Goal: Task Accomplishment & Management: Manage account settings

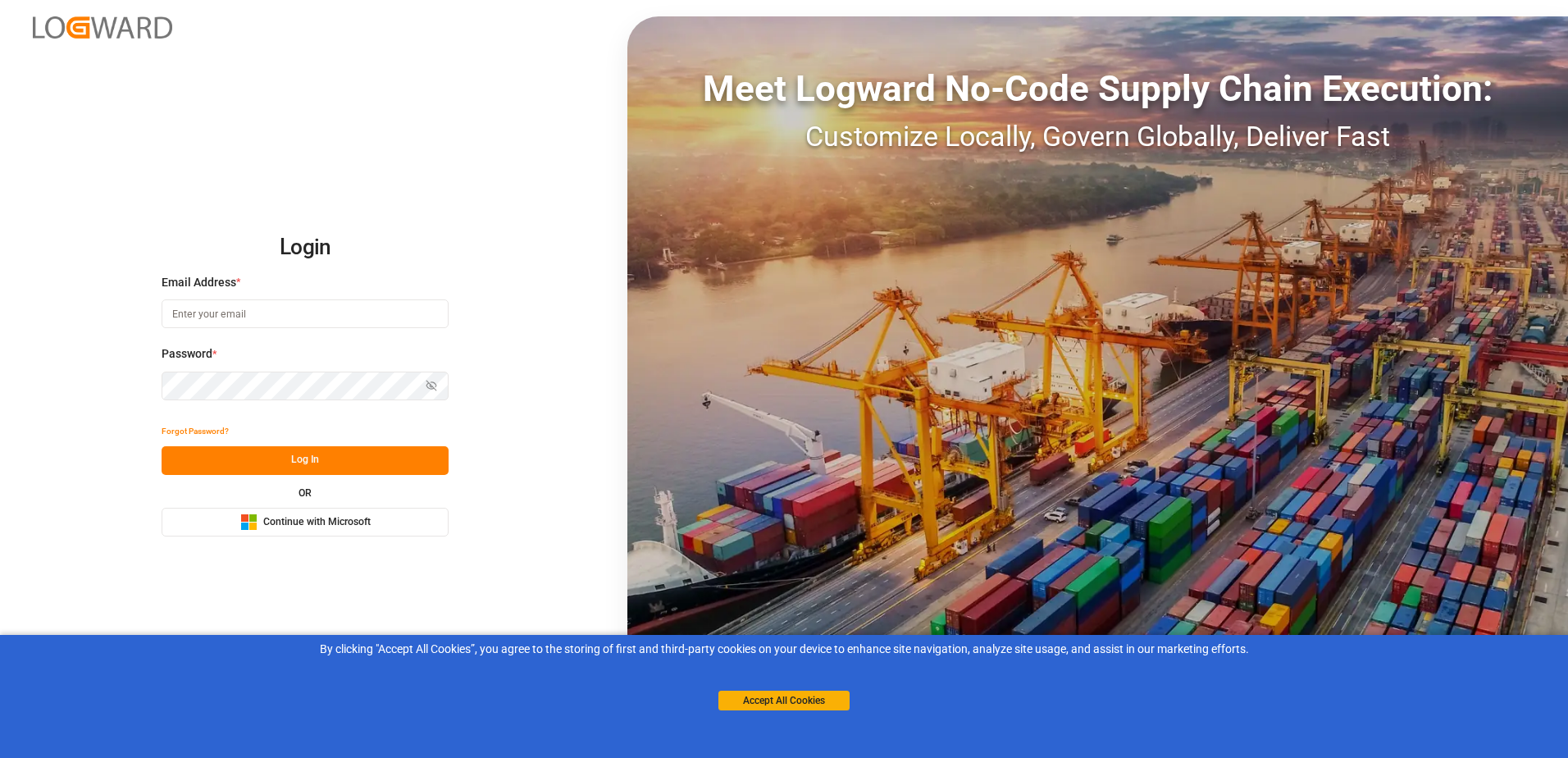
click at [379, 523] on button "Microsoft Logo Continue with Microsoft" at bounding box center [305, 522] width 287 height 29
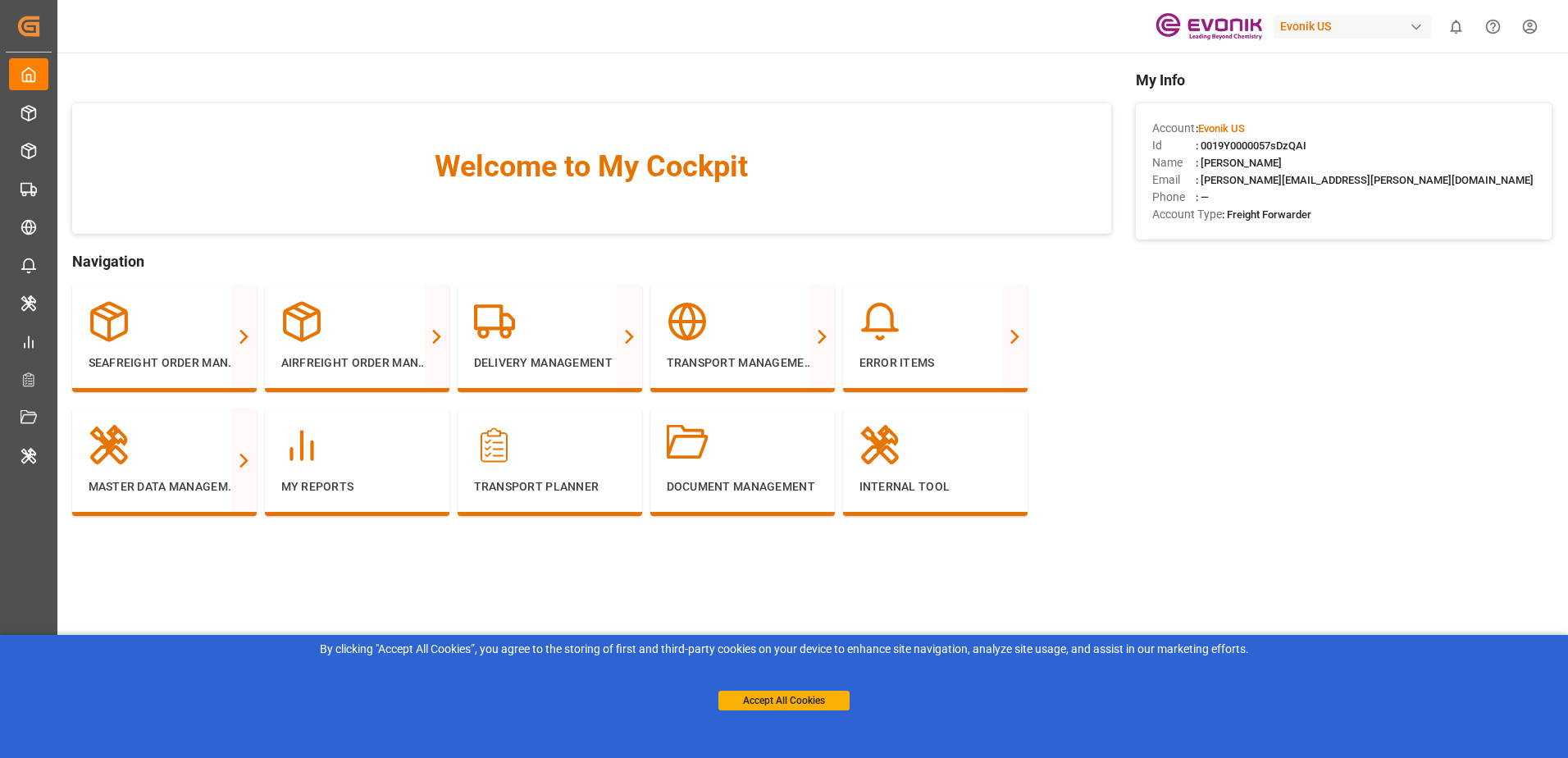
click at [1372, 30] on div "Evonik US" at bounding box center [1352, 27] width 158 height 24
type input "archrom"
click at [1358, 108] on div "AL Archroma LATAM ArchMexic-N1L7" at bounding box center [1356, 111] width 280 height 37
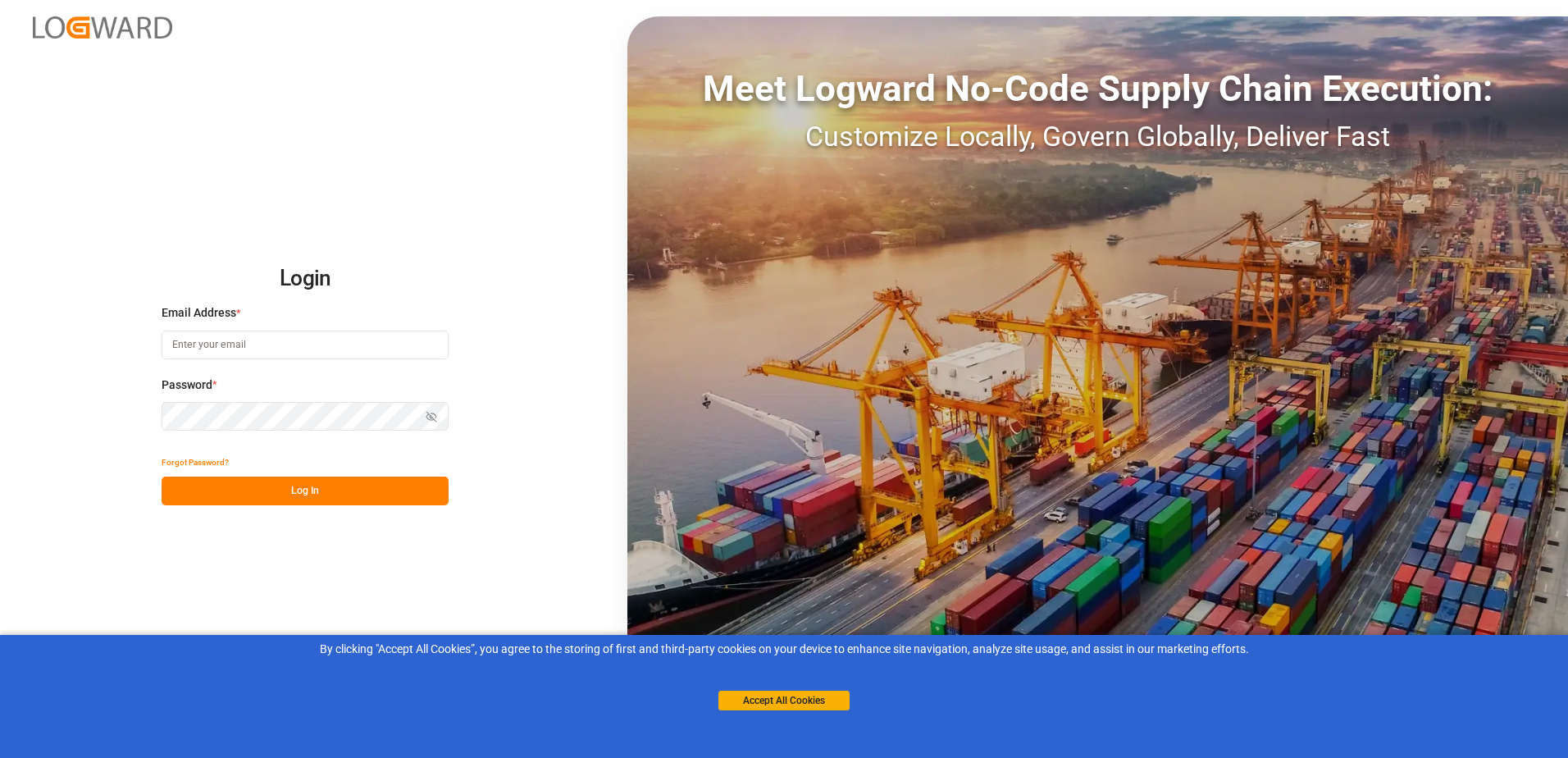
click at [306, 345] on input at bounding box center [305, 345] width 287 height 29
type input "oliver.niemeyer@logward.com"
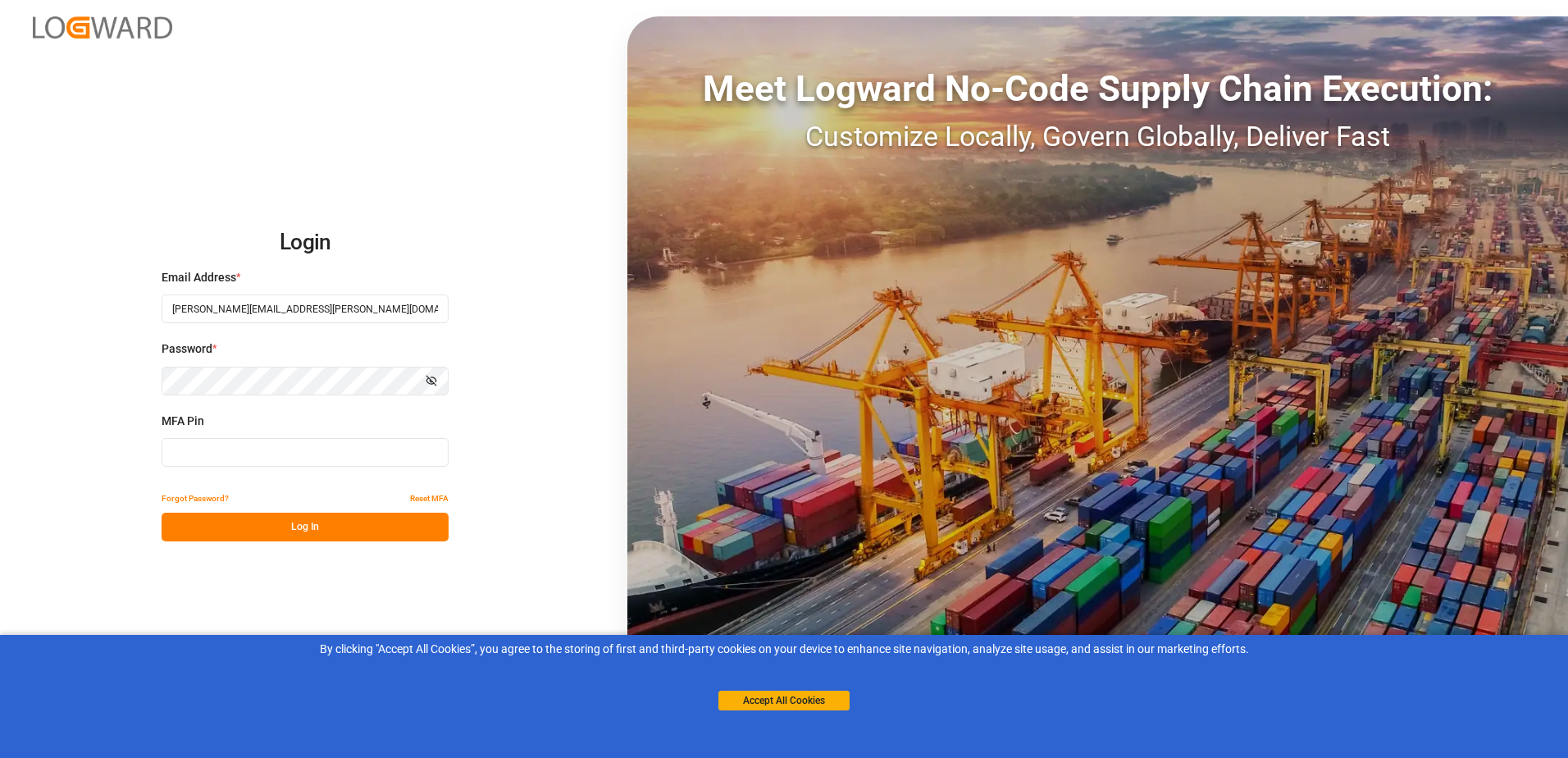
type input "857277"
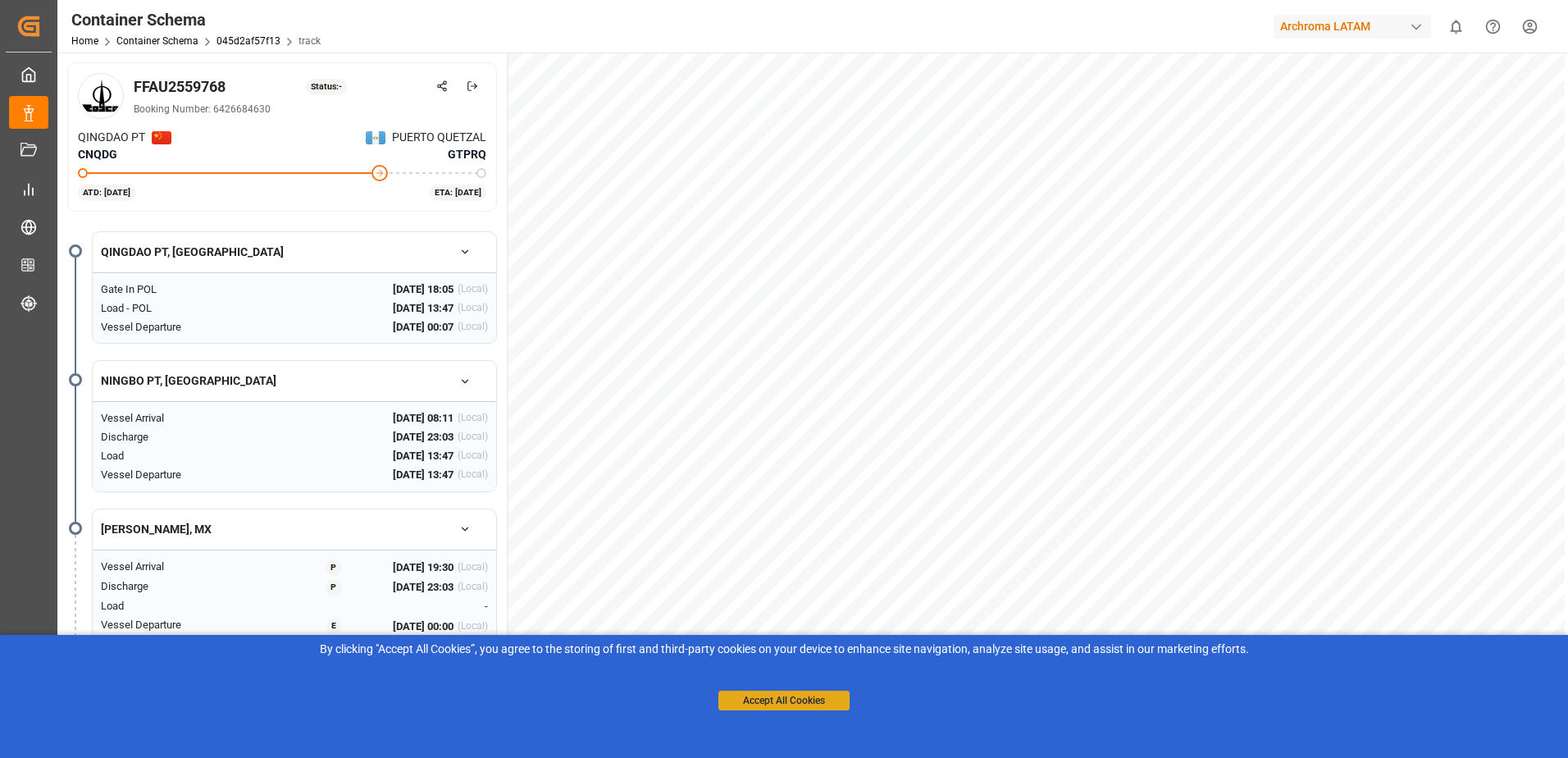
click at [815, 696] on button "Accept All Cookies" at bounding box center [784, 700] width 131 height 20
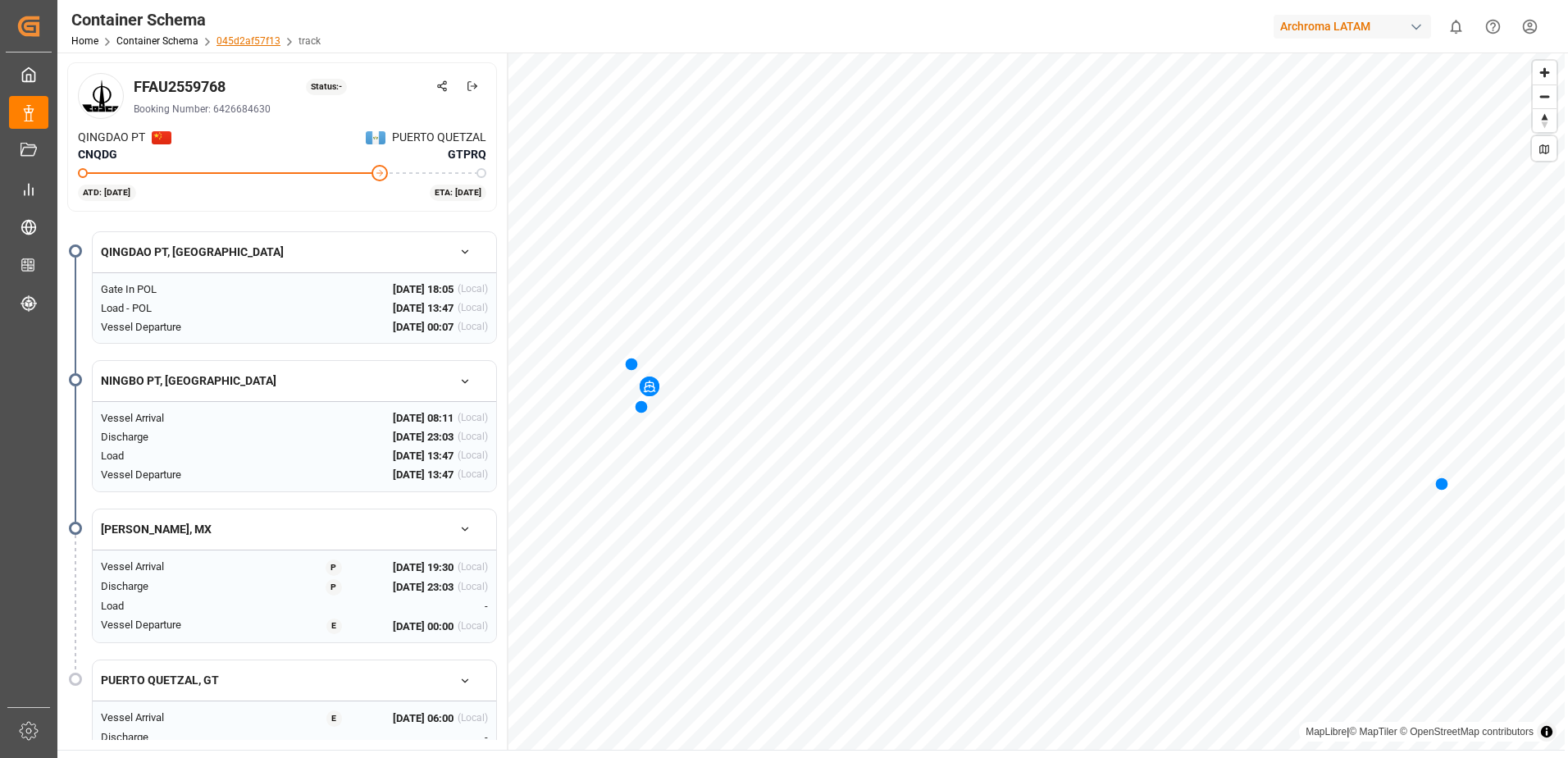
click at [266, 41] on link "045d2af57f13" at bounding box center [248, 41] width 64 height 11
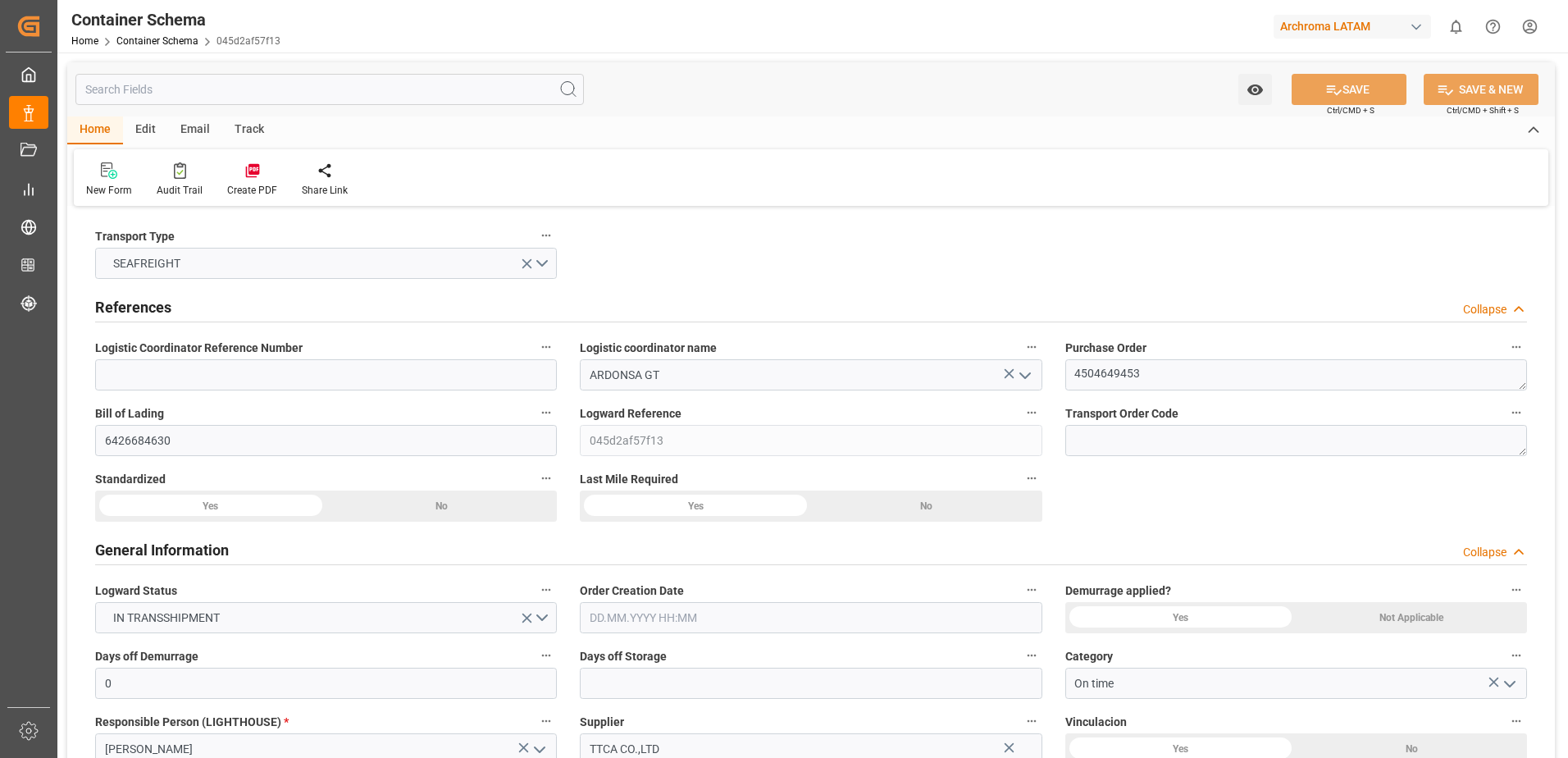
type input "0"
type input "1"
type input "10"
type input "10000"
type input "10080"
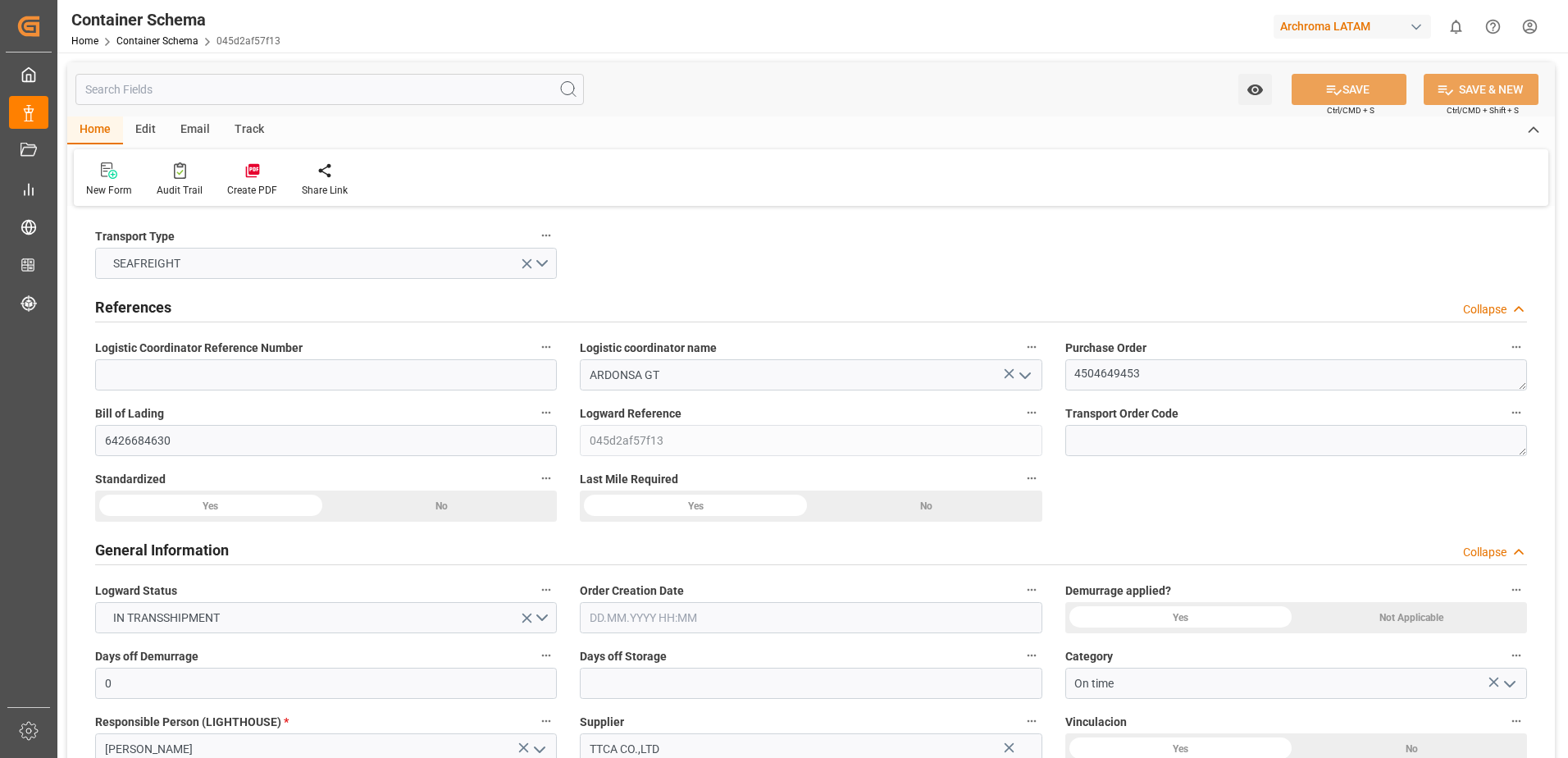
type input "Cosco"
type input "COSCO Shipping Co. Ltd."
type input "CNQDG"
type input "GTPRQ"
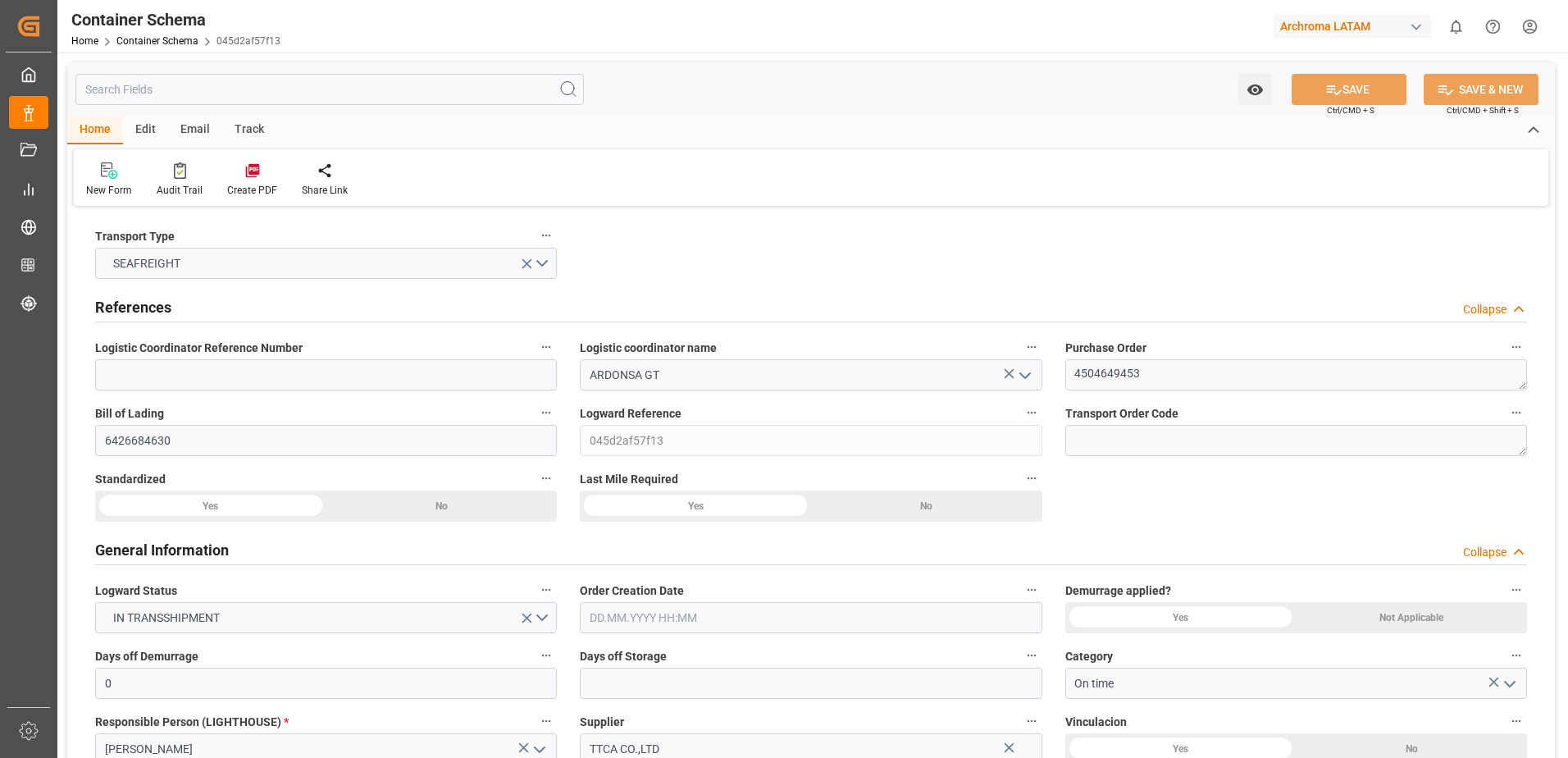
type input "9523093"
type input "20.08.2025 11:45"
type input "20.08.2025"
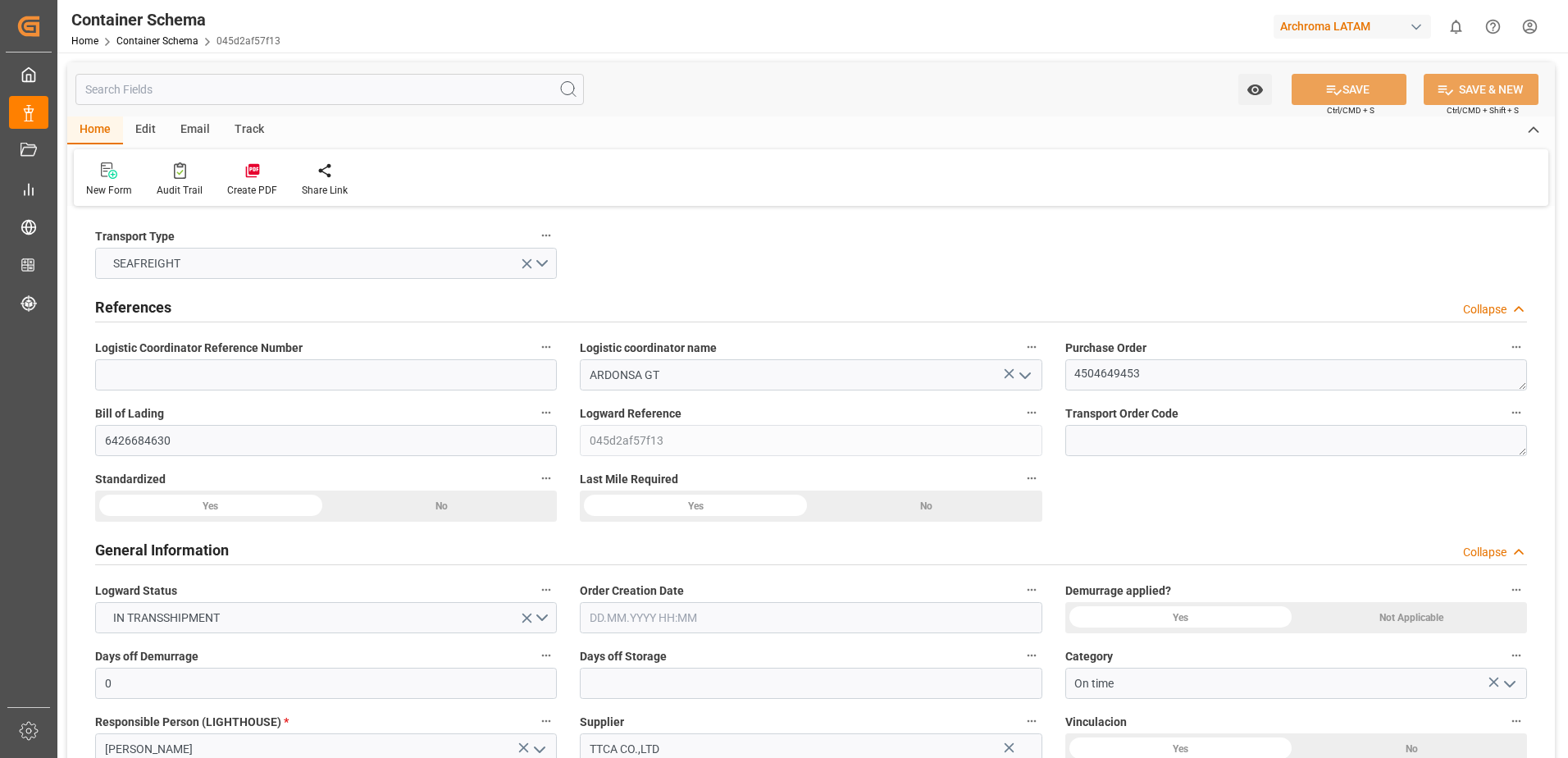
type input "17.09.2025"
type input "14.08.2025 18:05"
type input "16.08.2025 06:30"
type input "16.08.2025 00:00"
type input "16.08.2025 00:07"
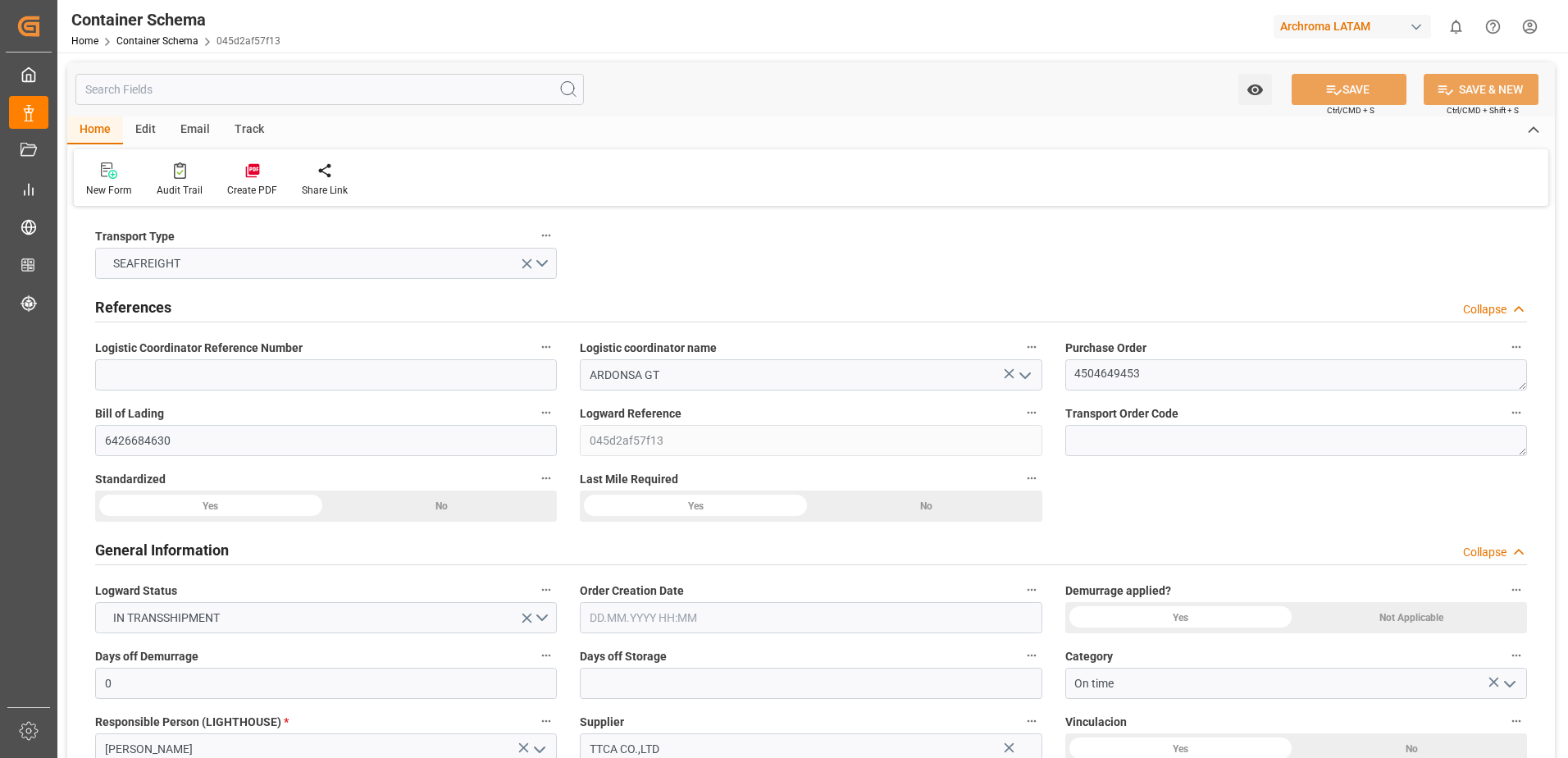
type input "05.10.2025 06:00"
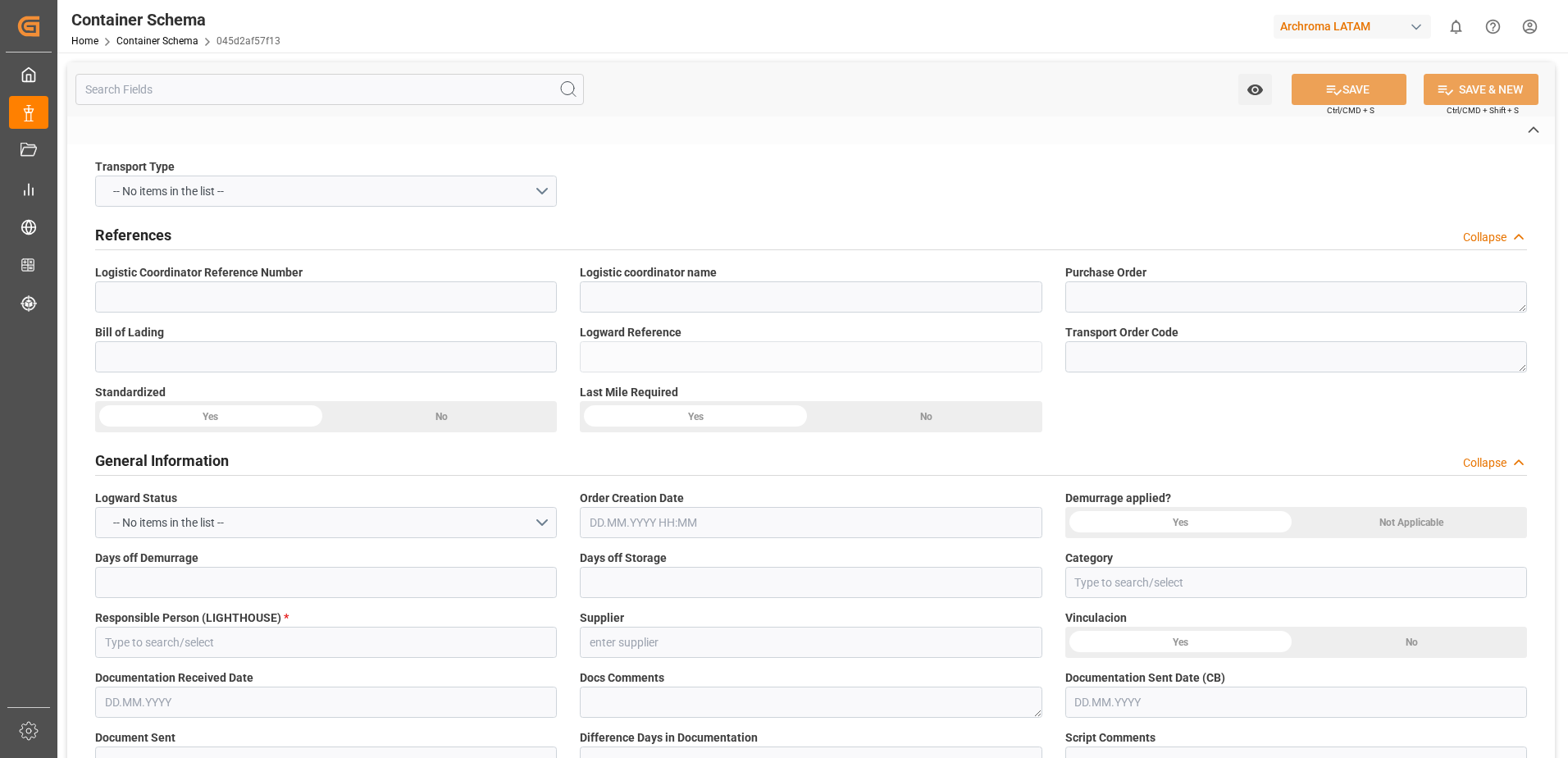
type input "ARDONSA GT"
type textarea "4504649453"
type input "6426684630"
type input "045d2af57f13"
type input "On time"
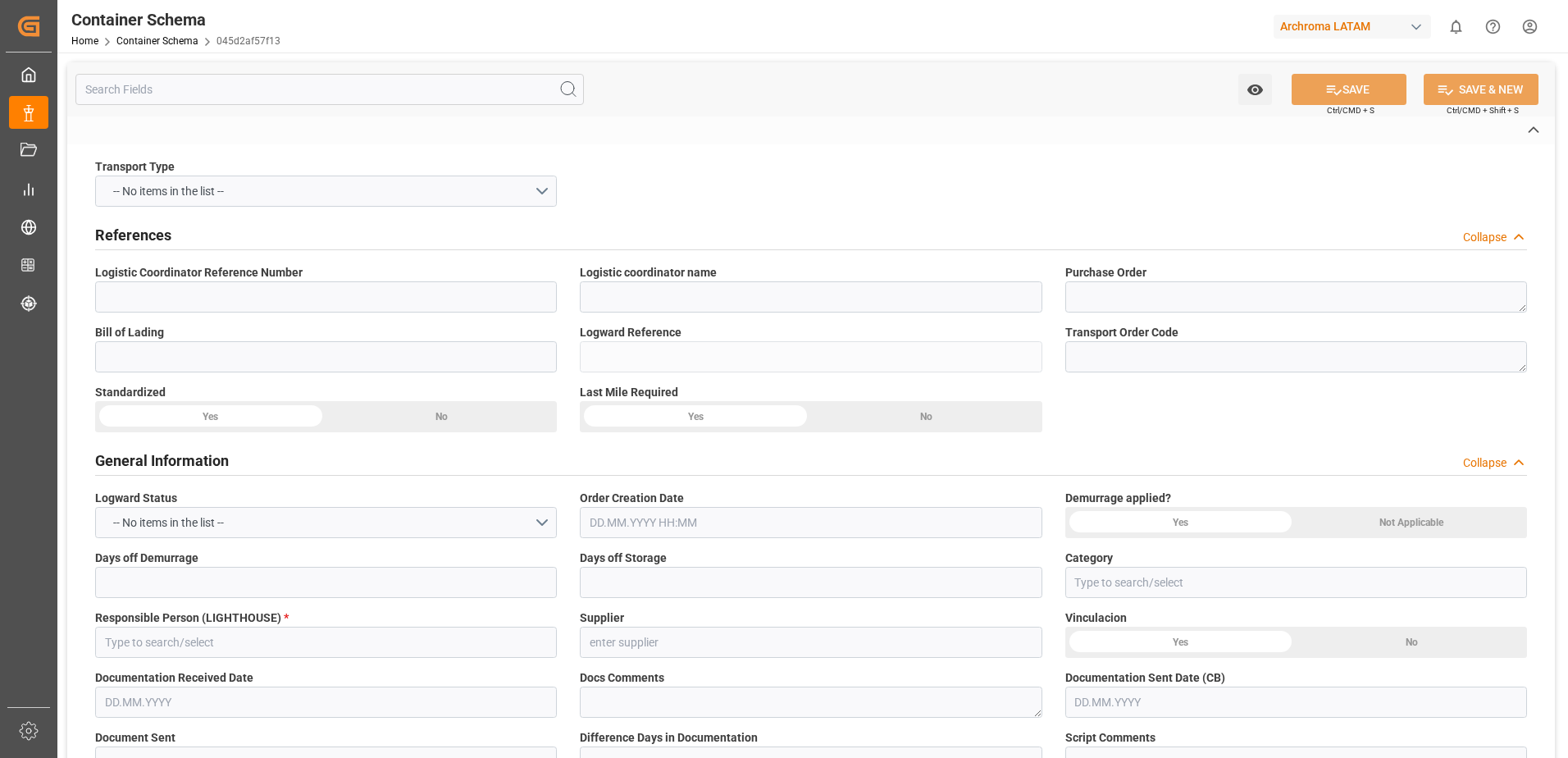
type input "[PERSON_NAME]"
type input "TTCA CO.,LTD"
type input "Document Sent"
type input "PUERTO QUETZAL"
type input "TEXTIL"
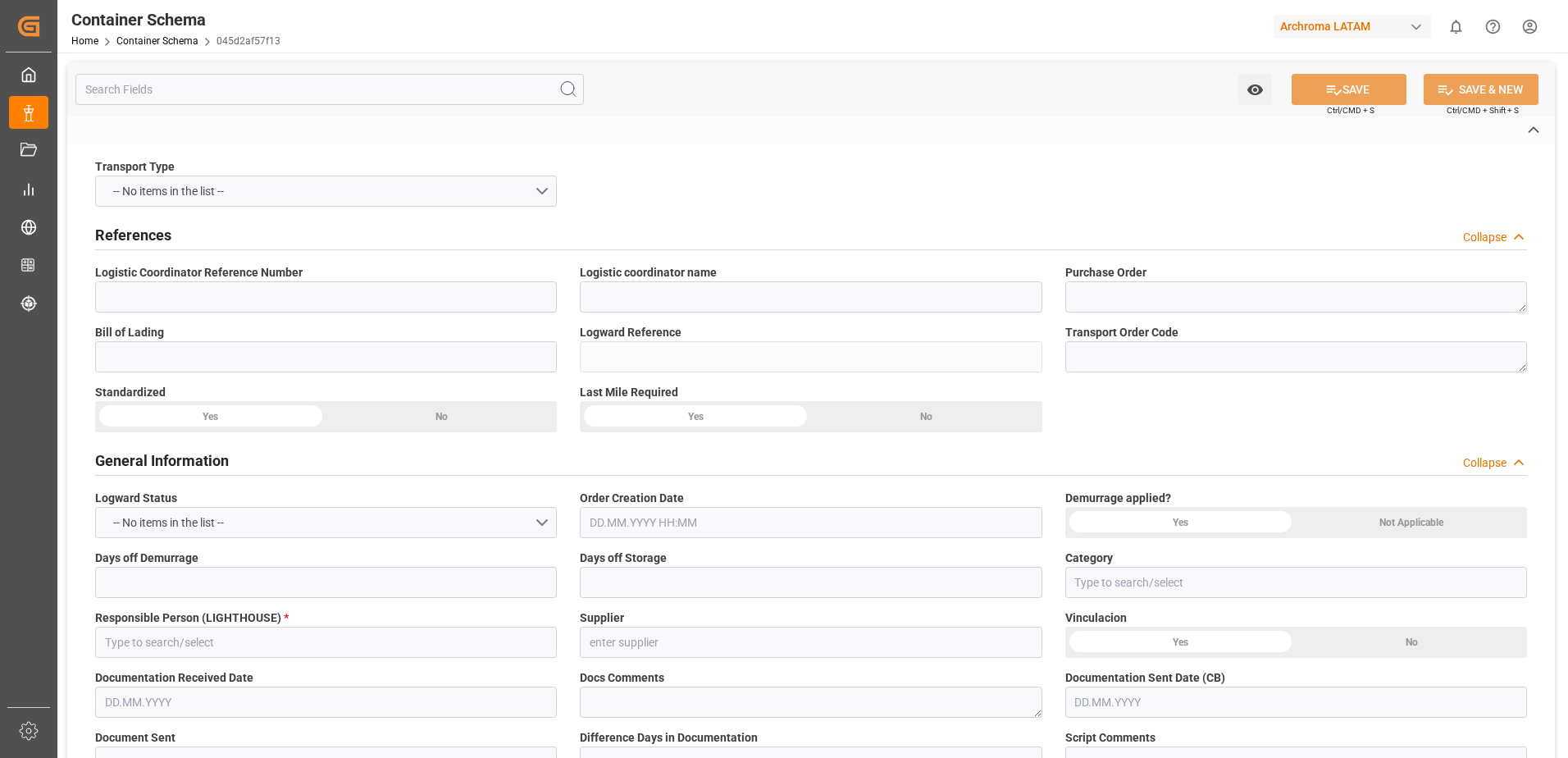
type textarea "PALLET"
type input "10 PALLET"
type input "ARCHROMA PAPER GMBH Y COMPAÑIA, SOC."
type textarea "KM 16.5, Carretera a [GEOGRAPHIC_DATA] , [PERSON_NAME] Fraijanes, [GEOGRAPHIC_D…"
type input "HOUSE"
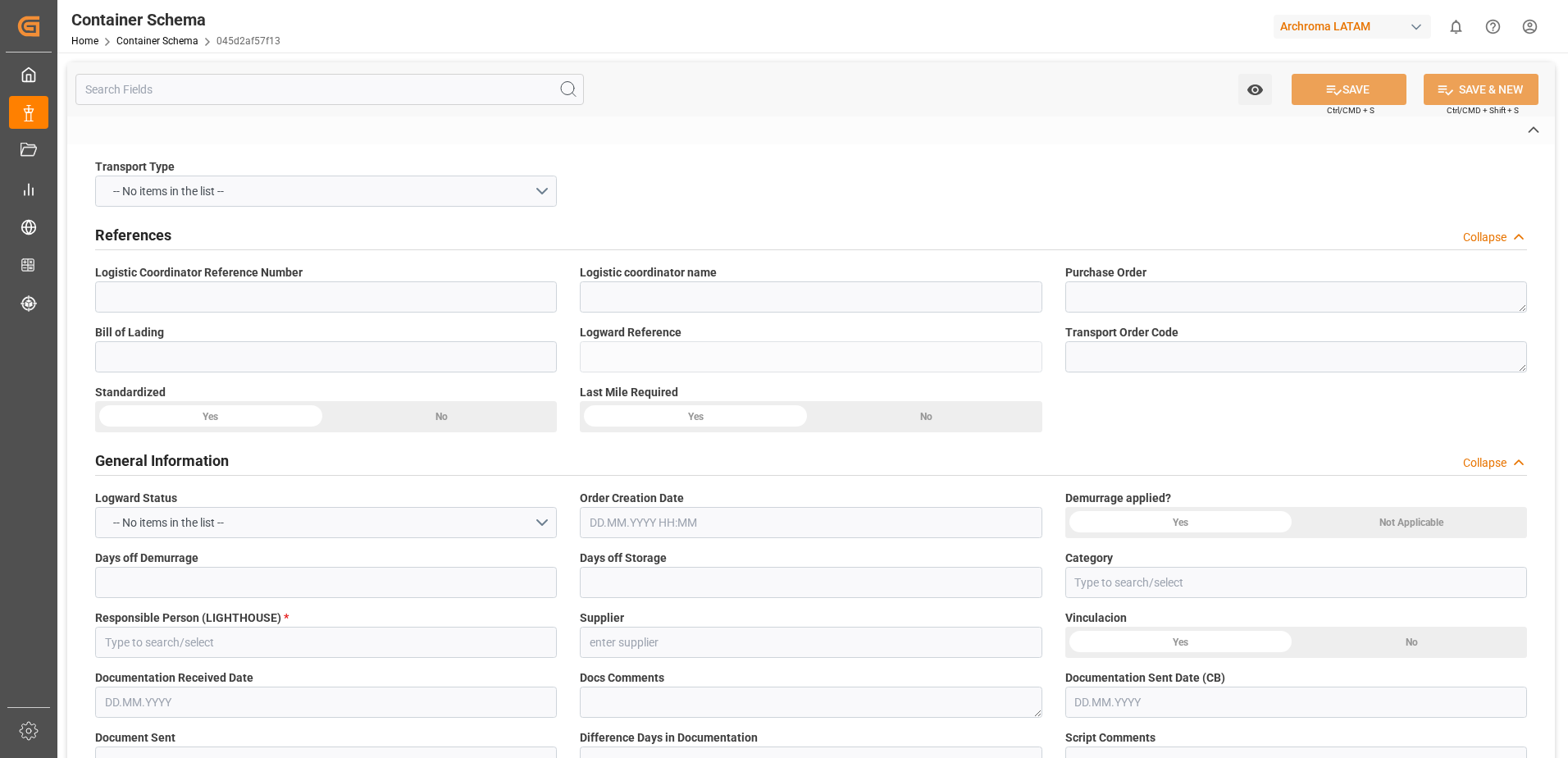
type input "CFR"
type input "Truck"
type input "Sea Ship"
type input "Truck"
type input "LCL"
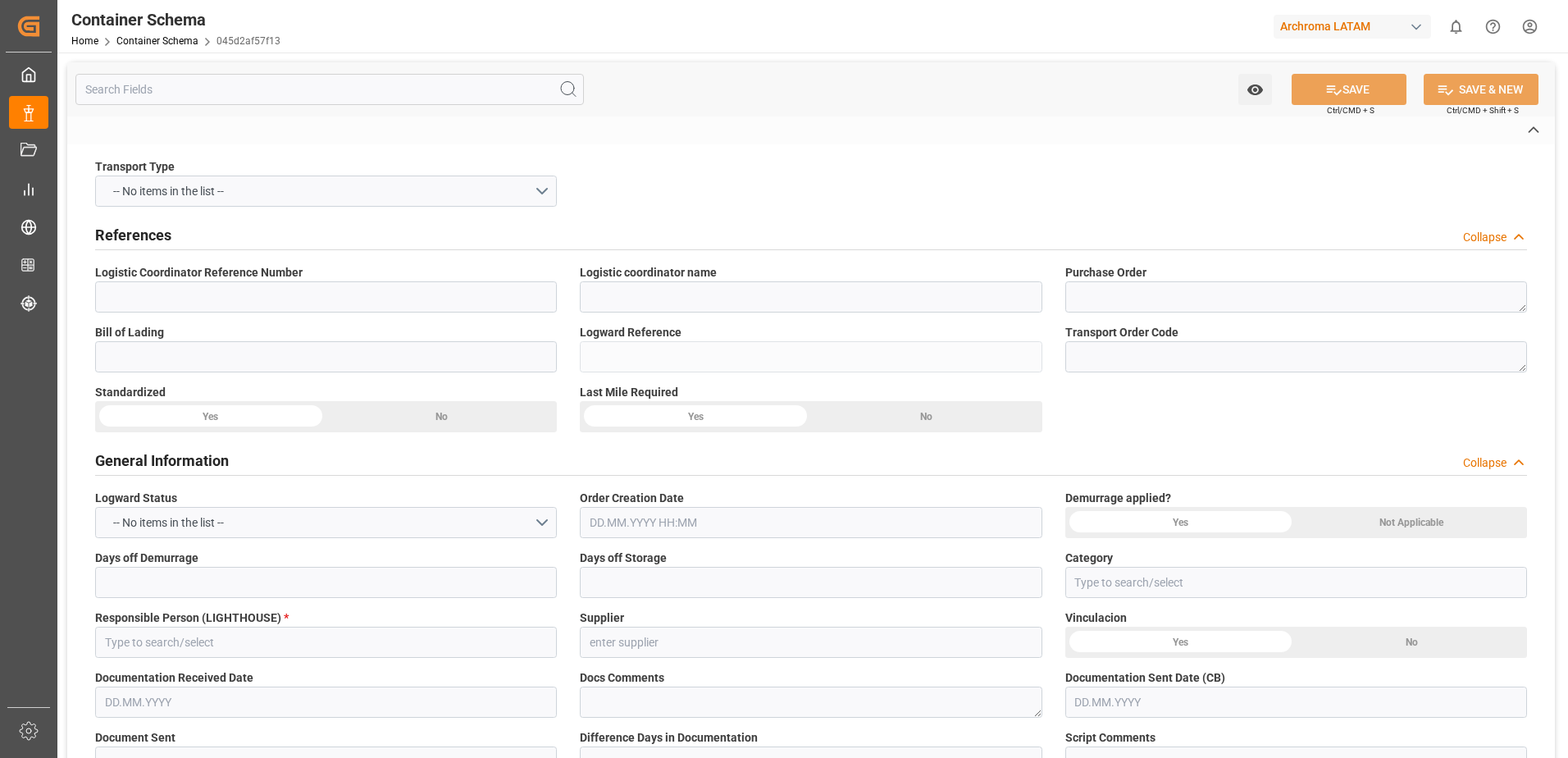
type input "FFAU2559768"
type input "COSU"
type input "Qingdao Pt"
type input "Puerto Quetzal"
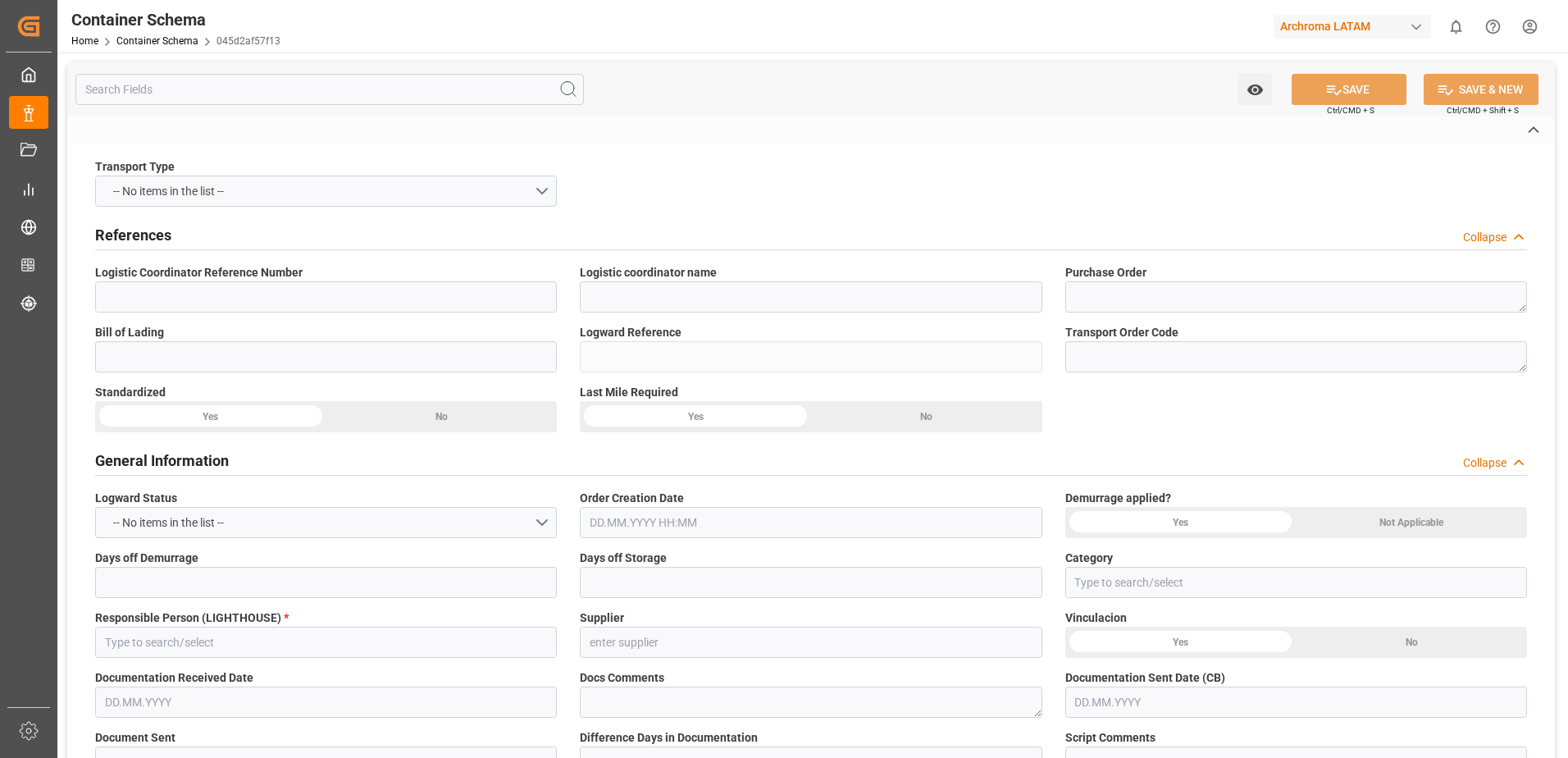
type input "XIN CANG ZHOU"
type input "290S"
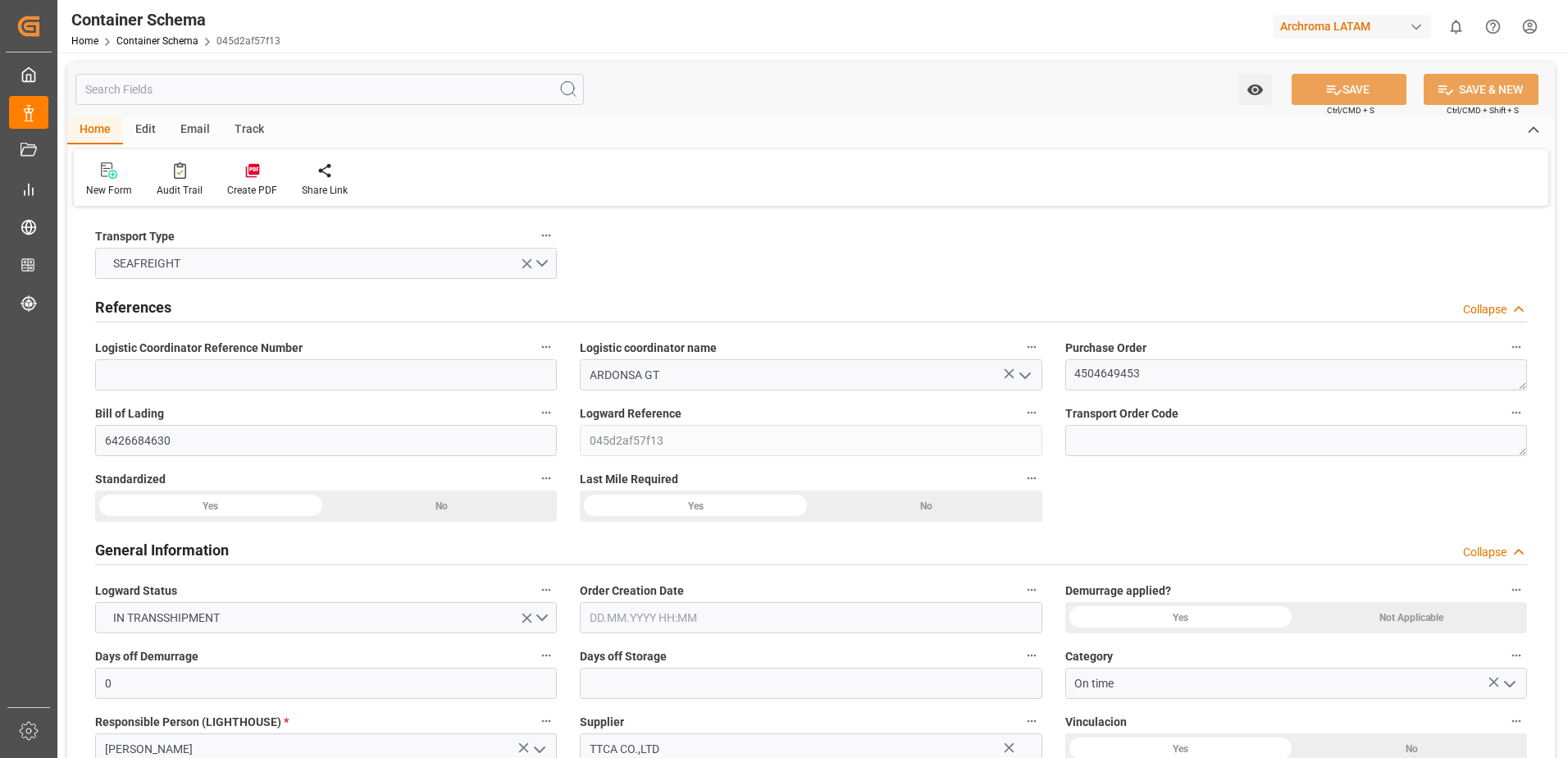
type input "0"
type input "1"
type input "10"
type input "10000"
type input "10080"
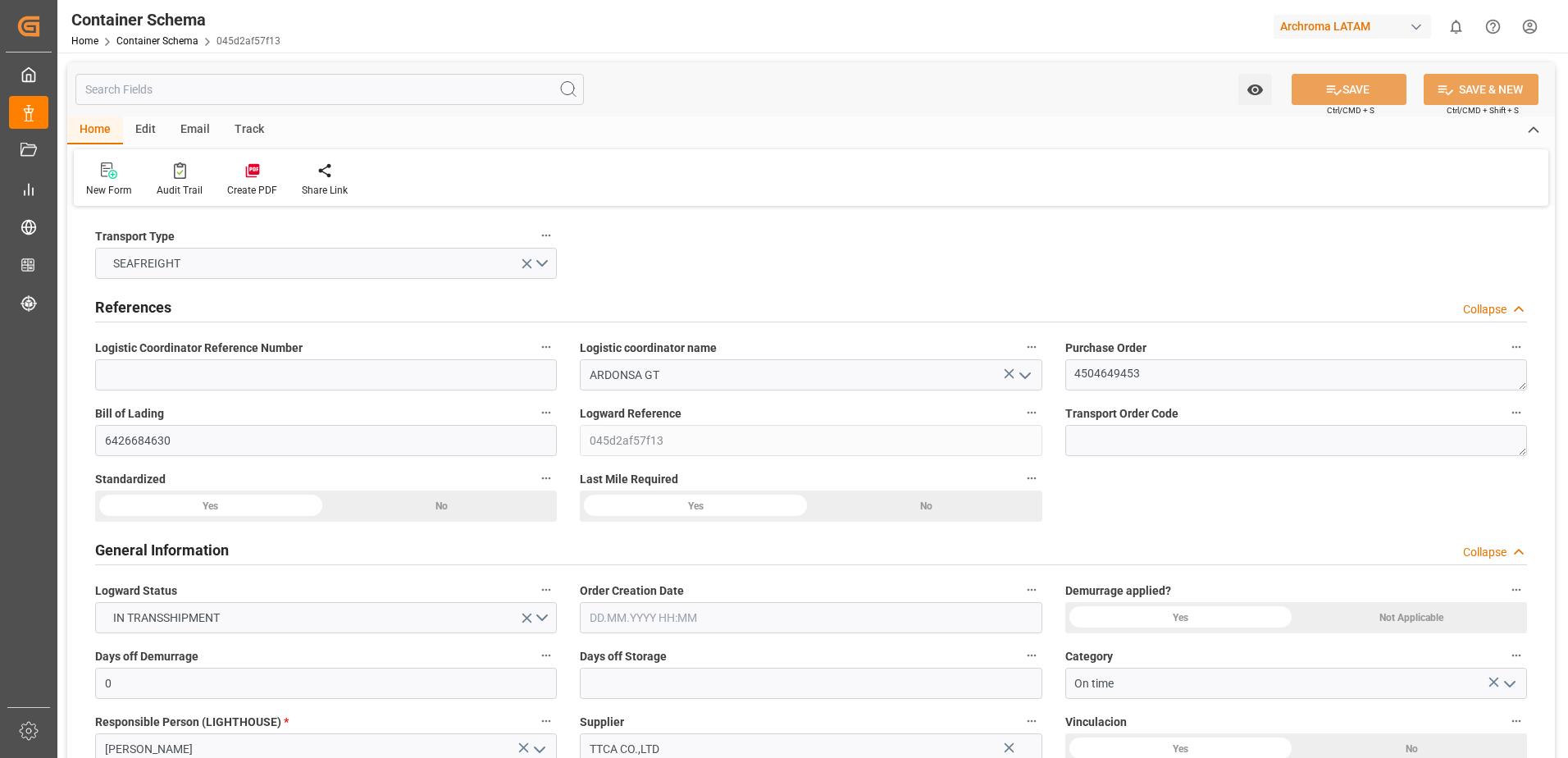
type input "Cosco"
type input "COSCO Shipping Co. Ltd."
type input "CNQDG"
type input "GTPRQ"
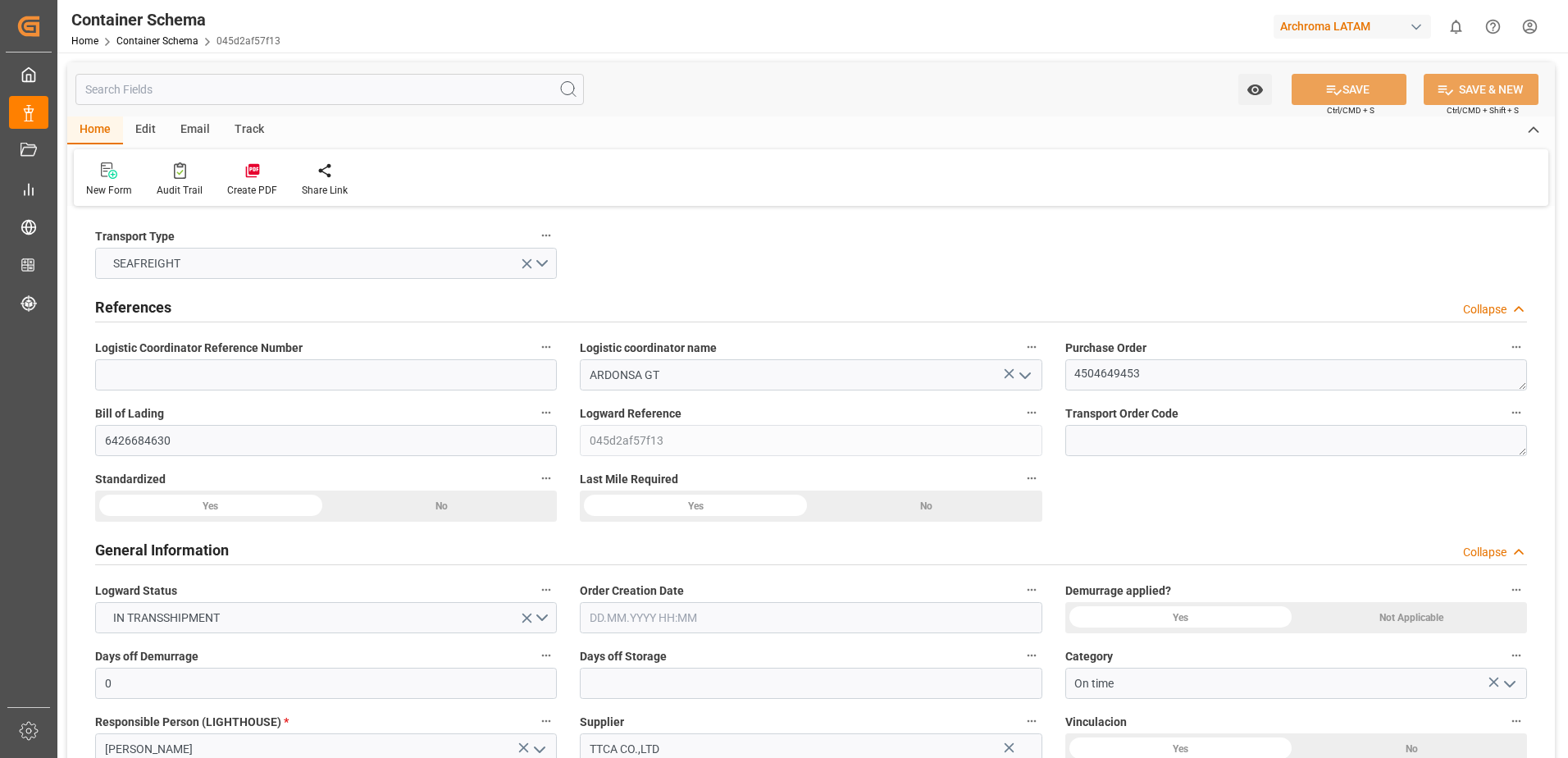
type input "9523093"
type input "20.08.2025 11:45"
type input "20.08.2025"
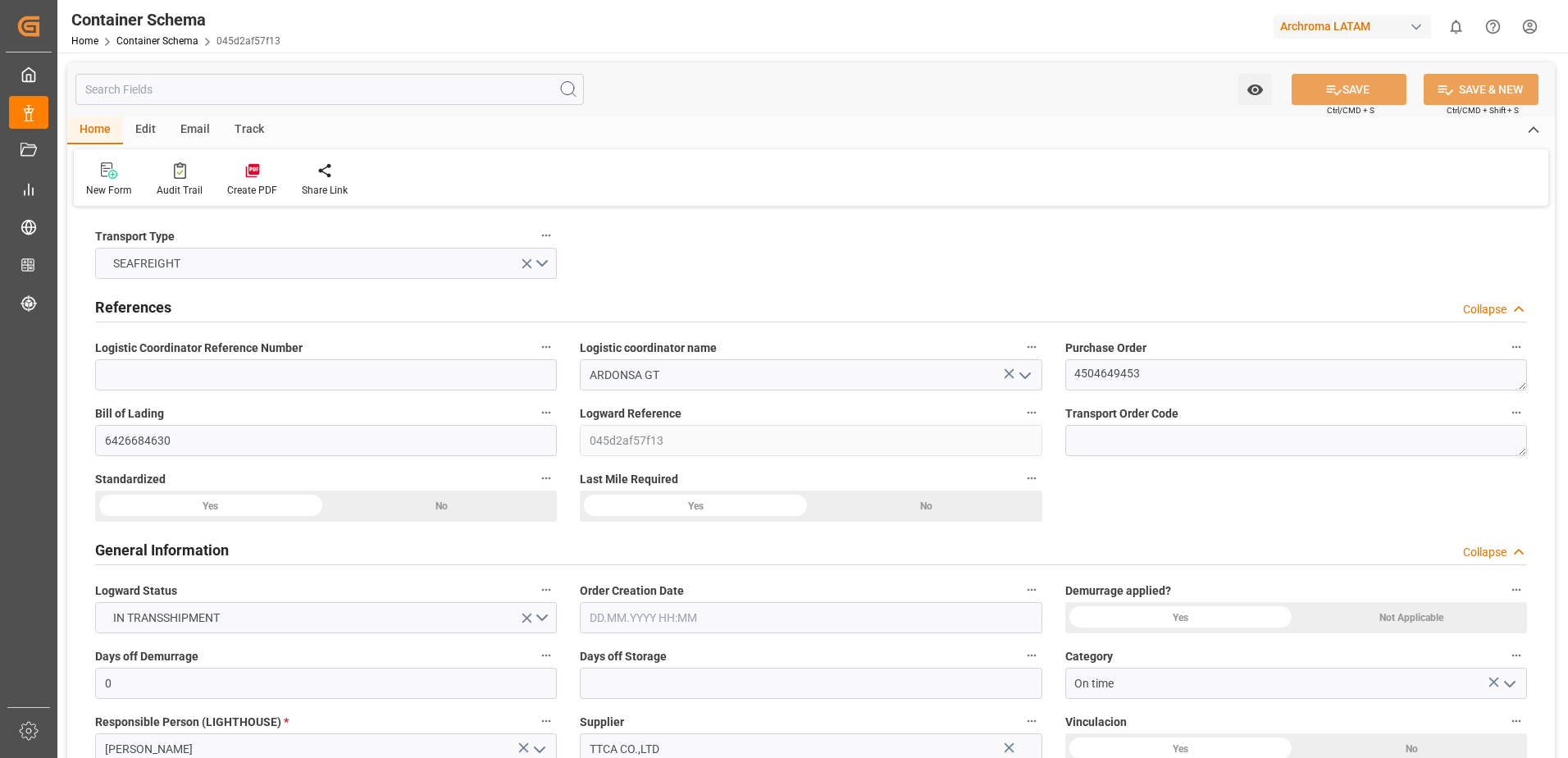
type input "17.09.2025"
type input "14.08.2025 18:05"
type input "16.08.2025 06:30"
type input "16.08.2025 00:00"
type input "16.08.2025 00:07"
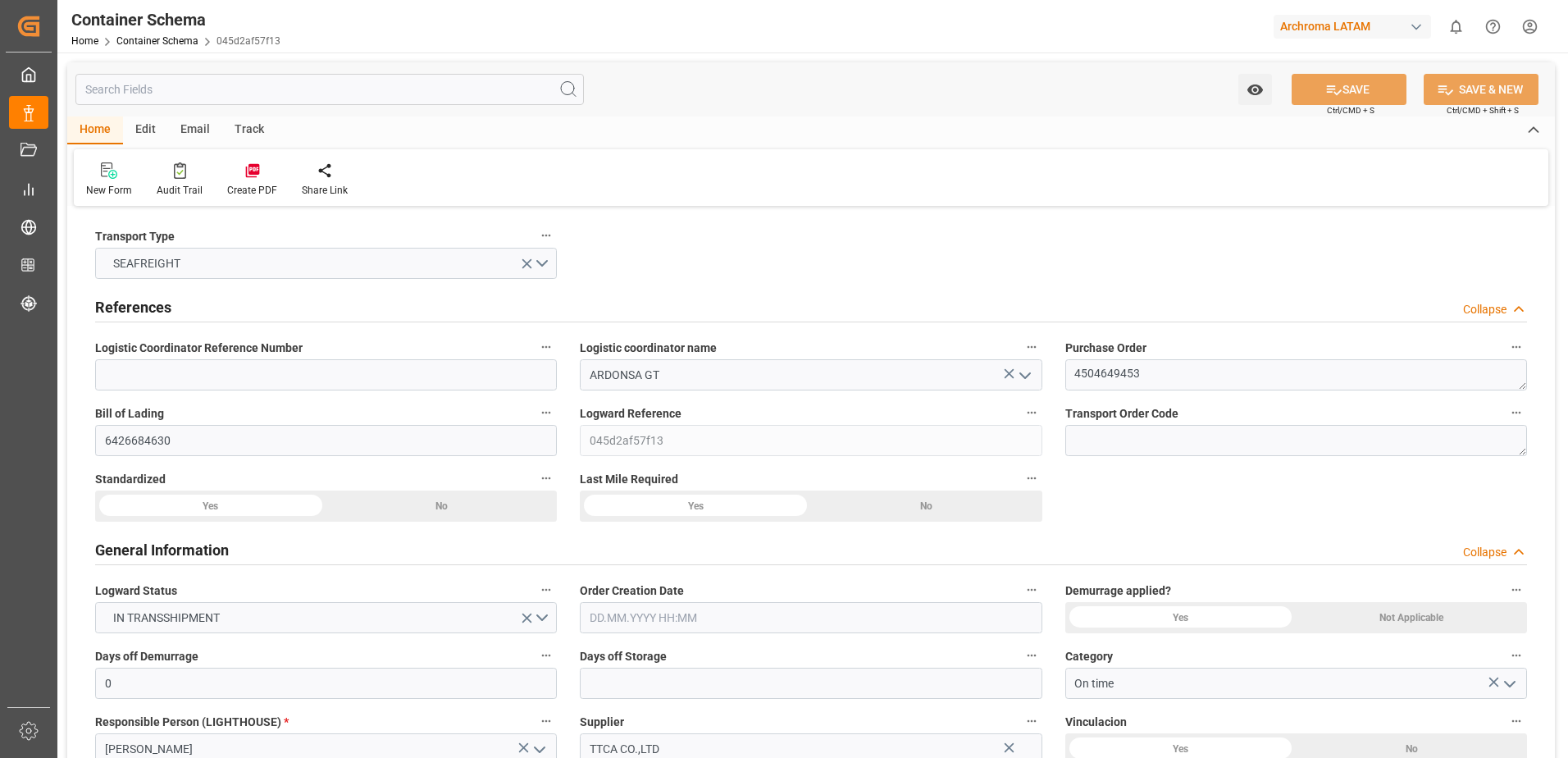
type input "05.10.2025 06:00"
click at [187, 170] on div at bounding box center [179, 170] width 46 height 17
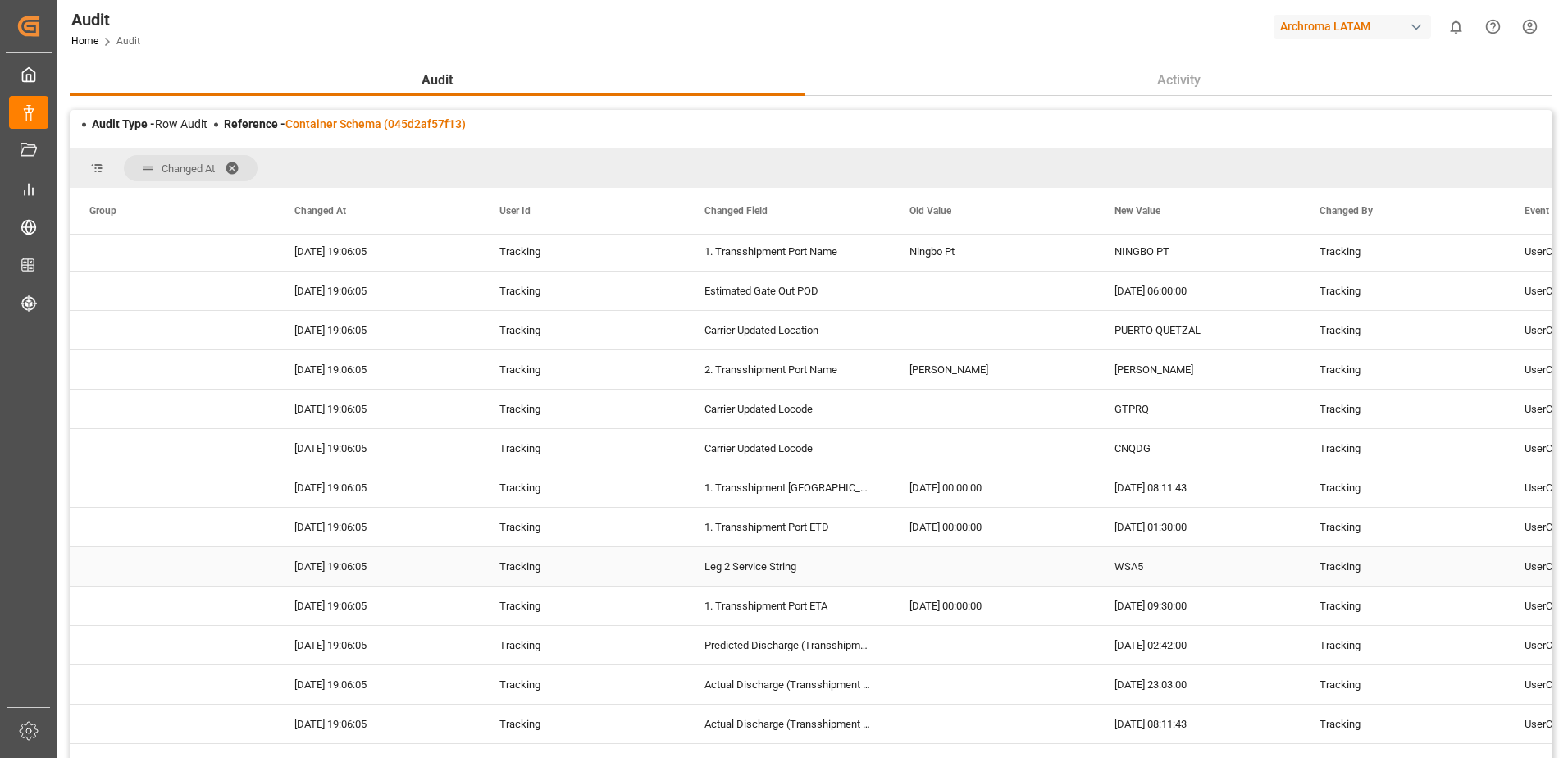
scroll to position [3201, 0]
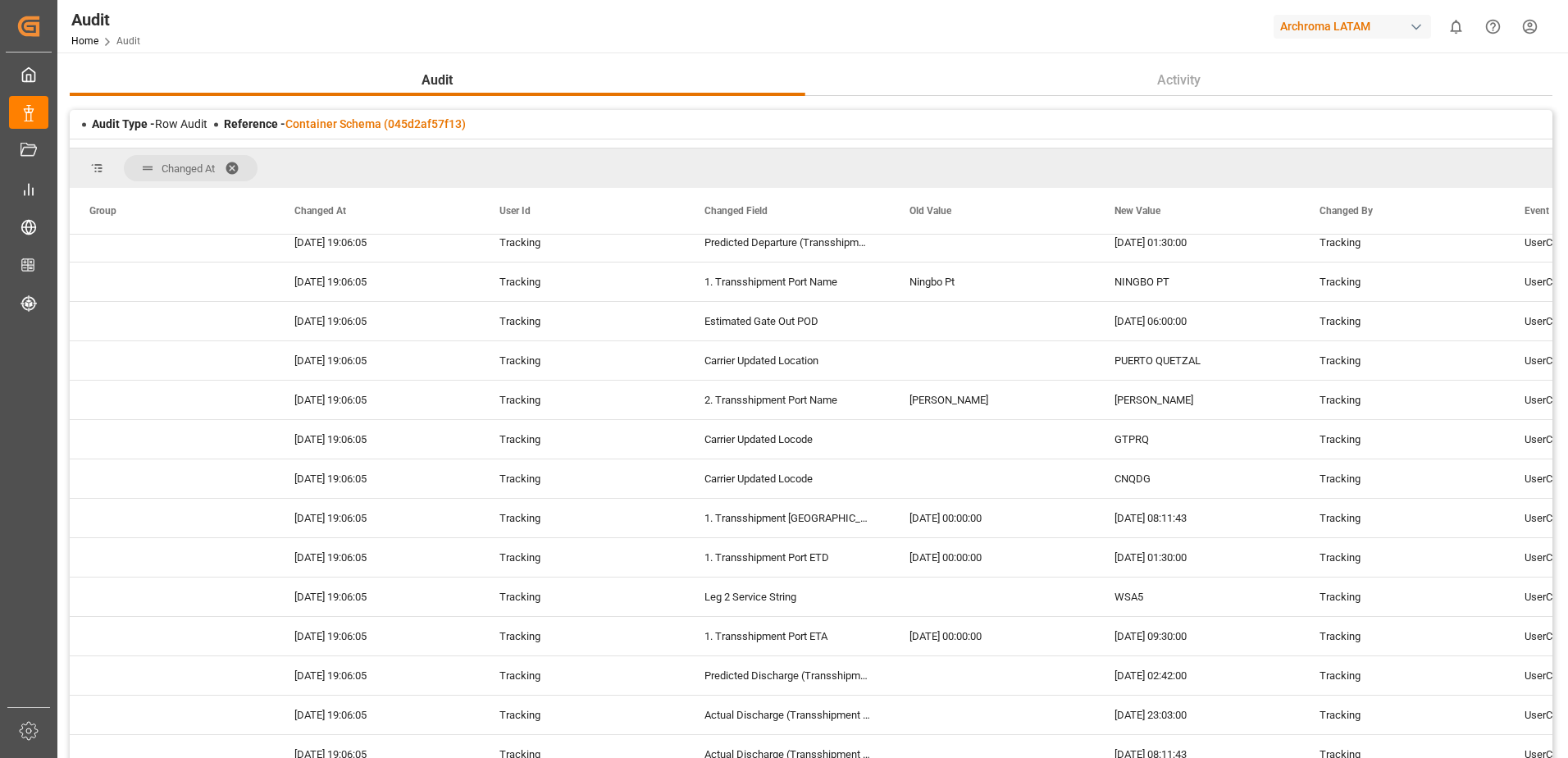
click at [236, 161] on span at bounding box center [238, 168] width 26 height 15
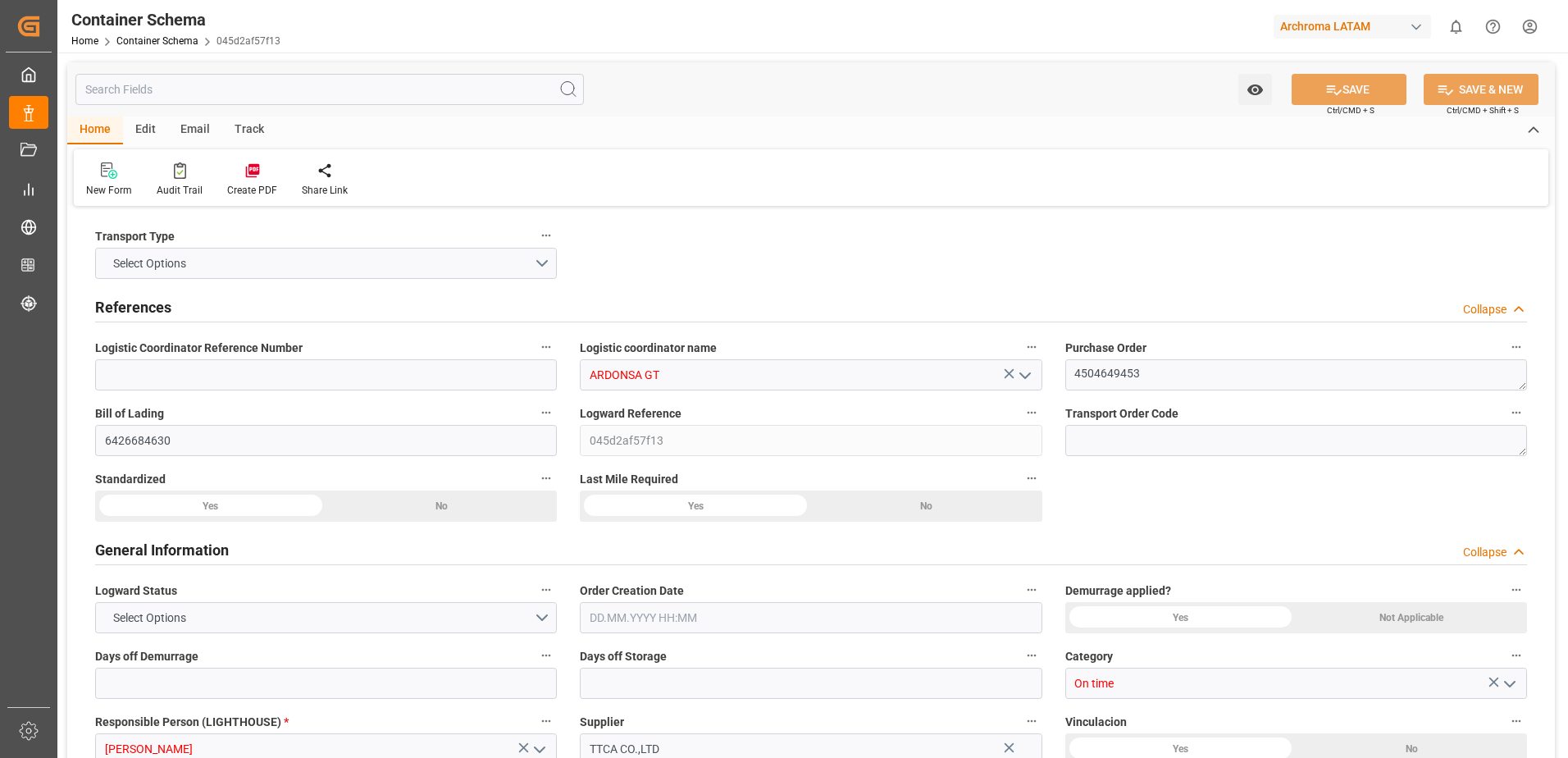
type input "ARDONSA GT"
type textarea "4504649453"
type input "6426684630"
type input "045d2af57f13"
type input "On time"
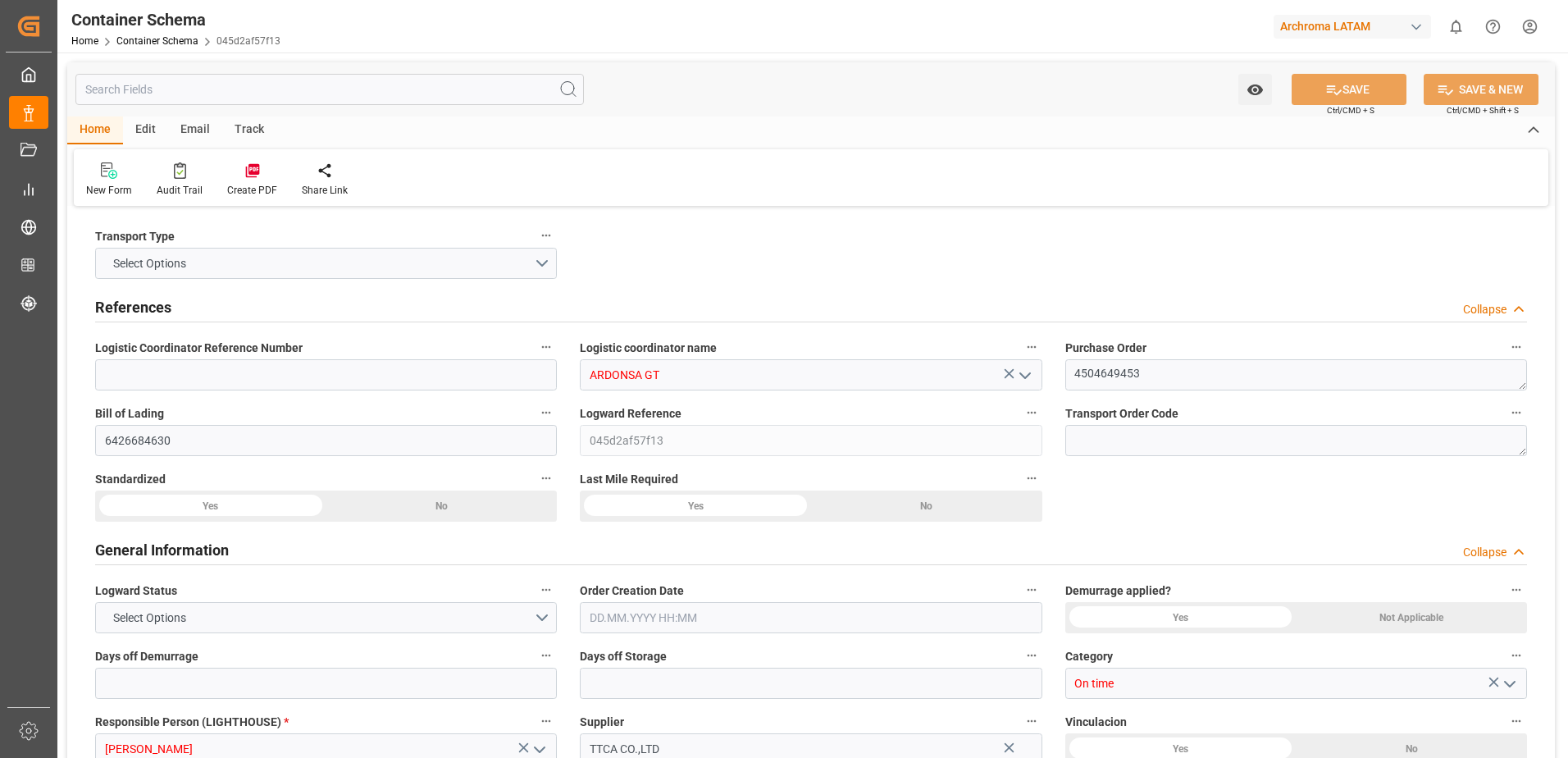
type input "[PERSON_NAME]"
type input "TTCA CO.,LTD"
type input "Document Sent"
type input "PUERTO QUETZAL"
type input "TEXTIL"
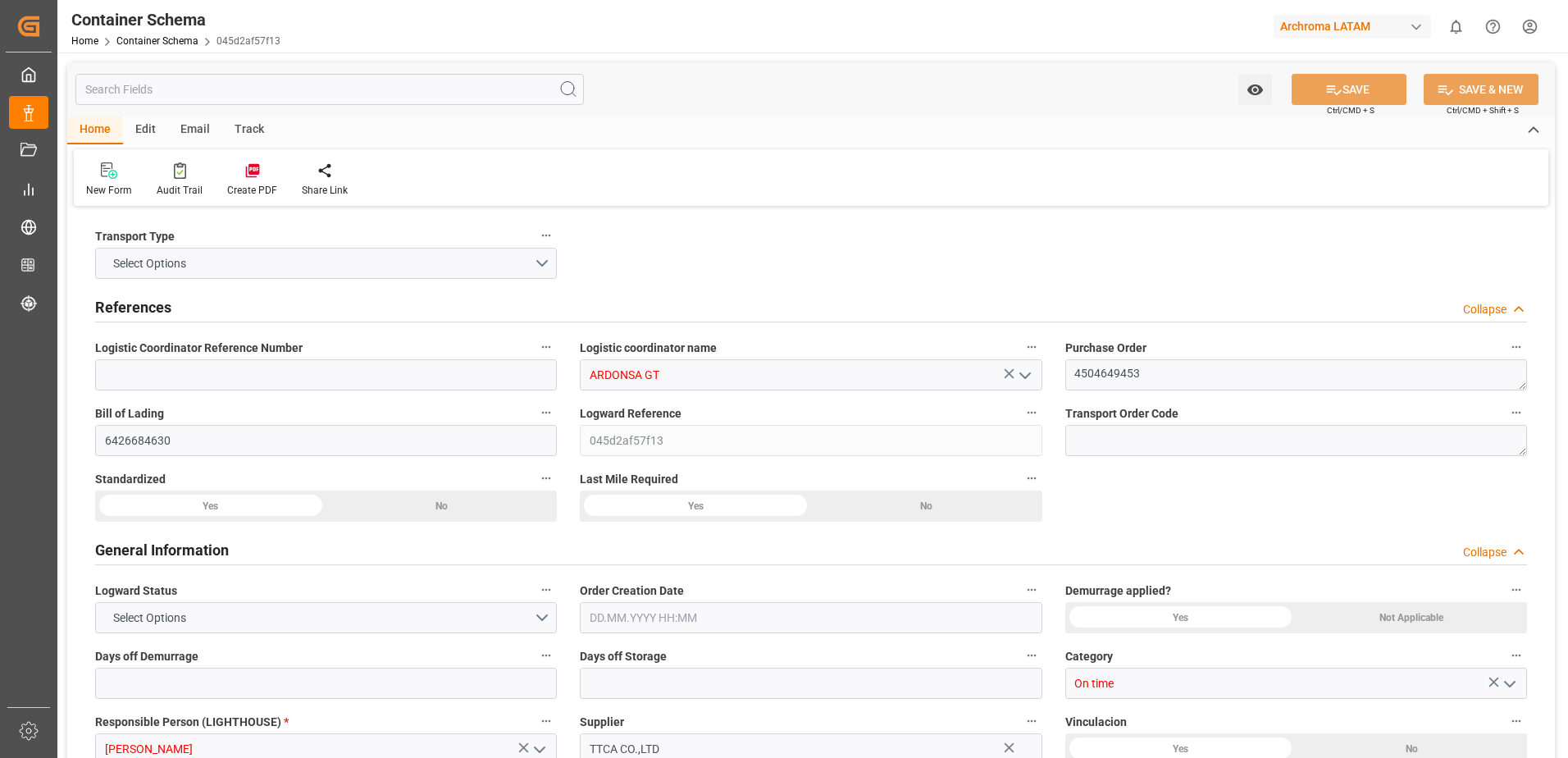
type textarea "PALLET"
type input "10 PALLET"
type input "ARCHROMA PAPER GMBH Y COMPAÑIA, SOC."
type textarea "KM 16.5, Carretera a [GEOGRAPHIC_DATA] , [PERSON_NAME] Fraijanes, [GEOGRAPHIC_D…"
type input "HOUSE"
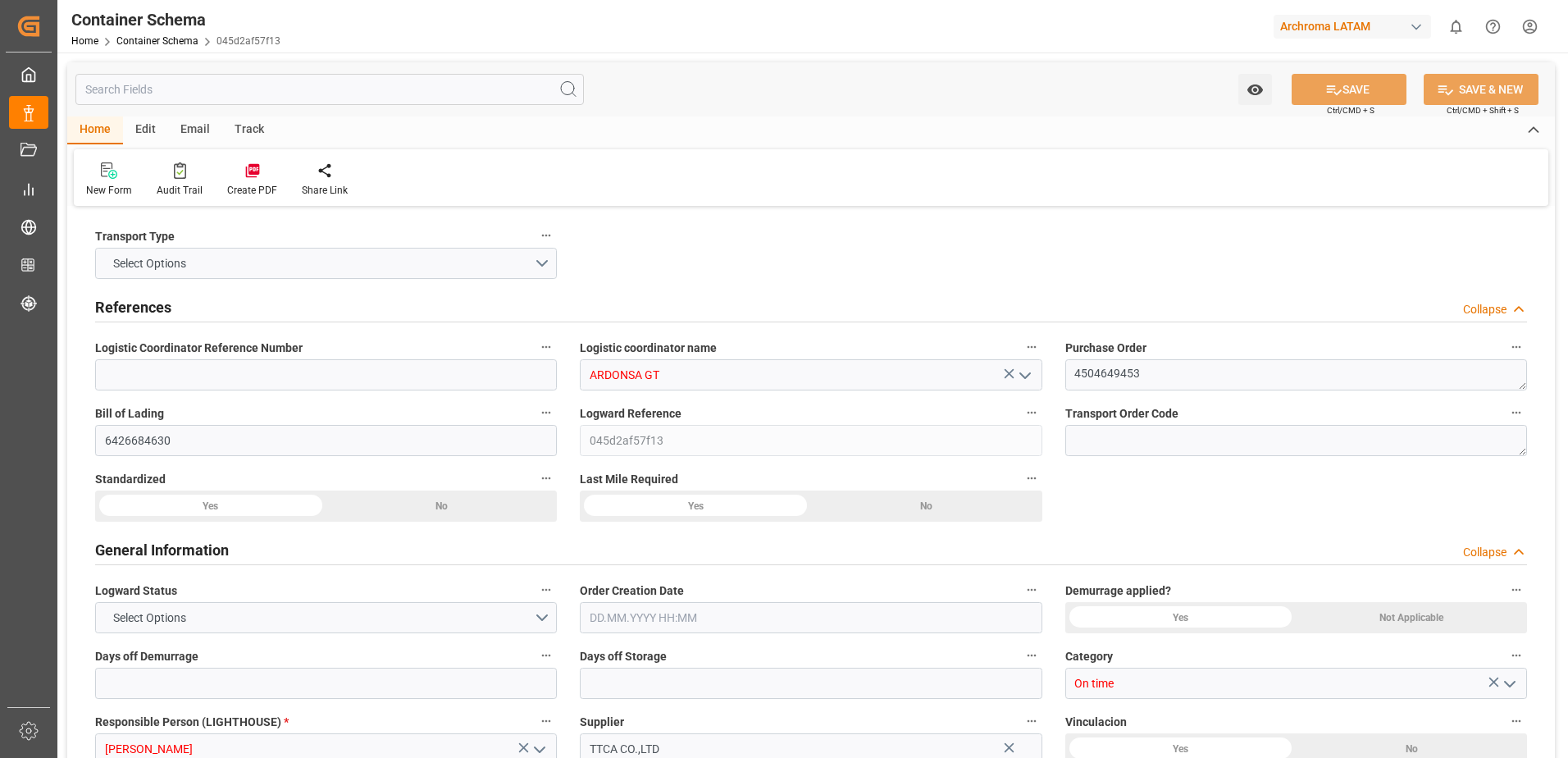
type input "CFR"
type input "Truck"
type input "Sea Ship"
type input "Truck"
type input "LCL"
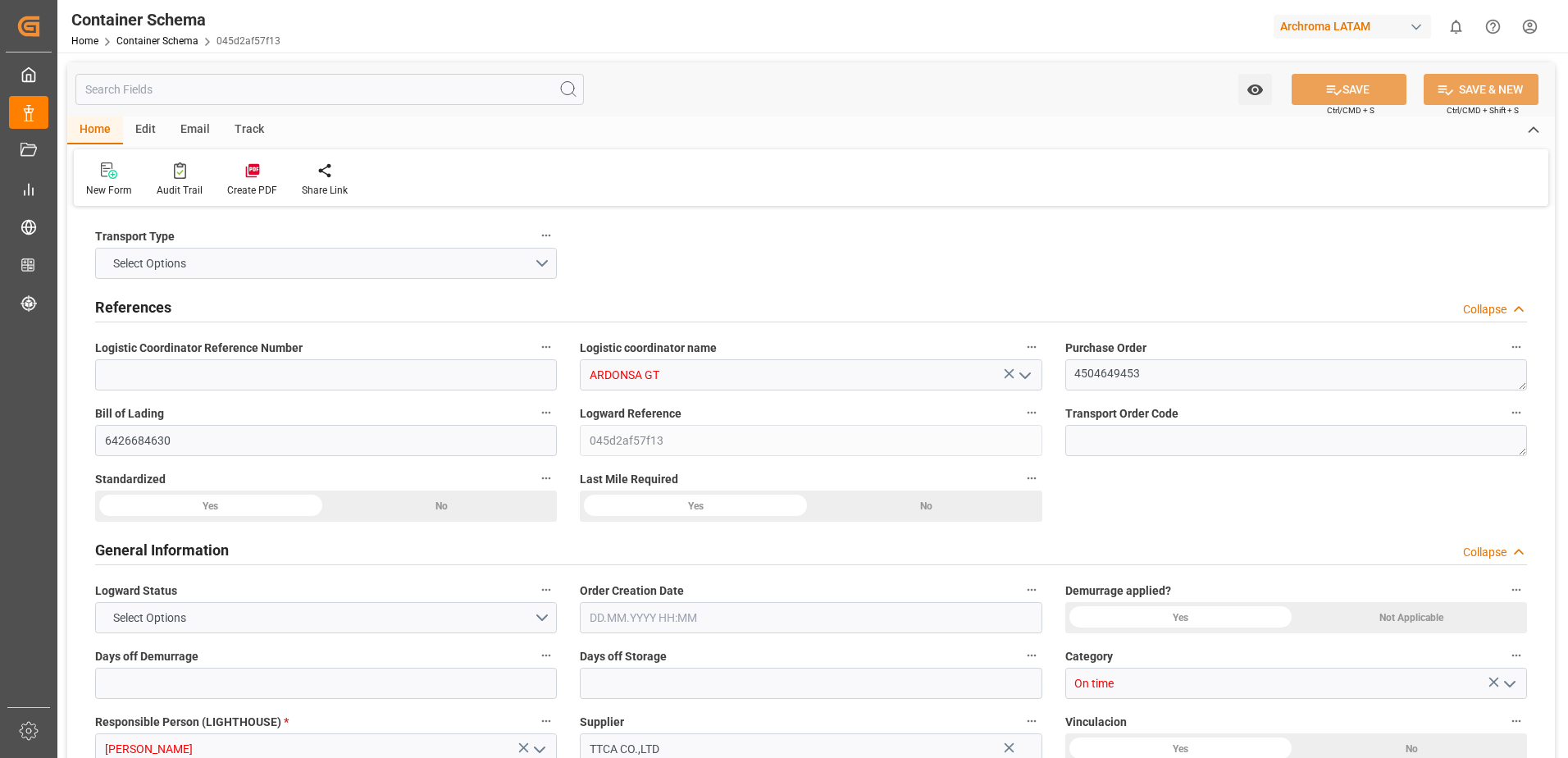
type input "FFAU2559768"
type input "COSU"
type input "Qingdao Pt"
type input "Puerto Quetzal"
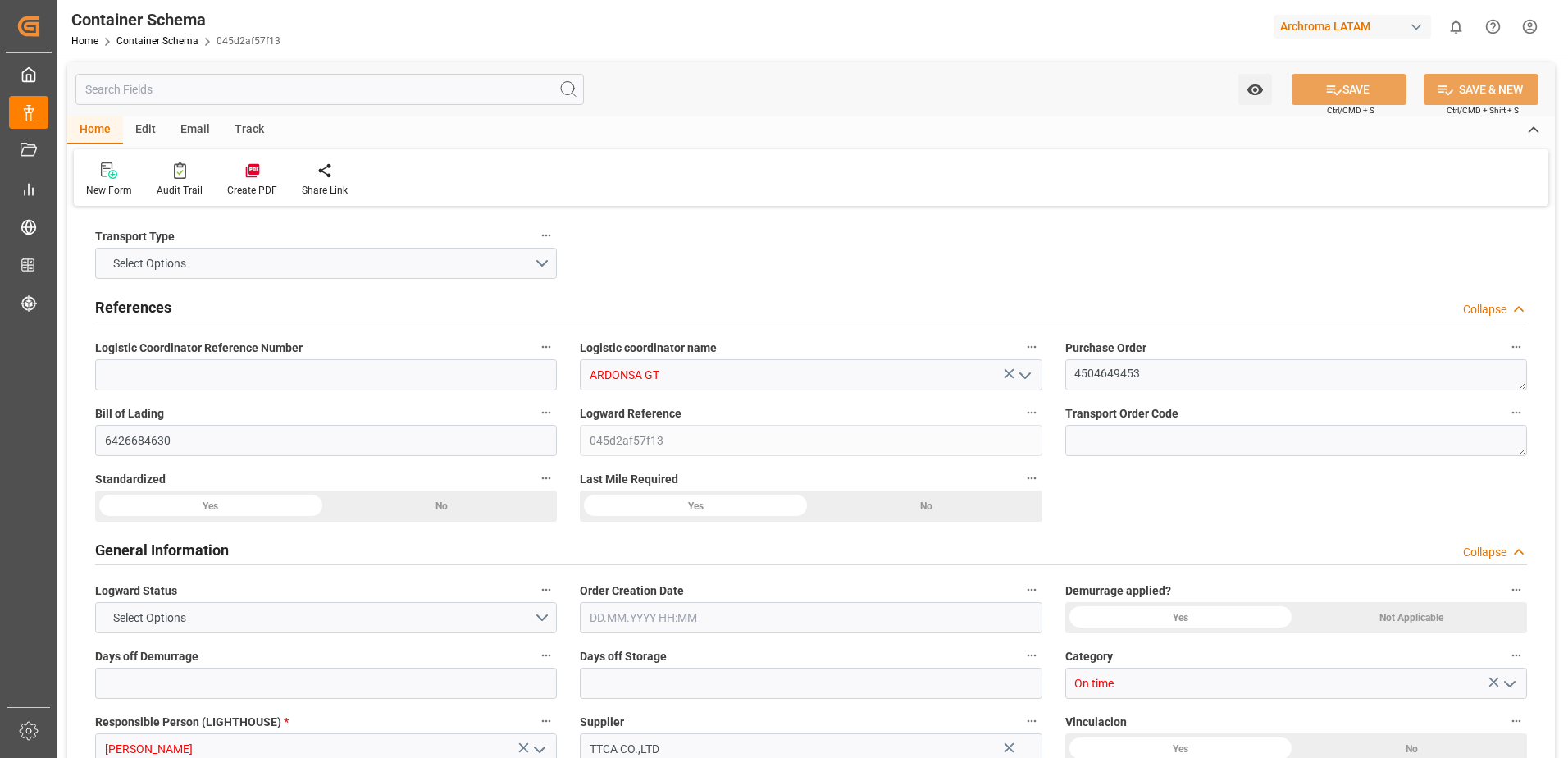
type input "XIN CANG ZHOU"
type input "290S"
type input "0"
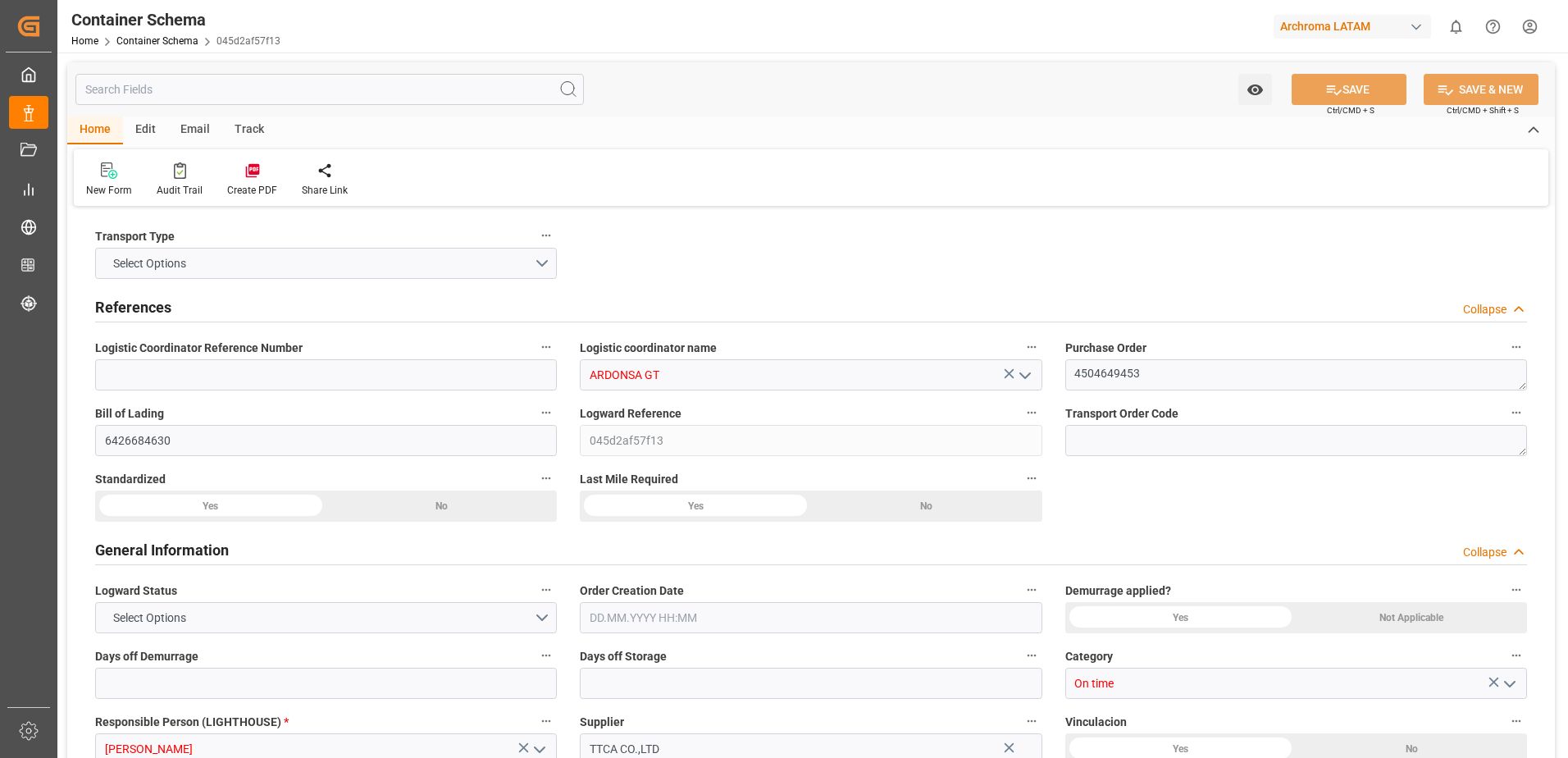
type input "1"
type input "10"
type input "10000"
type input "10080"
type input "Cosco"
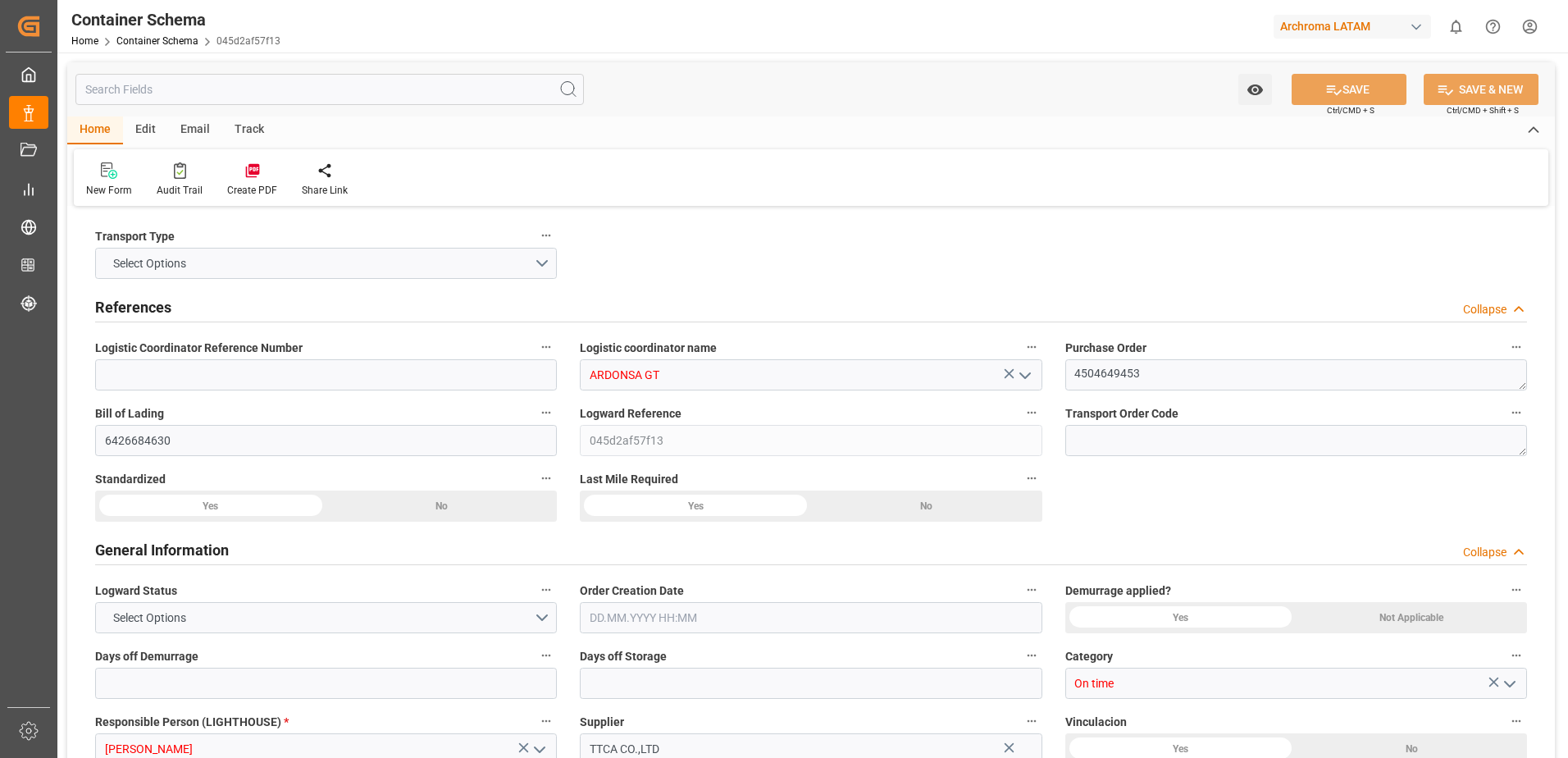
type input "COSCO Shipping Co. Ltd."
type input "CNQDG"
type input "GTPRQ"
type input "9523093"
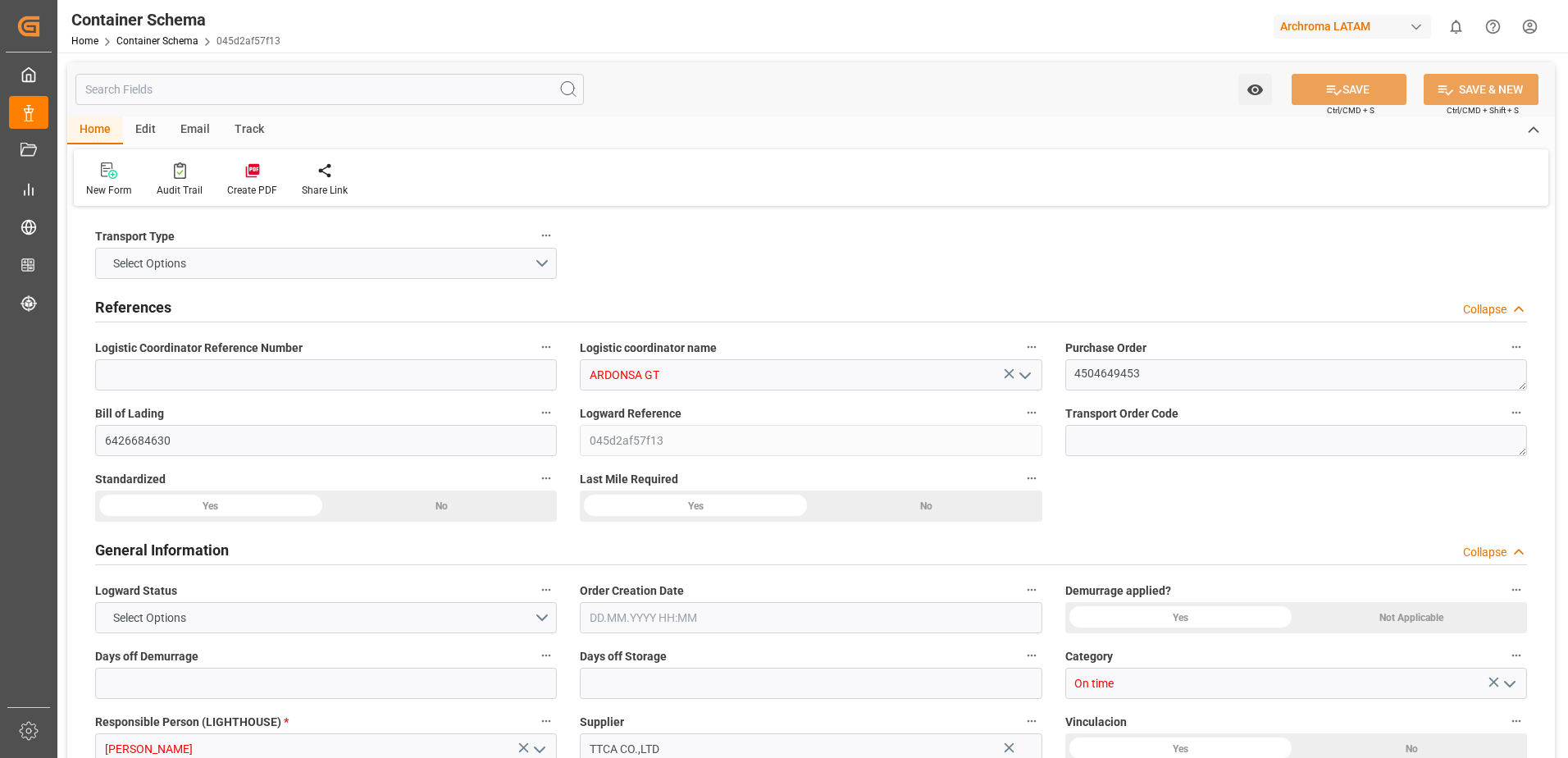
type input "9523093"
type input "20.08.2025 11:45"
type input "20.08.2025"
type input "17.09.2025"
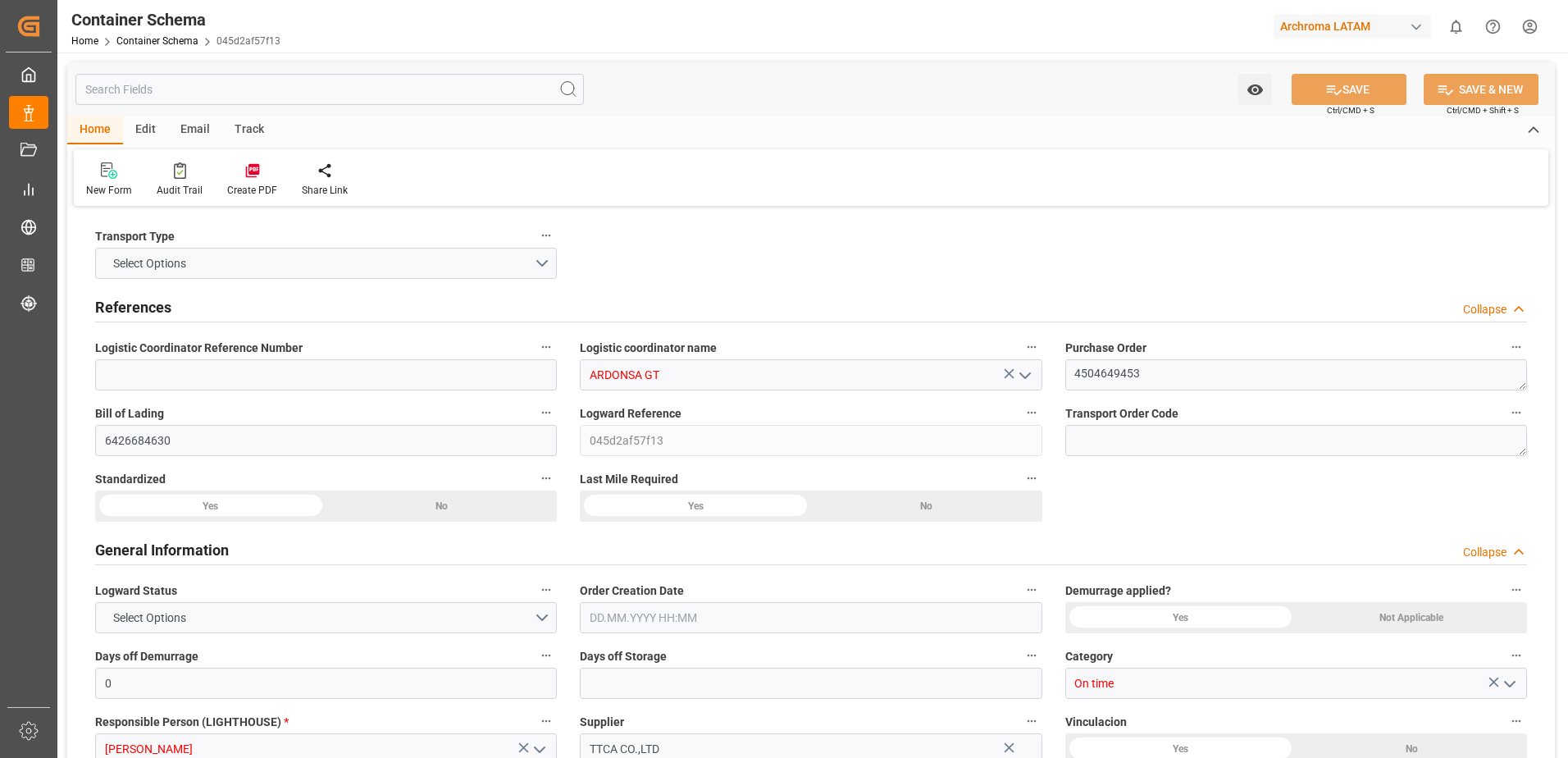
type input "14.08.2025 18:05"
type input "16.08.2025 06:30"
type input "16.08.2025 00:00"
type input "16.08.2025 00:07"
type input "05.10.2025 06:00"
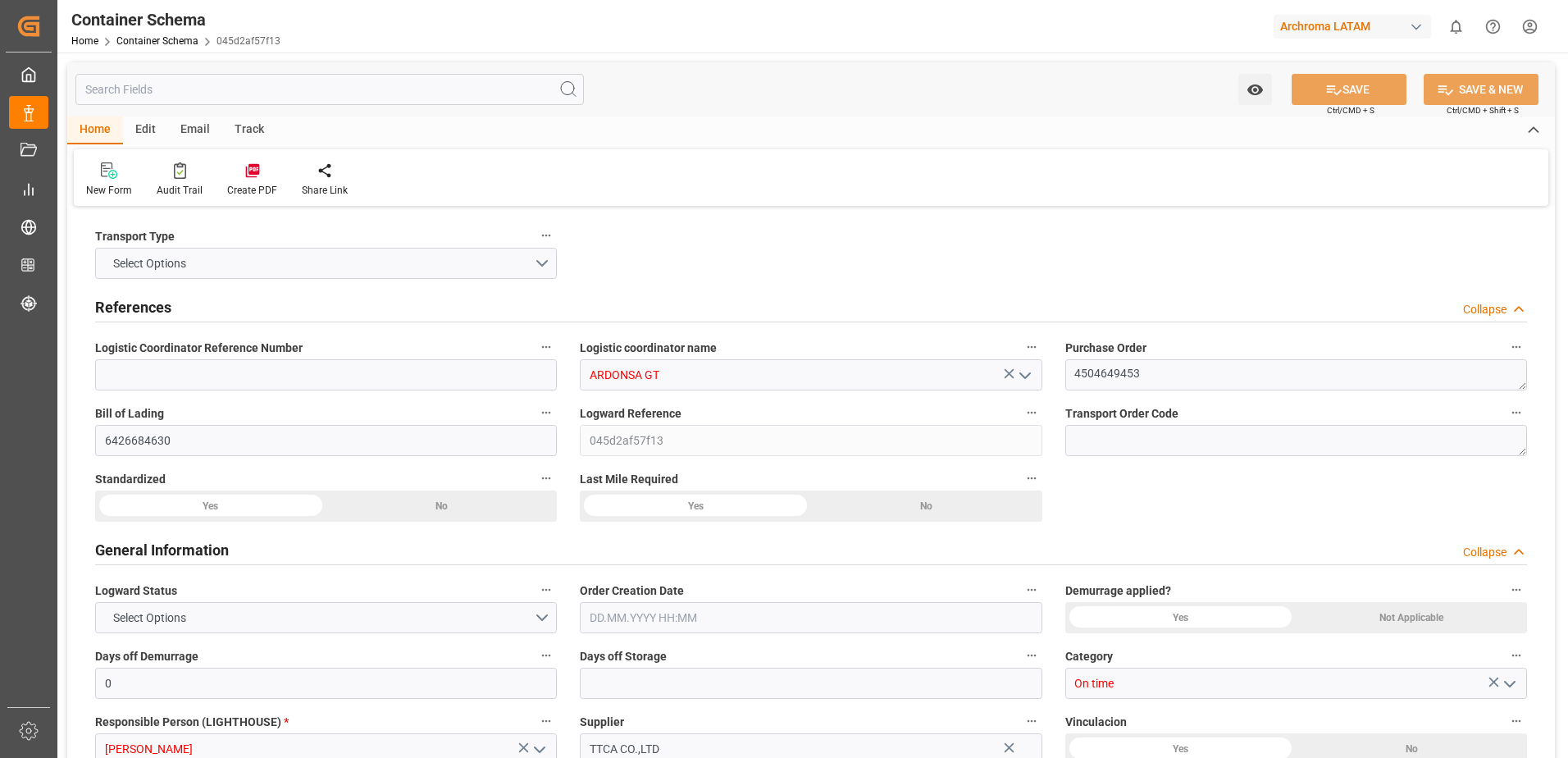
type input "05.10.2025 06:00"
click at [193, 96] on input "text" at bounding box center [330, 89] width 509 height 31
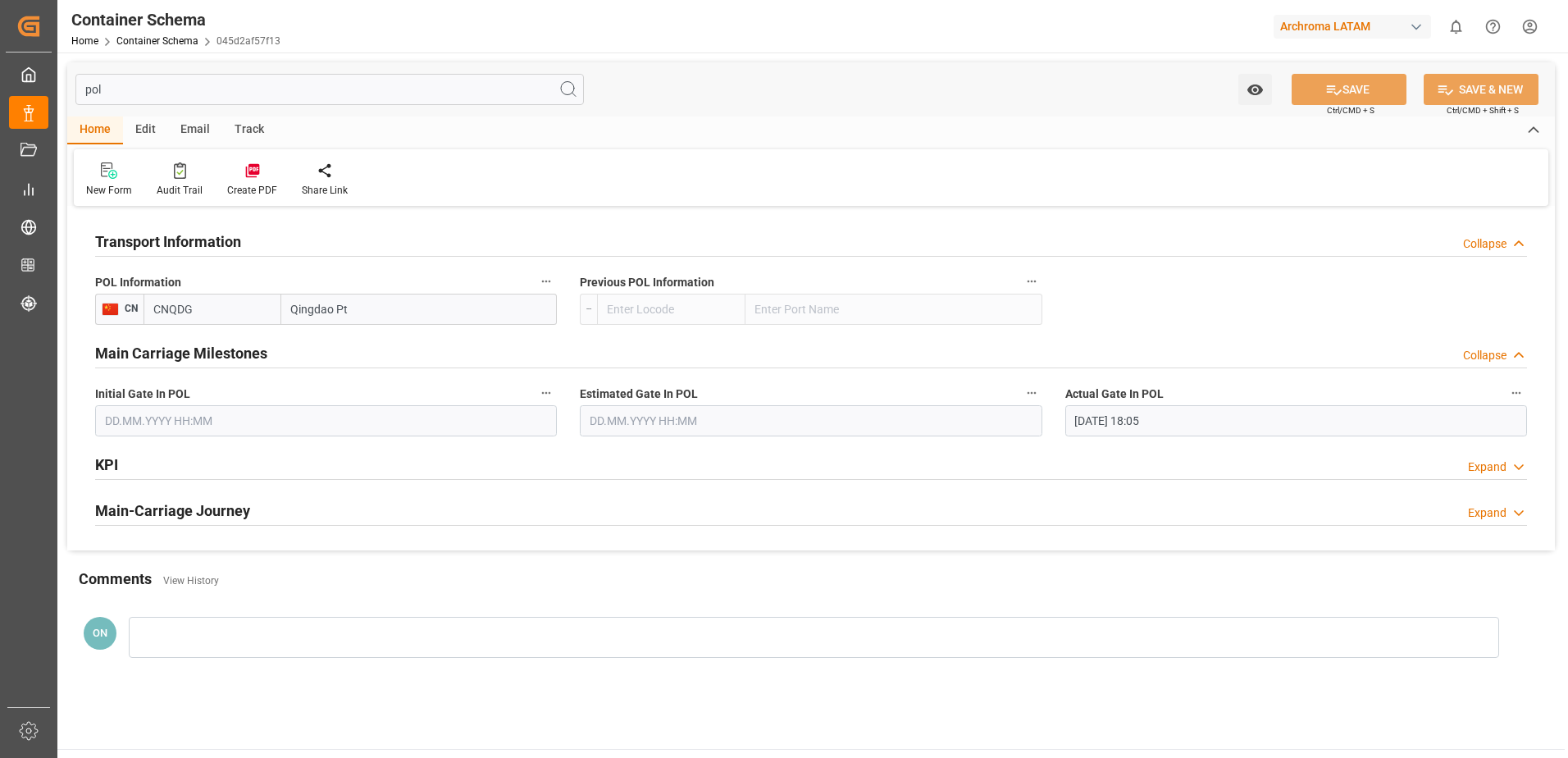
click at [195, 515] on h2 "Main-Carriage Journey" at bounding box center [172, 511] width 155 height 22
click at [316, 475] on div "KPI Expand" at bounding box center [811, 462] width 1432 height 31
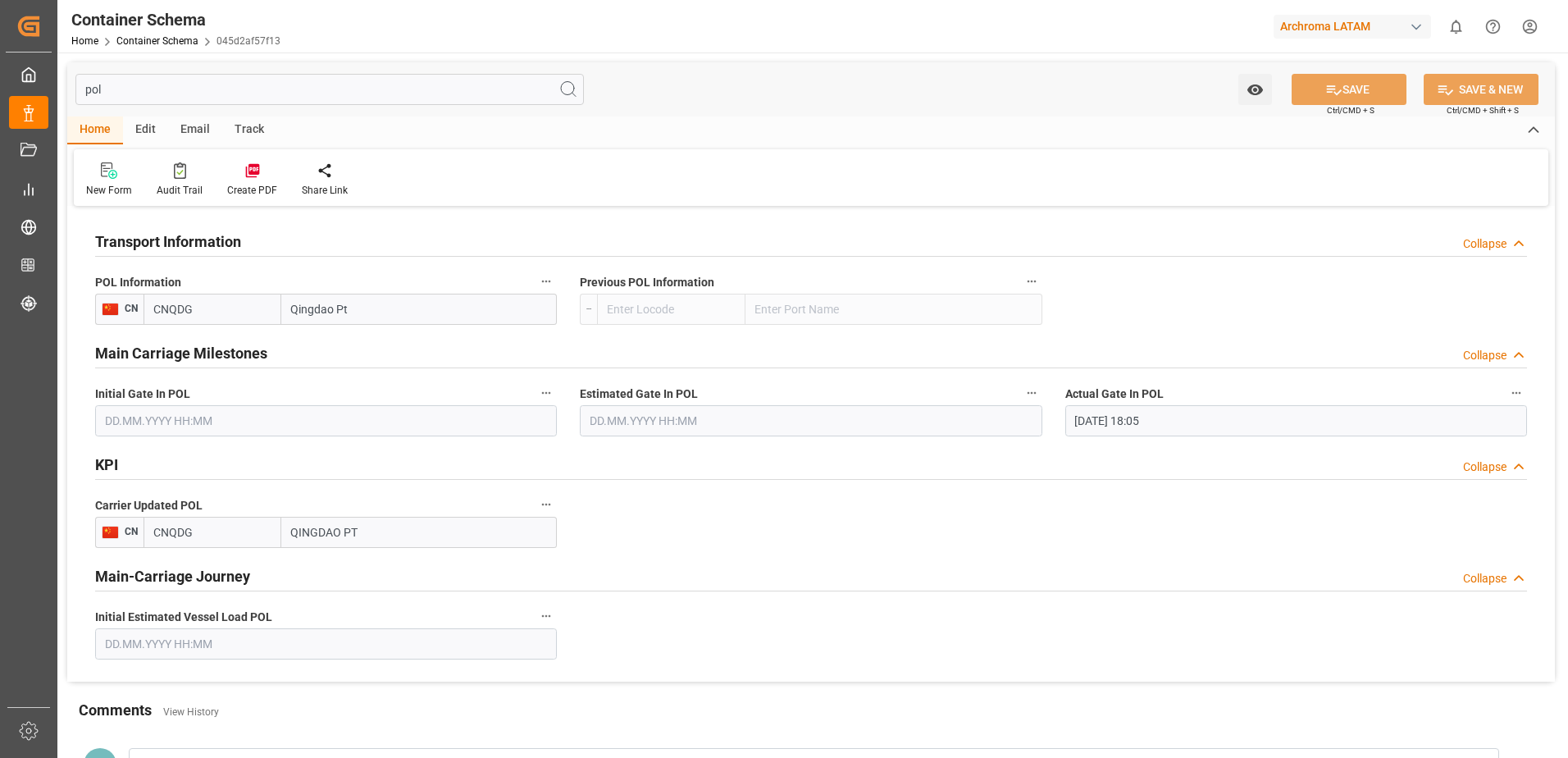
click at [312, 82] on input "pol" at bounding box center [330, 89] width 509 height 31
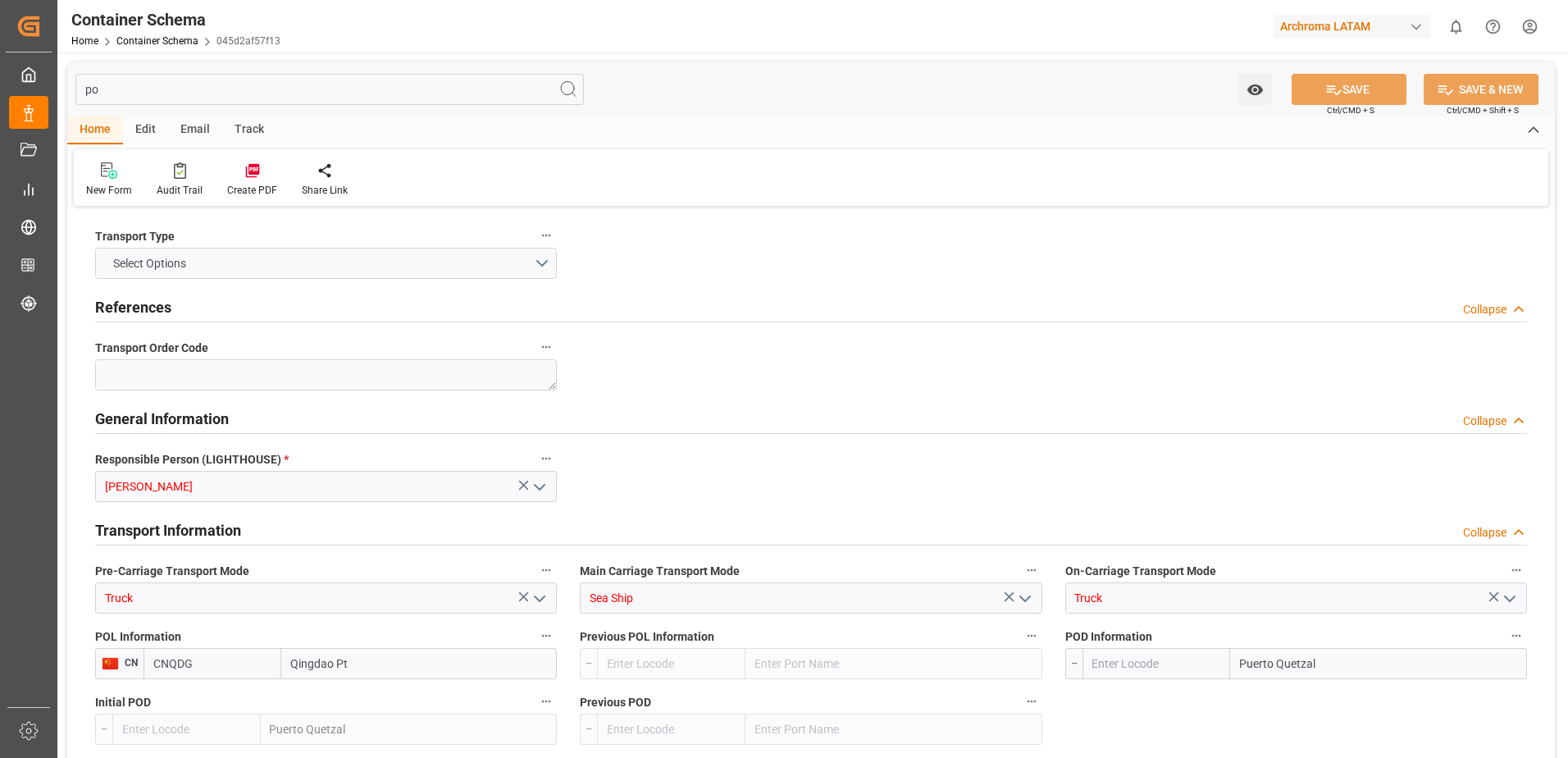
type input "pod"
type input "GTPRQ"
type input "05.10.2025 06:00"
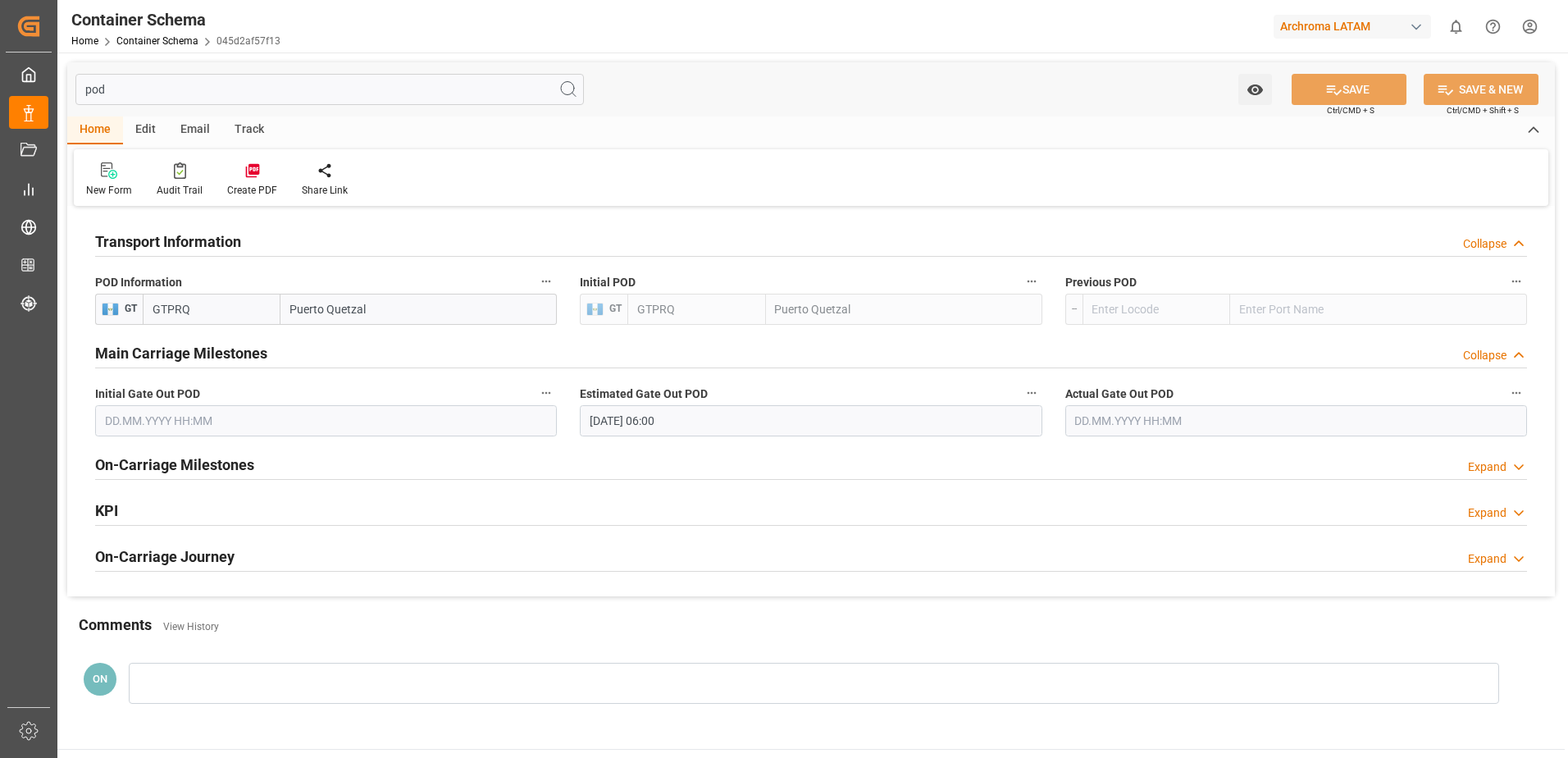
click at [190, 510] on div "KPI Expand" at bounding box center [811, 509] width 1432 height 31
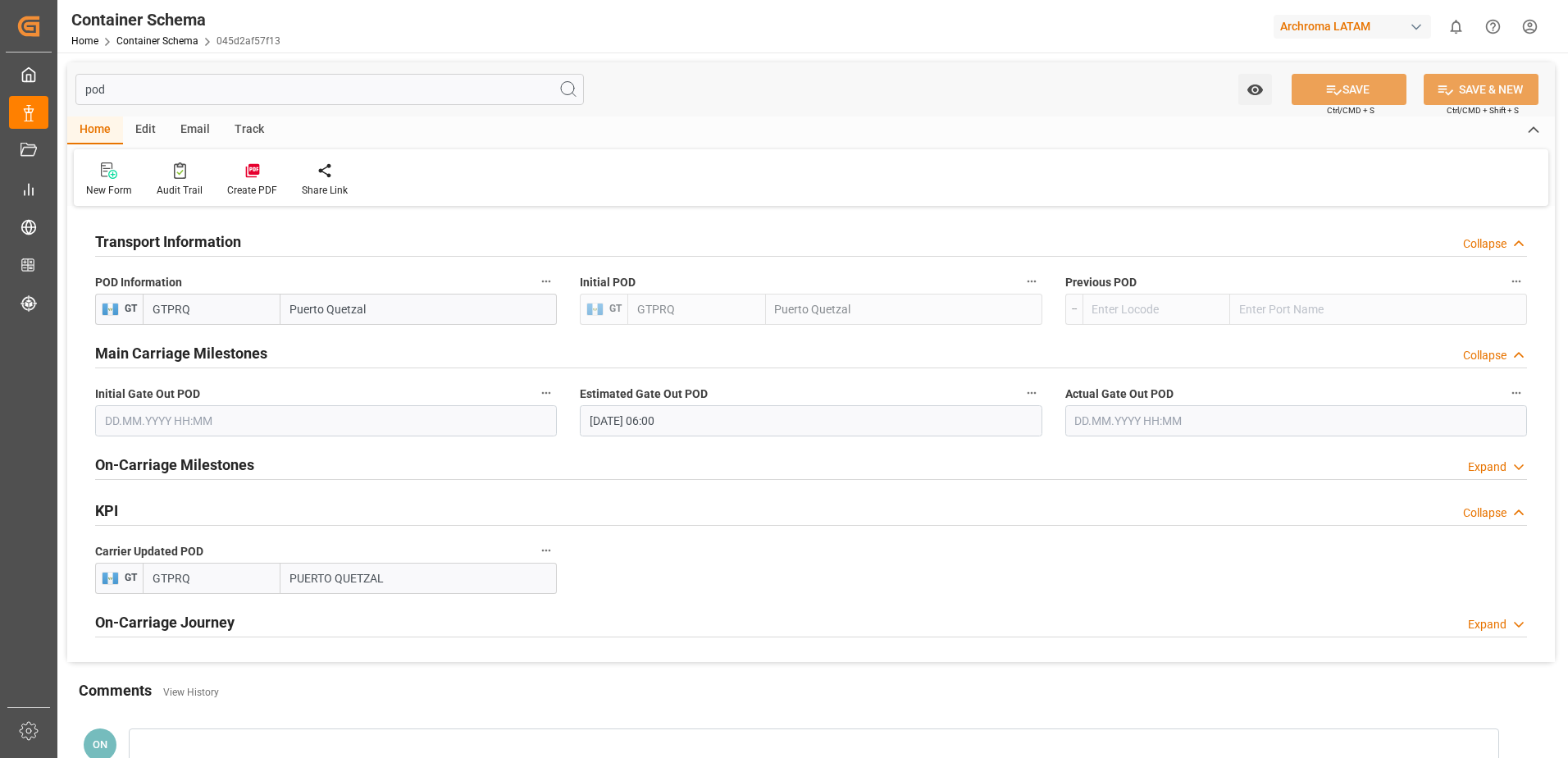
click at [281, 93] on input "pod" at bounding box center [330, 89] width 509 height 31
type input "p"
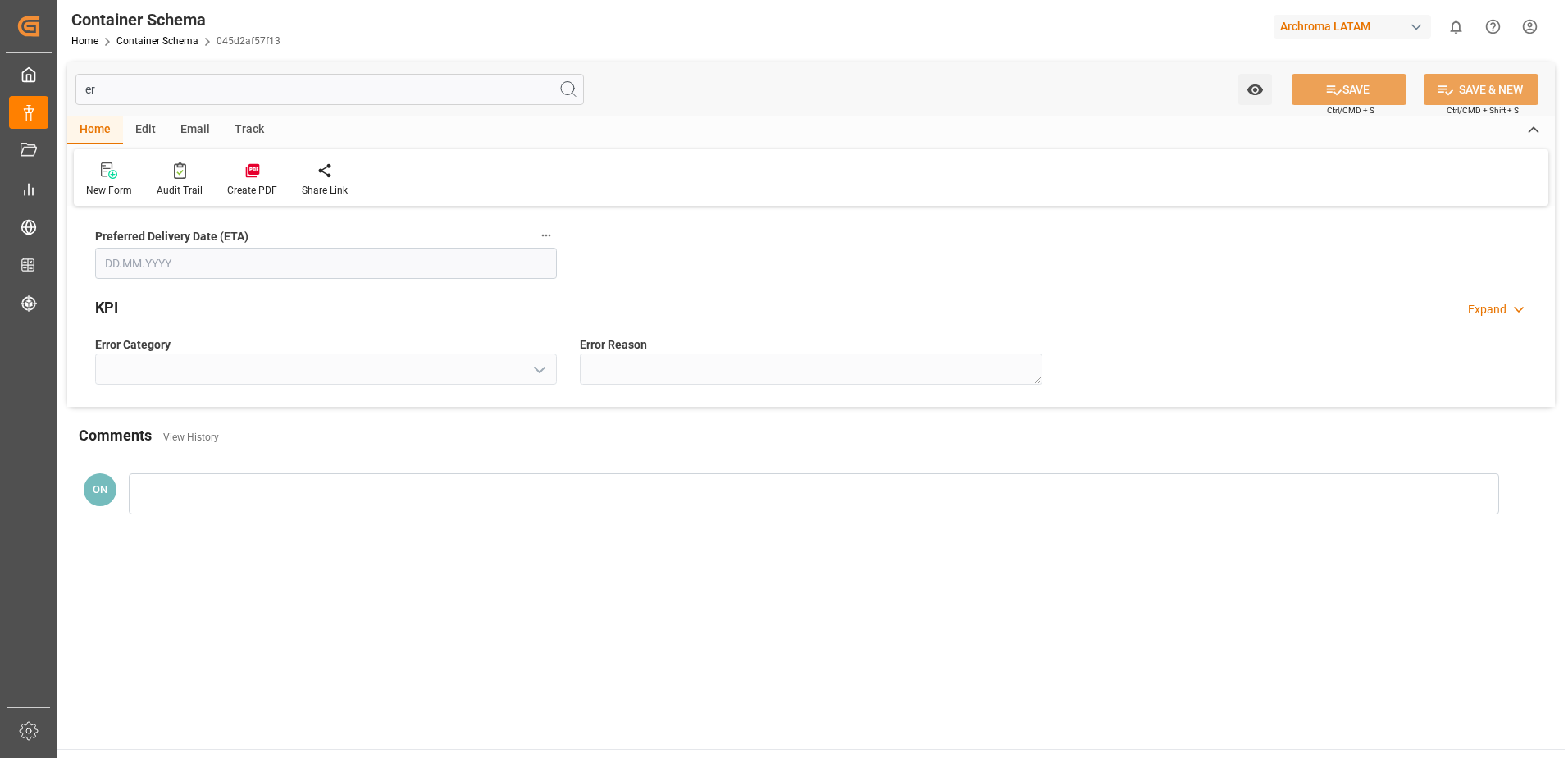
type input "err"
type input "17.09.2025"
type input "err"
click at [231, 306] on div "KPI Expand" at bounding box center [811, 305] width 1432 height 31
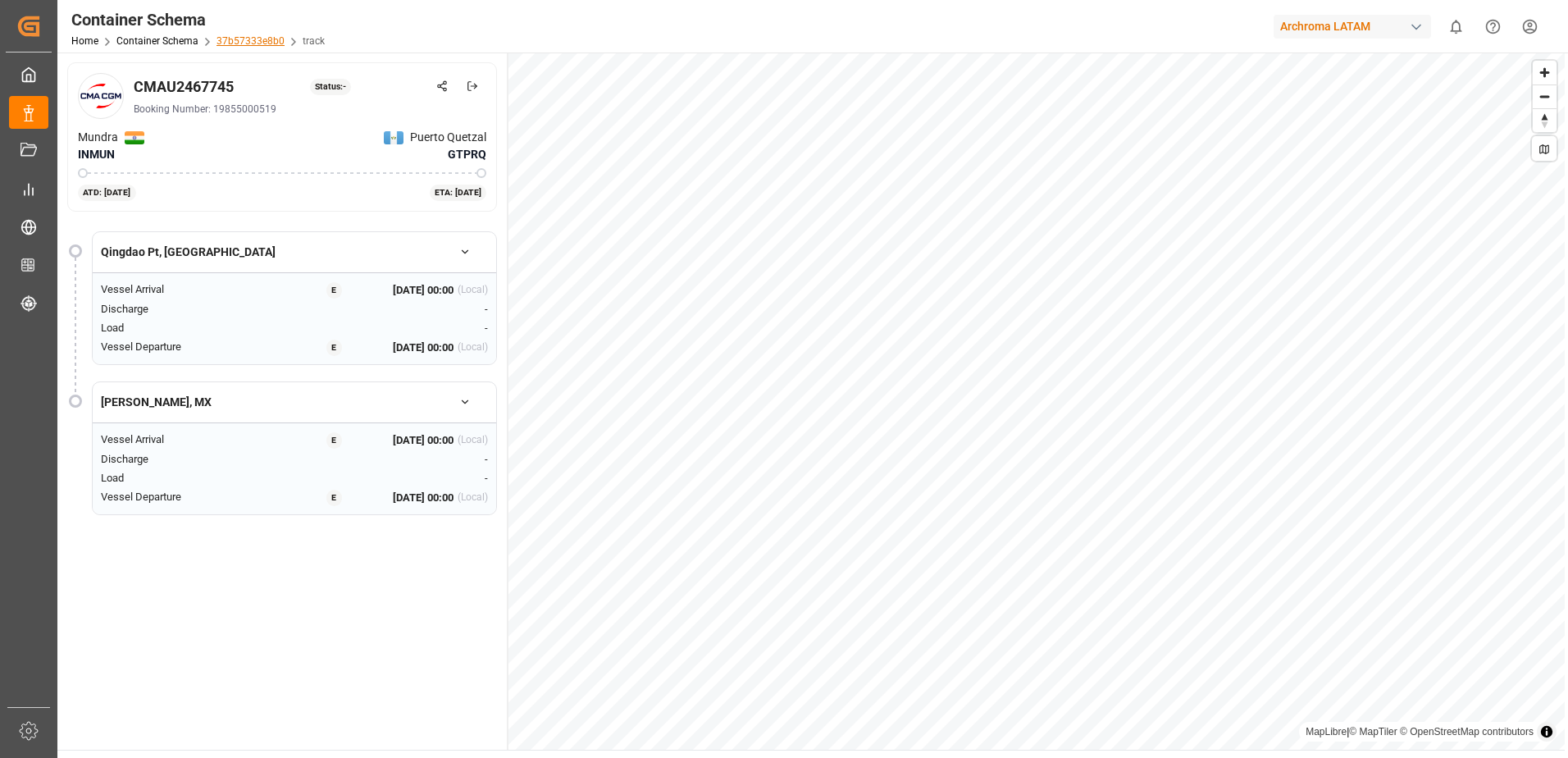
click at [237, 38] on link "37b57333e8b0" at bounding box center [250, 41] width 68 height 11
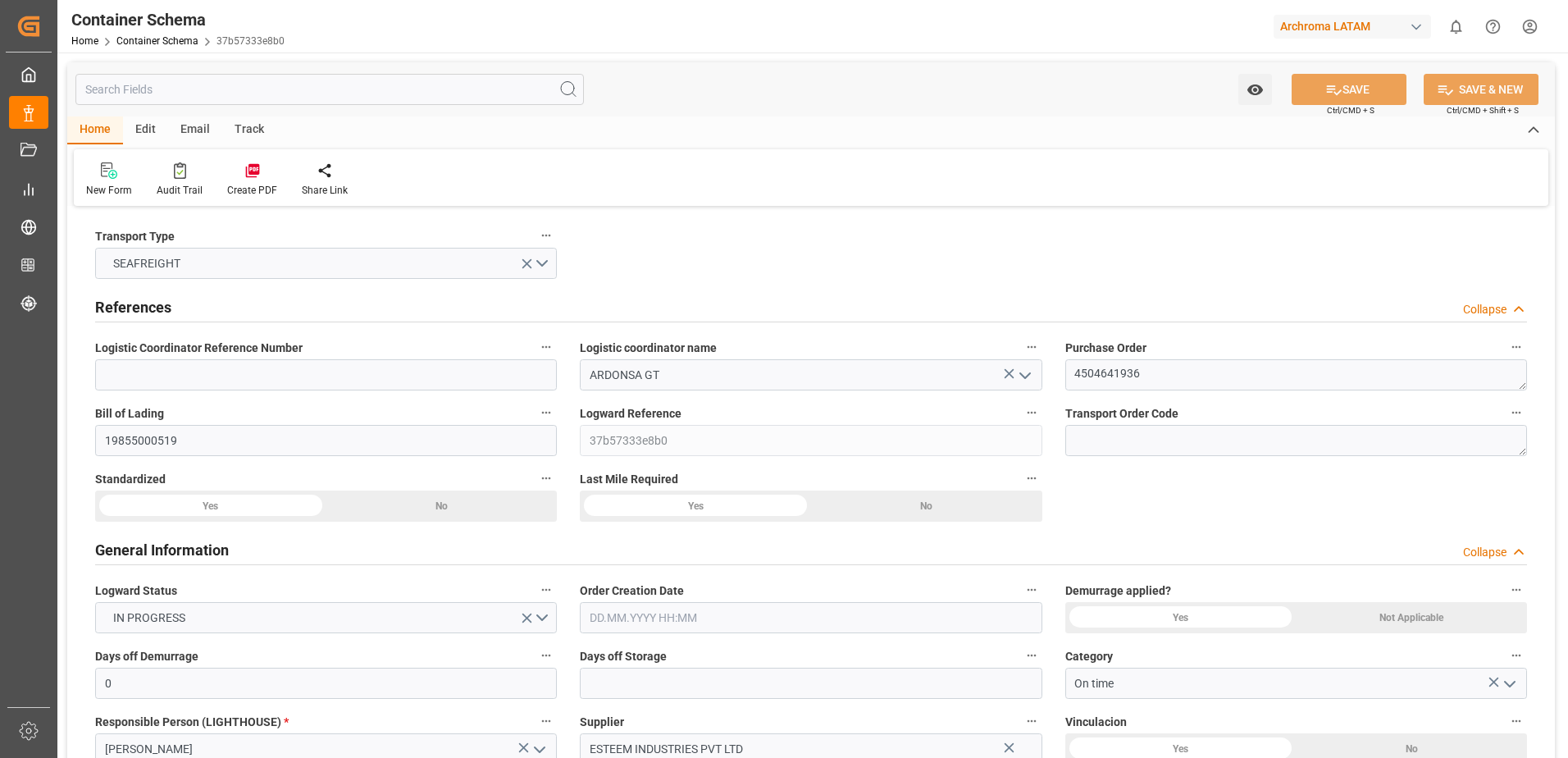
type input "0"
type input "1"
type input "9"
type input "6840"
type input "7344"
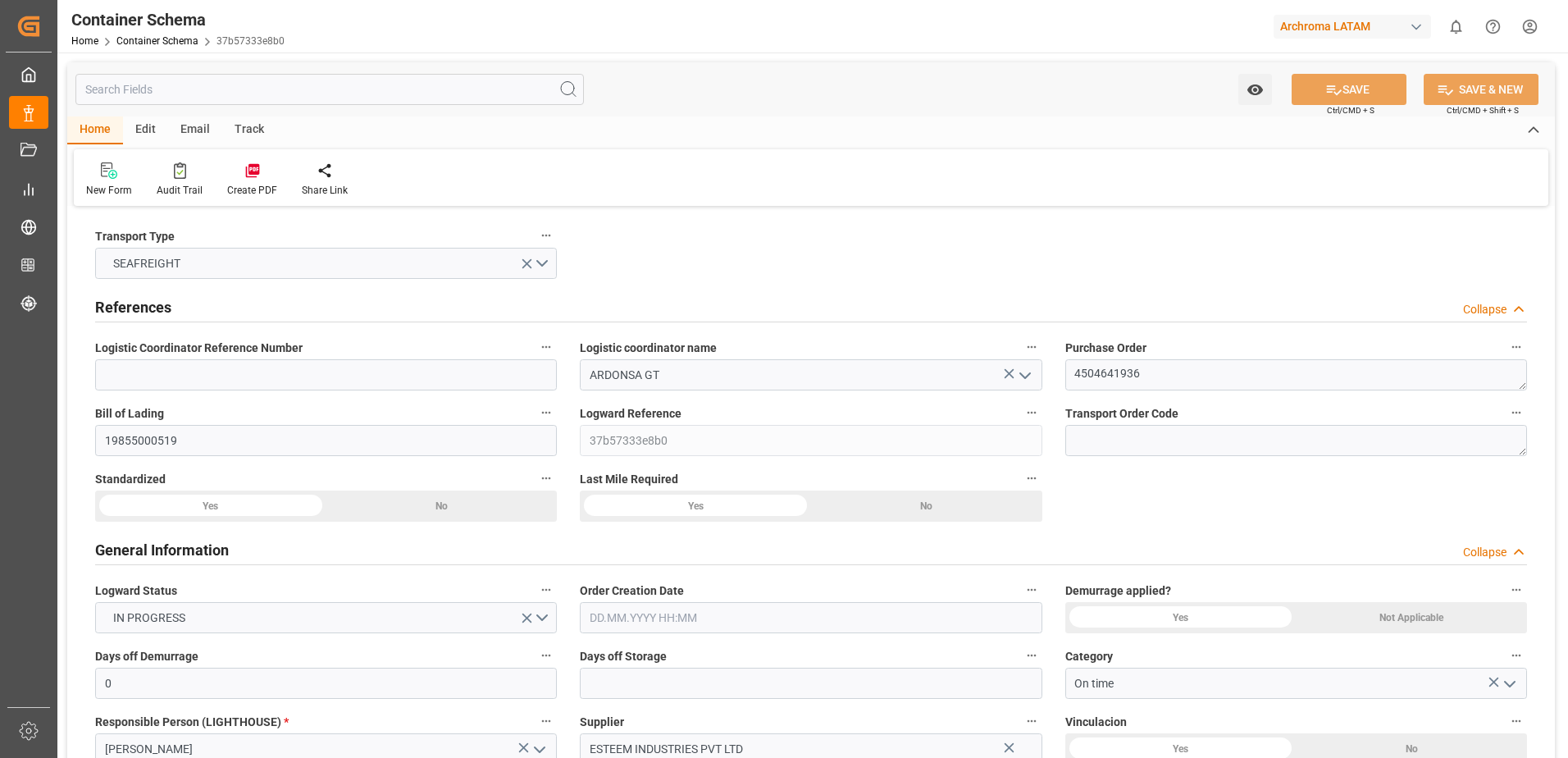
type input "CMACGM"
type input "CMA CGM Group"
type input "INMUN"
type input "GTPRQ"
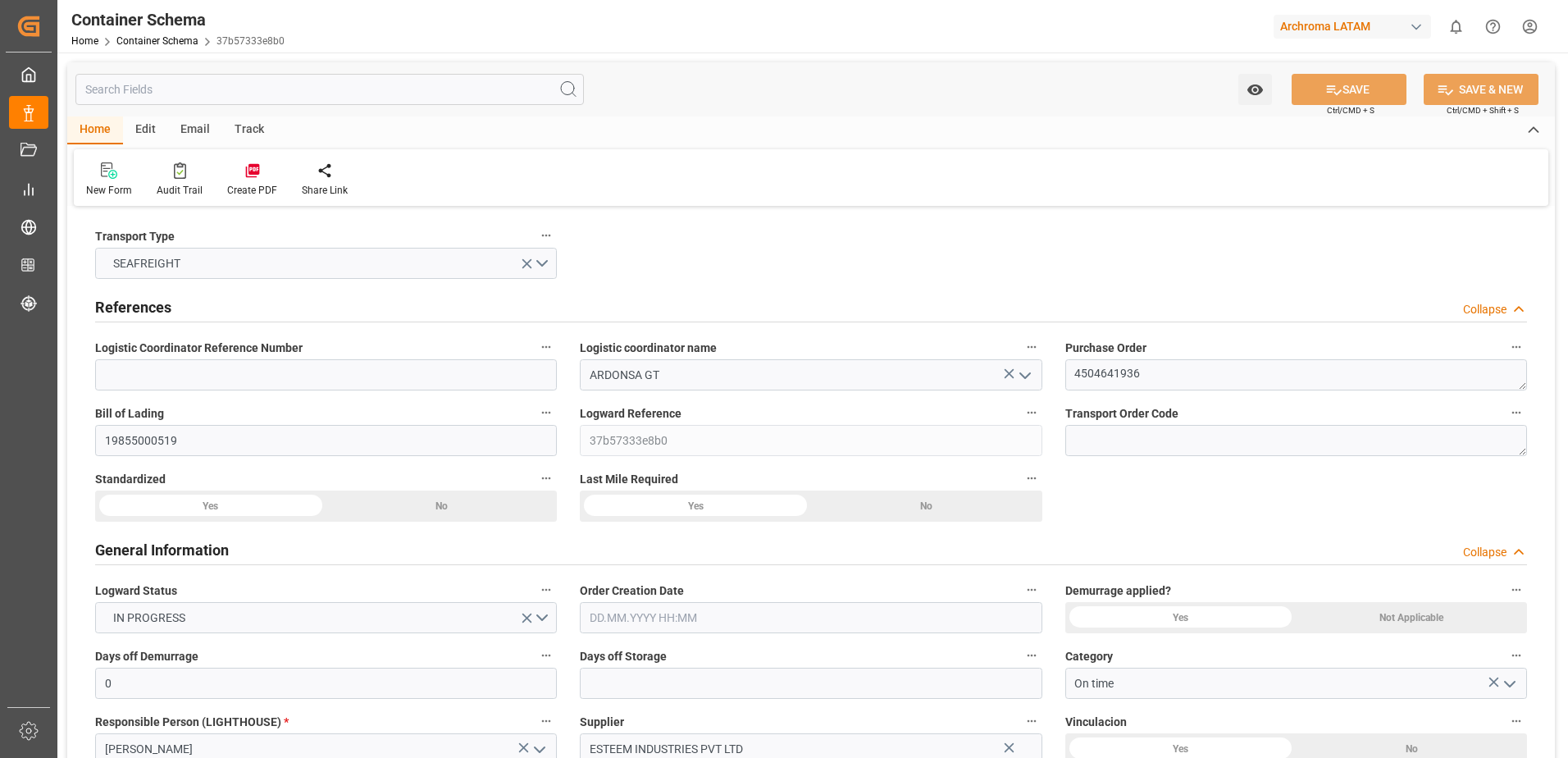
type input "9200706"
type input "14.08.2025 10:00"
type input "14.08.2025"
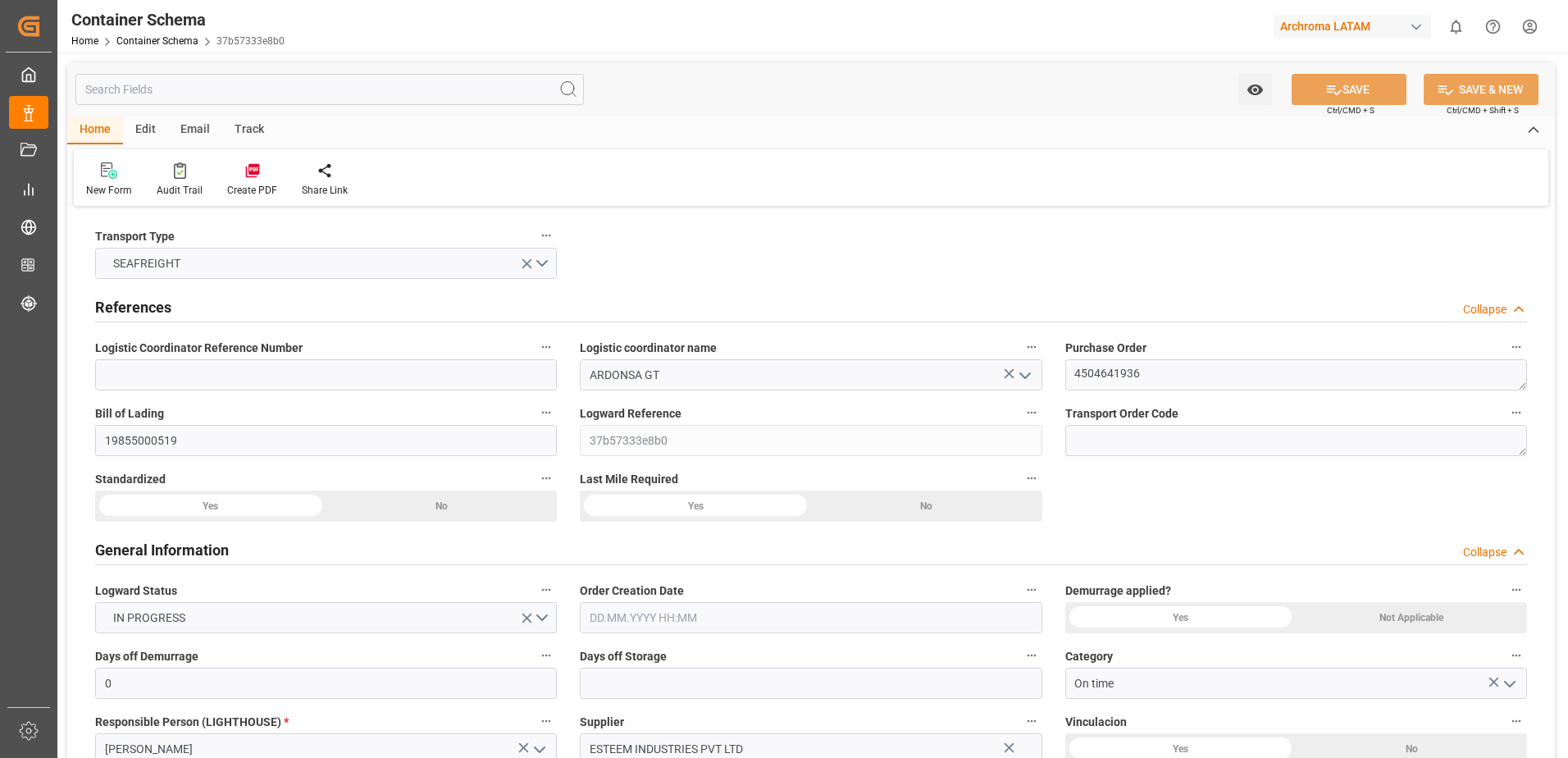
type input "30.09.2025"
type input "07.08.2025 00:00"
type input "13.08.2025 12:45"
type input "[DATE] 00:00"
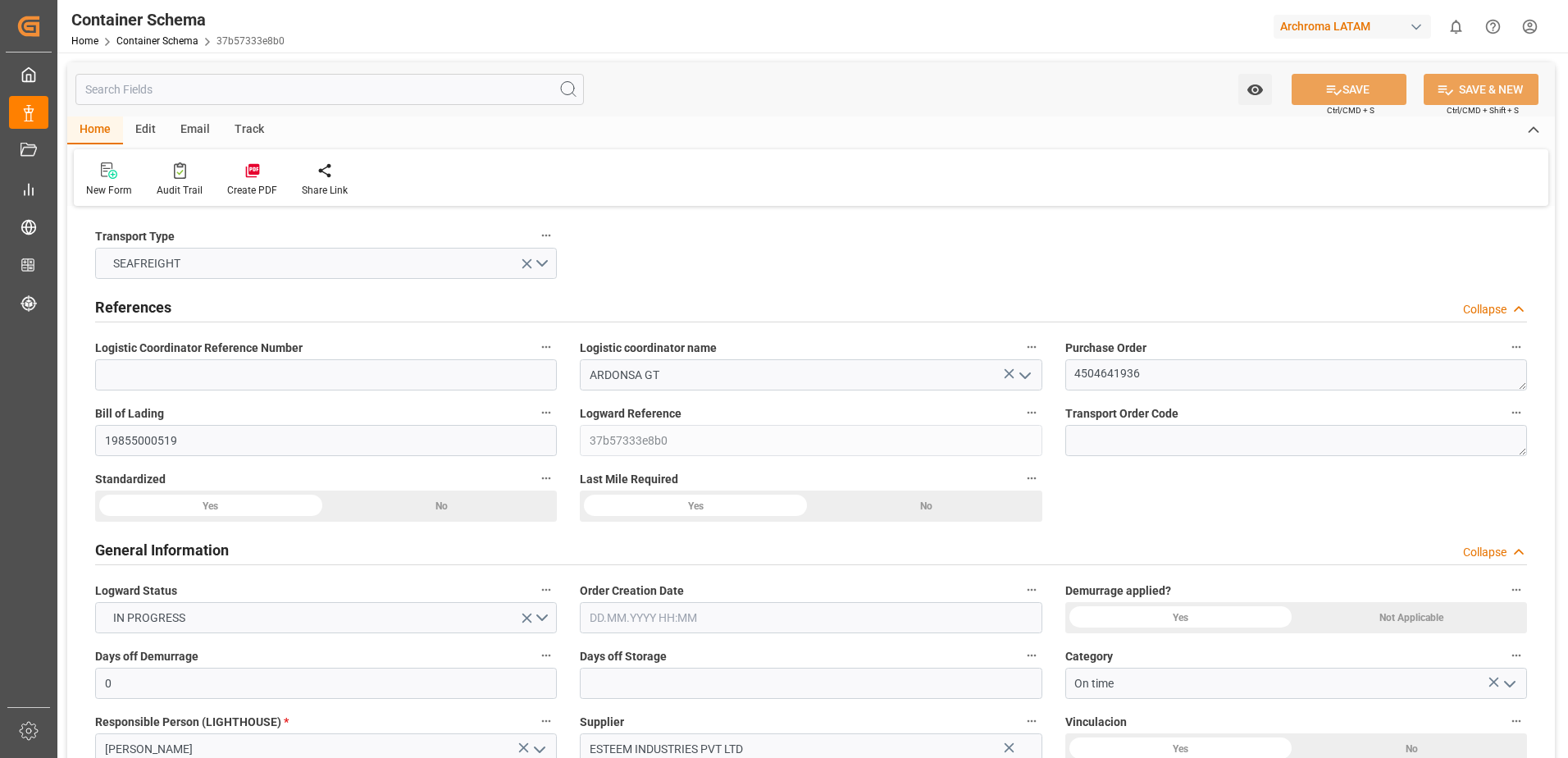
type input "08.10.2025 00:00"
type input "30.09.2025 05:00"
type input "02.10.2025 00:00"
type input "30.09.2025 05:00"
click at [247, 96] on input "text" at bounding box center [330, 89] width 509 height 31
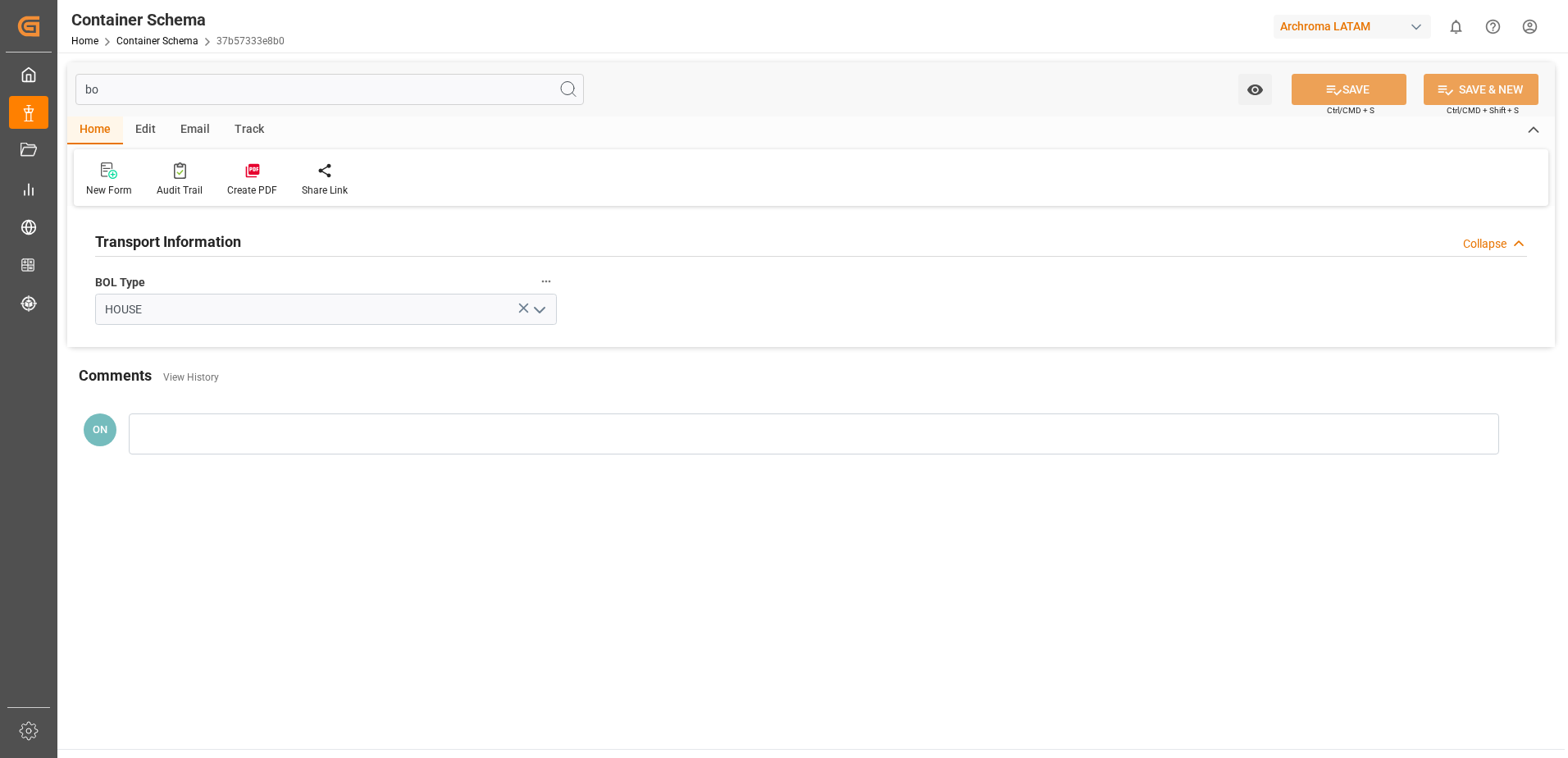
type input "b"
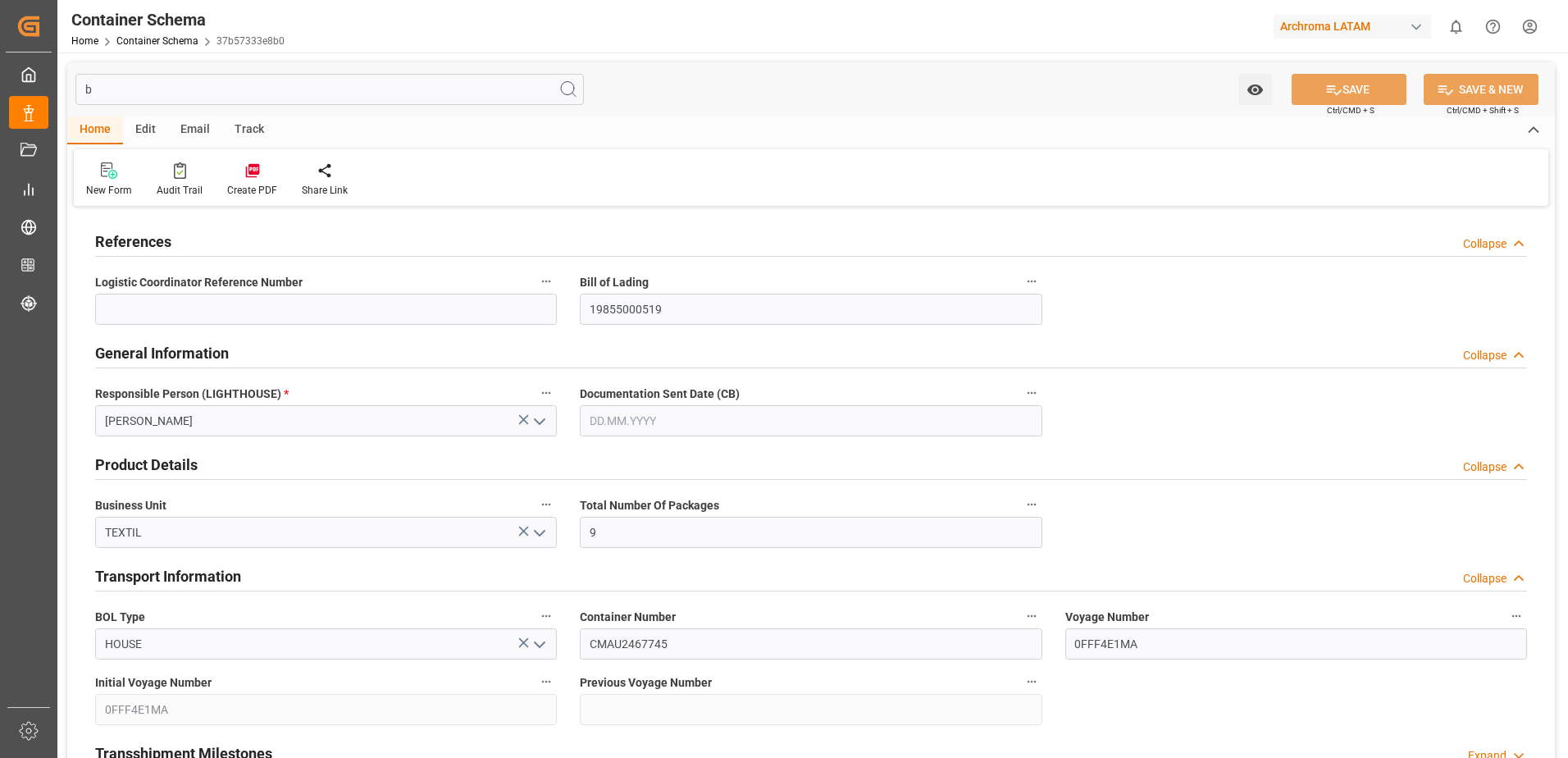
type input "14.08.2025"
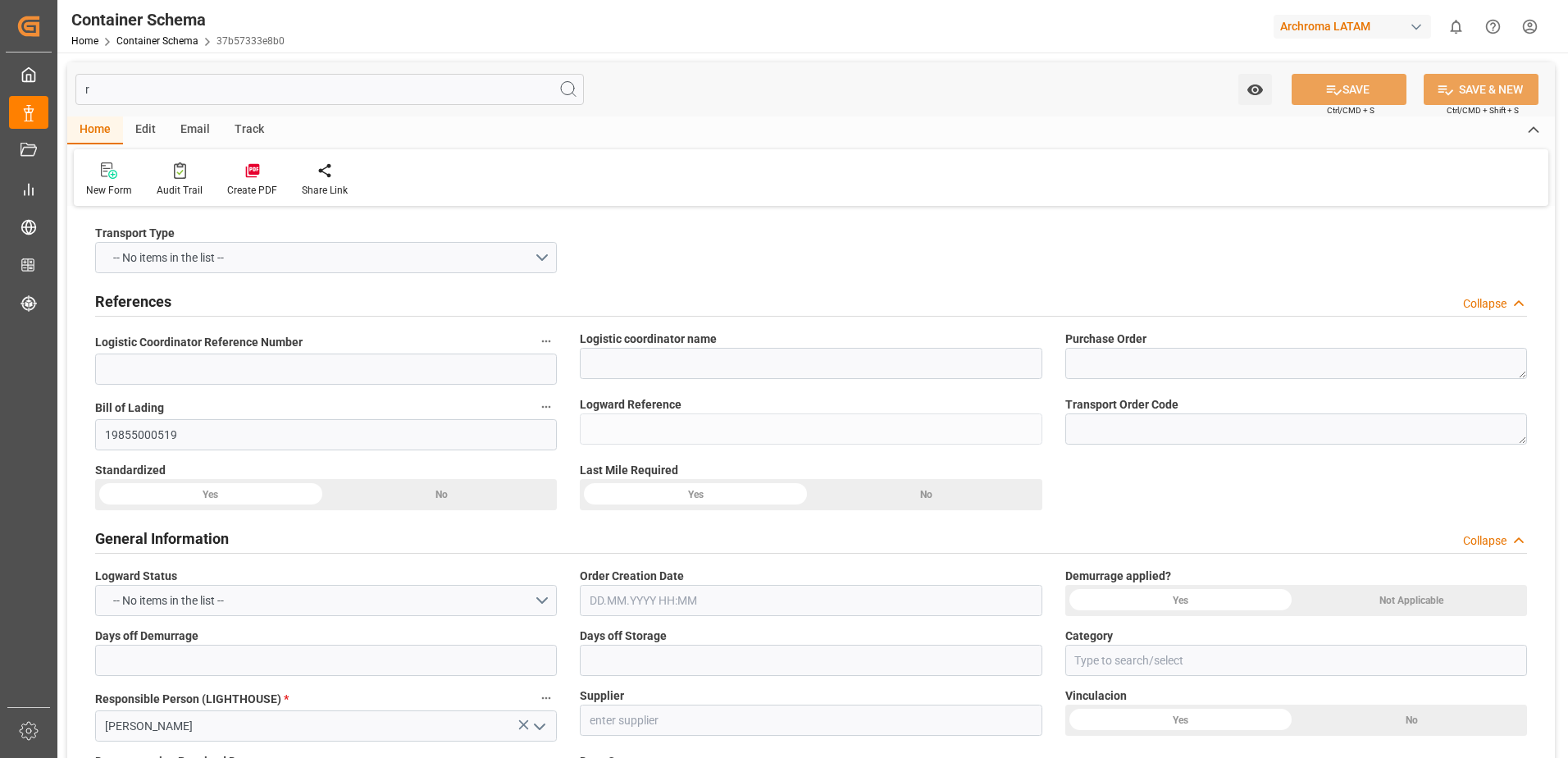
type input "re"
type input "37b57333e8b0"
type textarea "KM 16.5, Carretera a [GEOGRAPHIC_DATA] , [PERSON_NAME] Fraijanes, [GEOGRAPHIC_D…"
type input "Truck"
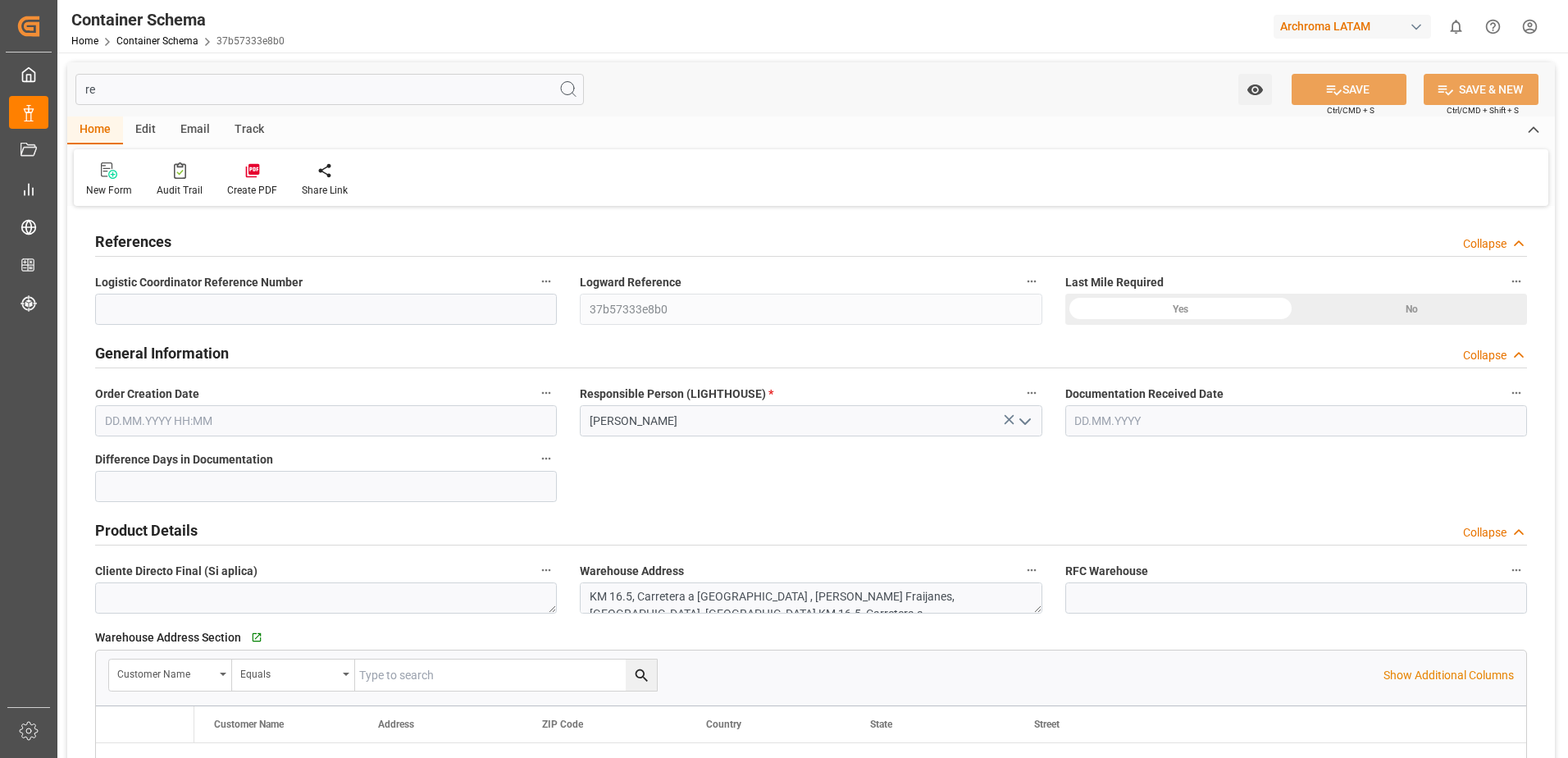
type input "14.08.2025 10:00"
type input "14.08.2025"
type input "30.09.2025"
type input "02.10.2025 00:00"
type input "r"
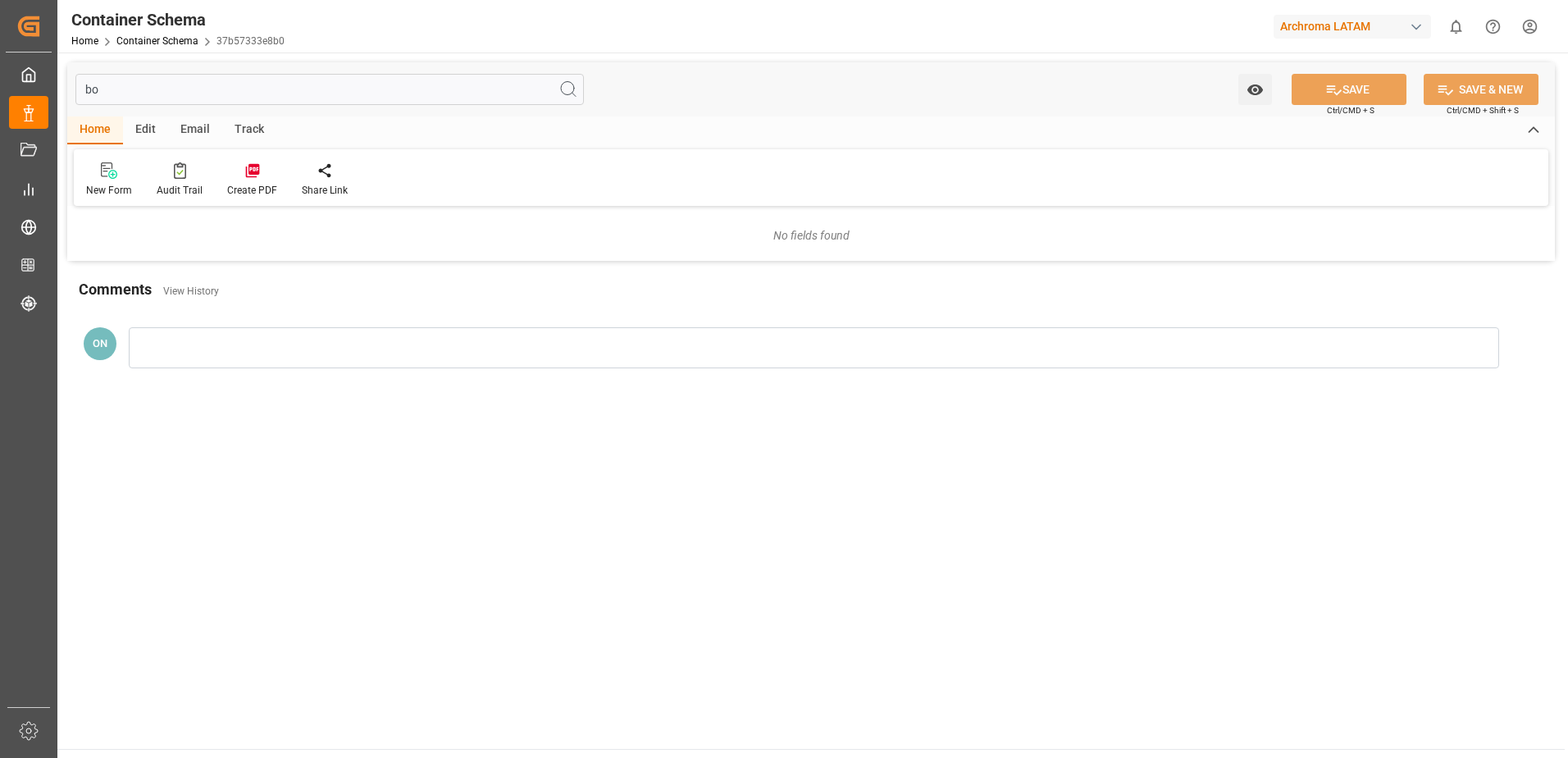
type input "b"
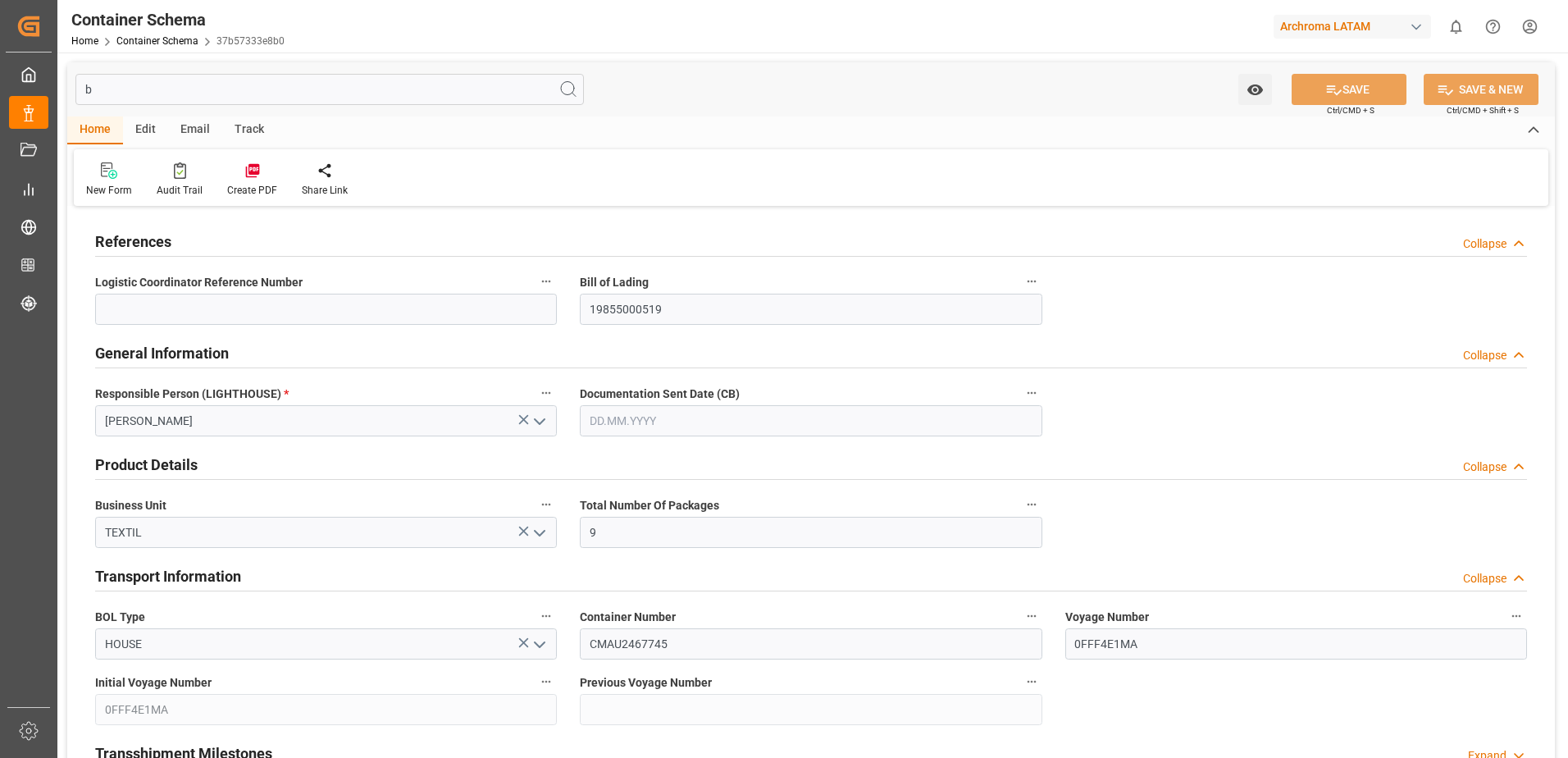
type input "14.08.2025"
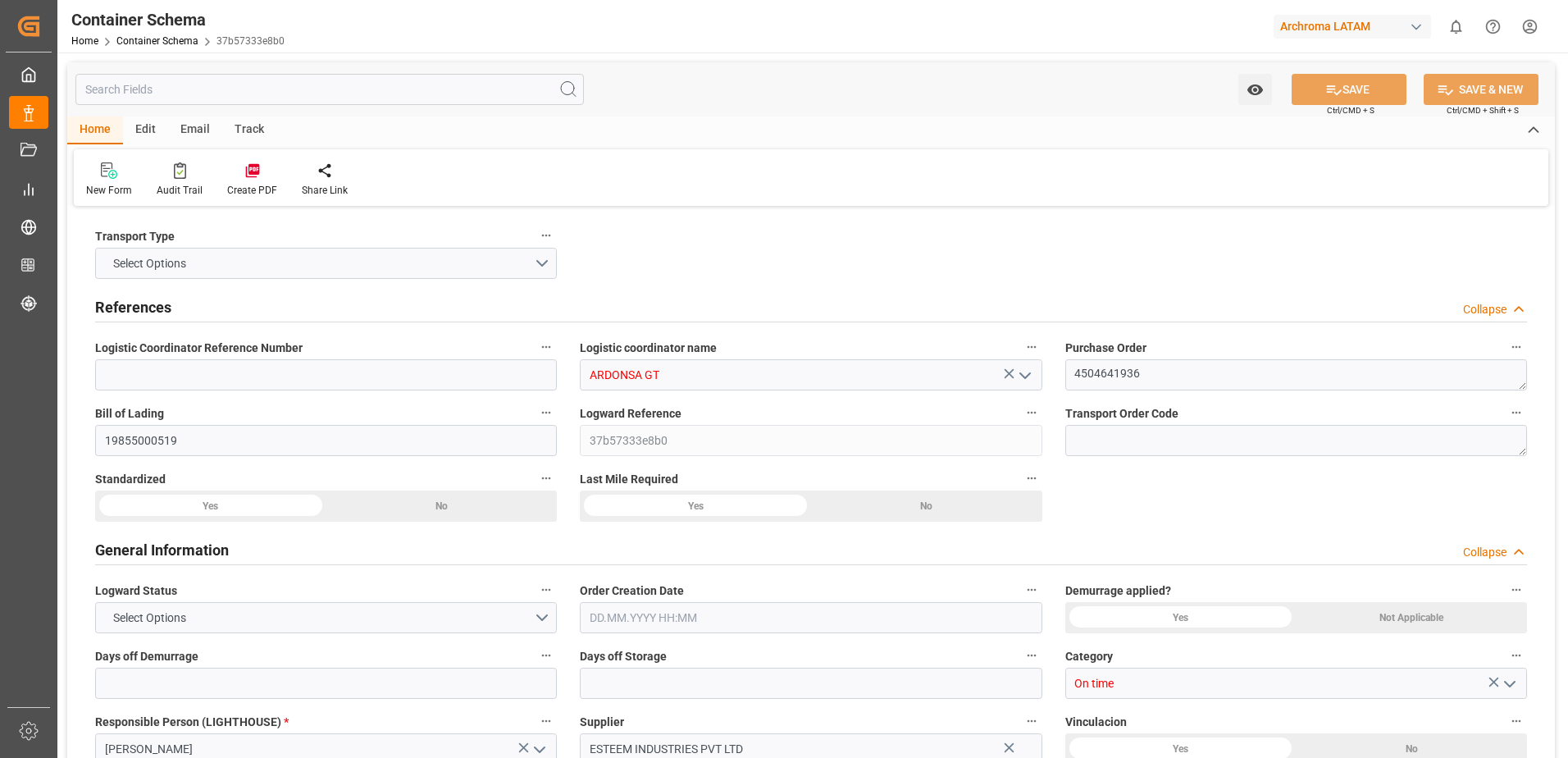
type input "0"
type input "1"
type input "6840"
type input "7344"
type input "CMACGM"
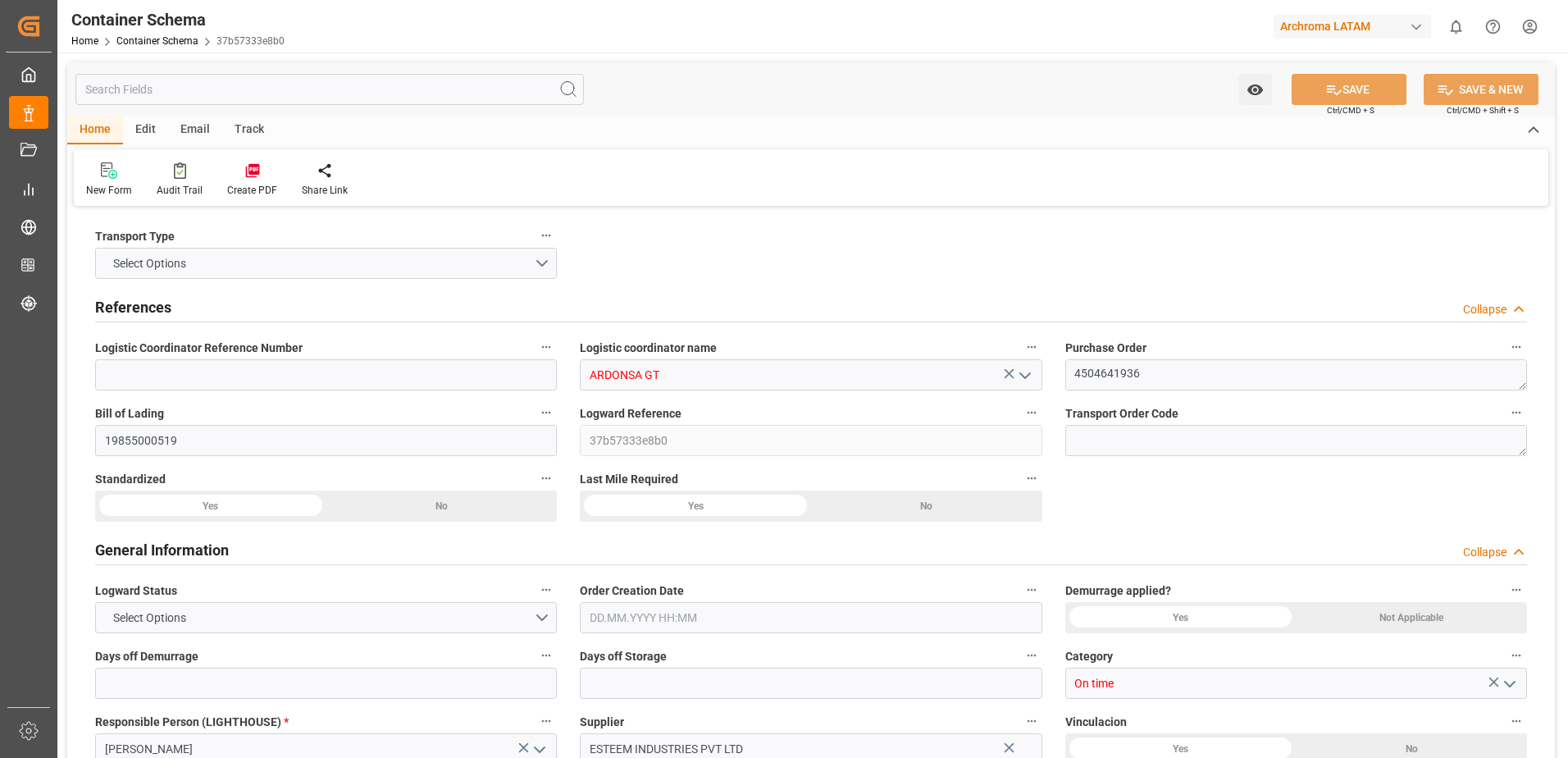
type input "CMA CGM Group"
type input "INMUN"
type input "GTPRQ"
type input "9200706"
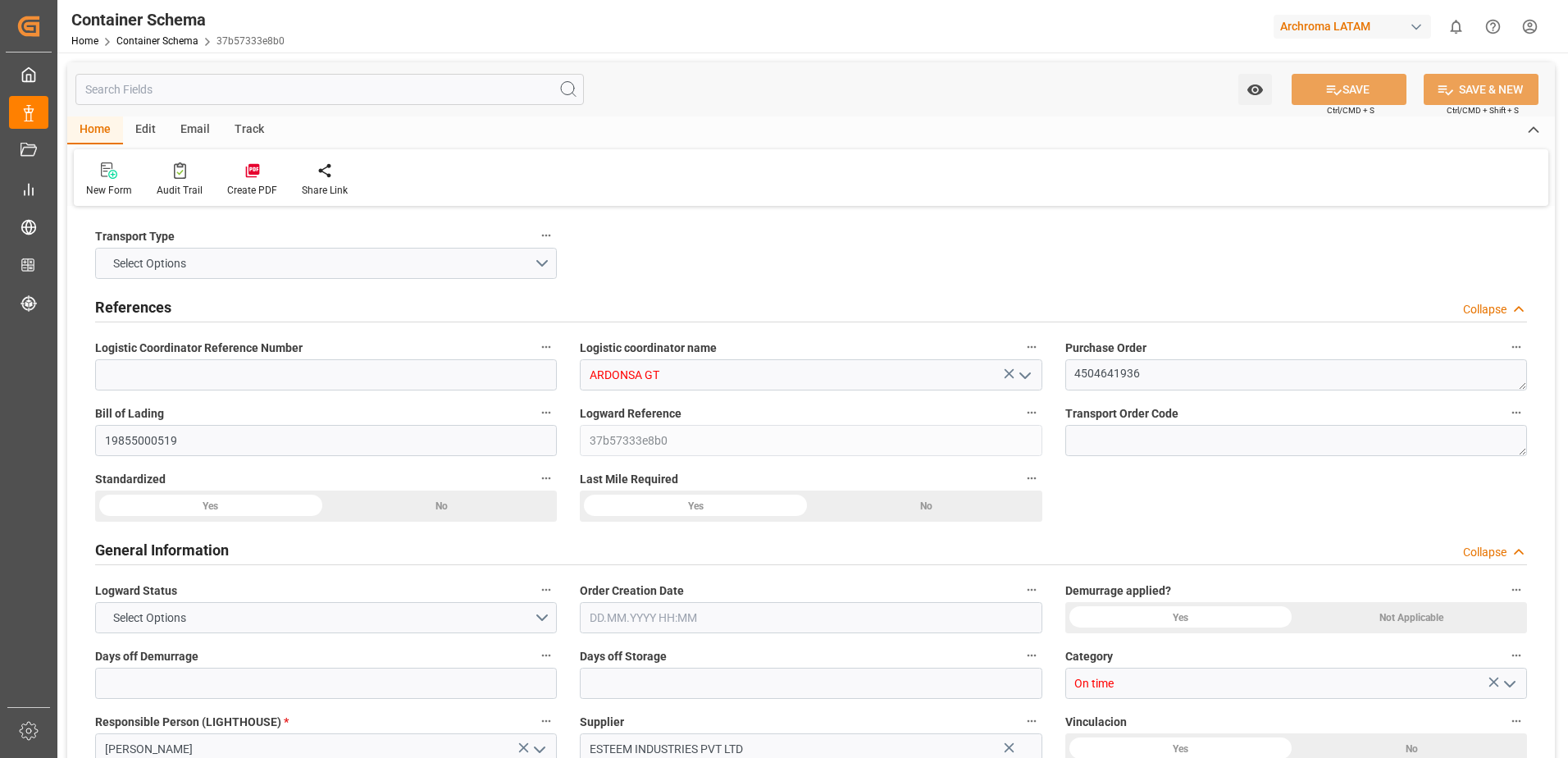
type input "9200706"
type input "14.08.2025 10:00"
type input "14.08.2025"
type input "30.09.2025"
type input "07.08.2025 00:00"
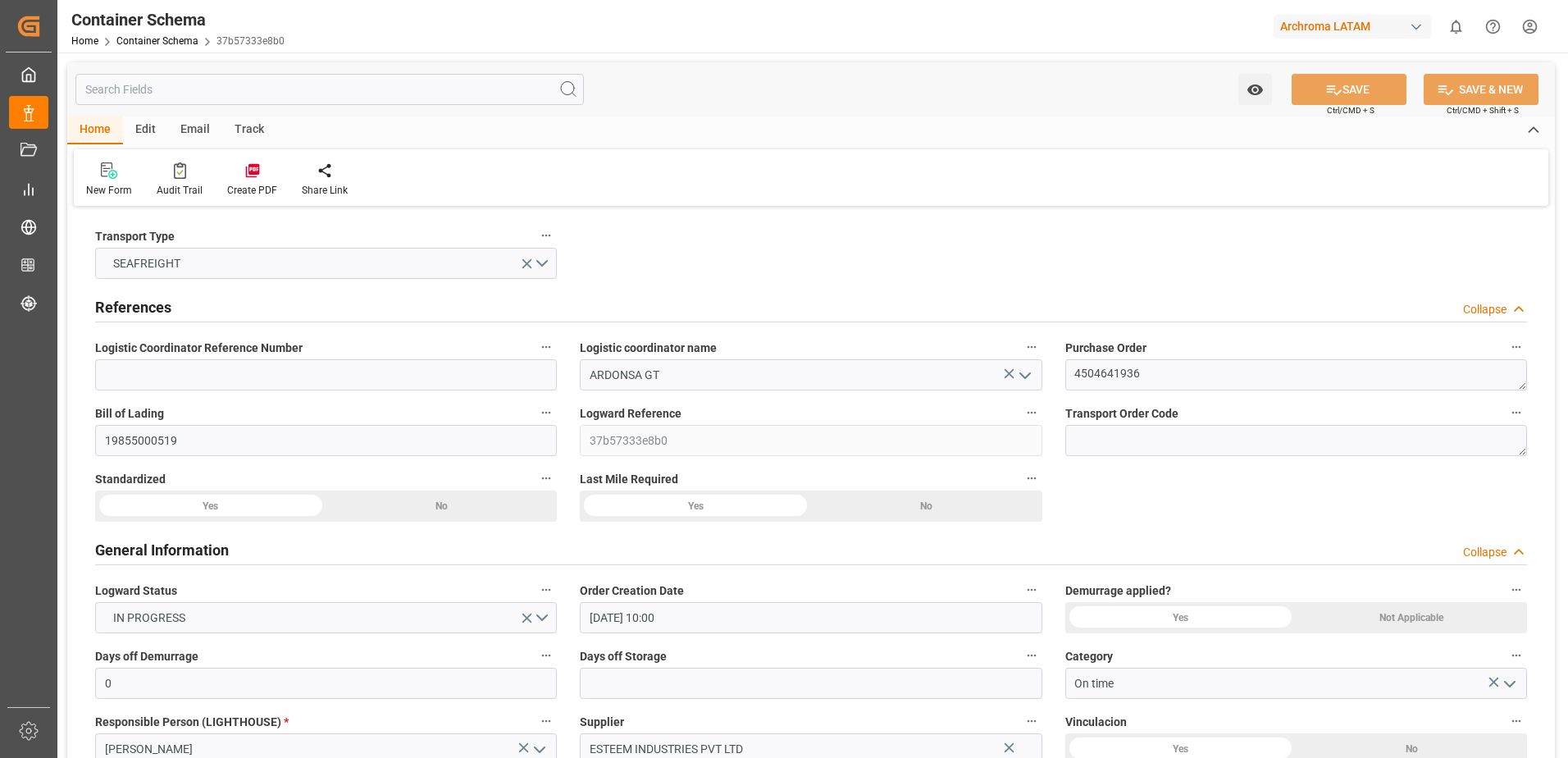
type input "13.08.2025 12:45"
type input "13.08.2025 00:00"
type input "08.10.2025 00:00"
type input "30.09.2025 05:00"
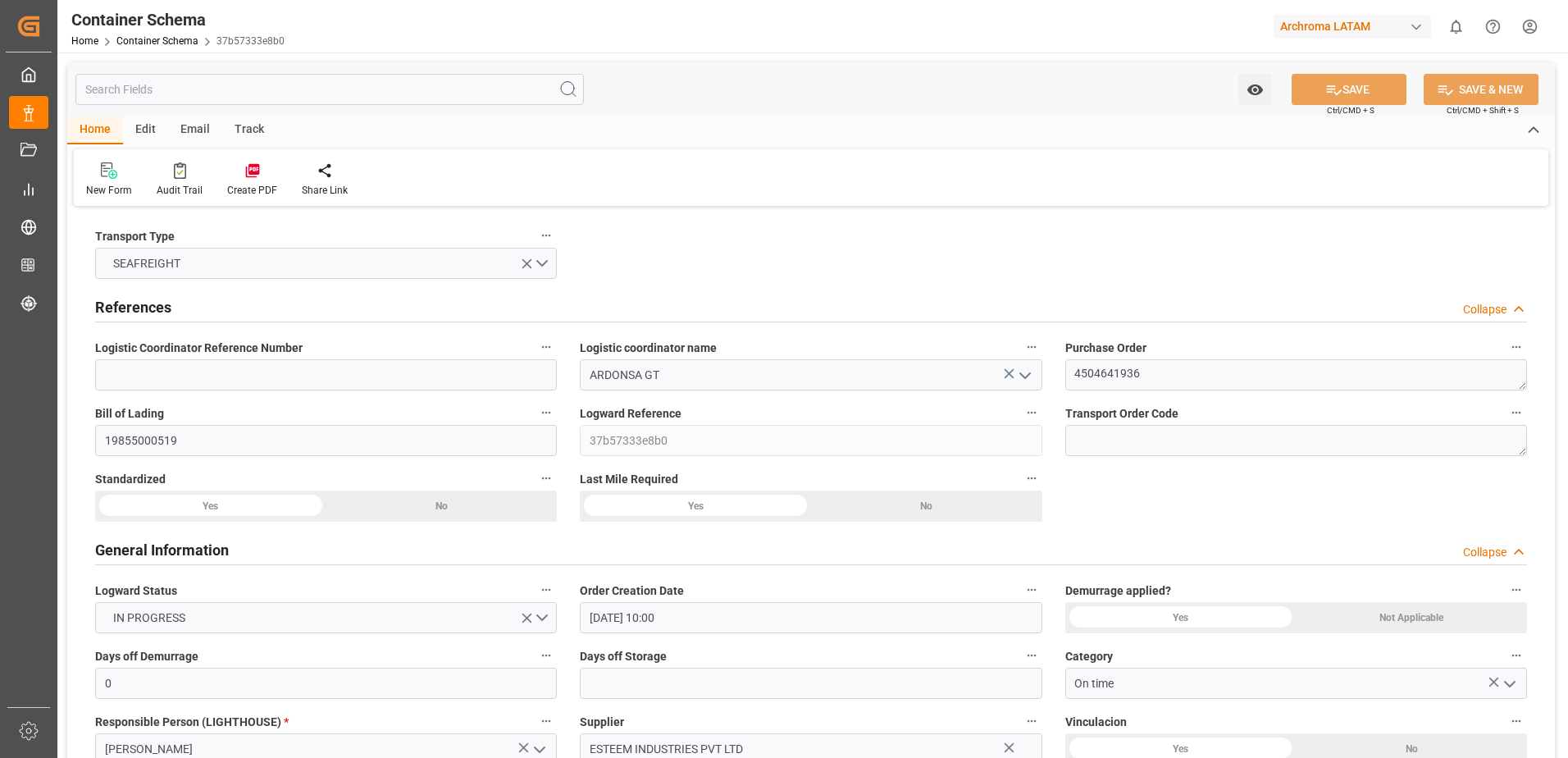
type input "02.10.2025 00:00"
type input "30.09.2025 05:00"
type input "b"
type input "ARDONSA GT"
type textarea "4504641936"
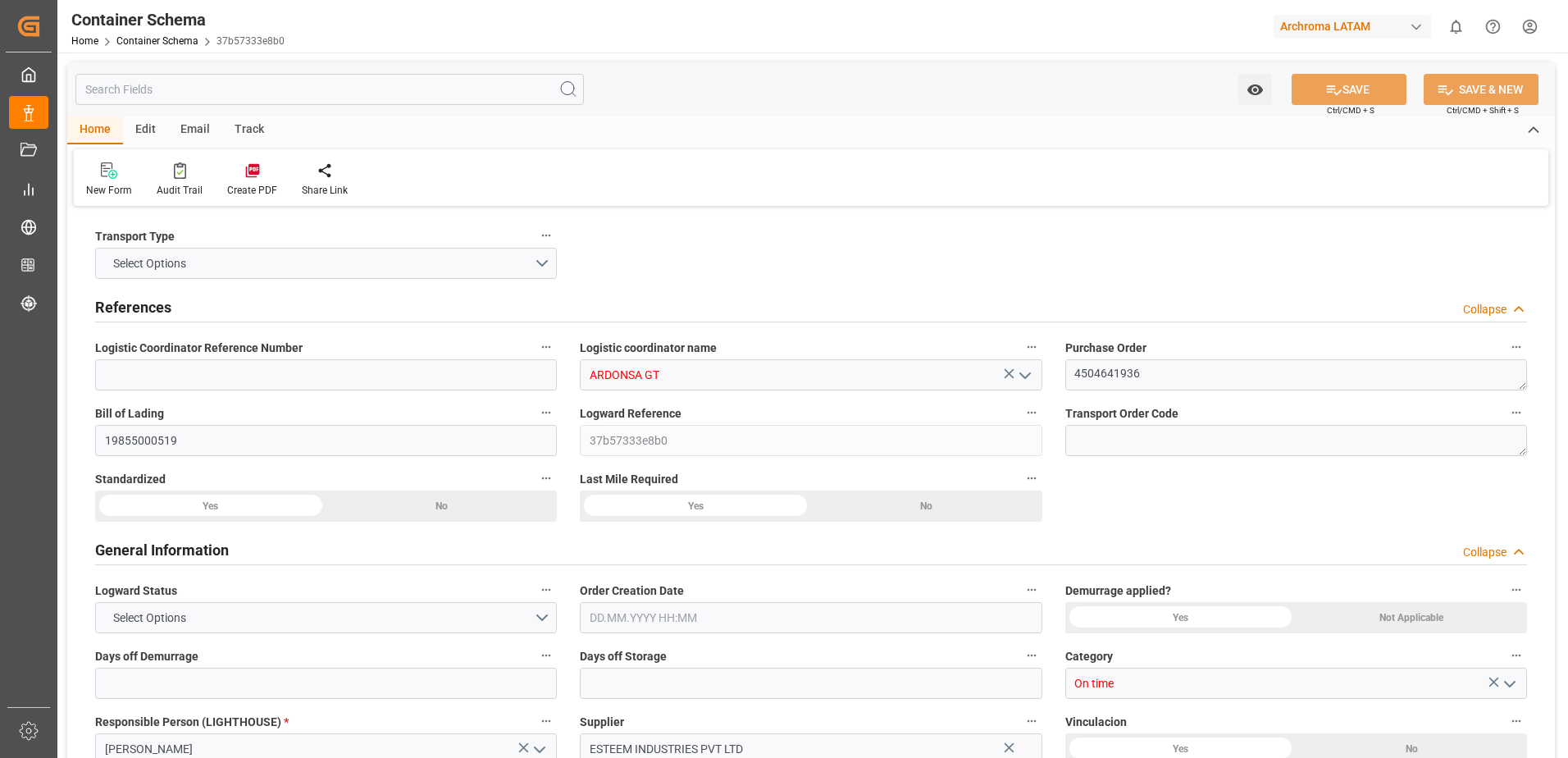
type input "37b57333e8b0"
type input "On time"
type input "ESTEEM INDUSTRIES PVT LTD"
type input "Document Sent"
type input "PUERTO QUETZAL"
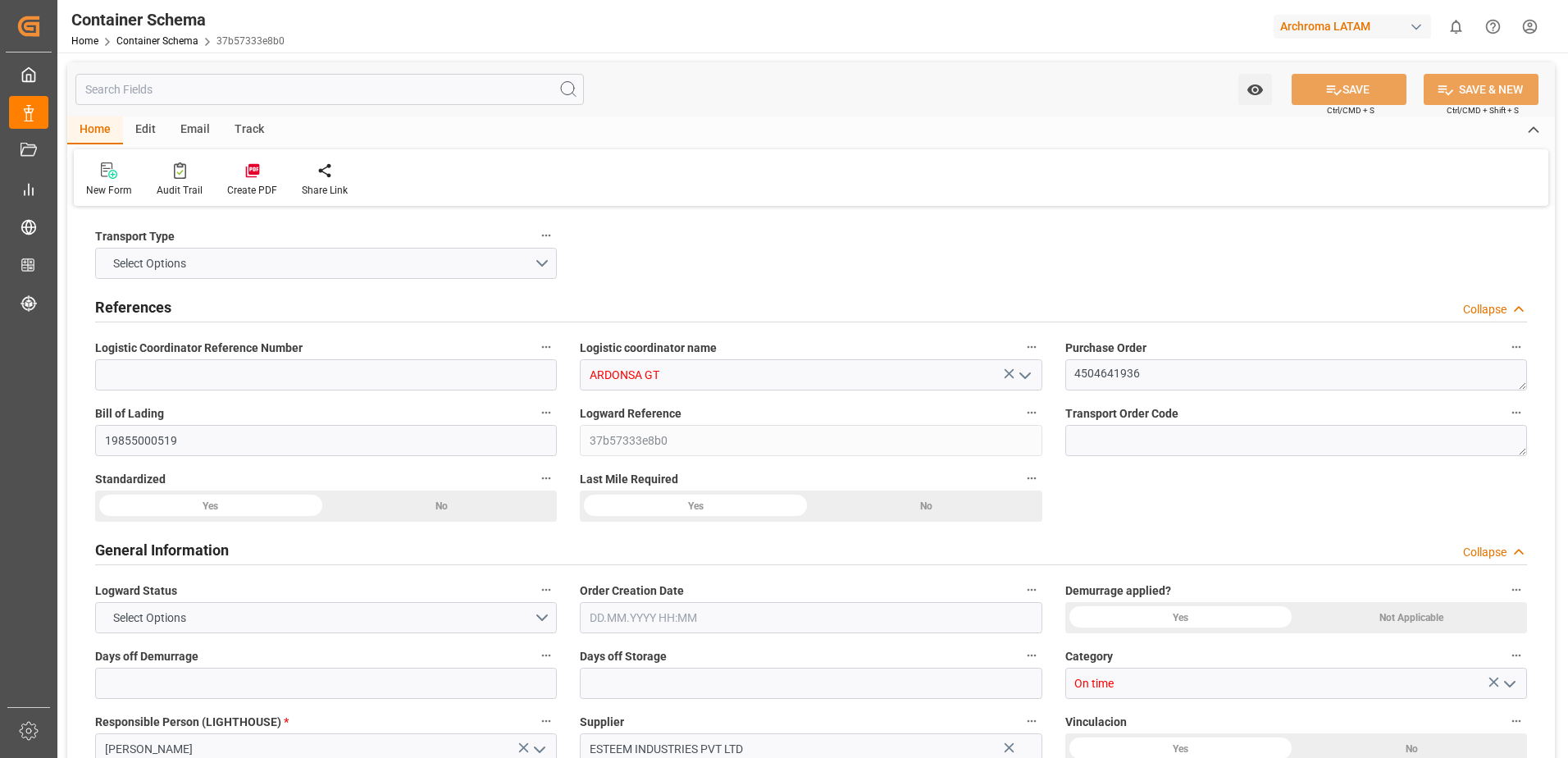
type textarea "PIEZAS"
type input "9 PIEZAS"
type input "ARCHROMA PAPER GMBH Y COMPAÑIA, SOC."
type textarea "KM 16.5, Carretera a [GEOGRAPHIC_DATA] , [PERSON_NAME] Fraijanes, [GEOGRAPHIC_D…"
type input "CIF"
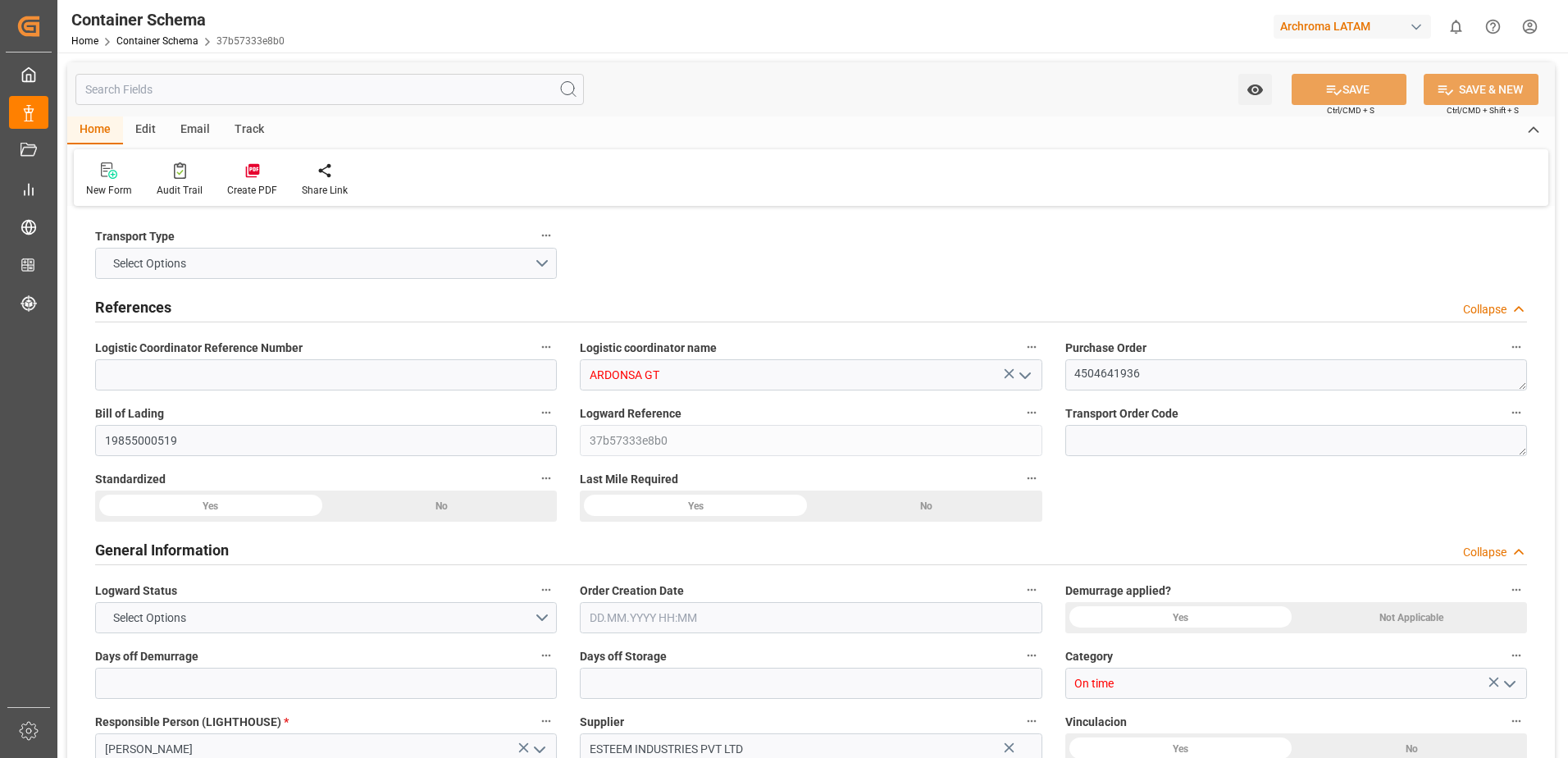
type input "Truck"
type input "Sea Ship"
type input "Truck"
type input "FCL"
type input "CMDU"
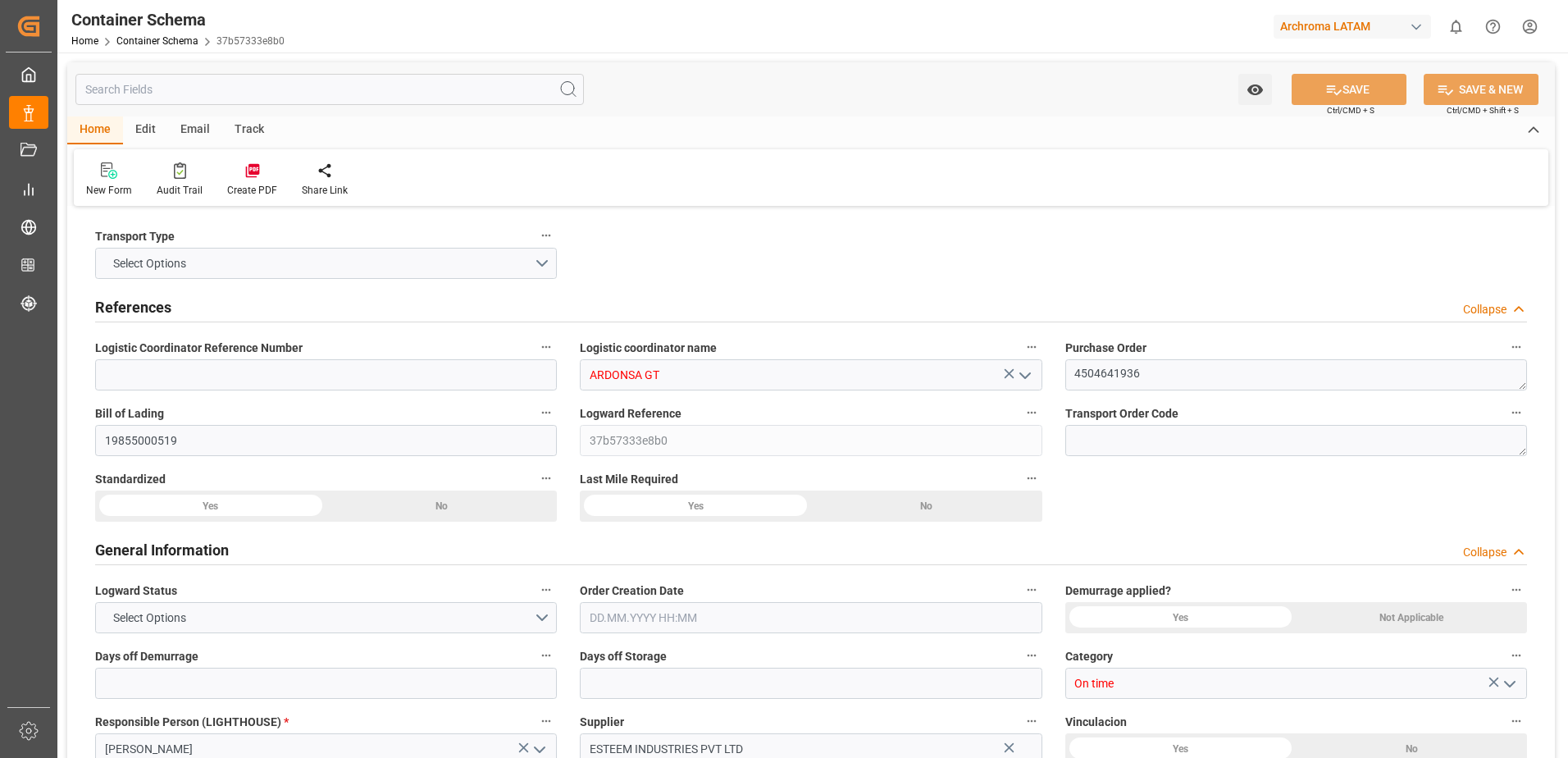
type input "Mundra"
type input "Puerto Quetzal"
type input "ESL MUNDRA"
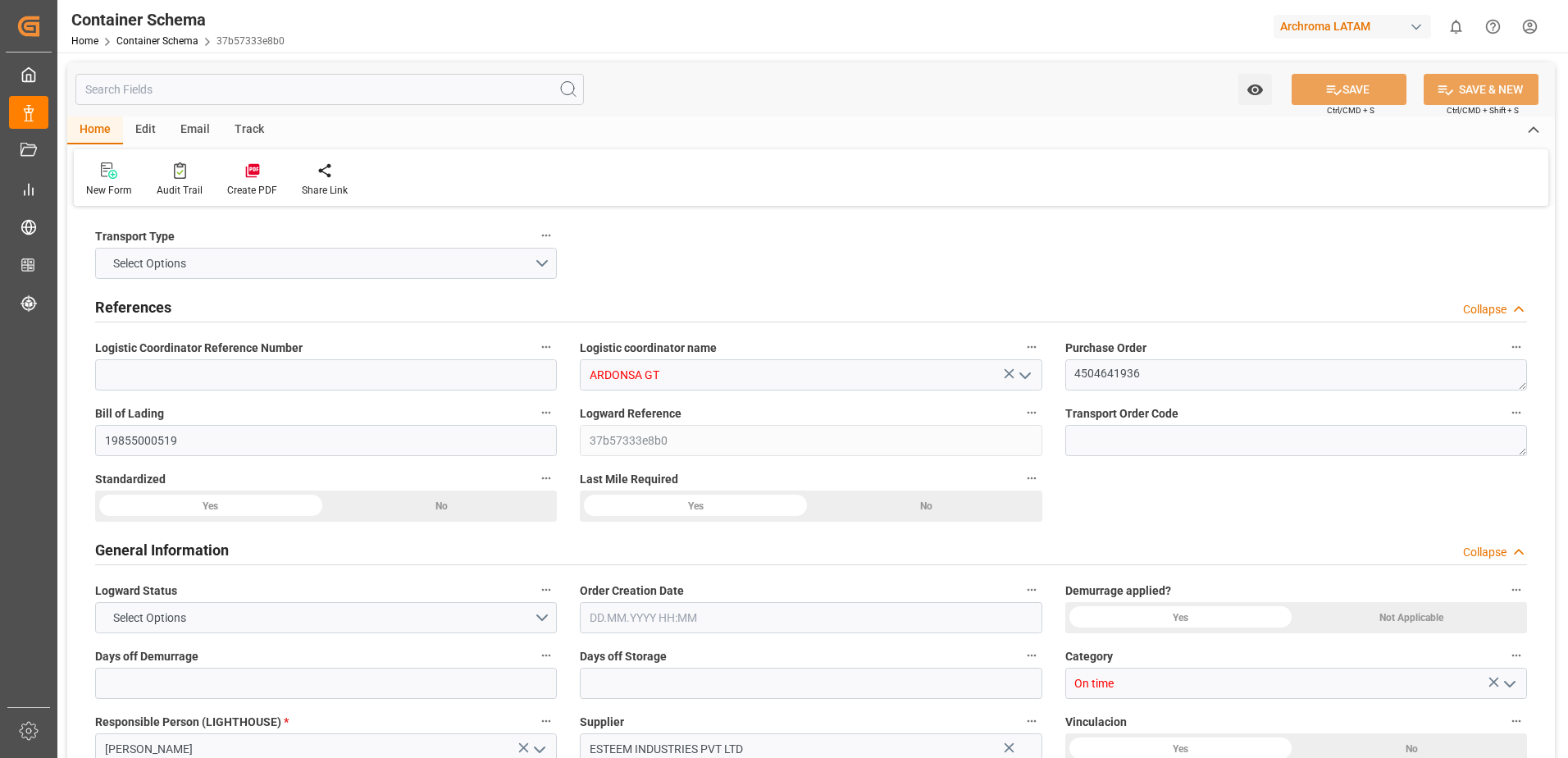
type input "0"
type input "1"
type input "6840"
type input "7344"
type input "CMACGM"
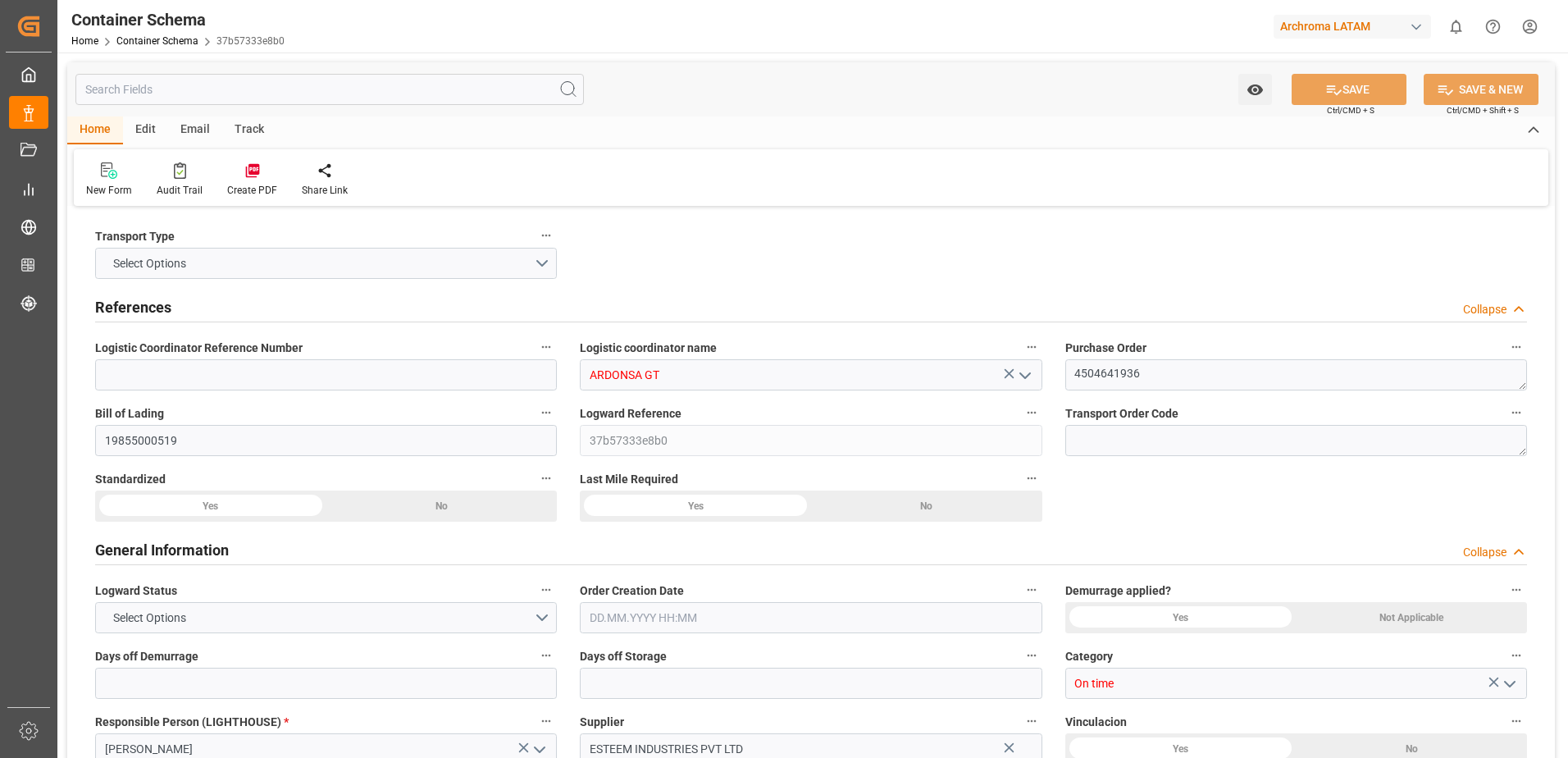
type input "CMA CGM Group"
type input "INMUN"
type input "GTPRQ"
type input "9200706"
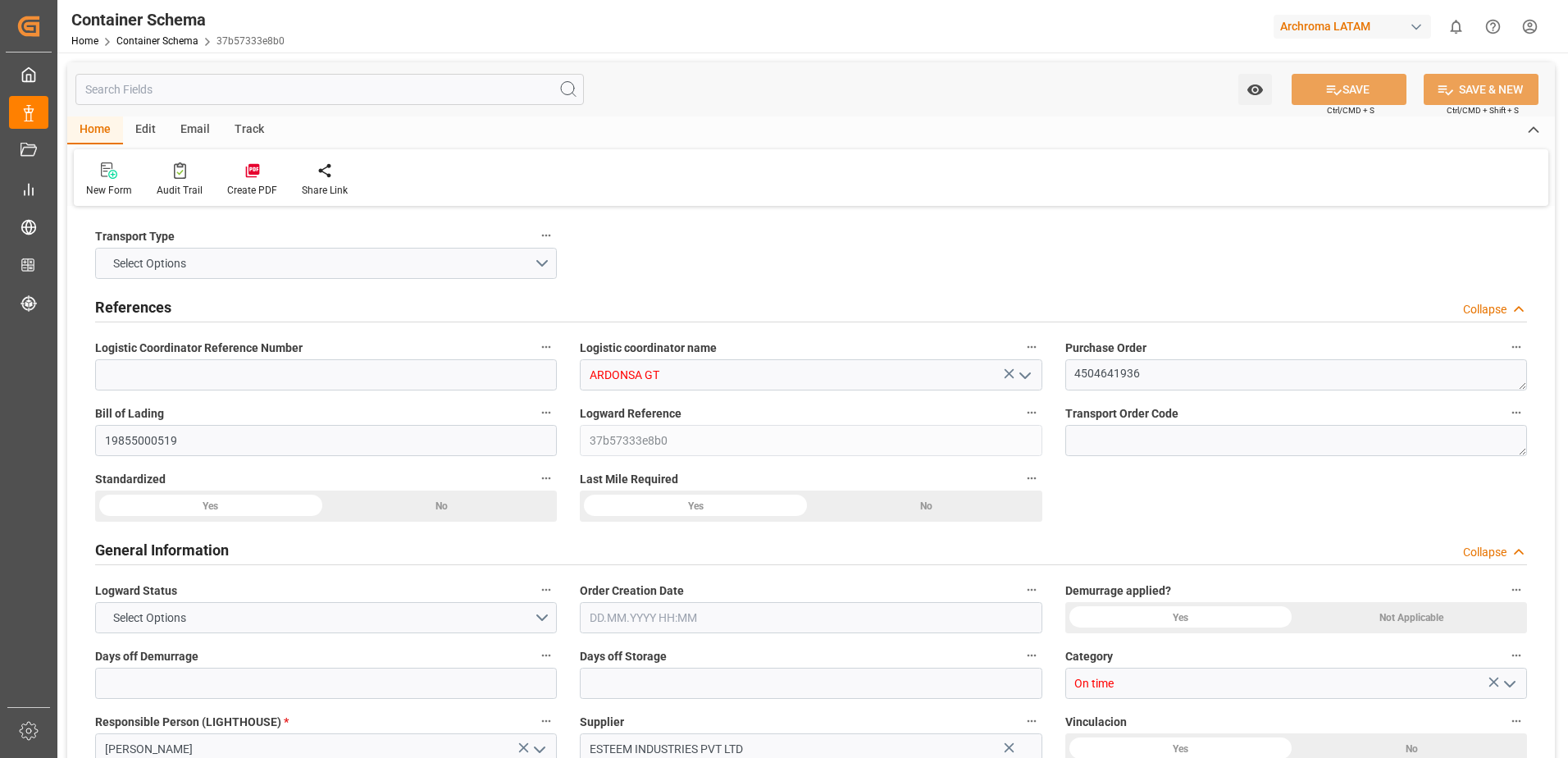
type input "9200706"
type input "14.08.2025 10:00"
type input "14.08.2025"
type input "30.09.2025"
type input "07.08.2025 00:00"
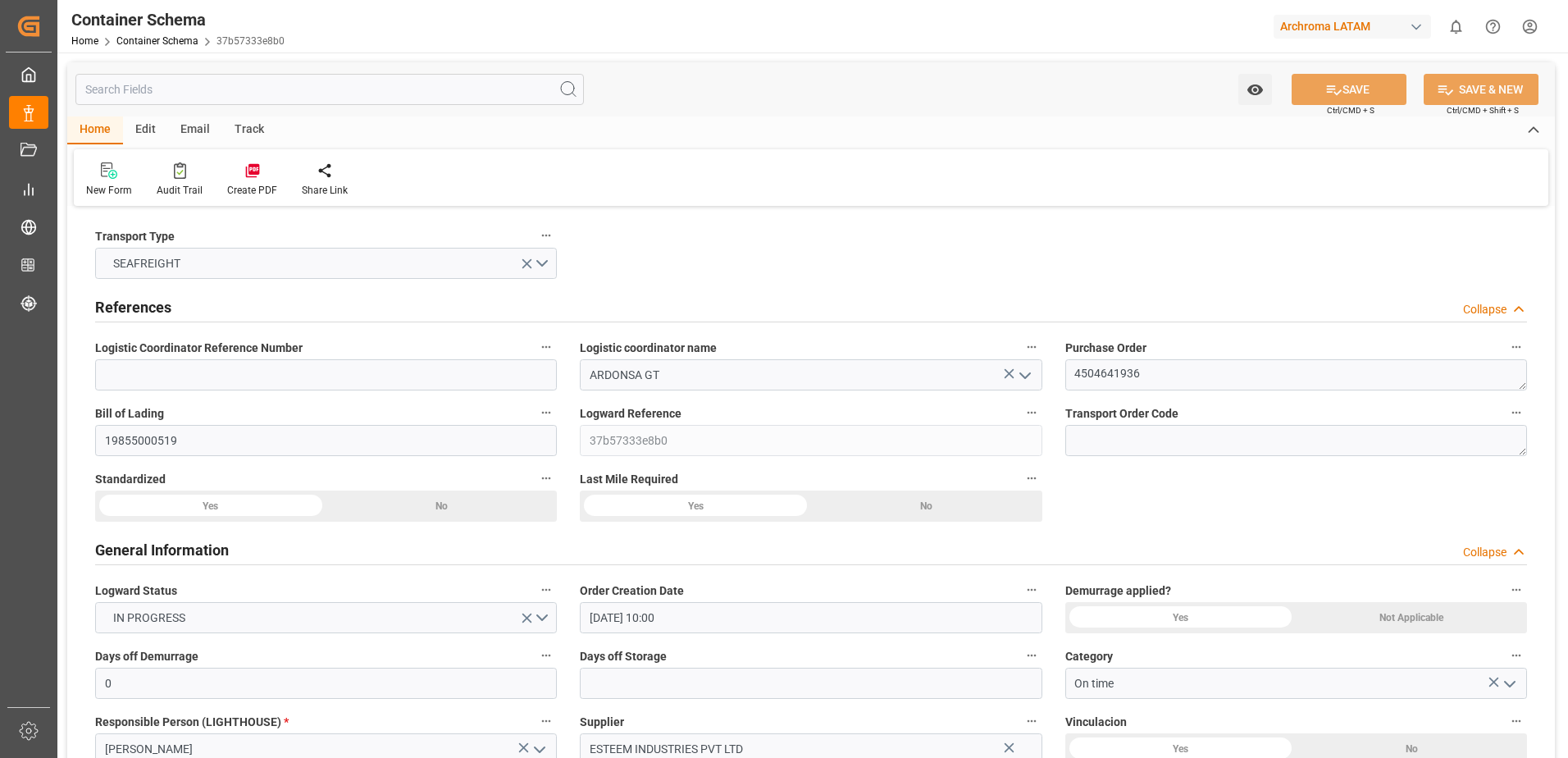
type input "13.08.2025 12:45"
type input "13.08.2025 00:00"
type input "08.10.2025 00:00"
type input "30.09.2025 05:00"
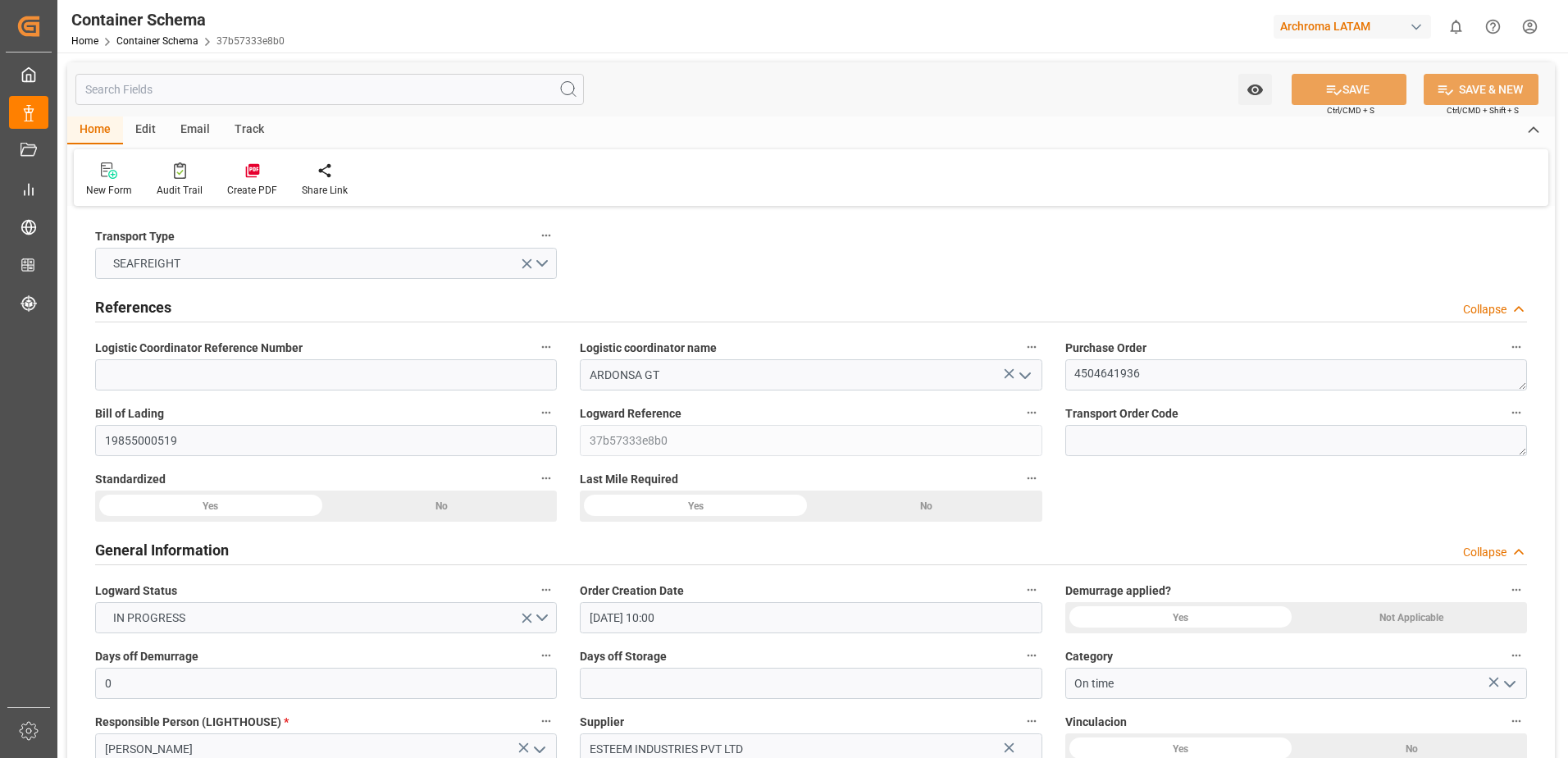
type input "02.10.2025 00:00"
type input "30.09.2025 05:00"
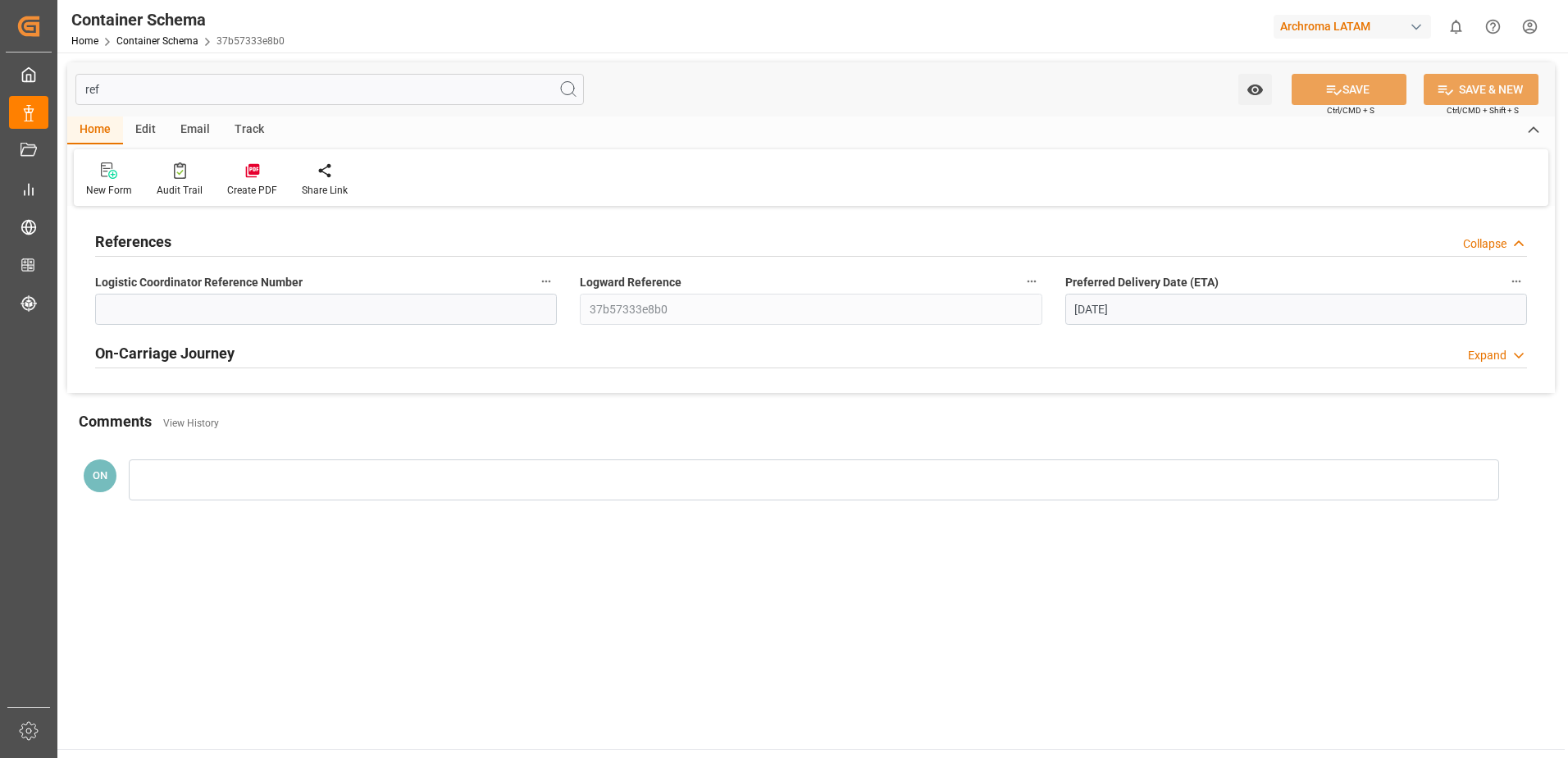
click at [219, 351] on h2 "On-Carriage Journey" at bounding box center [165, 353] width 140 height 22
click at [215, 76] on input "ref" at bounding box center [330, 89] width 509 height 31
type input "r"
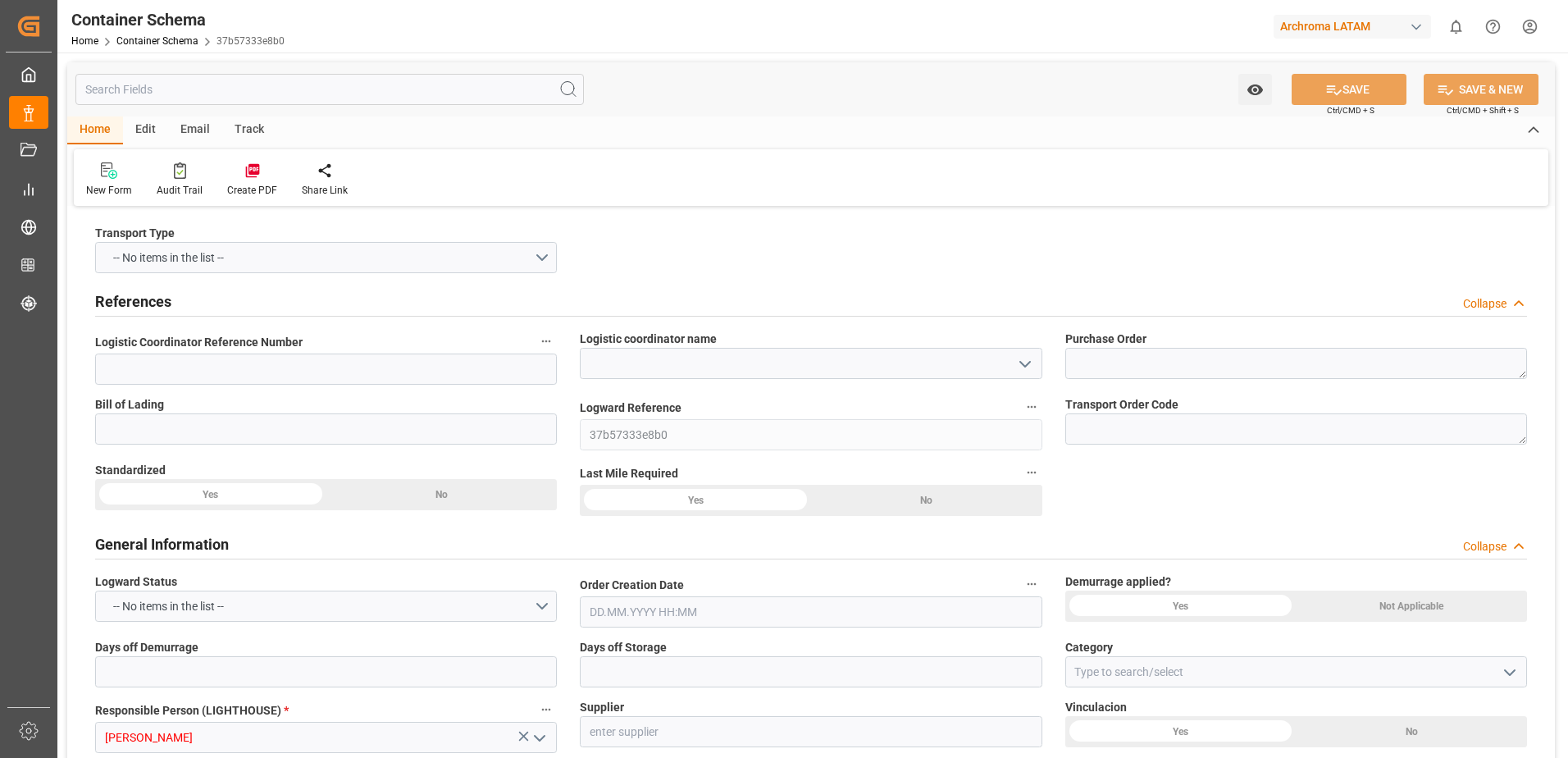
type input "19855000519"
type input "TEXTIL"
type input "HOUSE"
type input "CMAU2467745"
type input "0FFF4E1MA"
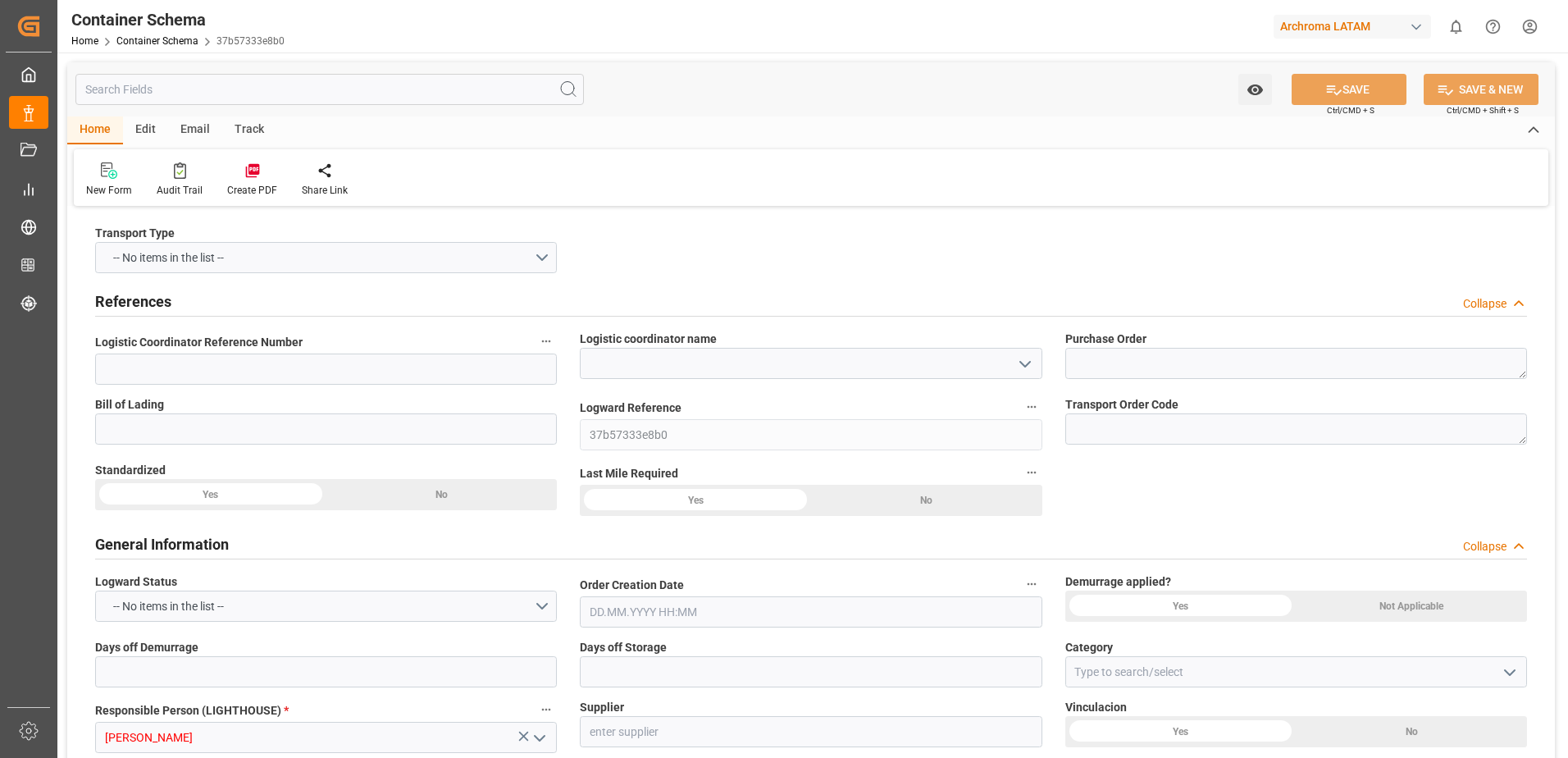
type input "0FFF4E1MA"
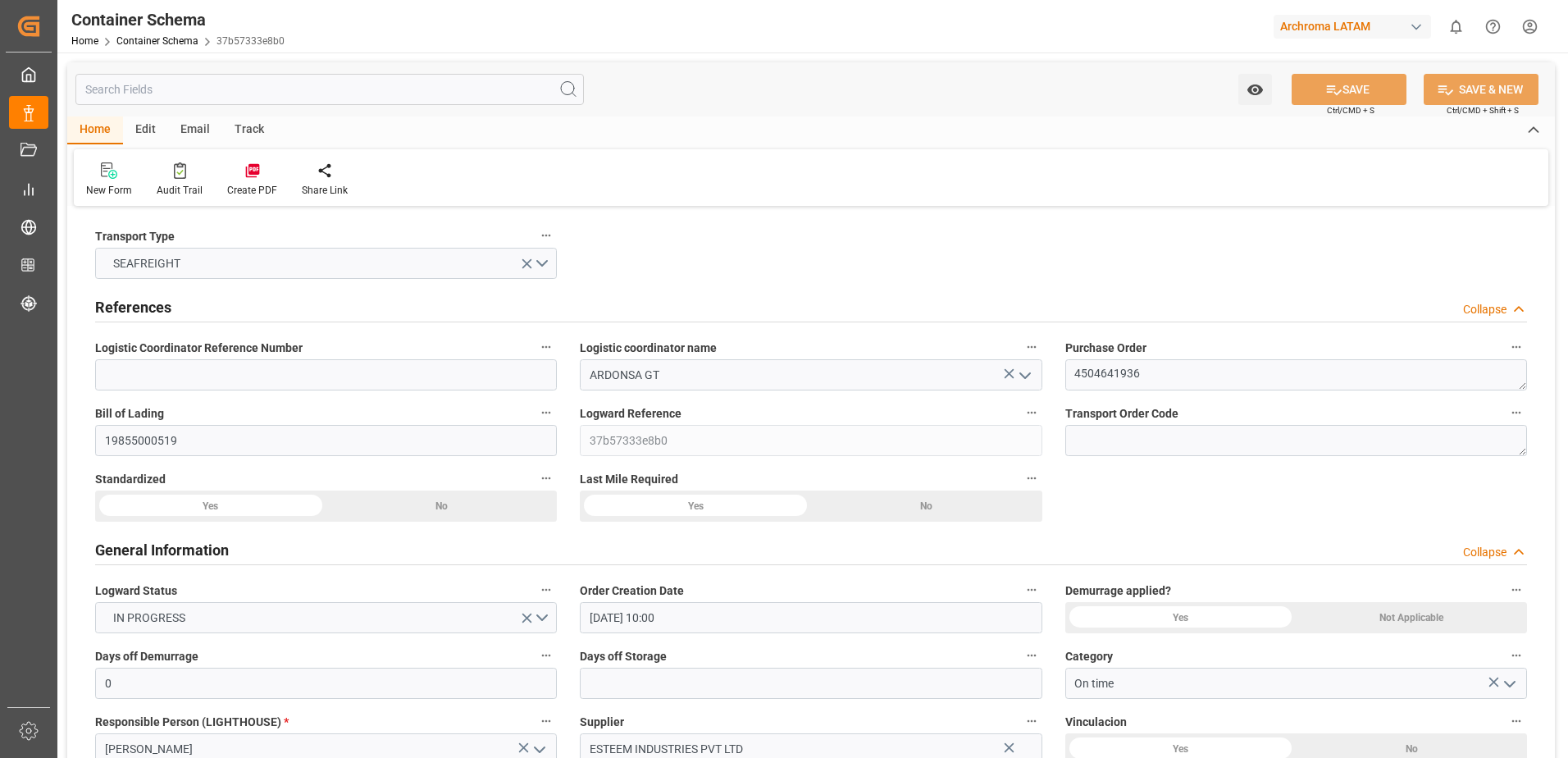
type input "9"
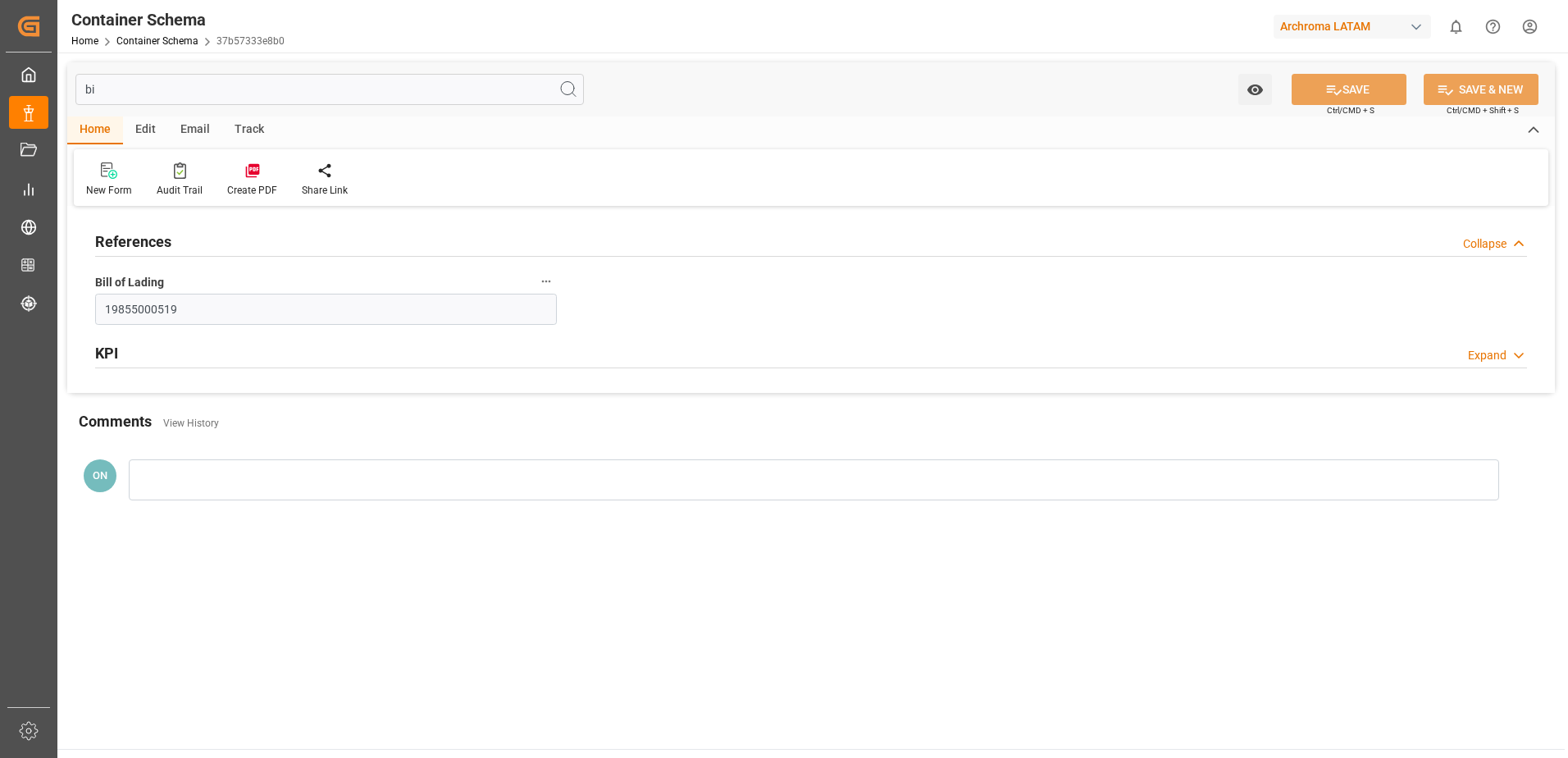
type input "bi"
click at [206, 356] on div "KPI Expand" at bounding box center [811, 351] width 1432 height 31
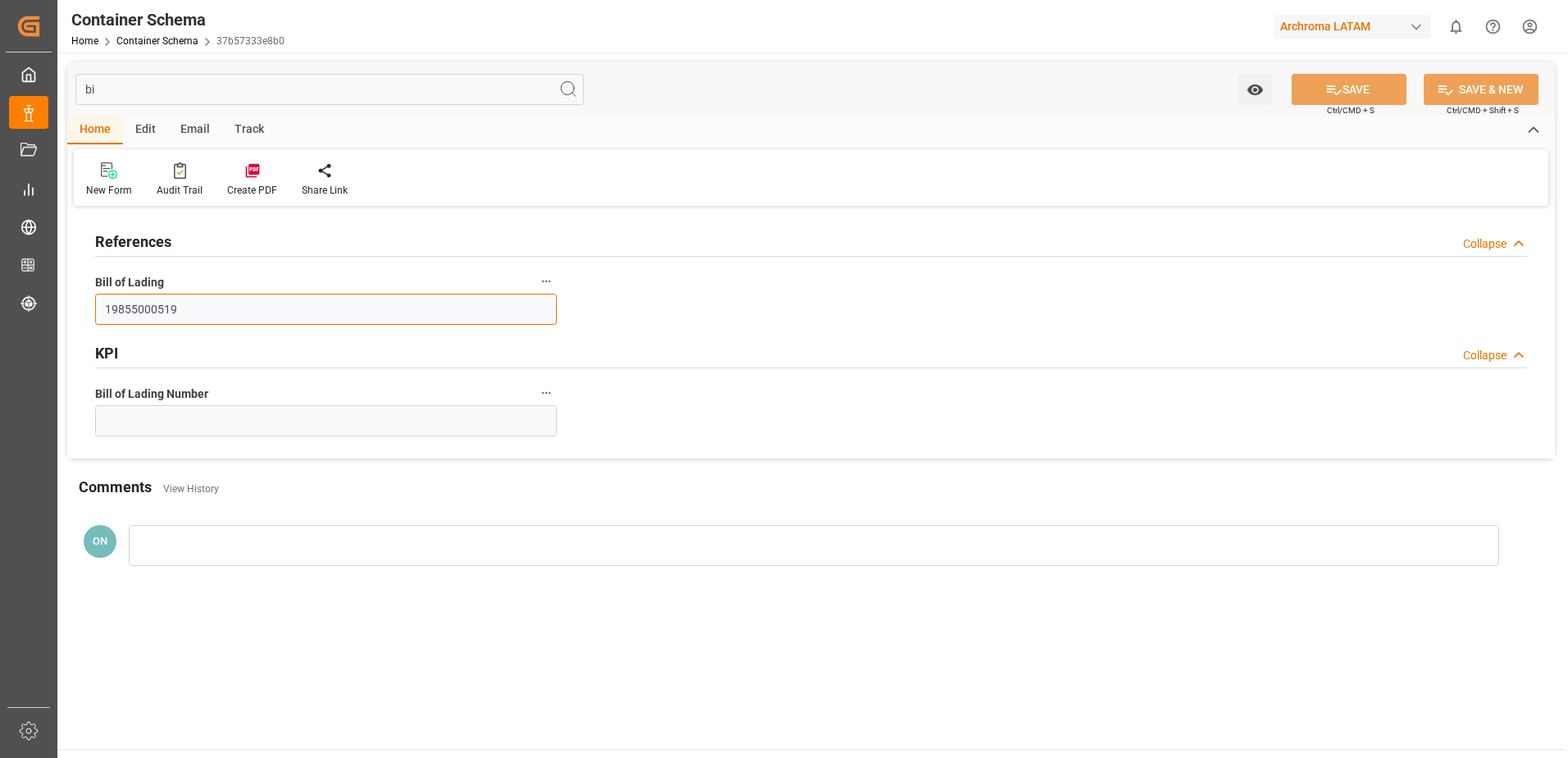
drag, startPoint x: 198, startPoint y: 304, endPoint x: 90, endPoint y: 304, distance: 108.0
click at [90, 304] on div "Bill of Lading 19855000519" at bounding box center [326, 297] width 485 height 65
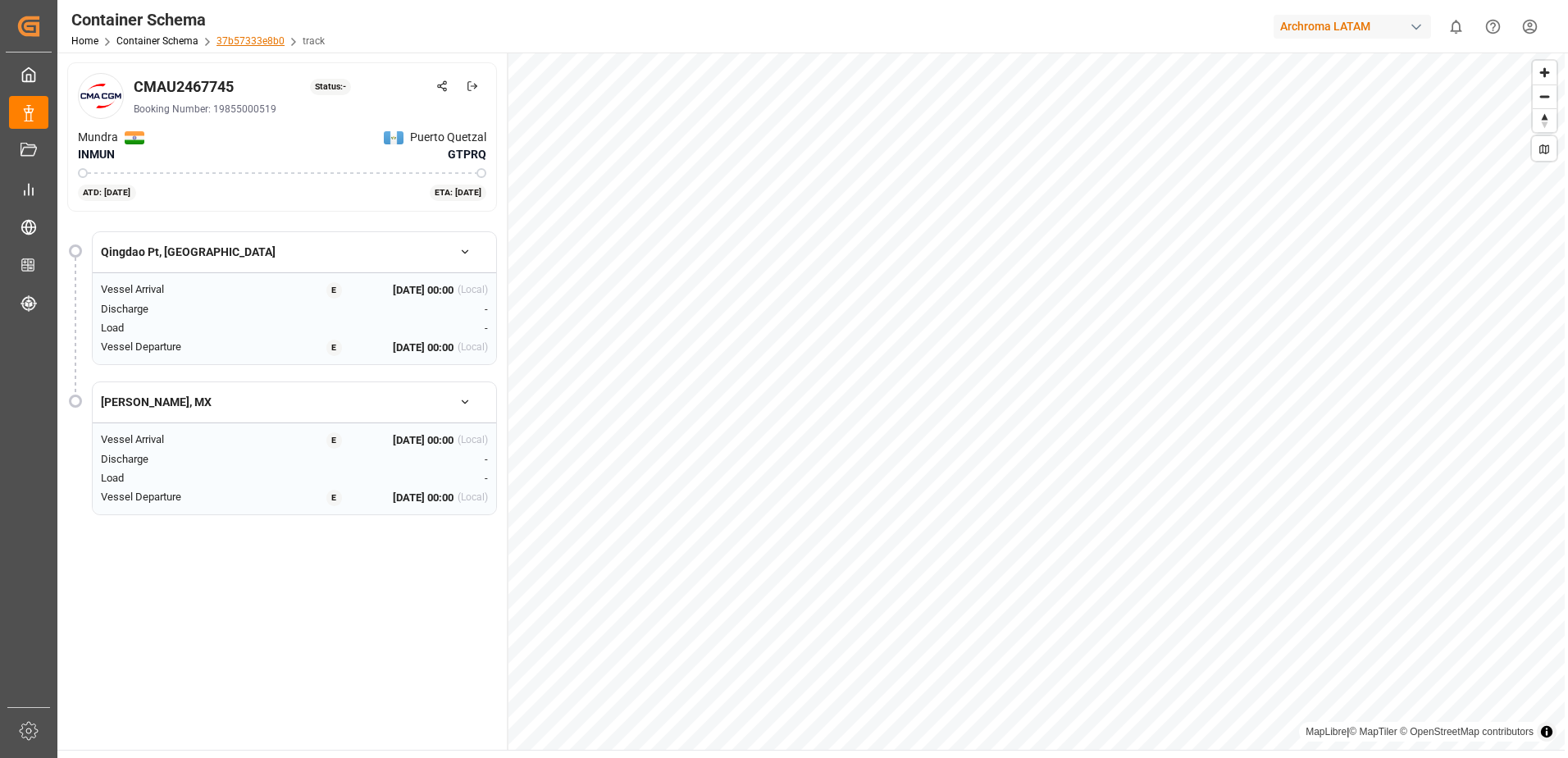
click at [254, 37] on link "37b57333e8b0" at bounding box center [250, 41] width 68 height 11
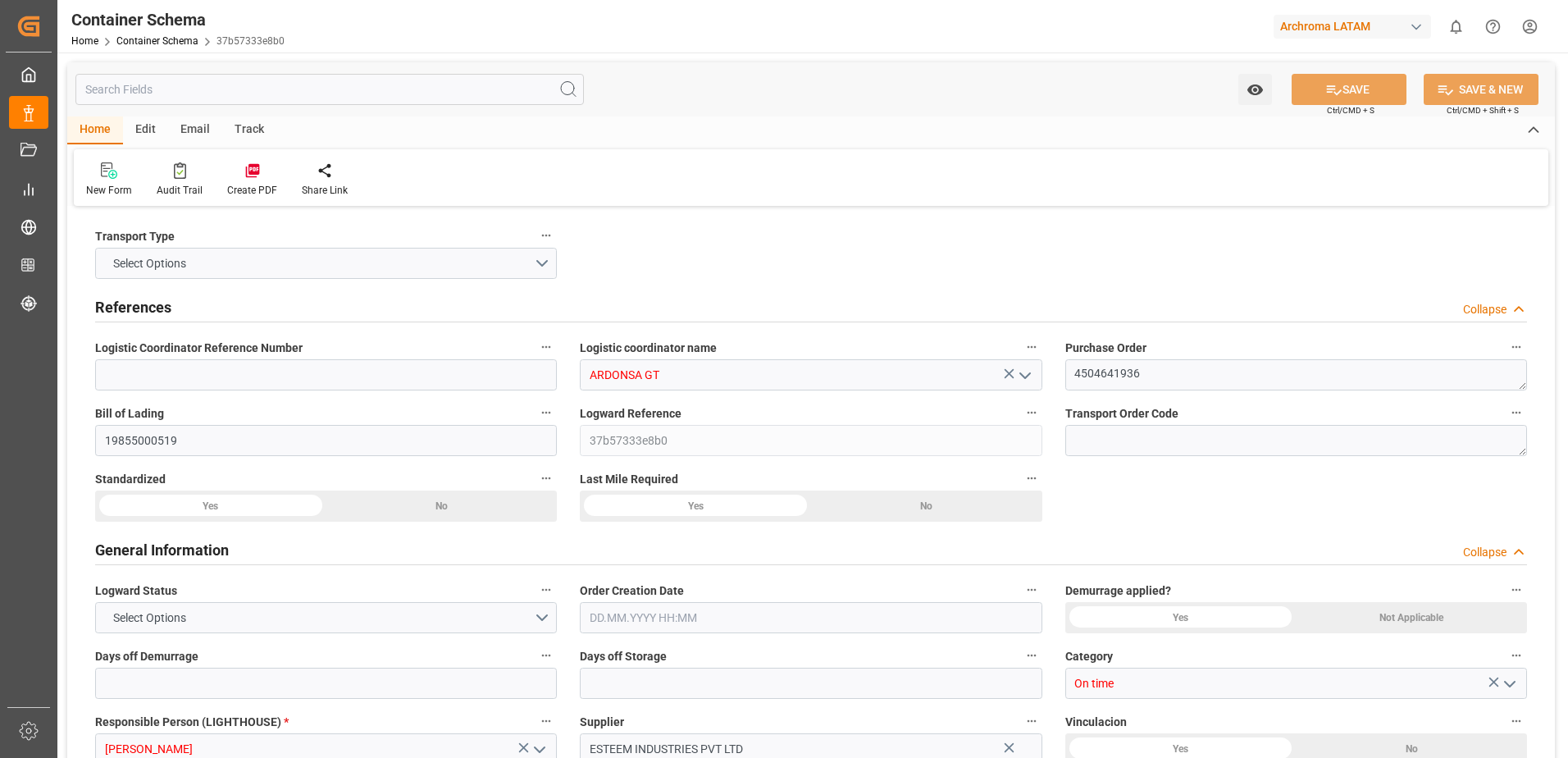
type input "ARDONSA GT"
type textarea "4504641936"
type input "19855000519"
type input "37b57333e8b0"
type input "On time"
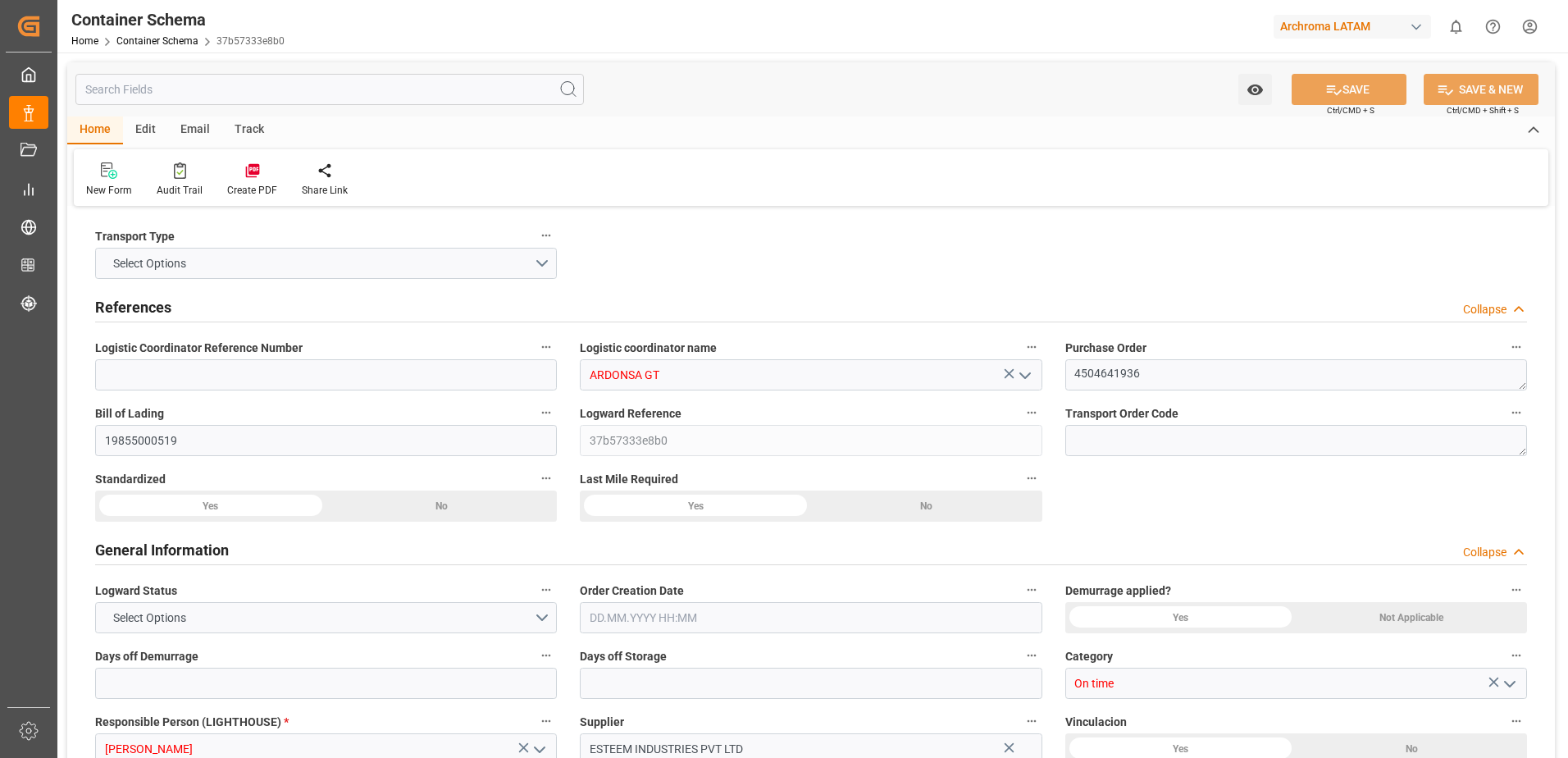
type input "[PERSON_NAME]"
type input "ESTEEM INDUSTRIES PVT LTD"
type input "Document Sent"
type input "PUERTO QUETZAL"
type input "TEXTIL"
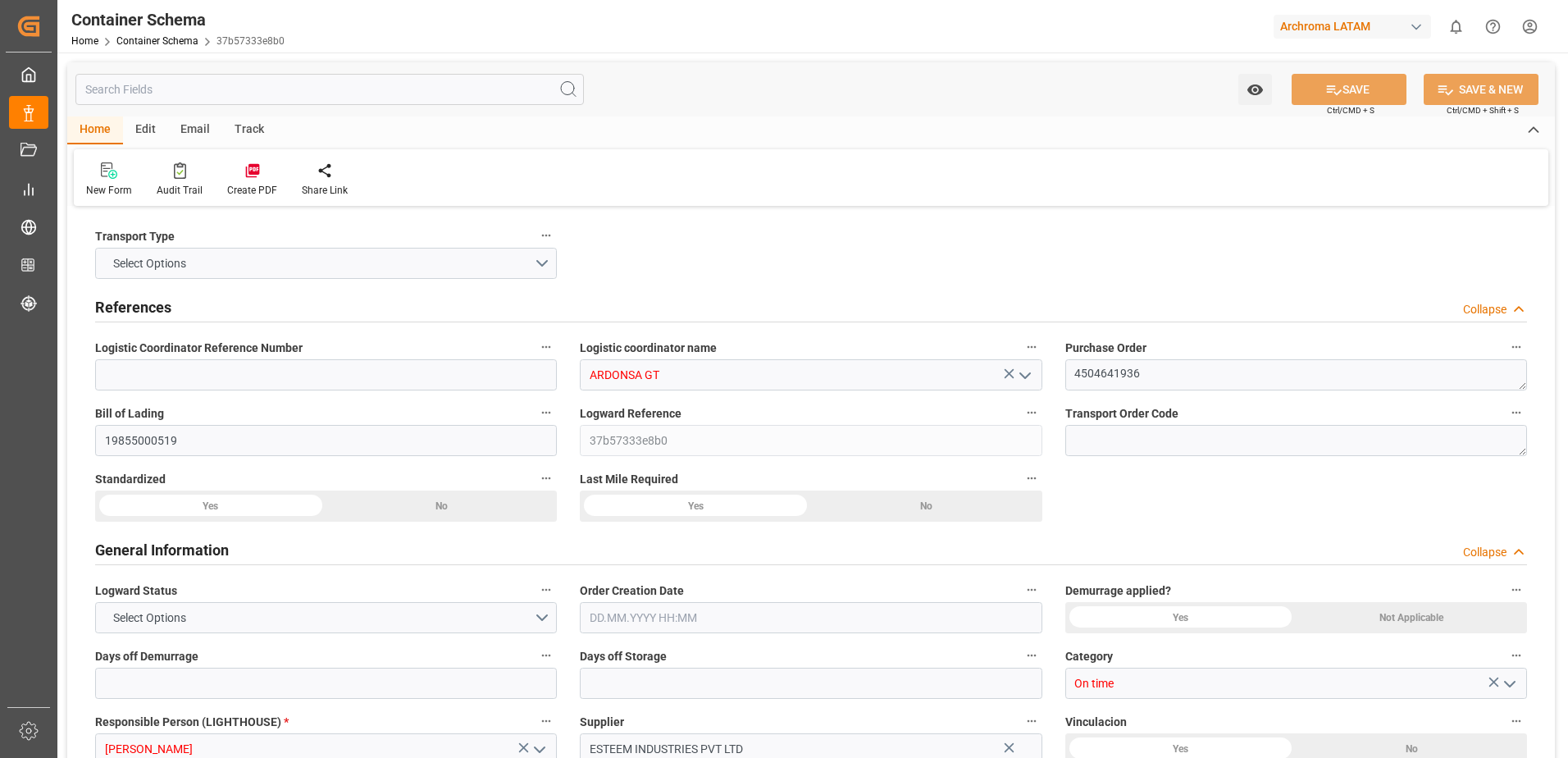
type textarea "PIEZAS"
type input "9 PIEZAS"
type input "ARCHROMA PAPER GMBH Y COMPAÑIA, SOC."
type textarea "KM 16.5, Carretera a [GEOGRAPHIC_DATA] , [PERSON_NAME] Fraijanes, [GEOGRAPHIC_D…"
type input "HOUSE"
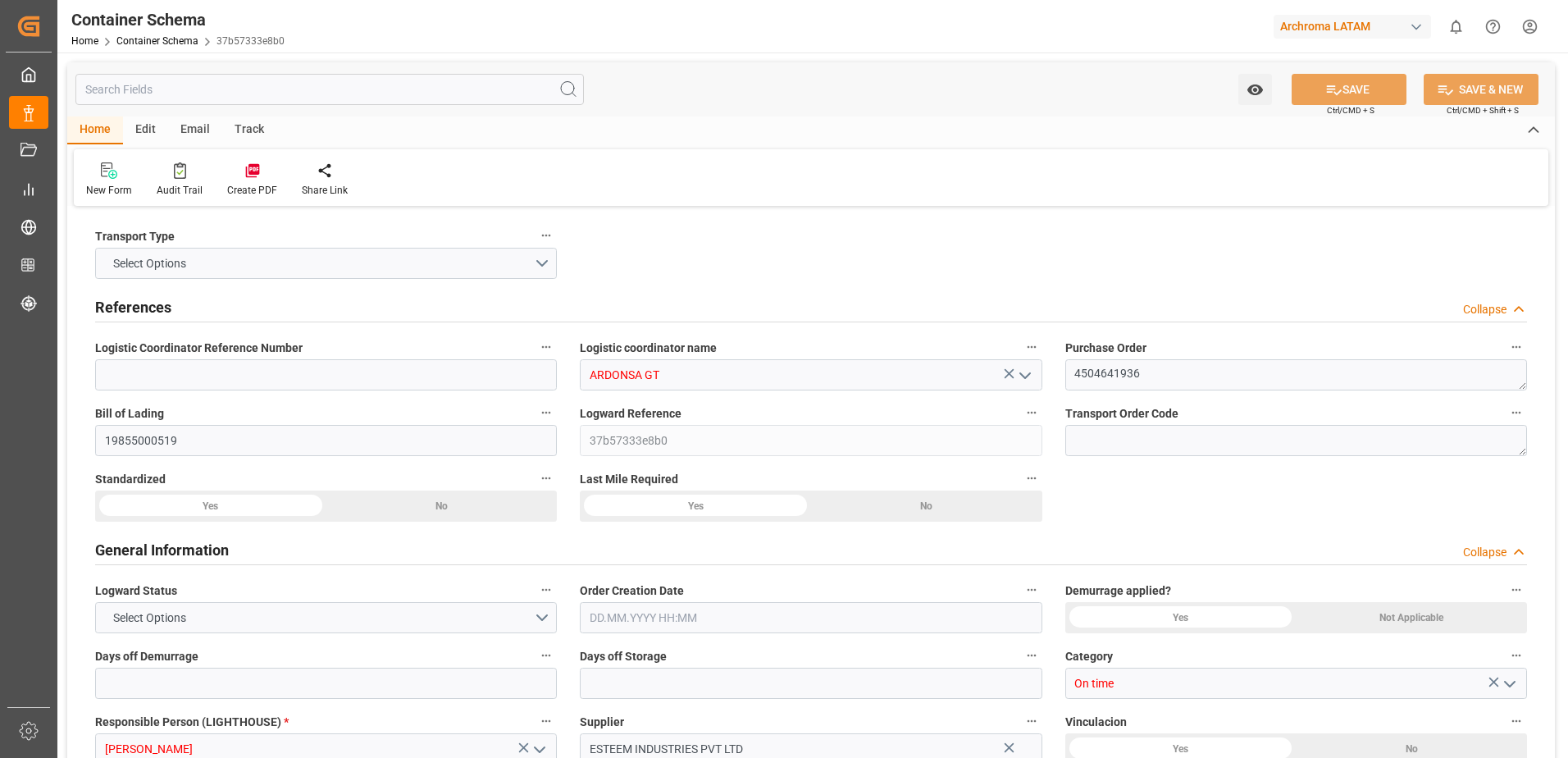
type input "CIF"
type input "Truck"
type input "Sea Ship"
type input "Truck"
type input "FCL"
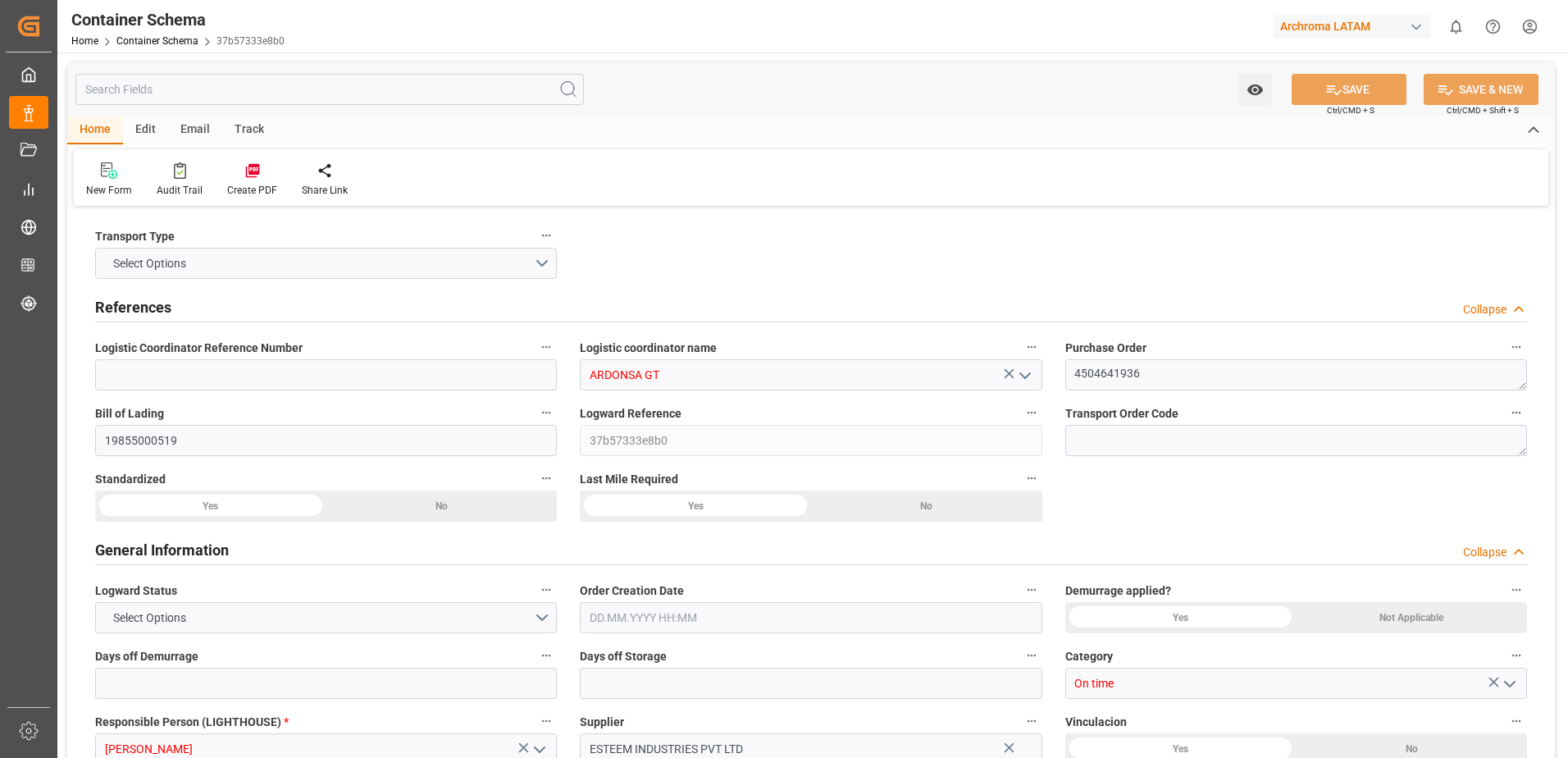
type input "CMAU2467745"
type input "CMDU"
type input "Mundra"
type input "Puerto Quetzal"
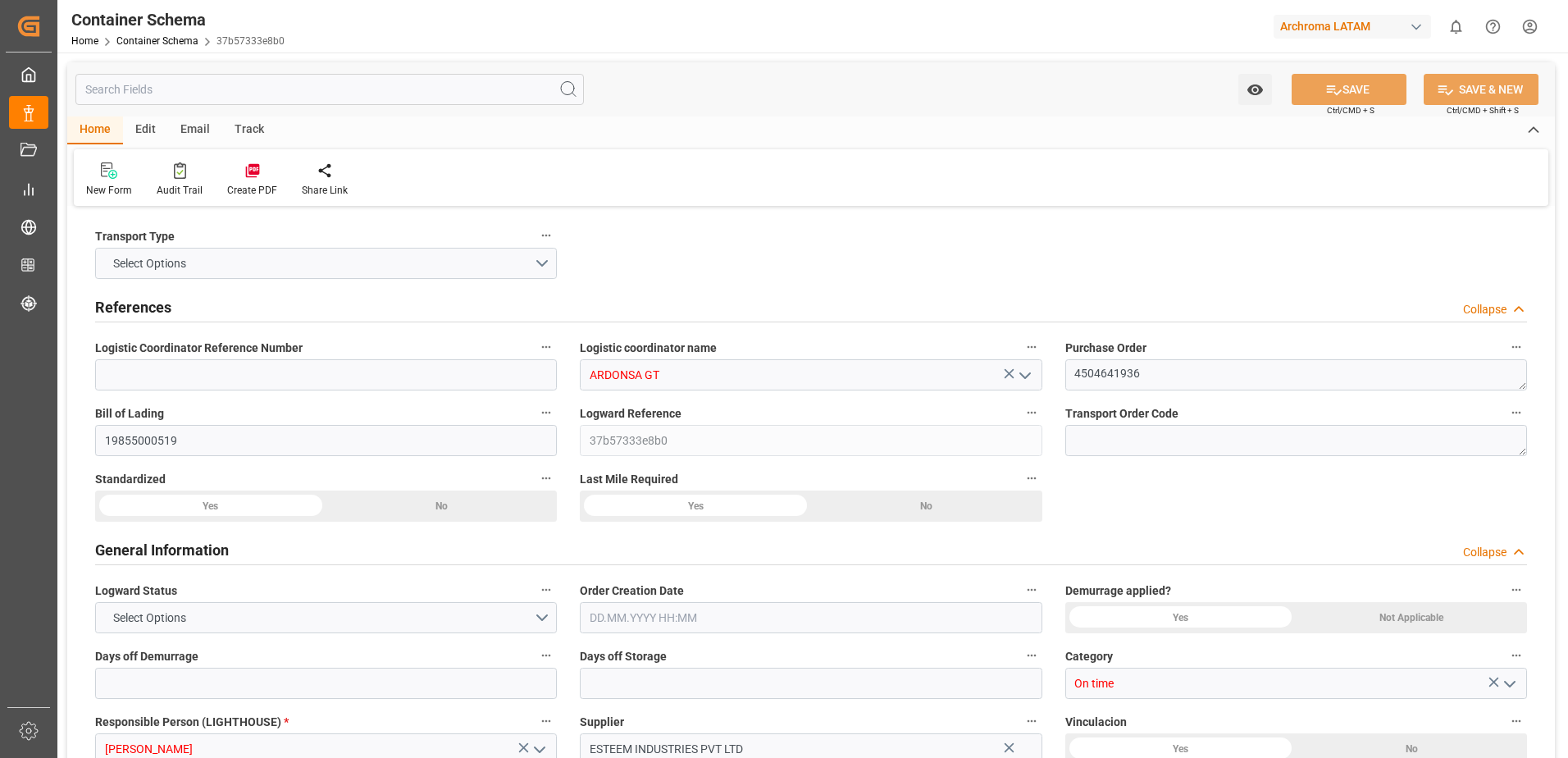
type input "ESL MUNDRA"
type input "0FFF4E1MA"
type input "0"
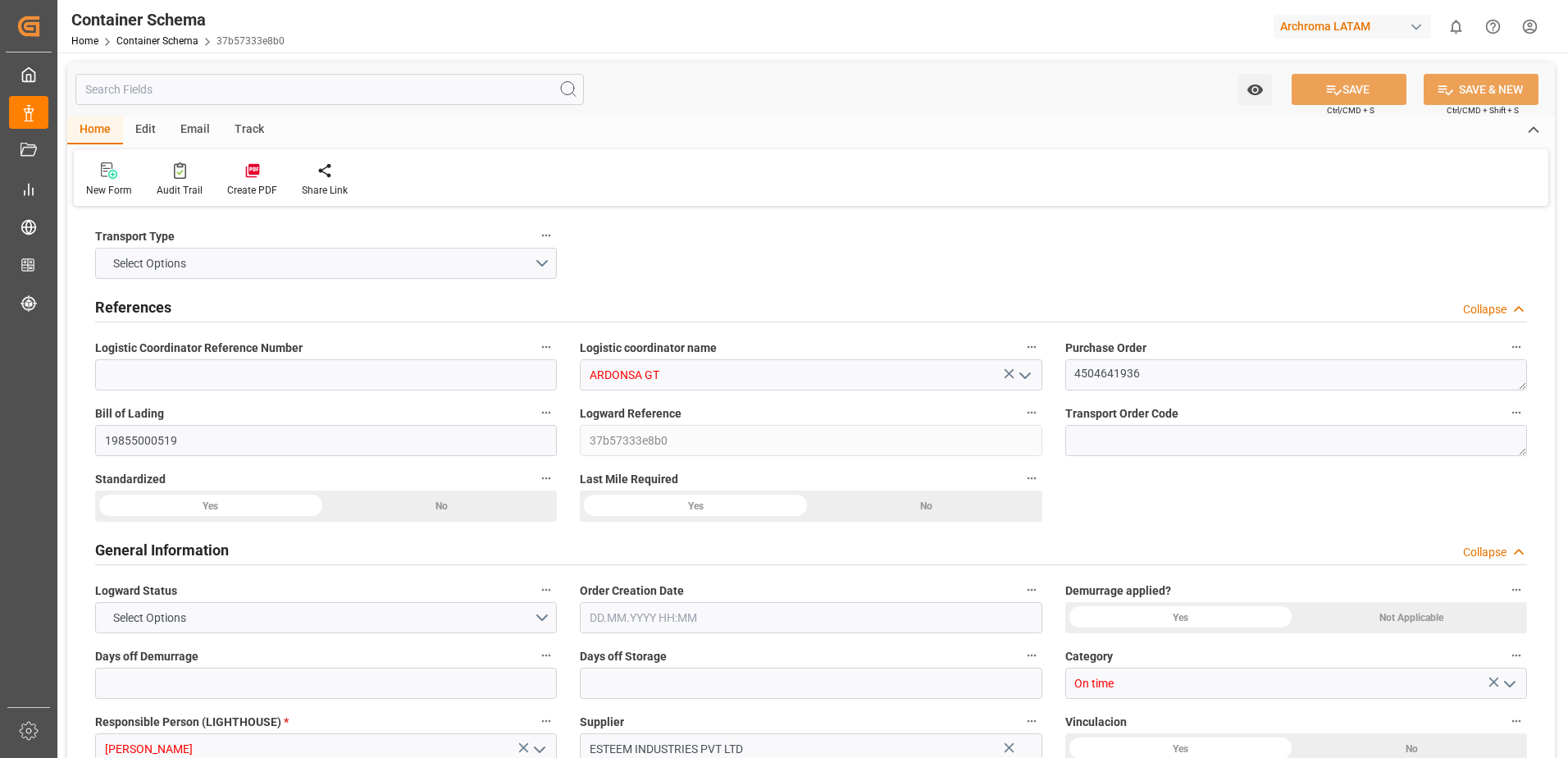
type input "1"
type input "9"
type input "6840"
type input "7344"
type input "CMACGM"
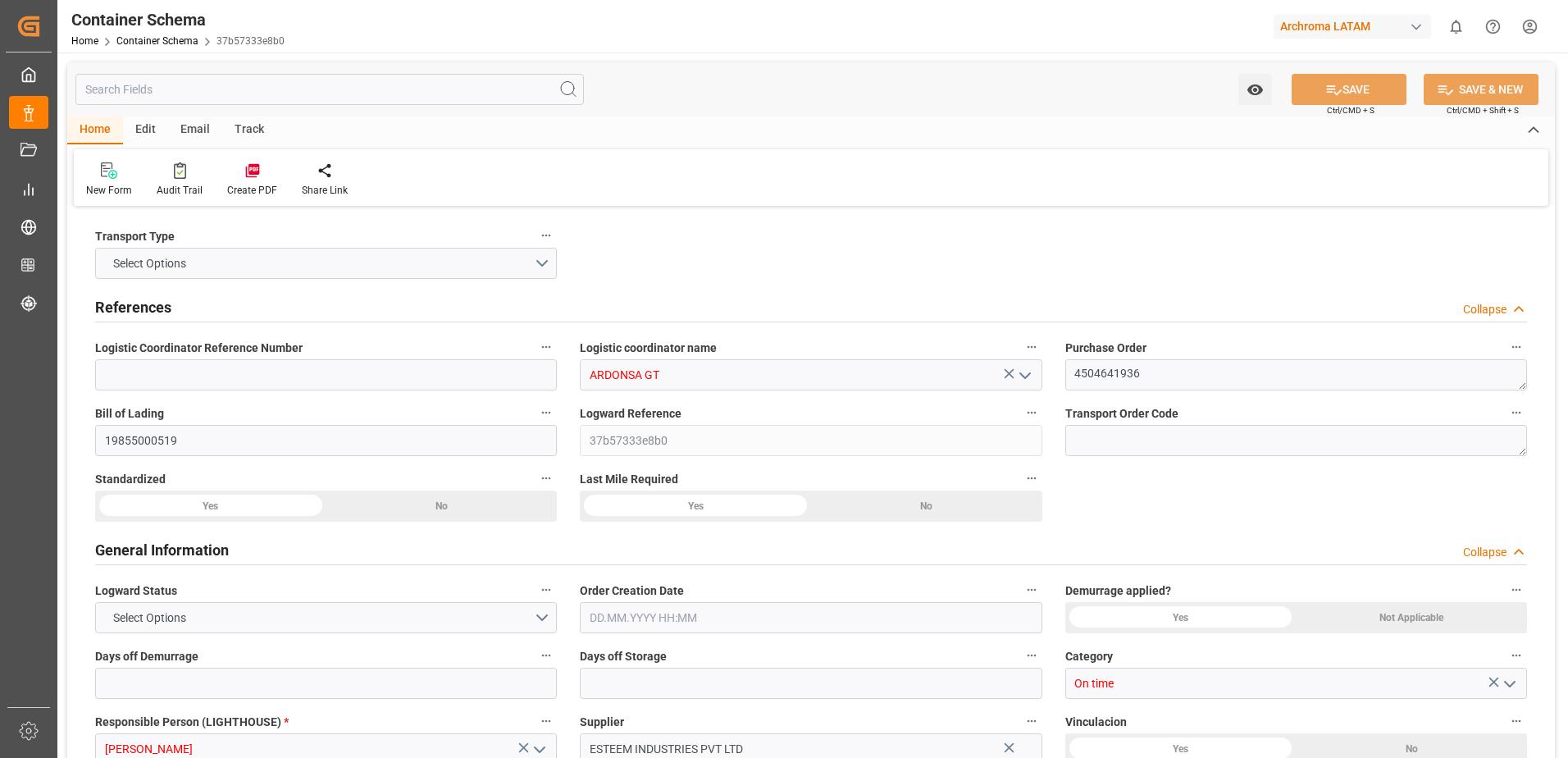
type input "CMA CGM Group"
type input "INMUN"
type input "GTPRQ"
type input "9200706"
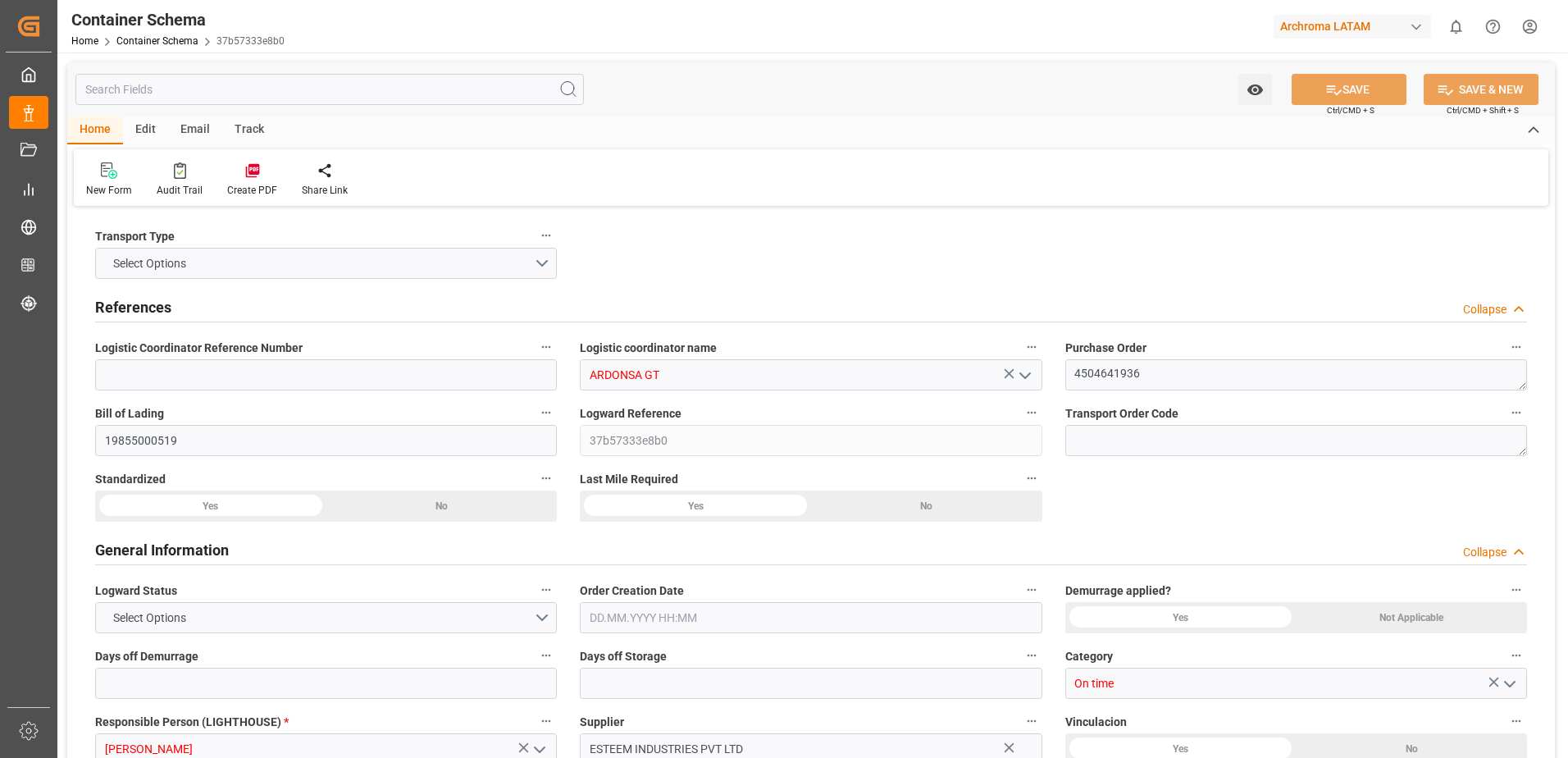
type input "9200706"
type input "14.08.2025 10:00"
type input "14.08.2025"
type input "30.09.2025"
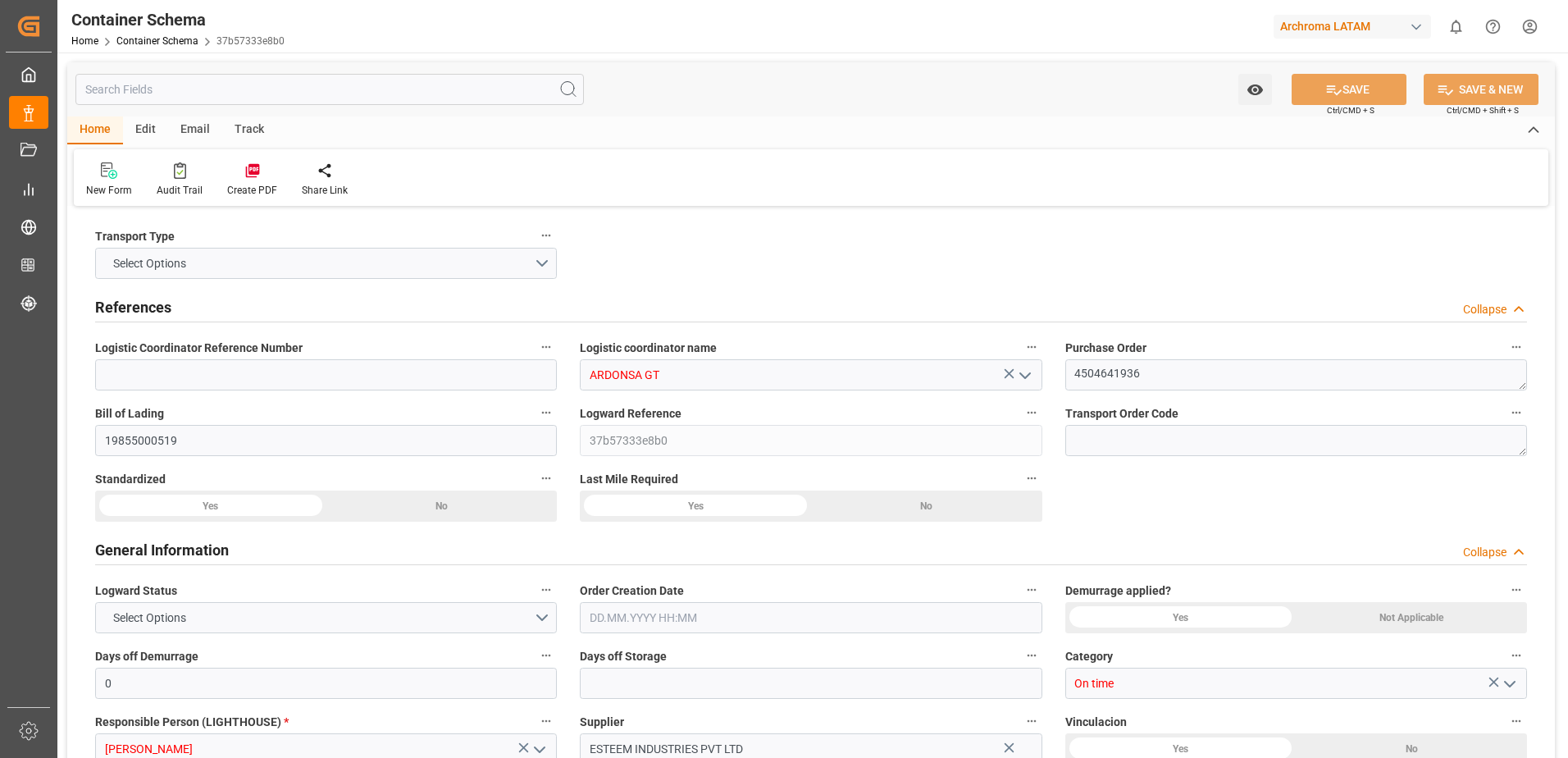
type input "07.08.2025 00:00"
type input "13.08.2025 12:45"
type input "13.08.2025 00:00"
type input "08.10.2025 00:00"
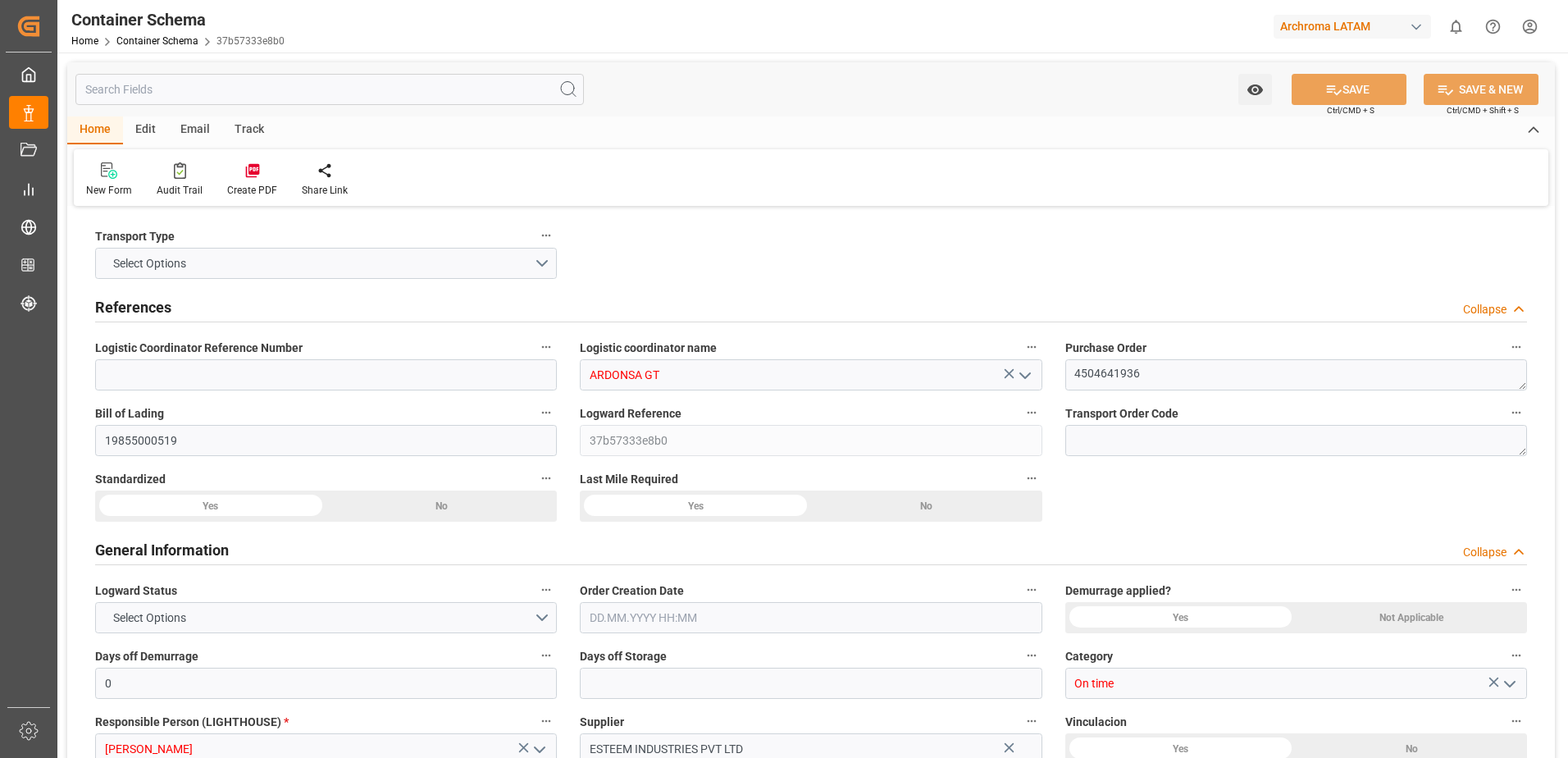
type input "30.09.2025 05:00"
type input "02.10.2025 00:00"
type input "30.09.2025 05:00"
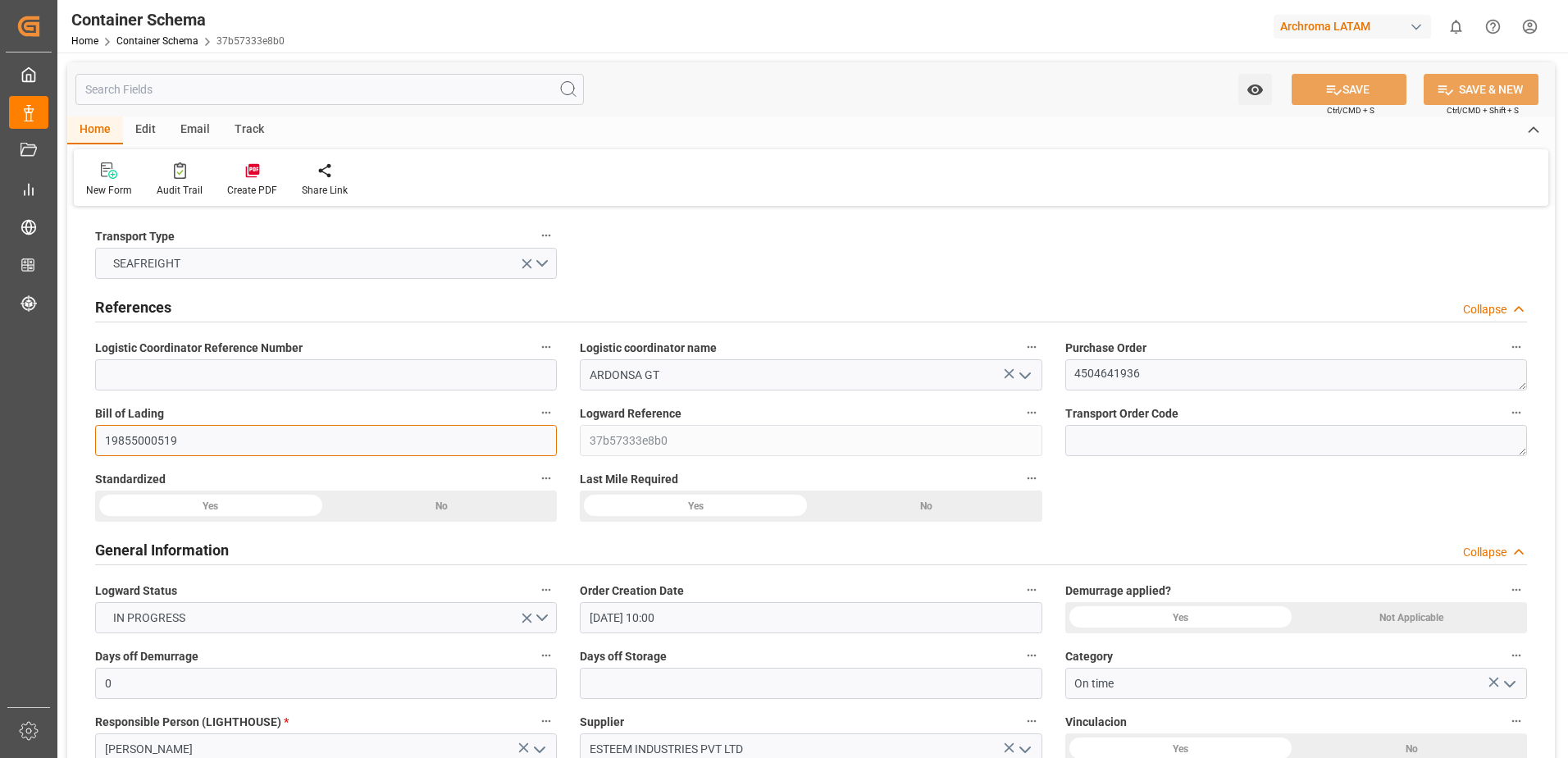
drag, startPoint x: 209, startPoint y: 440, endPoint x: -4, endPoint y: 439, distance: 213.0
click at [0, 439] on html "Created by potrace 1.15, written by Peter Selinger 2001-2017 Created by potrace…" at bounding box center [784, 379] width 1568 height 758
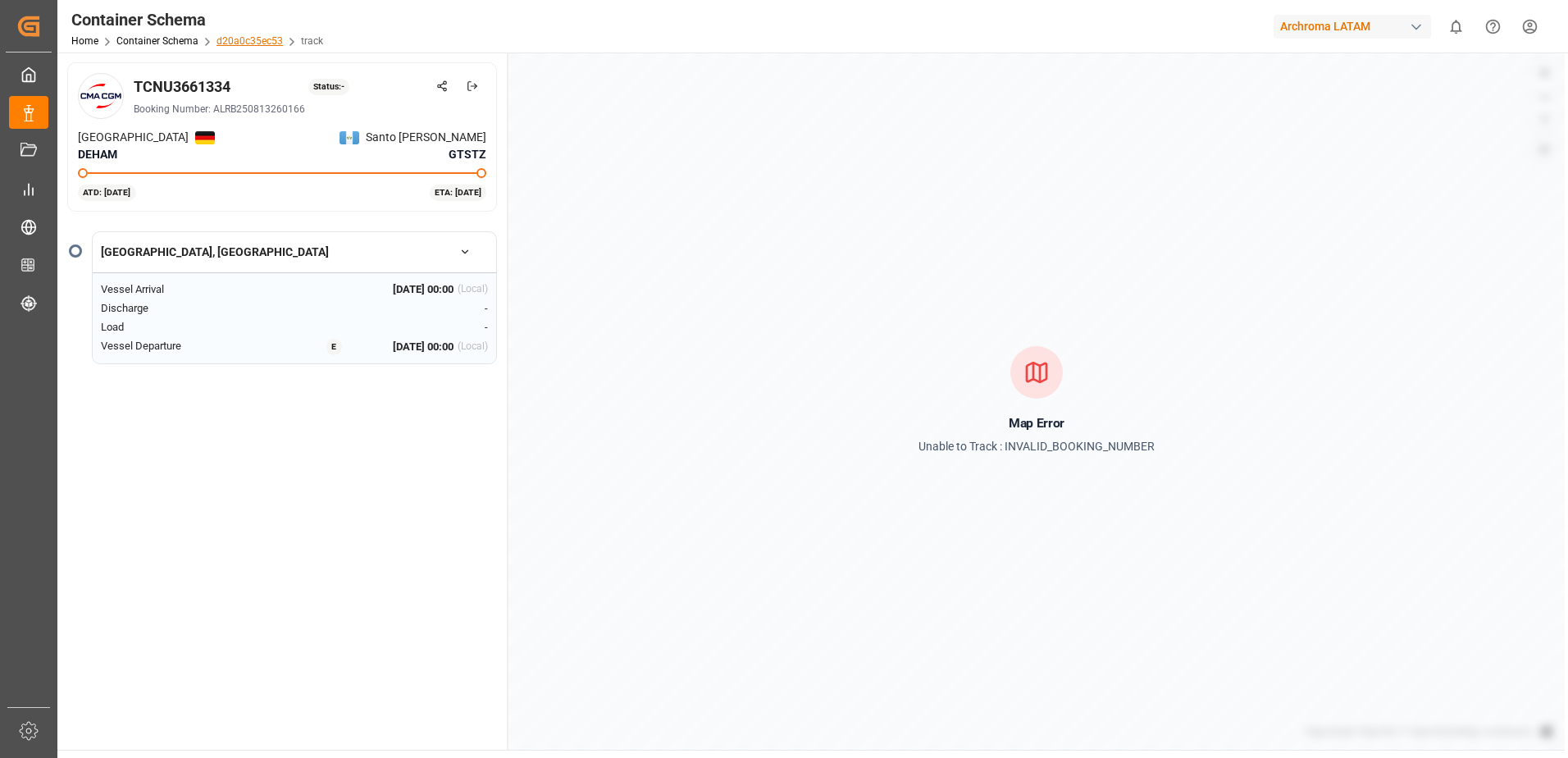
click at [241, 41] on link "d20a0c35ec53" at bounding box center [249, 41] width 66 height 11
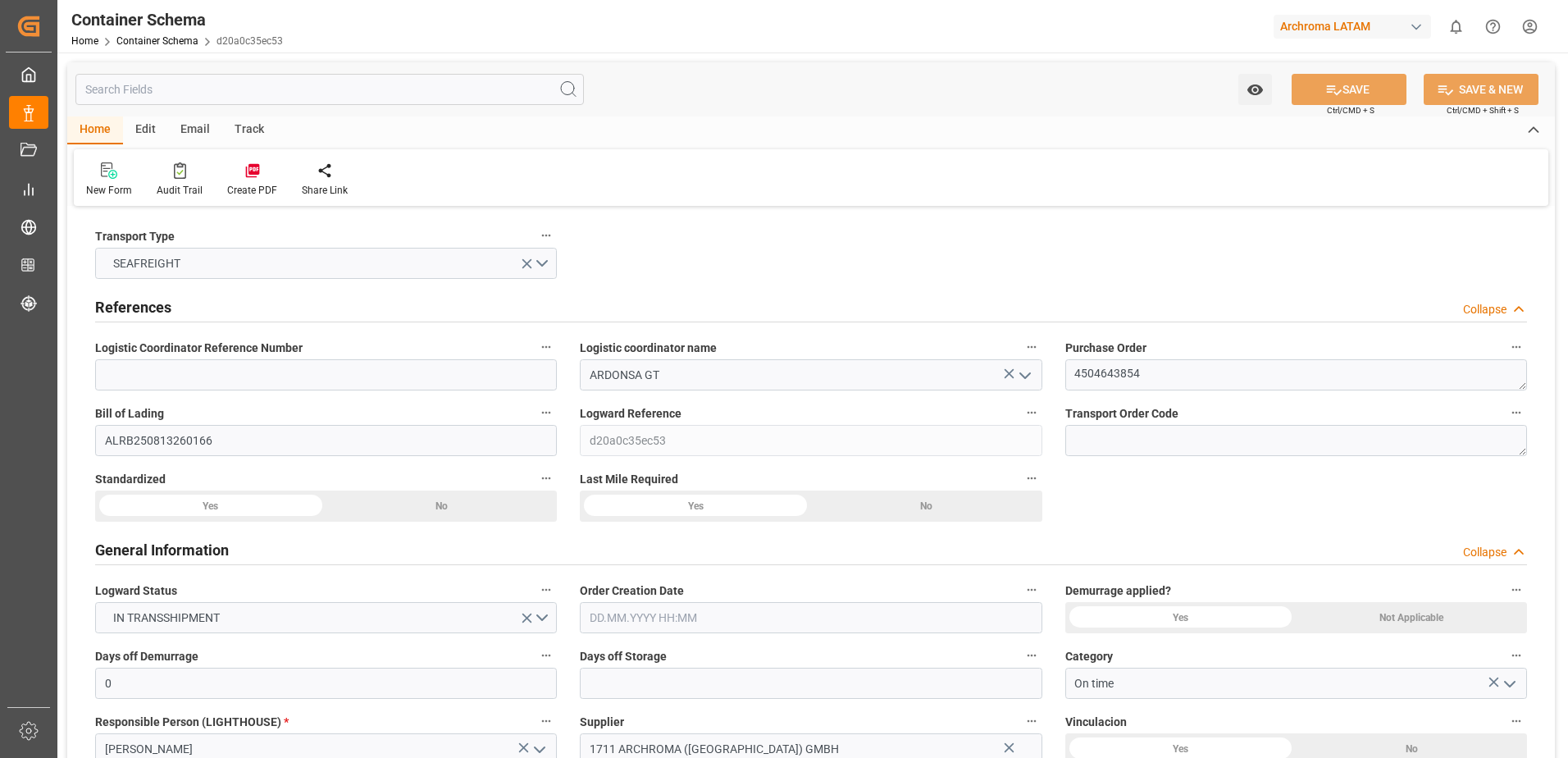
type input "0"
type input "1"
type input "4"
type input "2200"
type input "2314.4"
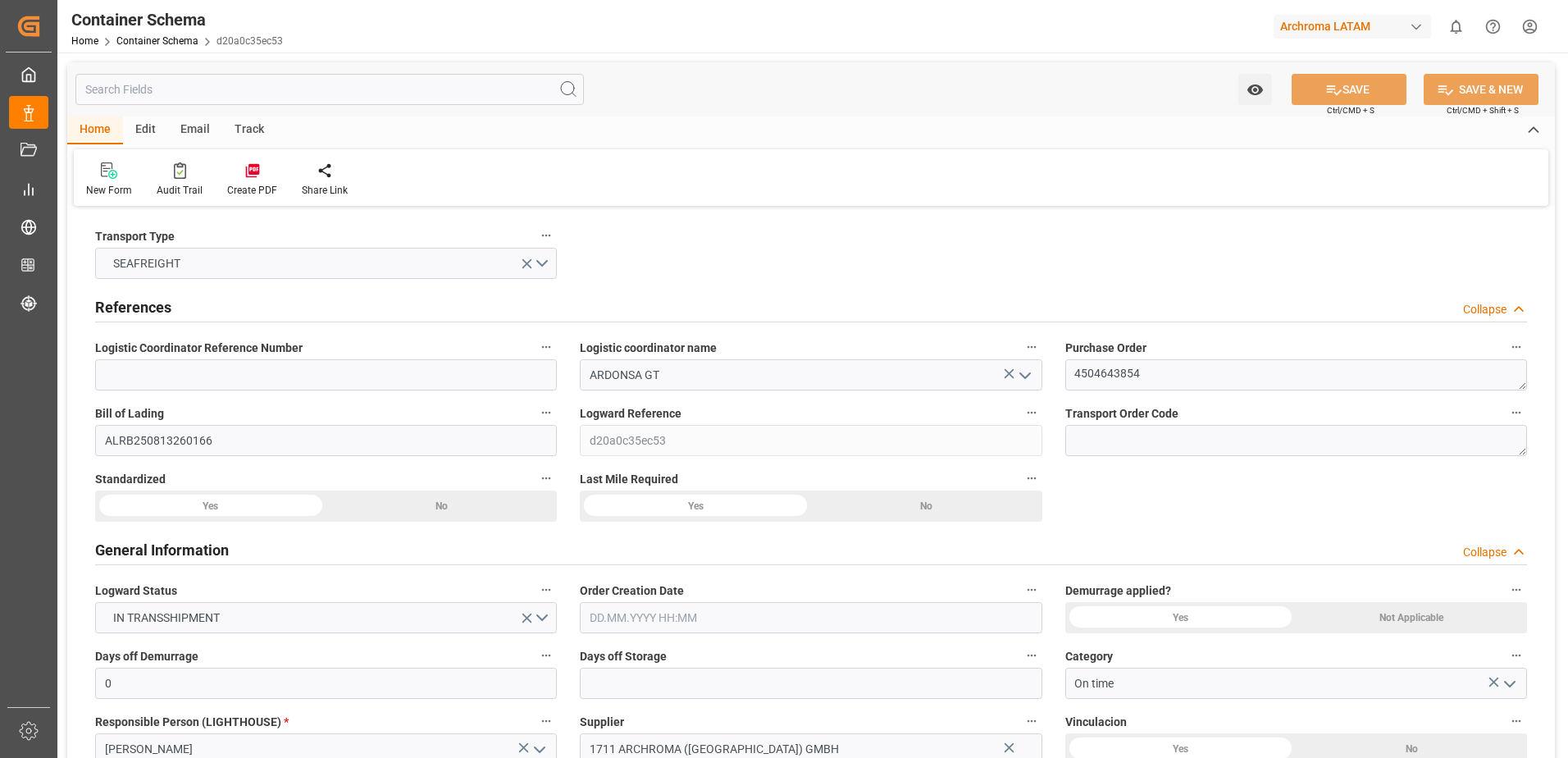
type input "CMACGM"
type input "CMA CGM Group"
type input "DEHAM"
type input "GTSTZ"
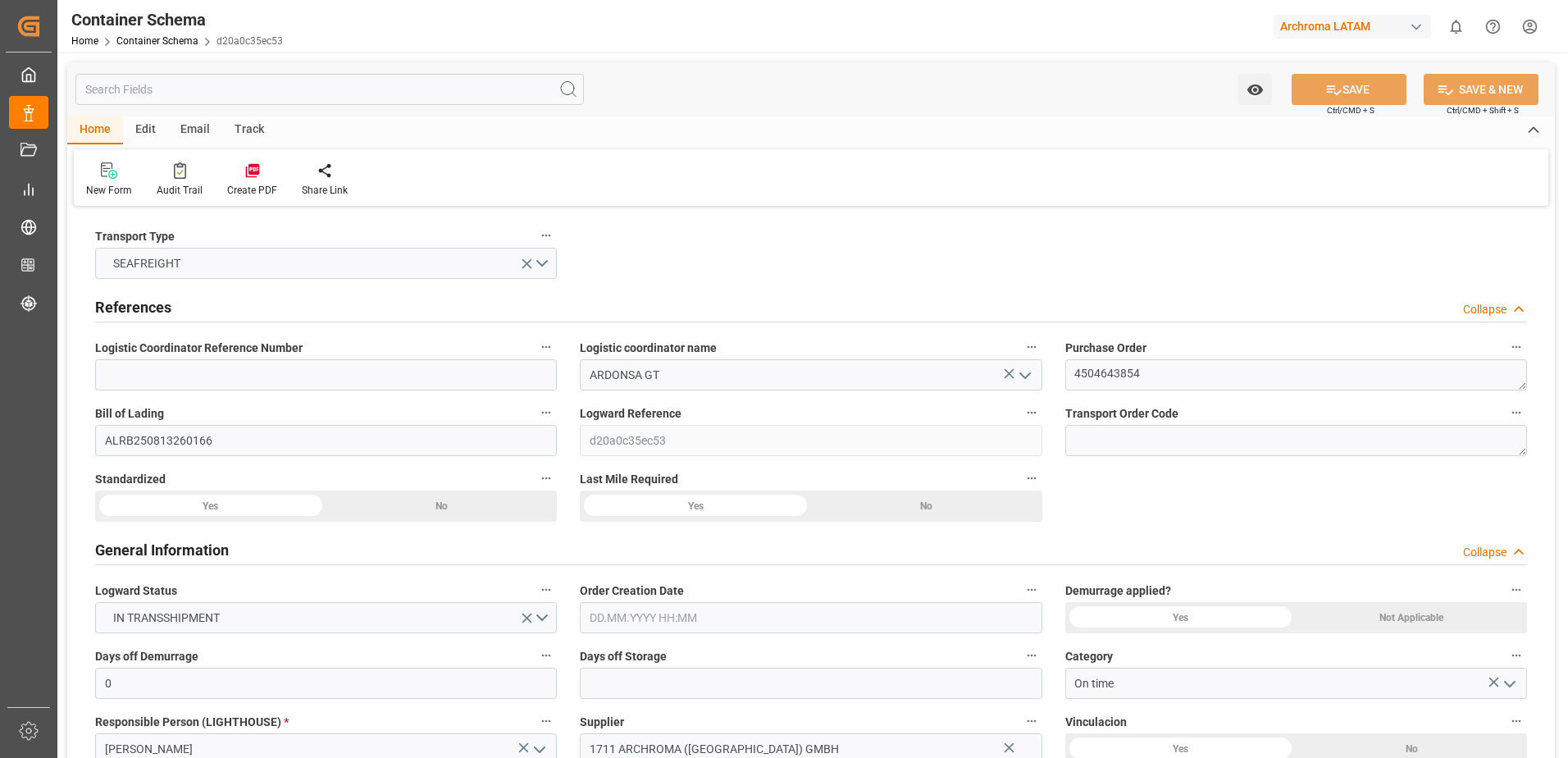
type input "9729104"
type input "[DATE] 13:00"
type input "[DATE]"
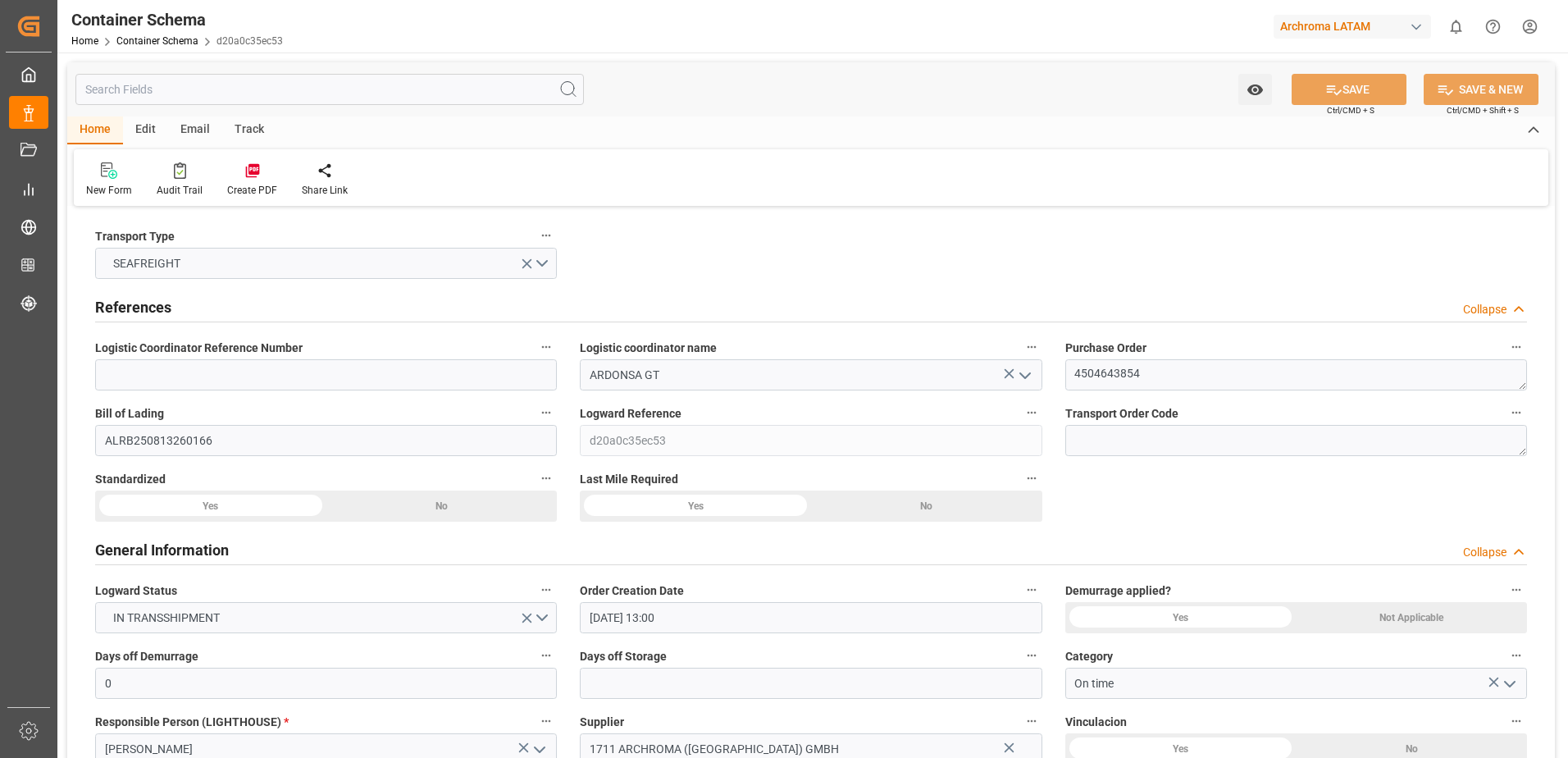
type input "[DATE]"
type input "[DATE] 00:00"
type input "[DATE] 02:00"
type input "[DATE] 00:00"
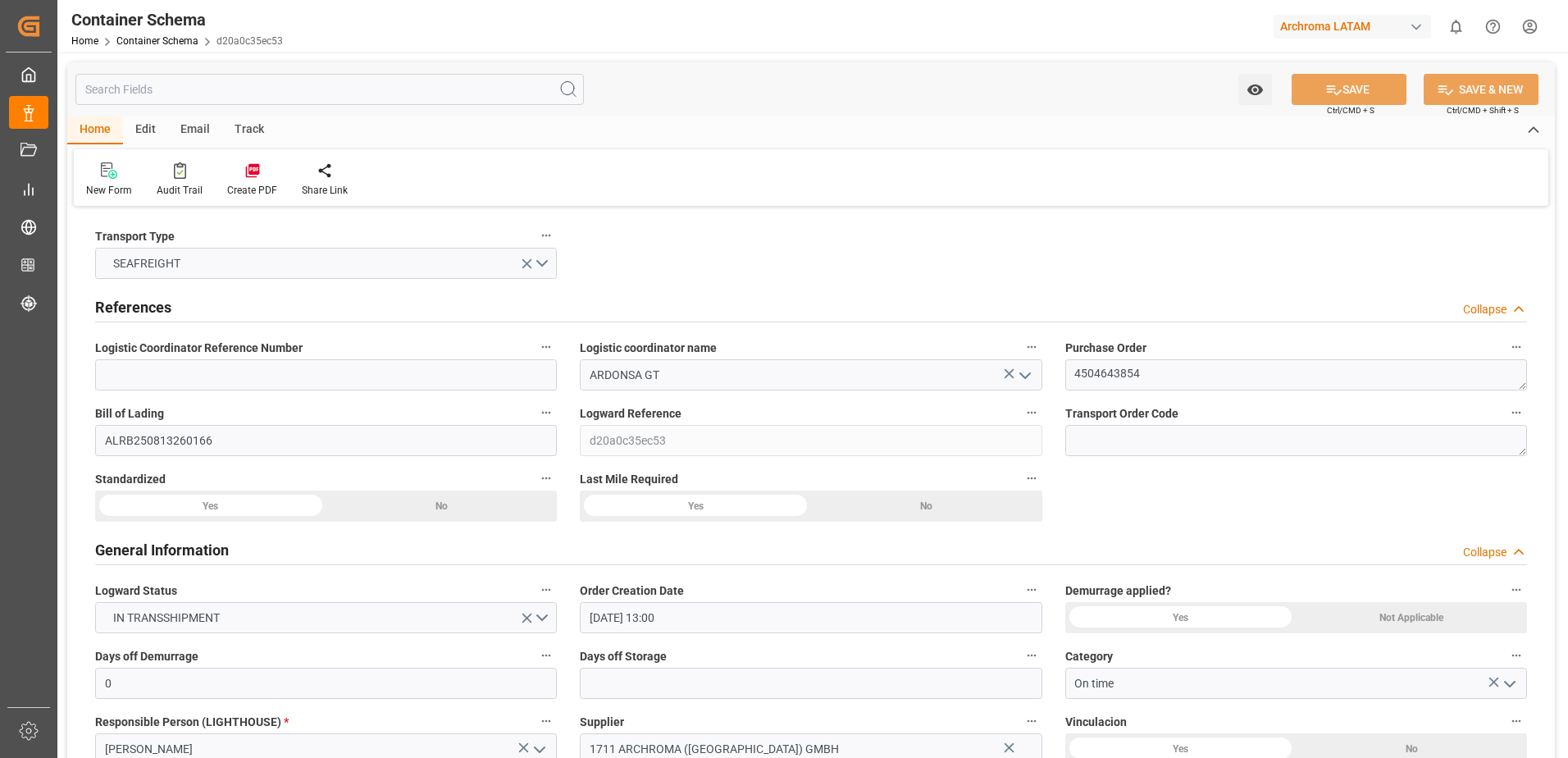
type input "[DATE] 00:00"
type input "[DATE] 04:00"
type input "[DATE] 00:00"
type input "[DATE] 04:00"
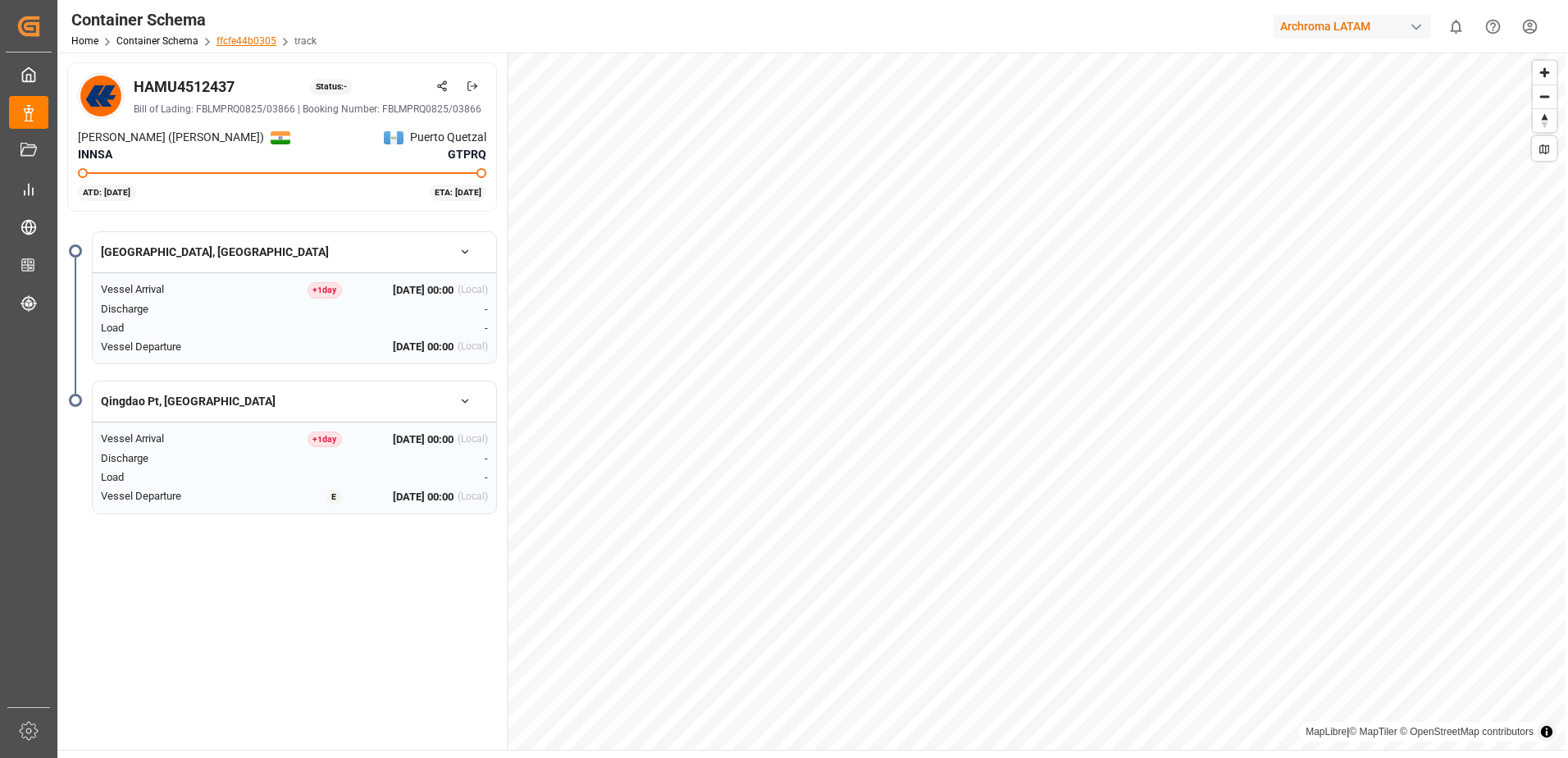
click at [242, 43] on link "ffcfe44b0305" at bounding box center [246, 41] width 60 height 11
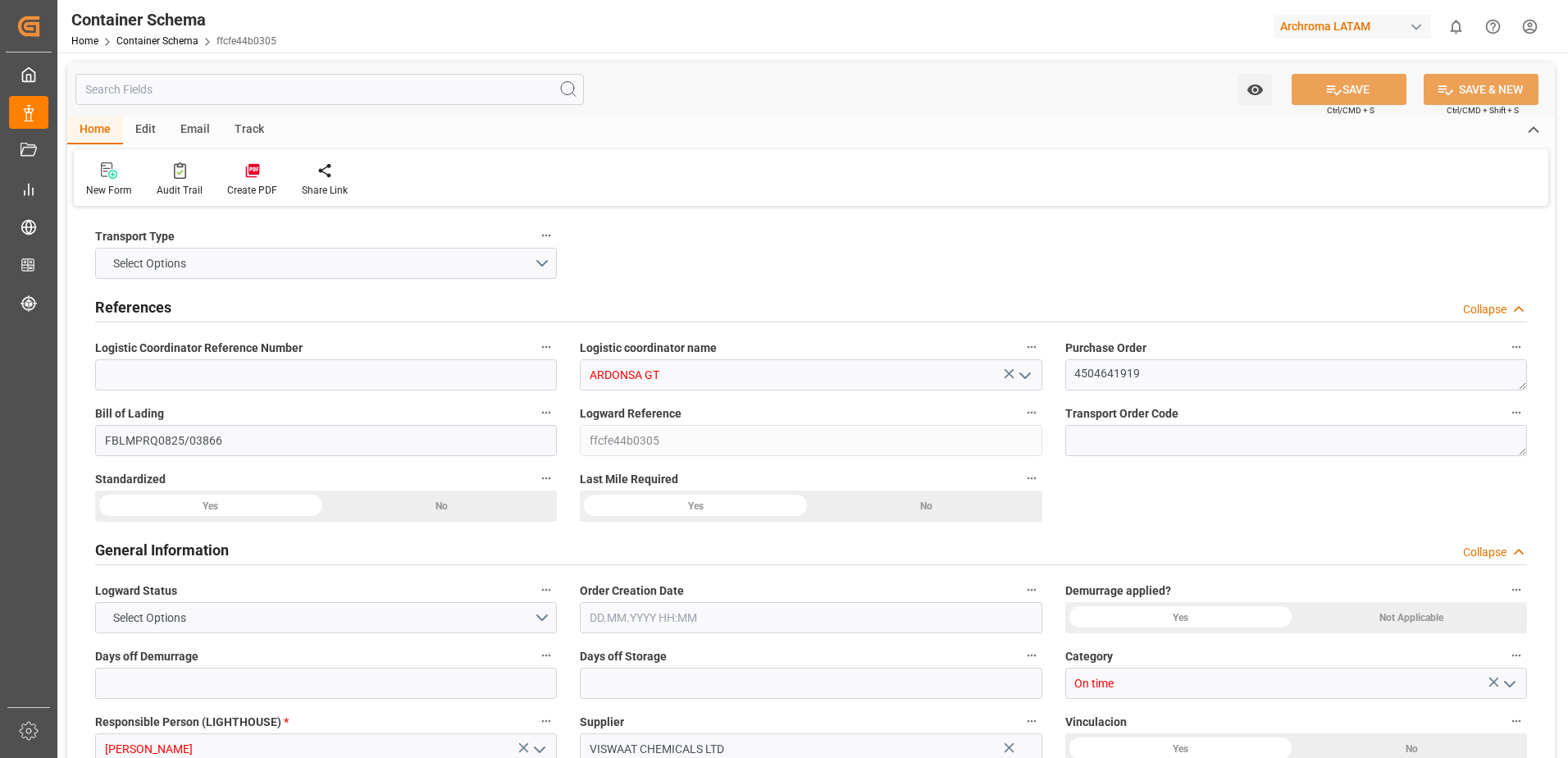
type input "0"
type input "1"
type input "5"
type input "4600"
type input "4864"
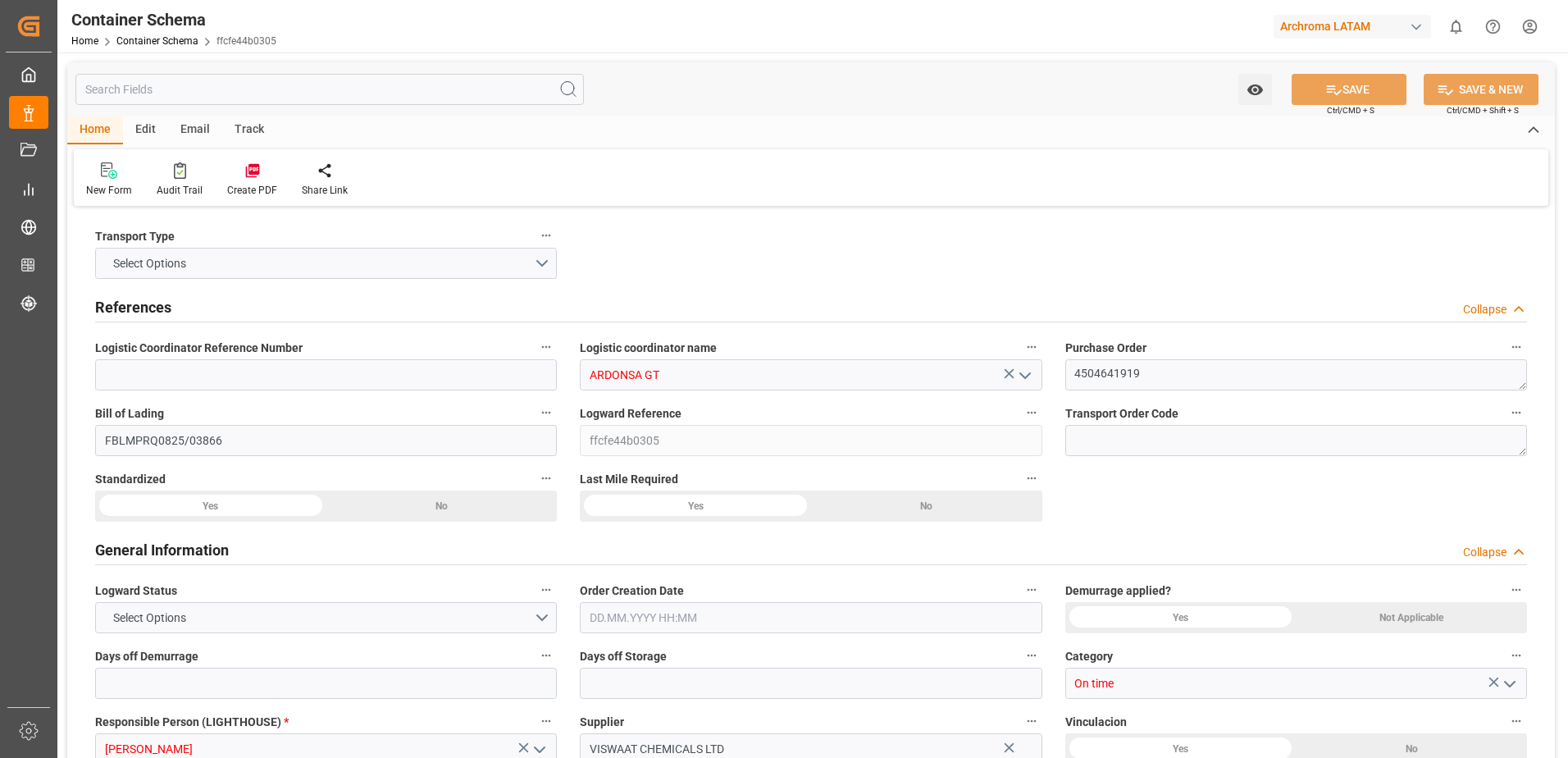
type input "Hapag Lloyd"
type input "Hapag Lloyd Aktiengesellschaft"
type input "INNSA"
type input "GTPRQ"
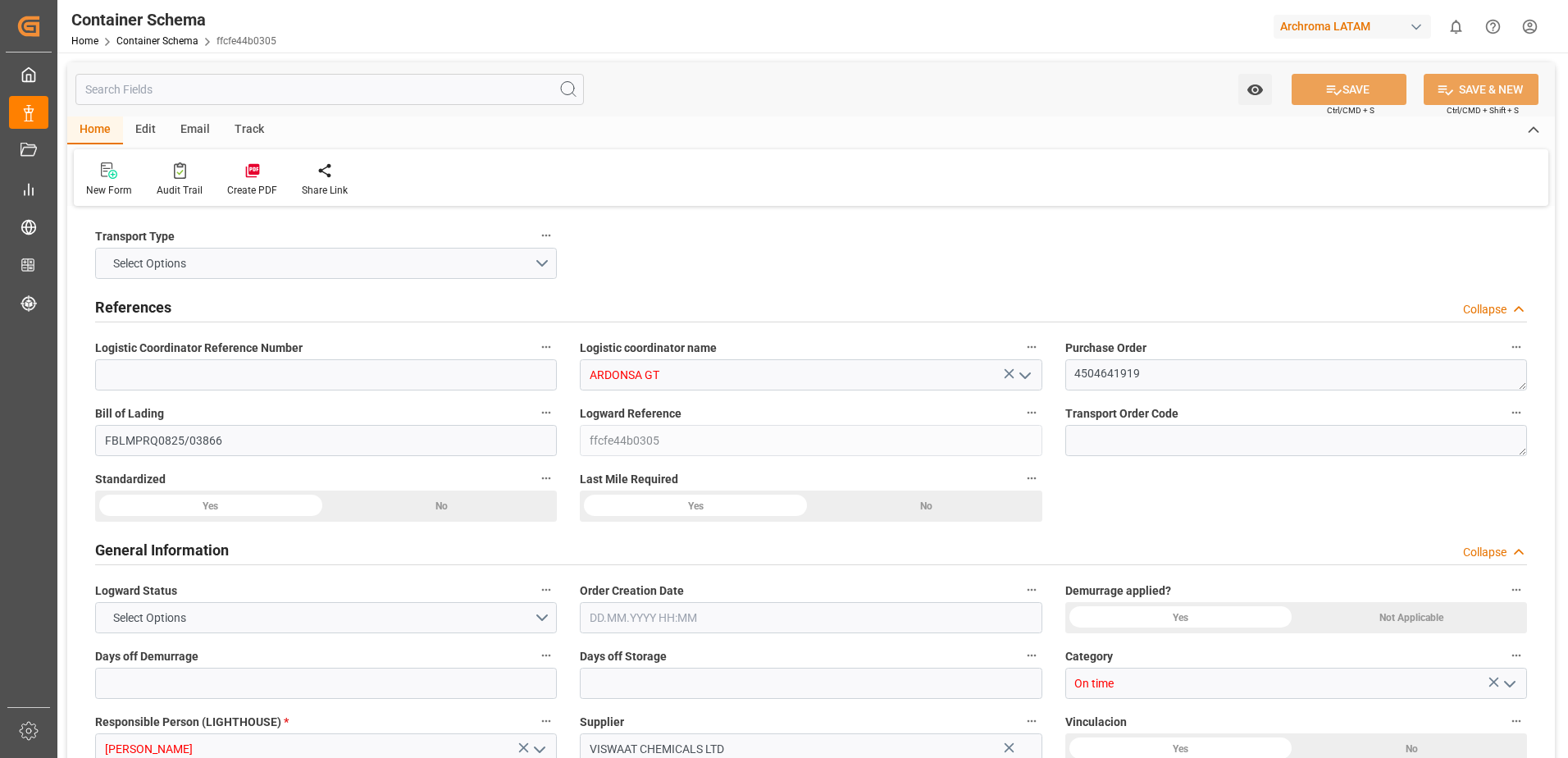
type input "9294850"
type input "05.08.2025 07:30"
type input "05.08.2025"
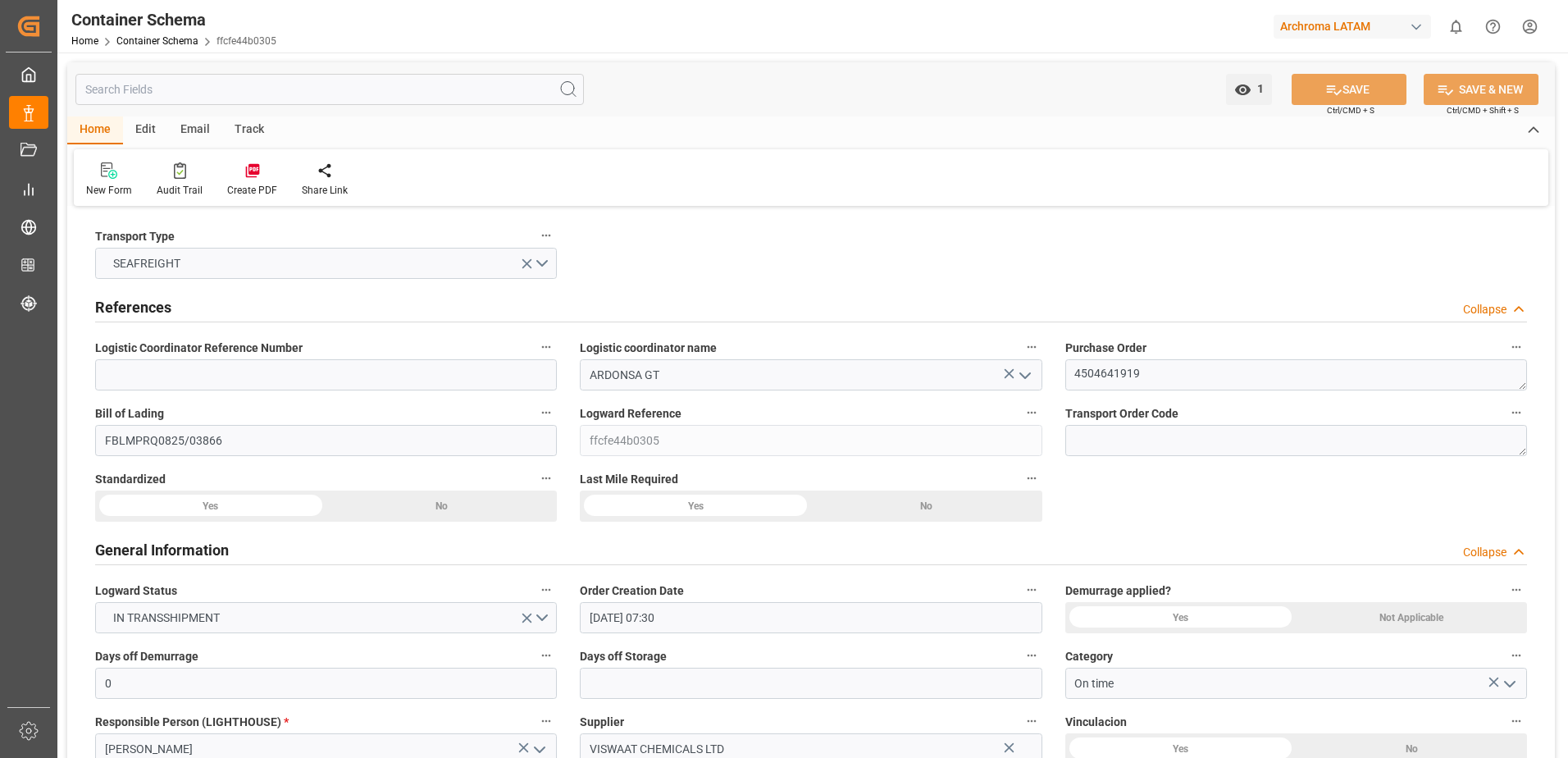
type input "15.10.2025"
type input "05.08.2025 00:00"
type input "08.08.2025 01:00"
type input "07.08.2025 00:00"
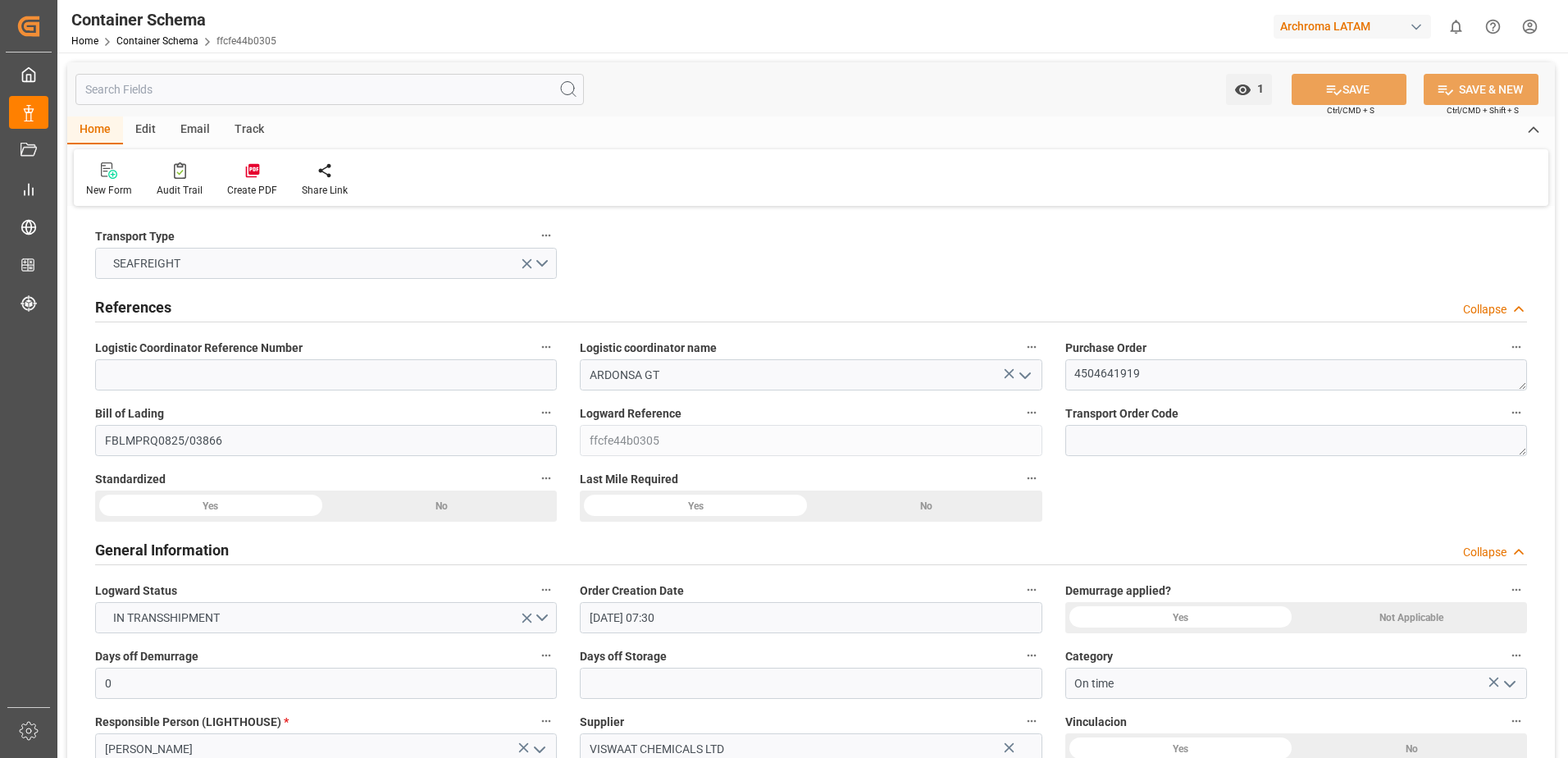
type input "15.10.2025 00:00"
type input "15.10.2025 04:00"
type input "12.10.2025 00:00"
type input "15.10.2025 04:00"
drag, startPoint x: 245, startPoint y: 439, endPoint x: -45, endPoint y: 448, distance: 290.1
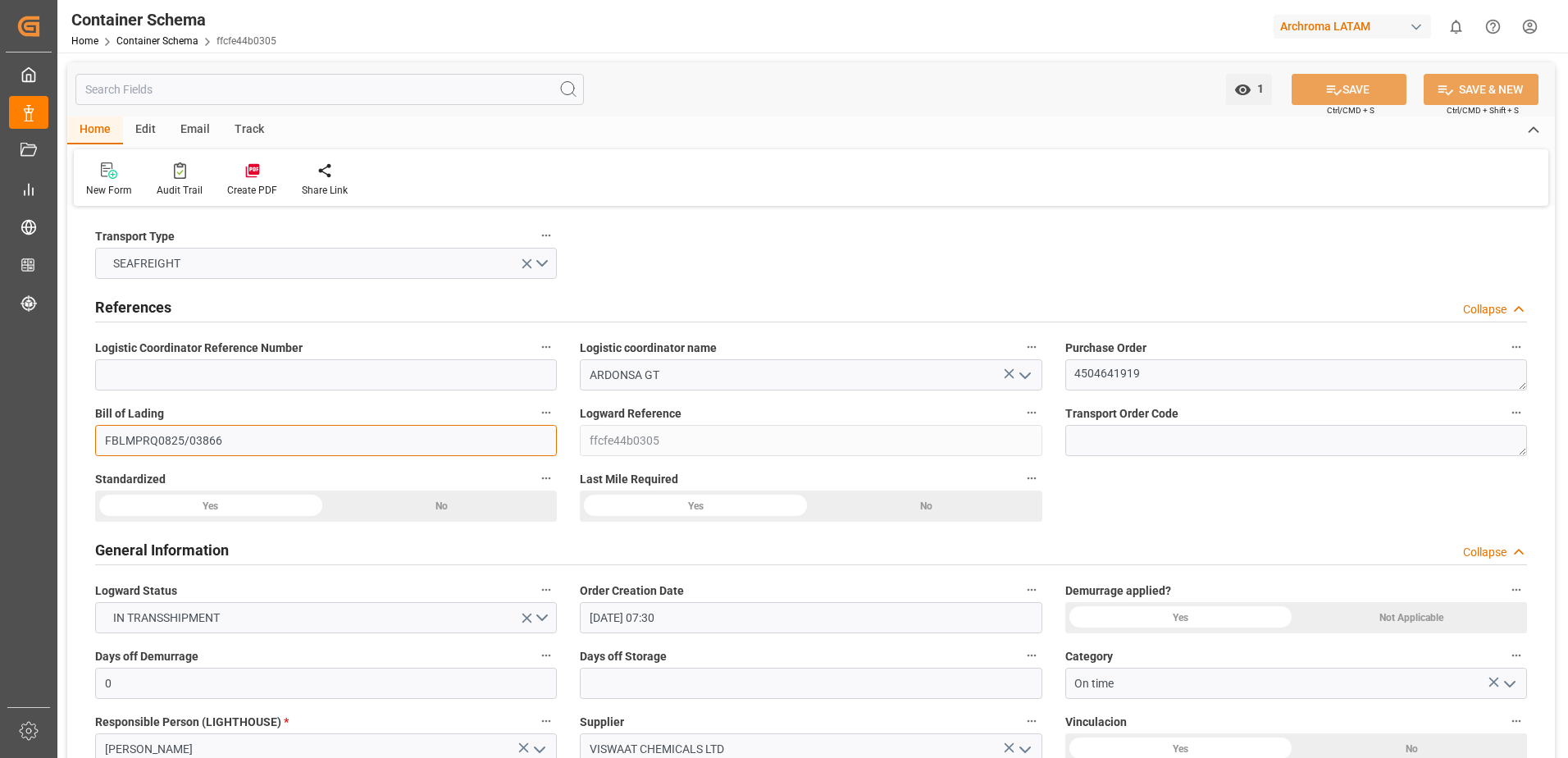
click at [0, 448] on html "Created by potrace 1.15, written by Peter Selinger 2001-2017 Created by potrace…" at bounding box center [784, 379] width 1568 height 758
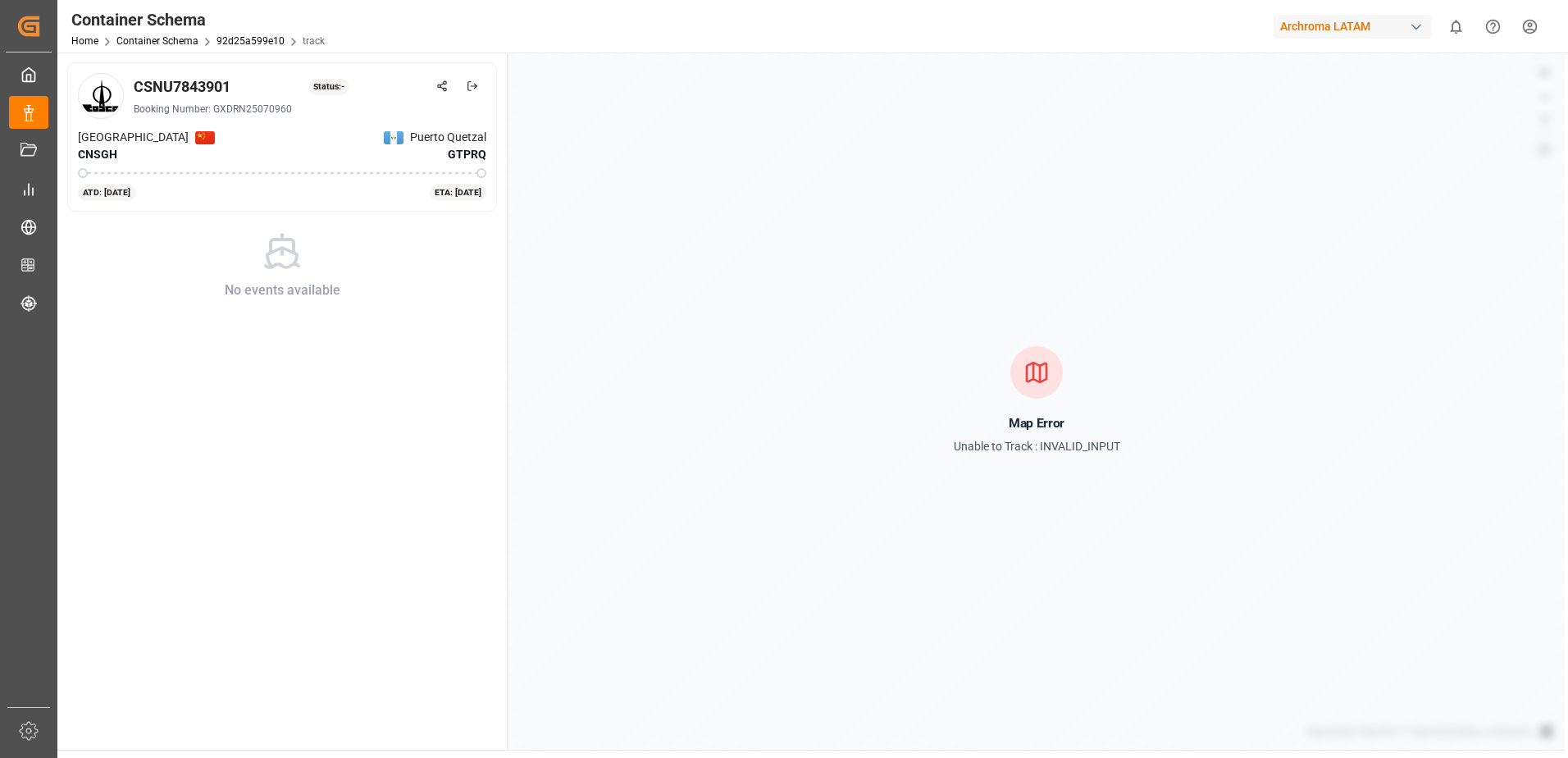
click at [242, 34] on div "Home Container Schema 92d25a599e10 track" at bounding box center [199, 40] width 254 height 17
click at [256, 38] on link "92d25a599e10" at bounding box center [250, 41] width 68 height 11
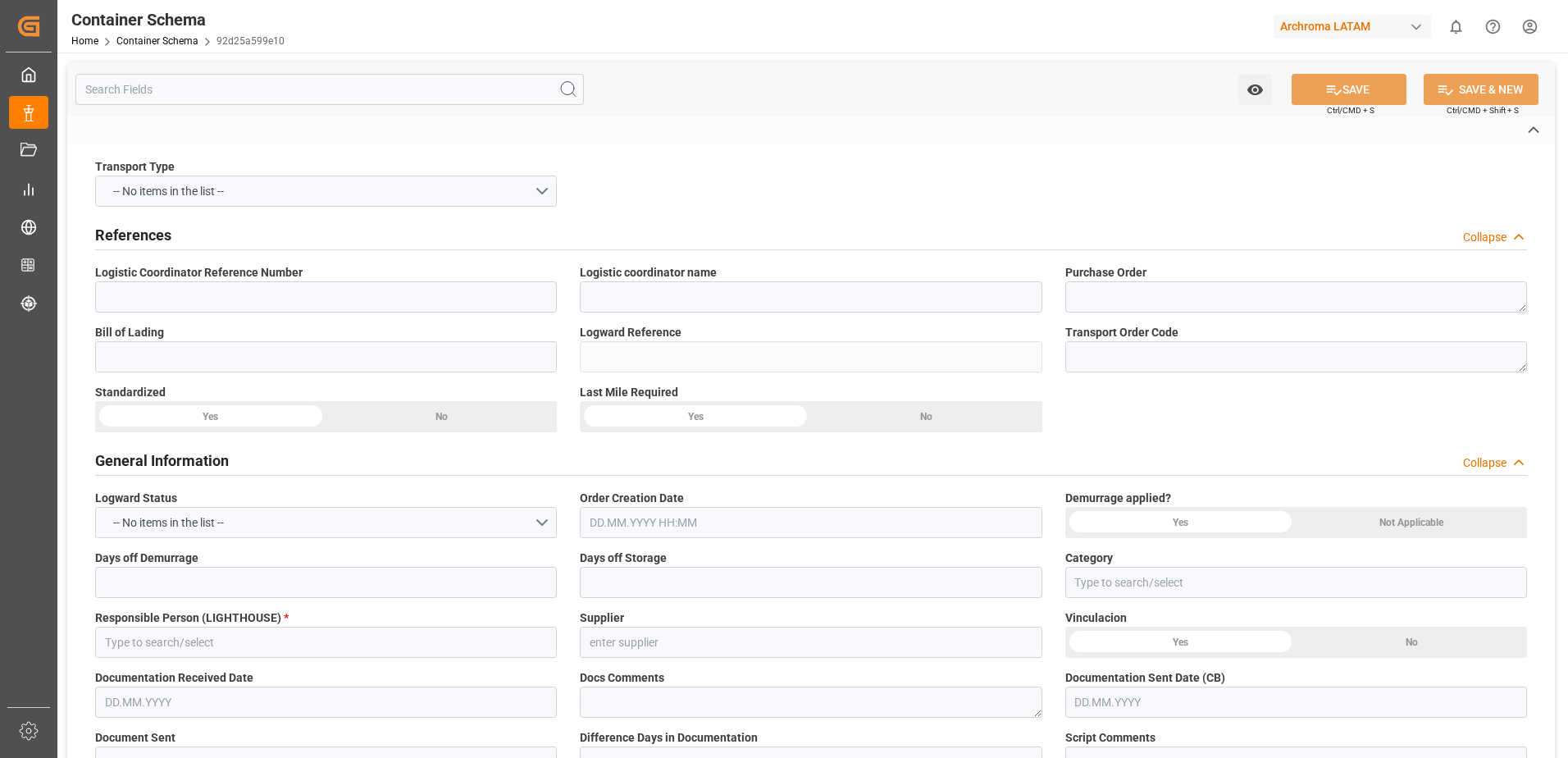
type input "ARDONSA GT"
type textarea "4504646379"
type input "GXDRN25070960"
type input "92d25a599e10"
type input "On time"
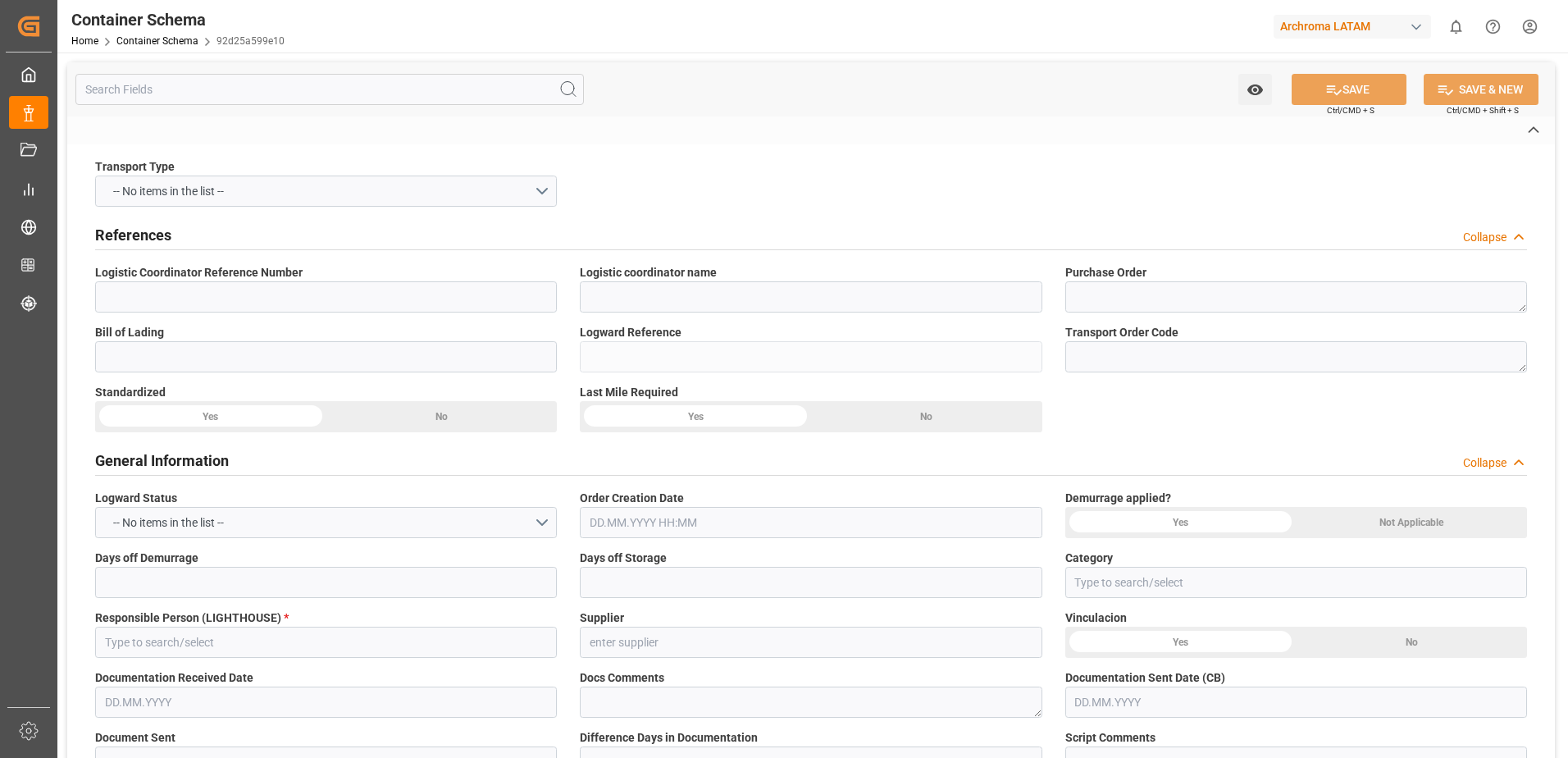
type input "[PERSON_NAME]"
type input "WOR-BIZ INDUSTRIAL PRODUCT CO.,"
type input "Document Sent"
type input "PUERTO QUETZAL"
type input "TEXTIL"
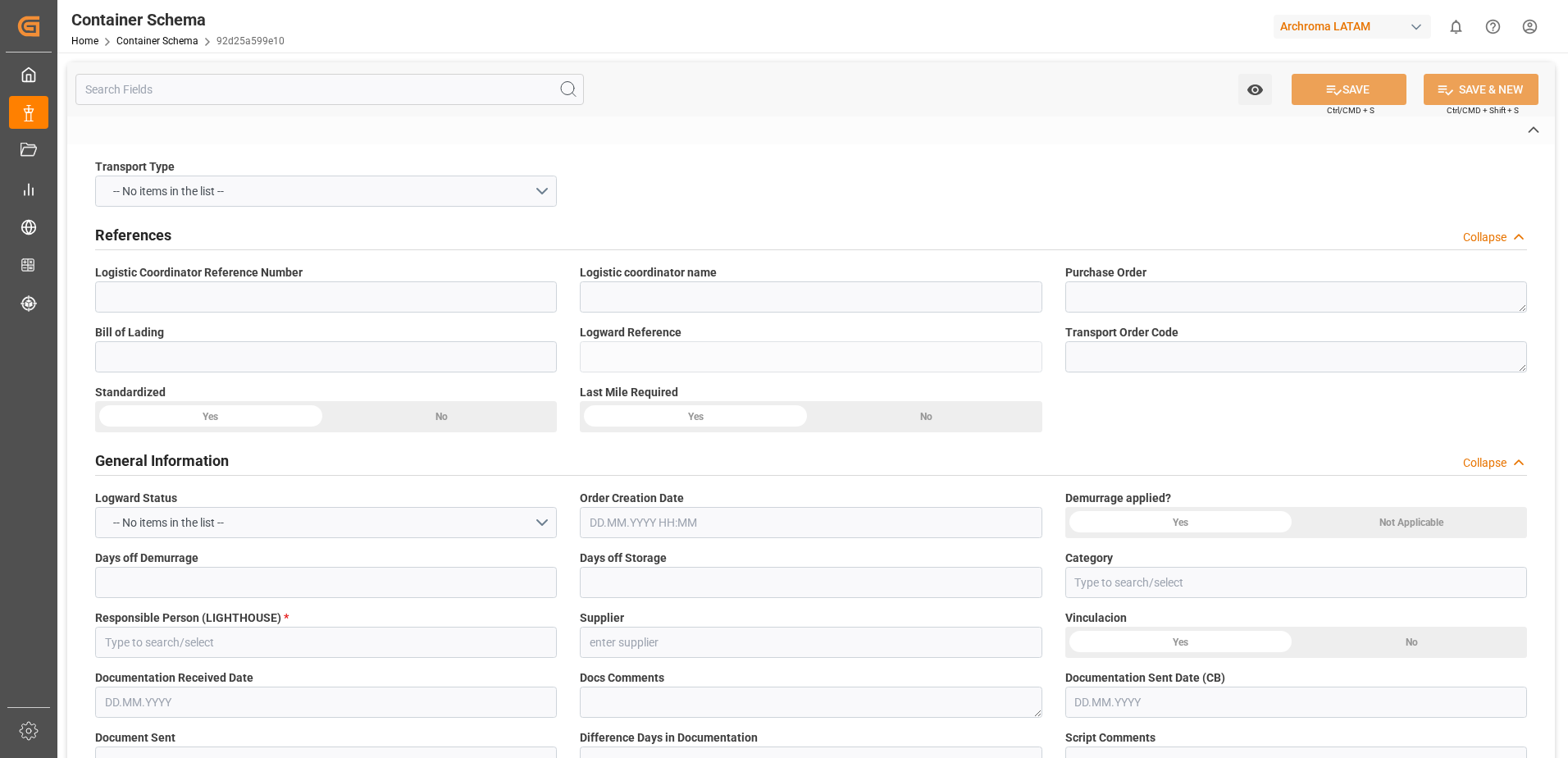
type textarea "PALLET"
type input "1 PALLET"
type input "ARCHROMA PAPER GMBH Y COMPAÑIA, SOC."
type textarea "KM 16.5, Carretera a [GEOGRAPHIC_DATA] , [PERSON_NAME] Fraijanes, [GEOGRAPHIC_D…"
type input "HOUSE"
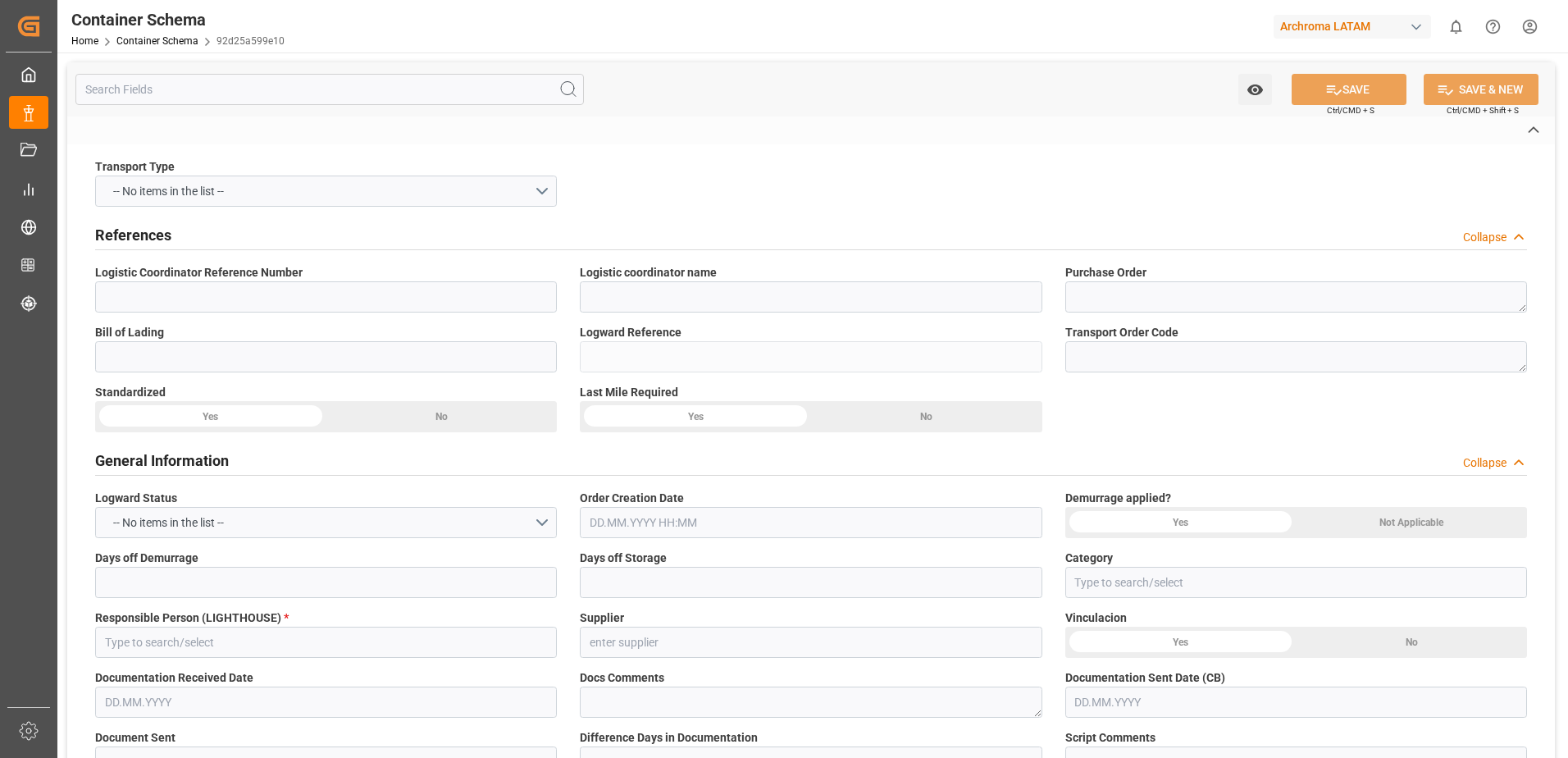
type input "CIF"
type input "Truck"
type input "Sea Ship"
type input "Truck"
type input "LCL"
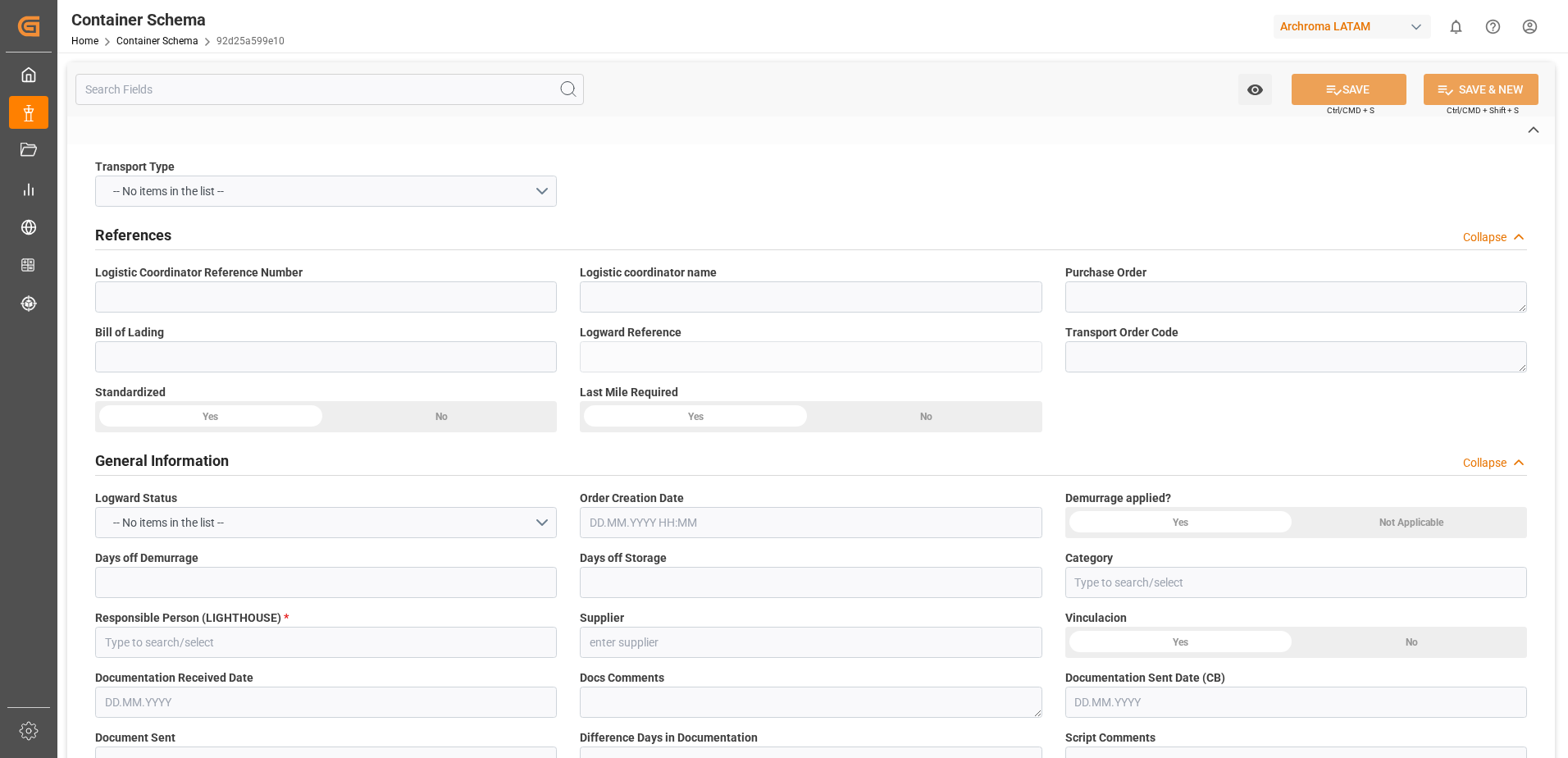
type input "CSNU7843901"
type input "CORPORACION INTERMODAL OCEANICA INTERNACIONAL S.A"
type input "COSU"
type input "[GEOGRAPHIC_DATA]"
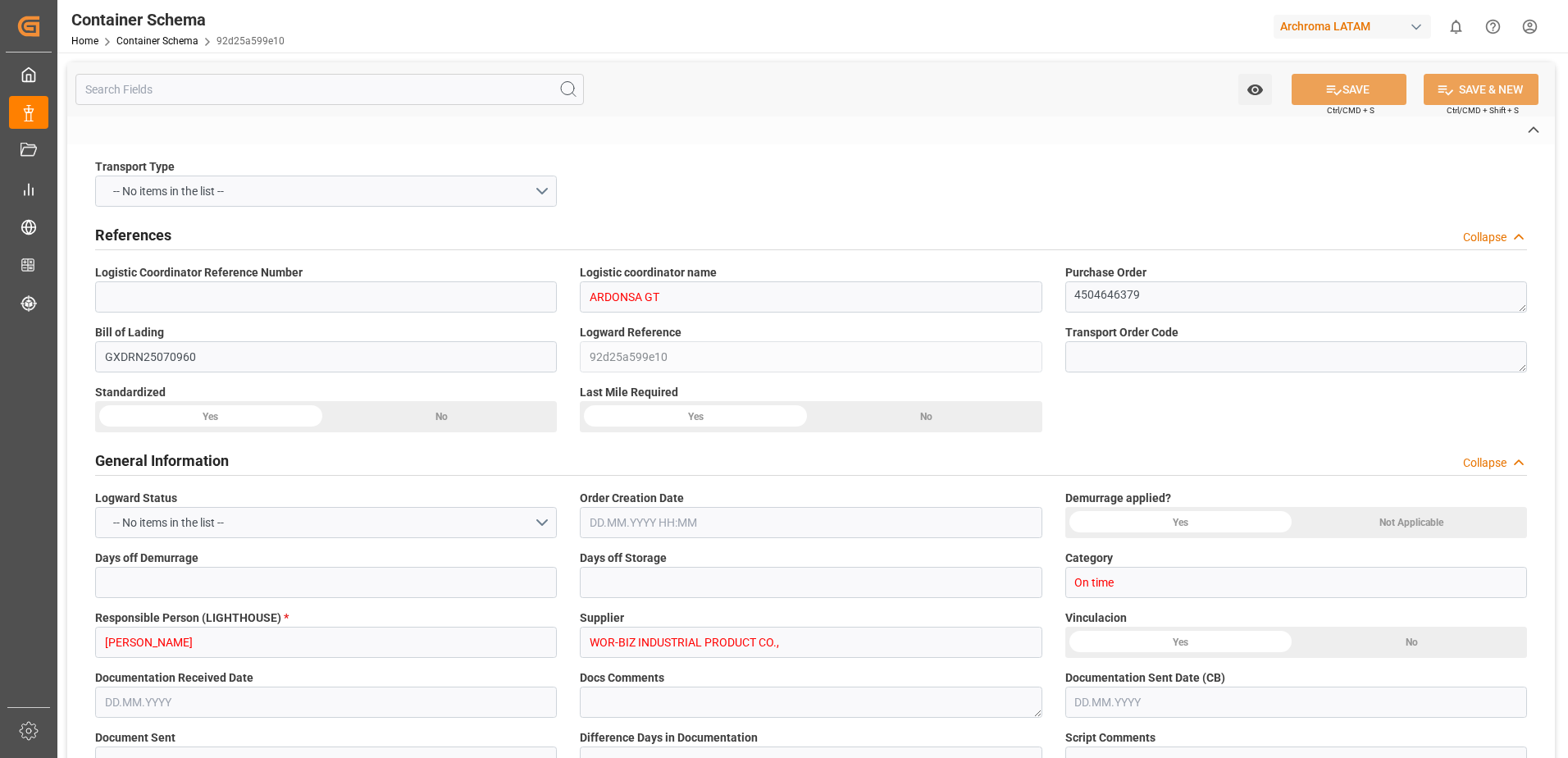
type input "Puerto Quetzal"
type input "CSCL SPRING"
type input "CSL SPRING"
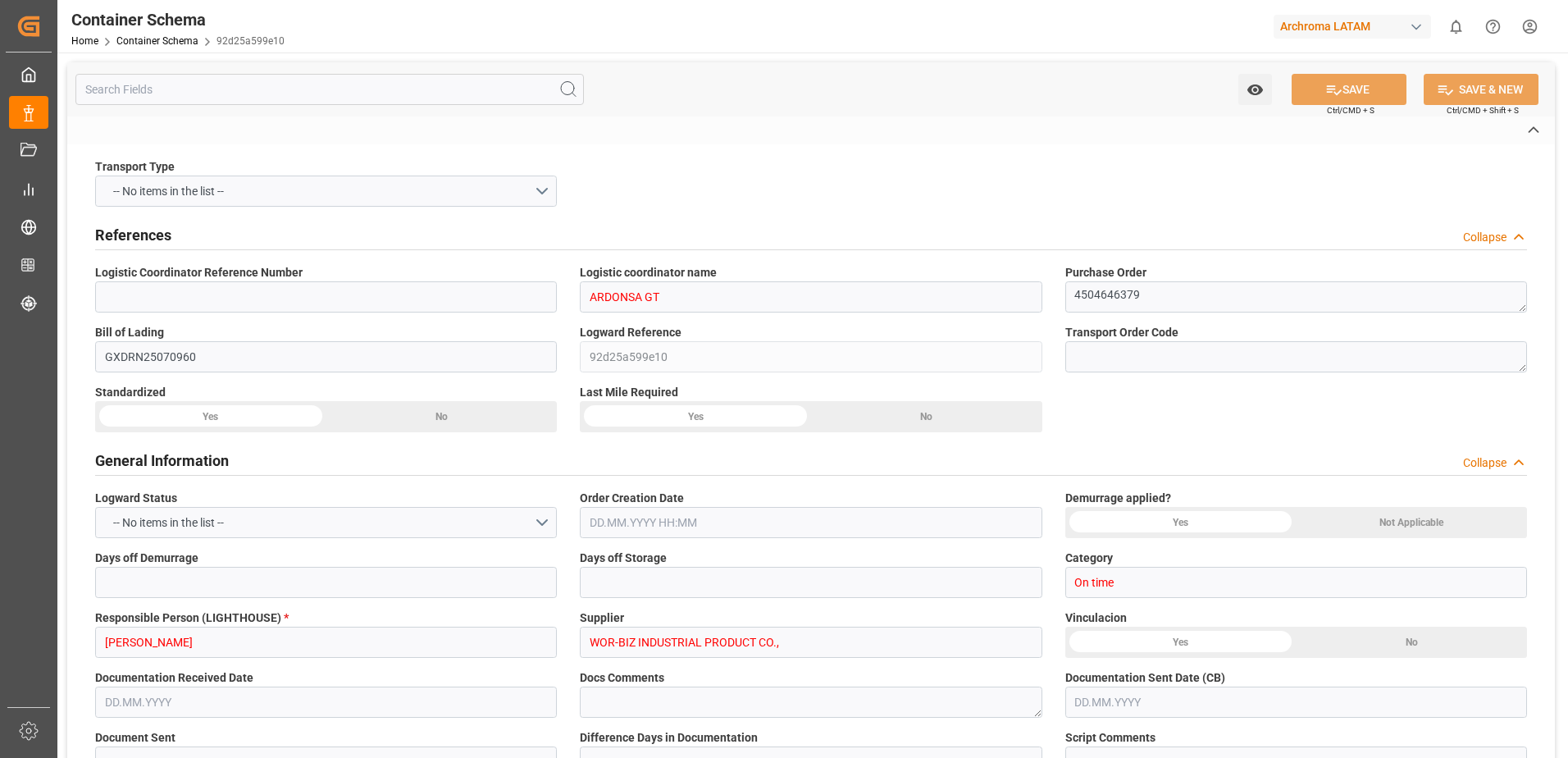
type input "063E"
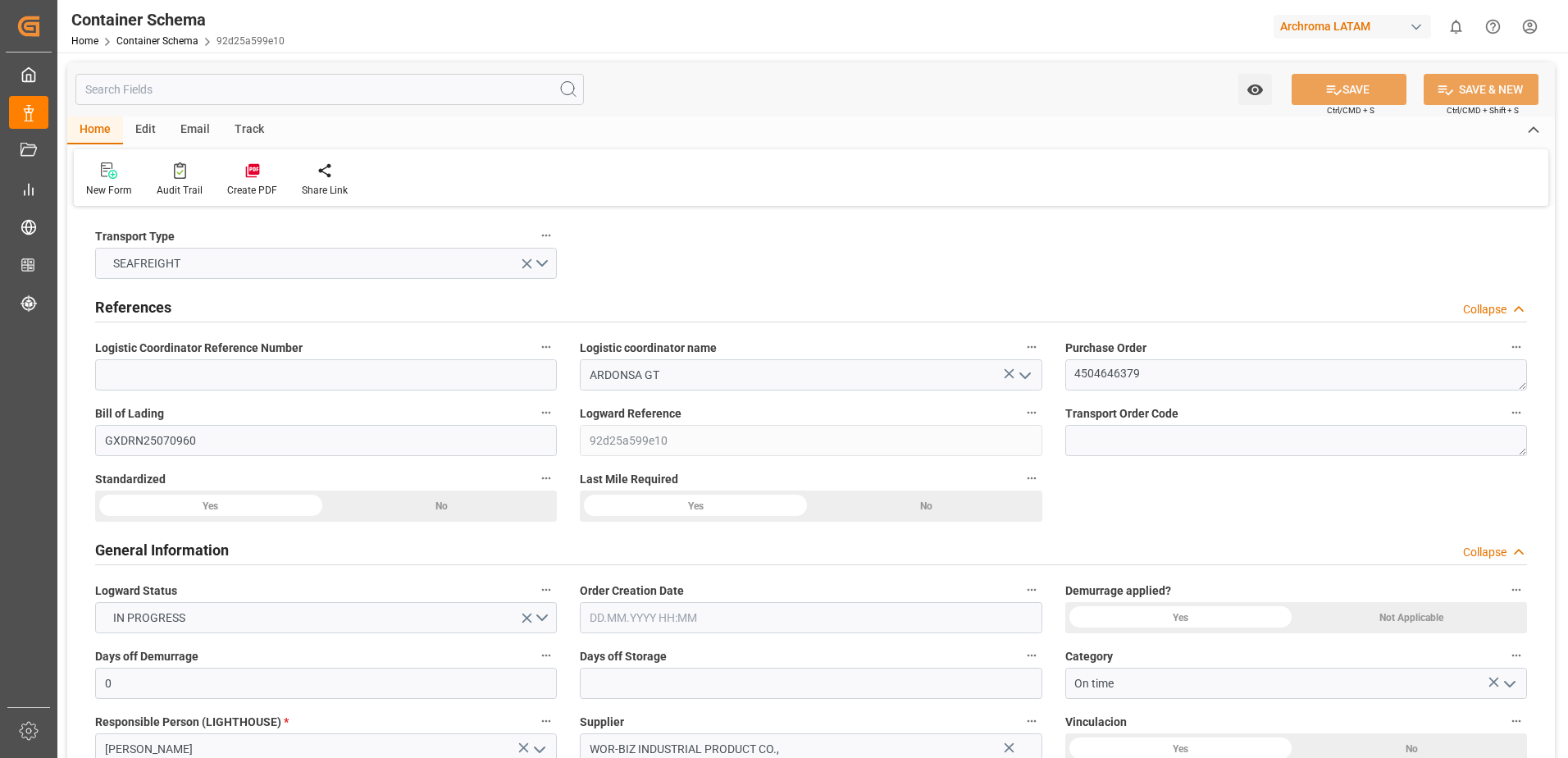
type input "0"
type input "1"
type input "400"
type input "424"
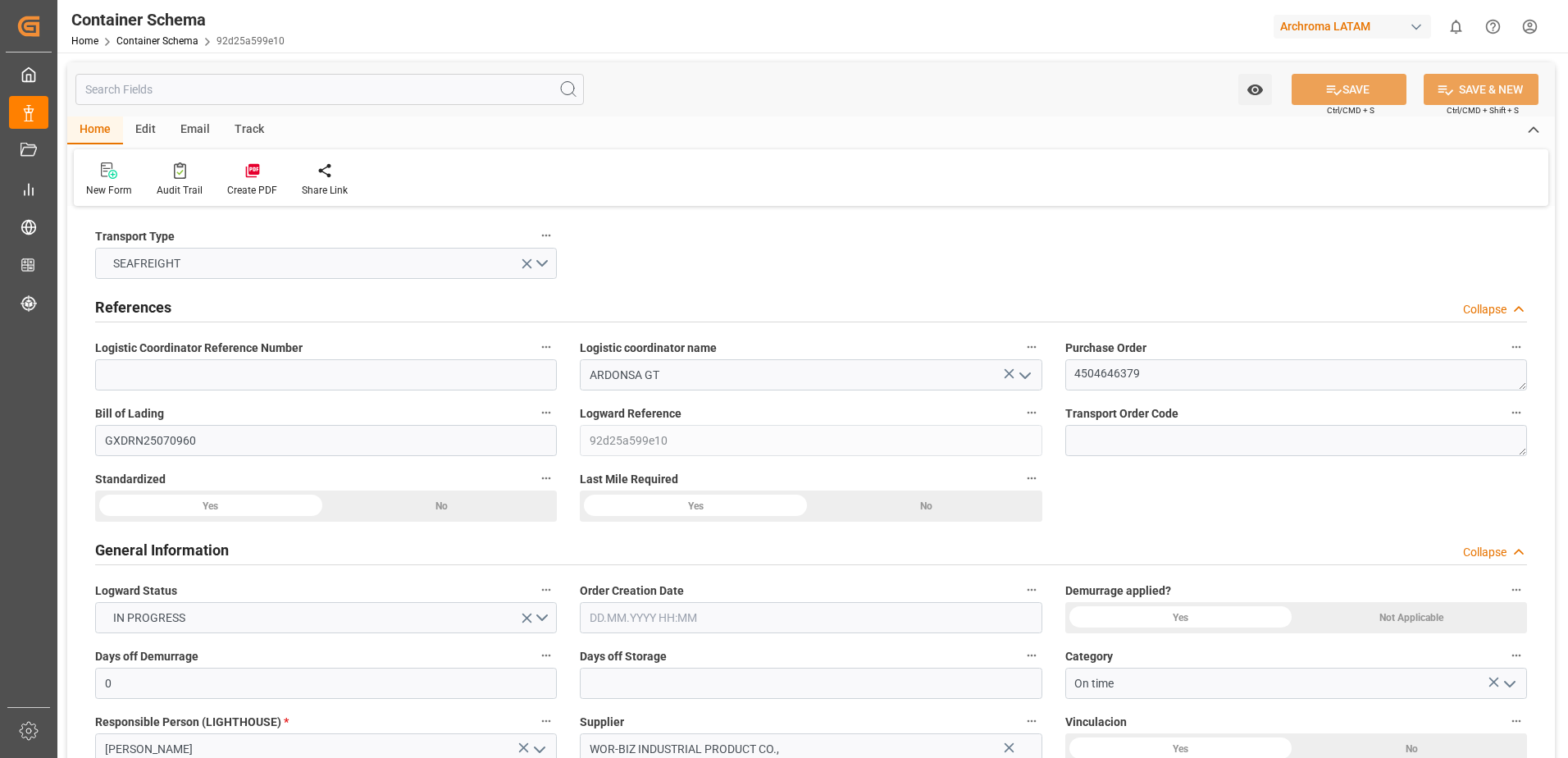
type input "Cosco"
type input "COSCO Shipping Co. Ltd."
type input "CNSGH"
type input "CNSHA"
type input "GTPRQ"
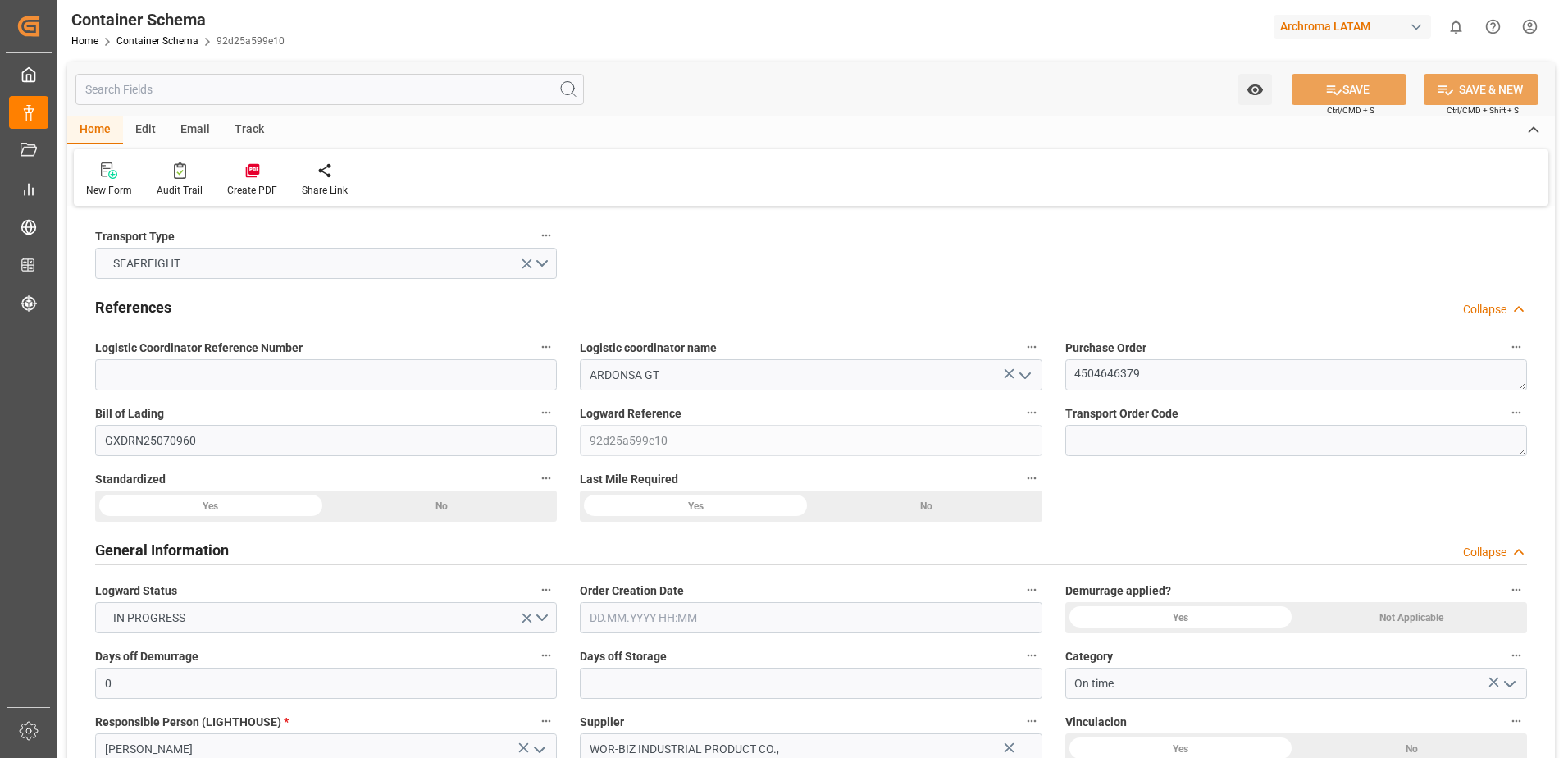
type input "GTPRQ"
type input "9645853"
type input "[DATE] 11:45"
type input "[DATE]"
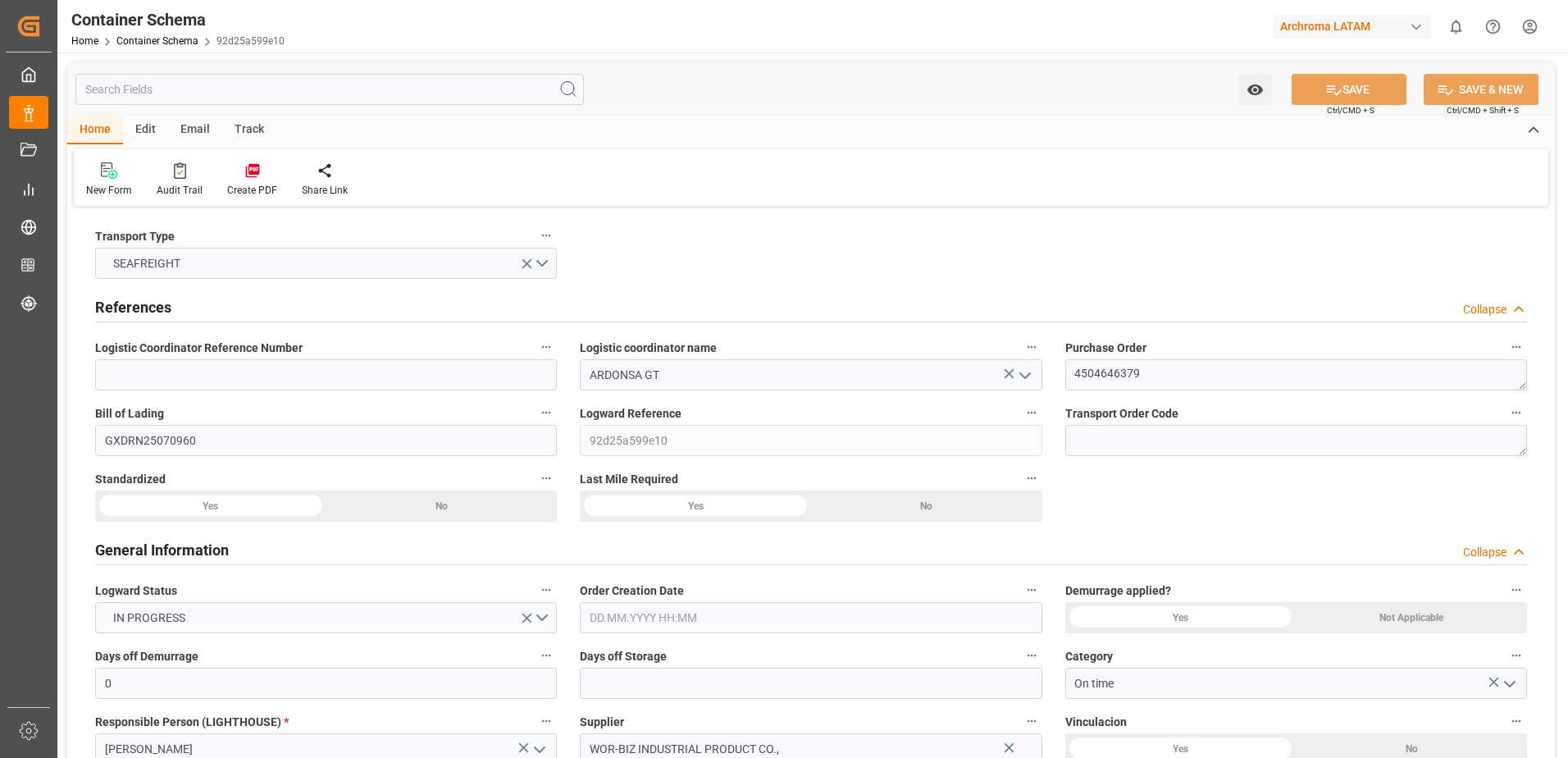
type input "[DATE]"
type input "[DATE] 00:00"
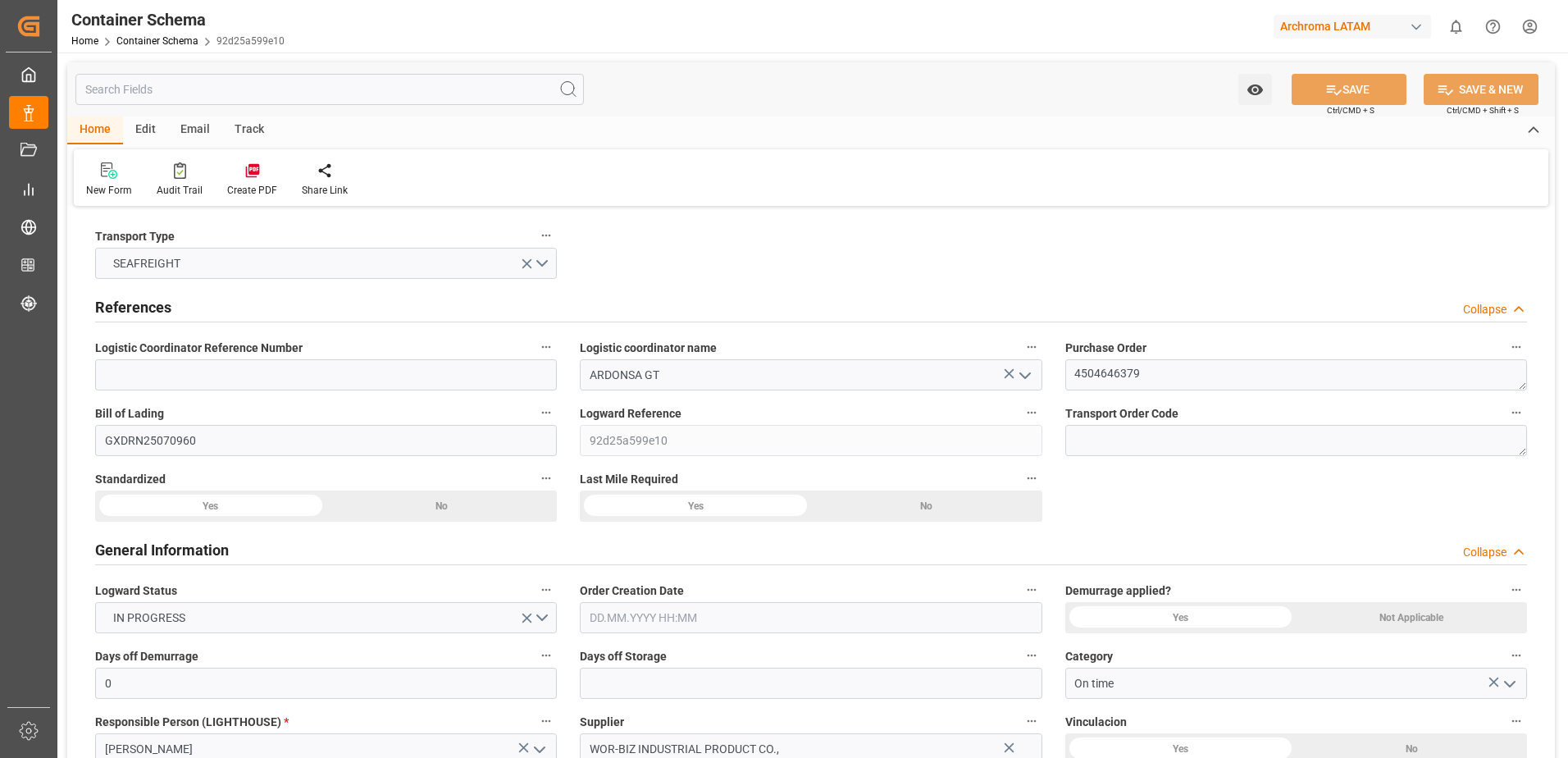
type input "[DATE] 00:00"
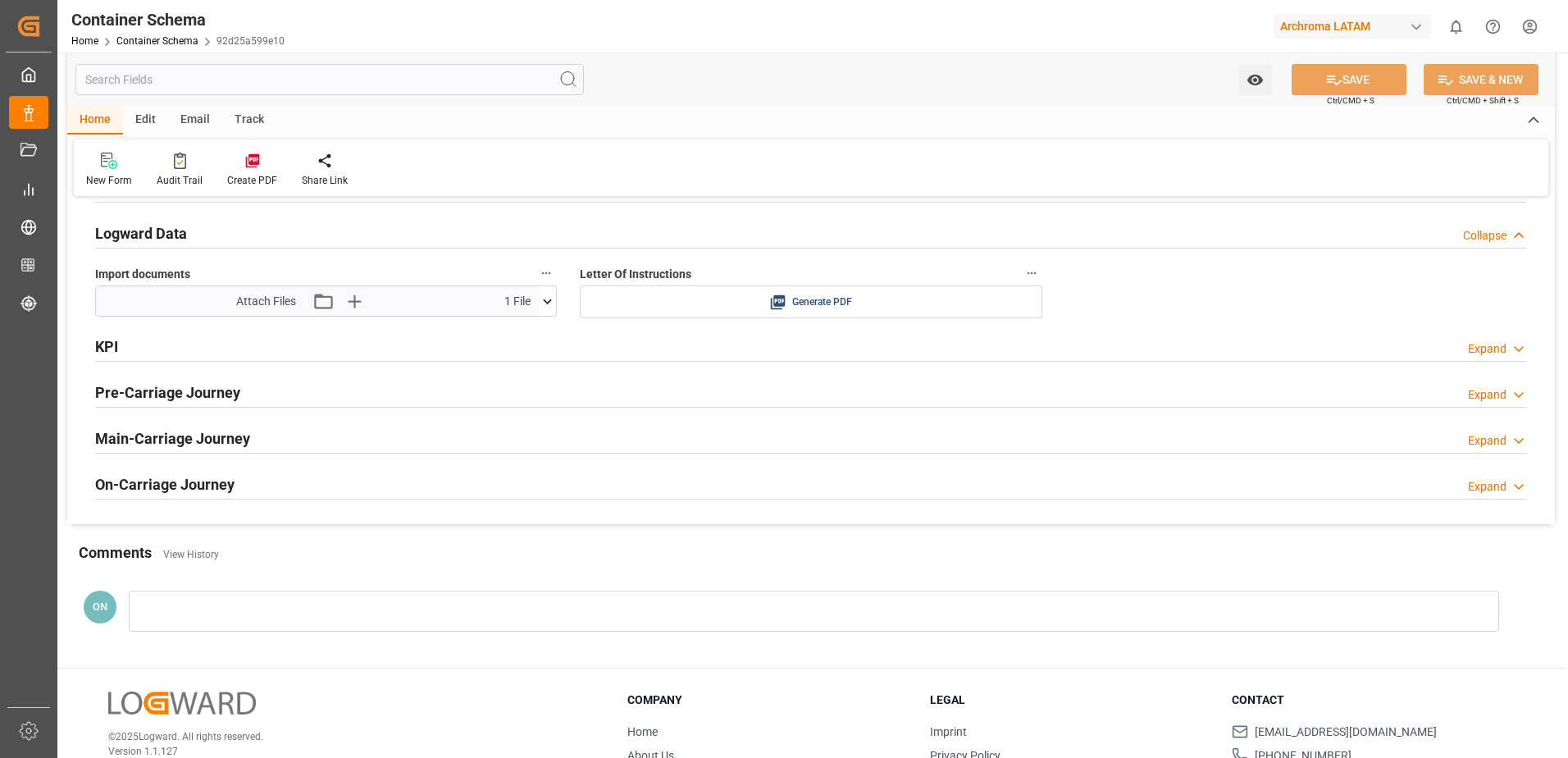
scroll to position [2750, 0]
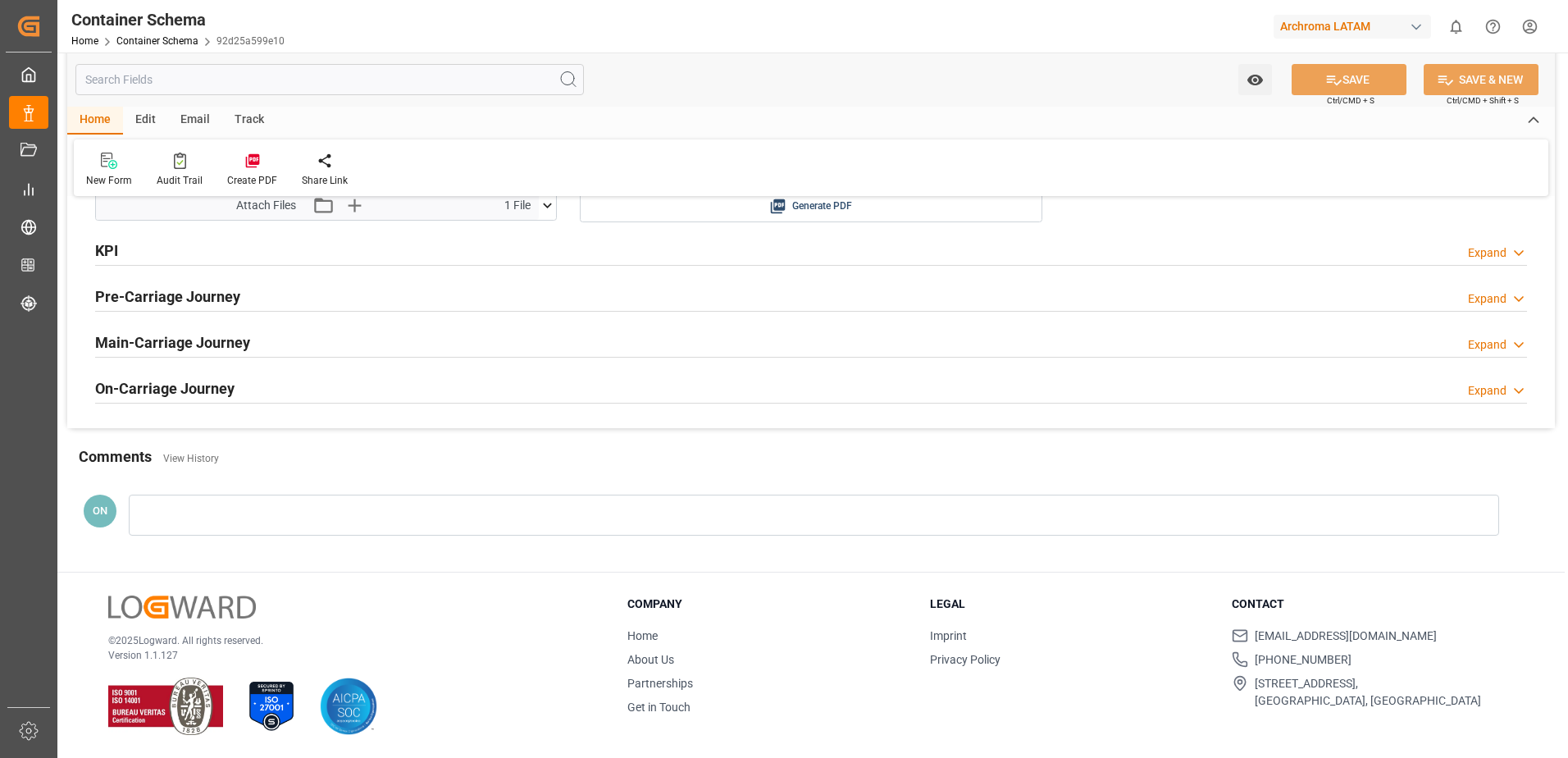
click at [121, 251] on div "KPI Expand" at bounding box center [811, 249] width 1432 height 31
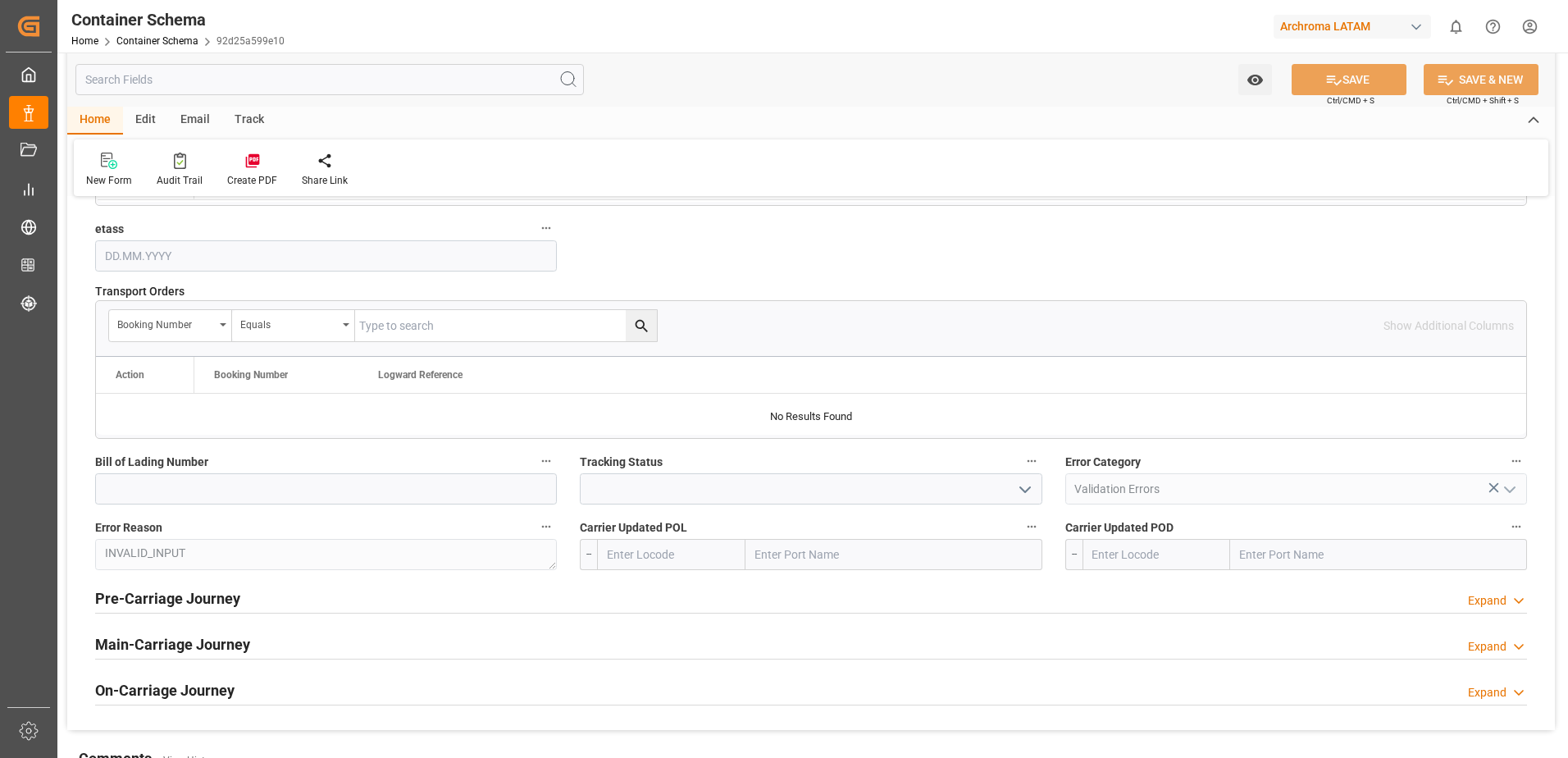
scroll to position [3545, 0]
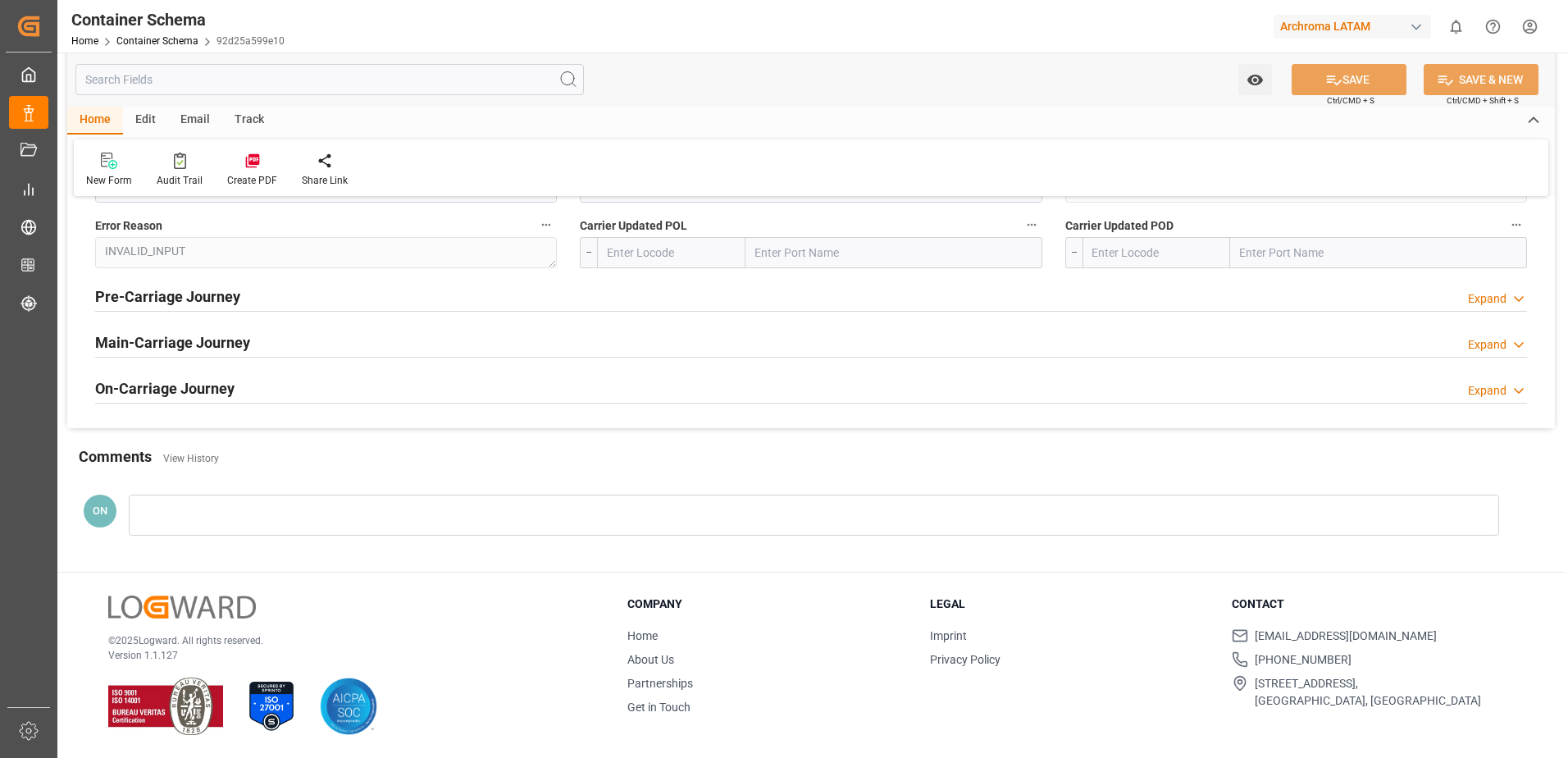
click at [283, 295] on div "Pre-Carriage Journey Expand" at bounding box center [811, 295] width 1432 height 31
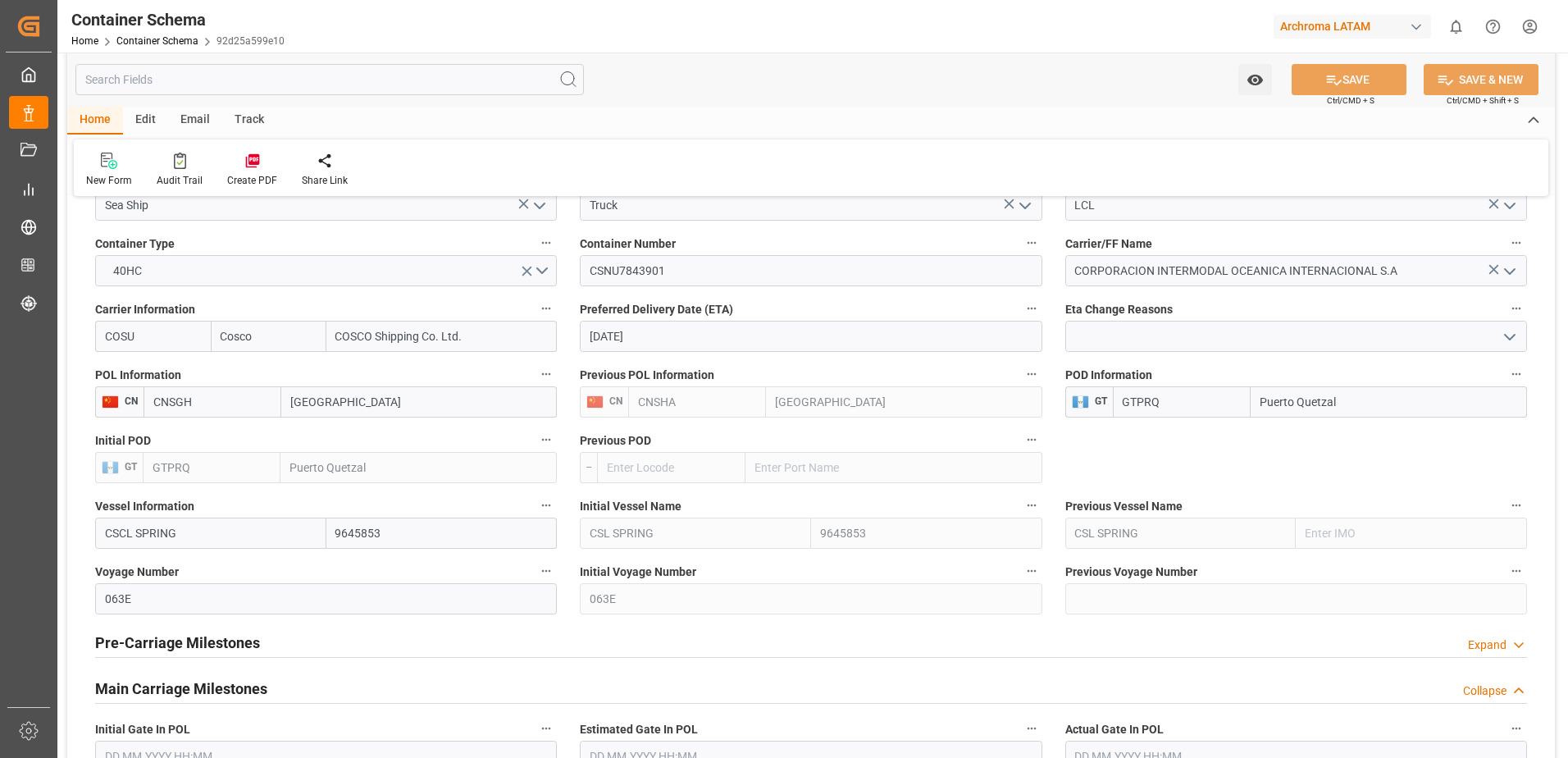
scroll to position [1904, 0]
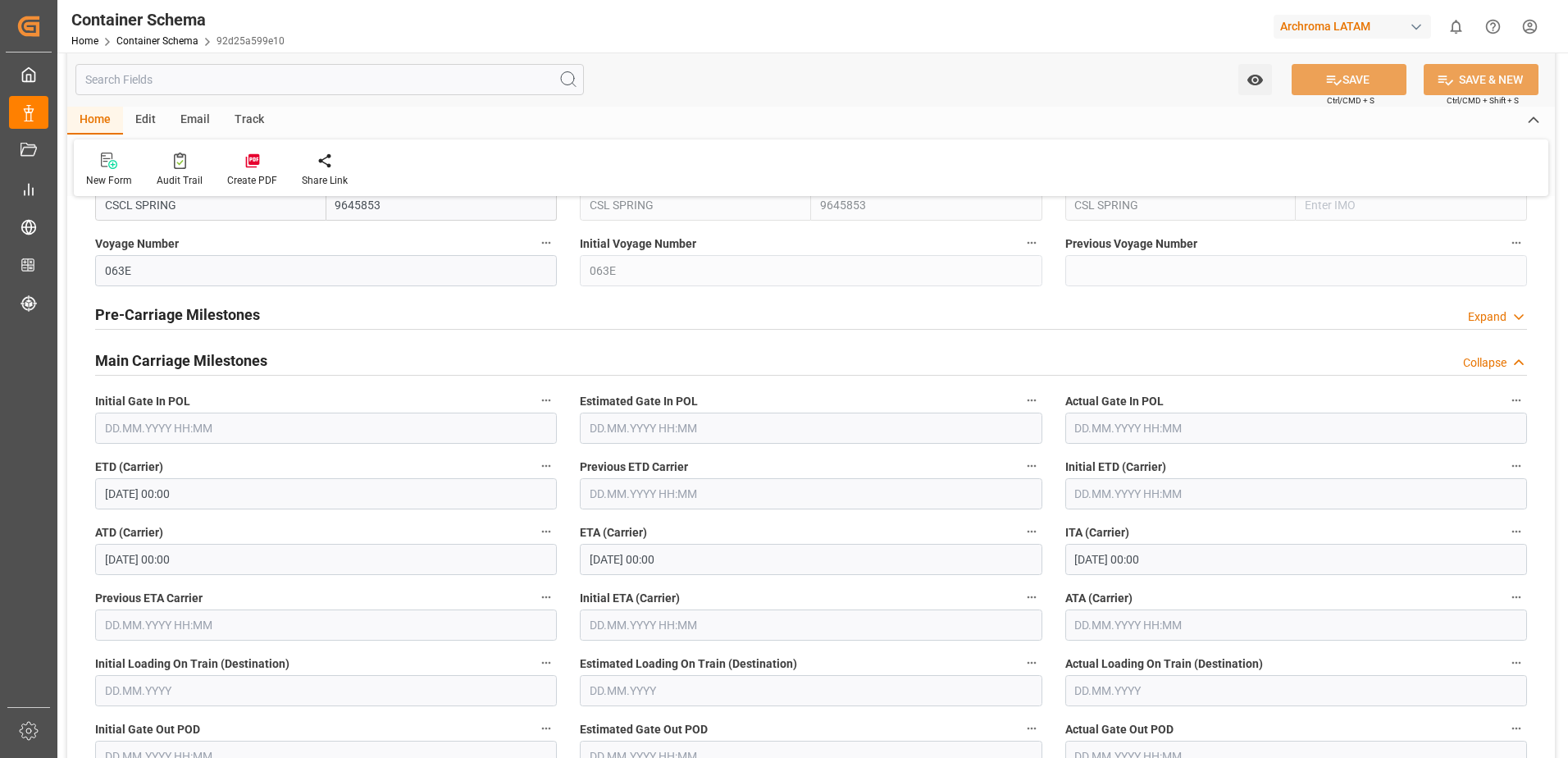
click at [211, 317] on h2 "Pre-Carriage Milestones" at bounding box center [177, 315] width 165 height 22
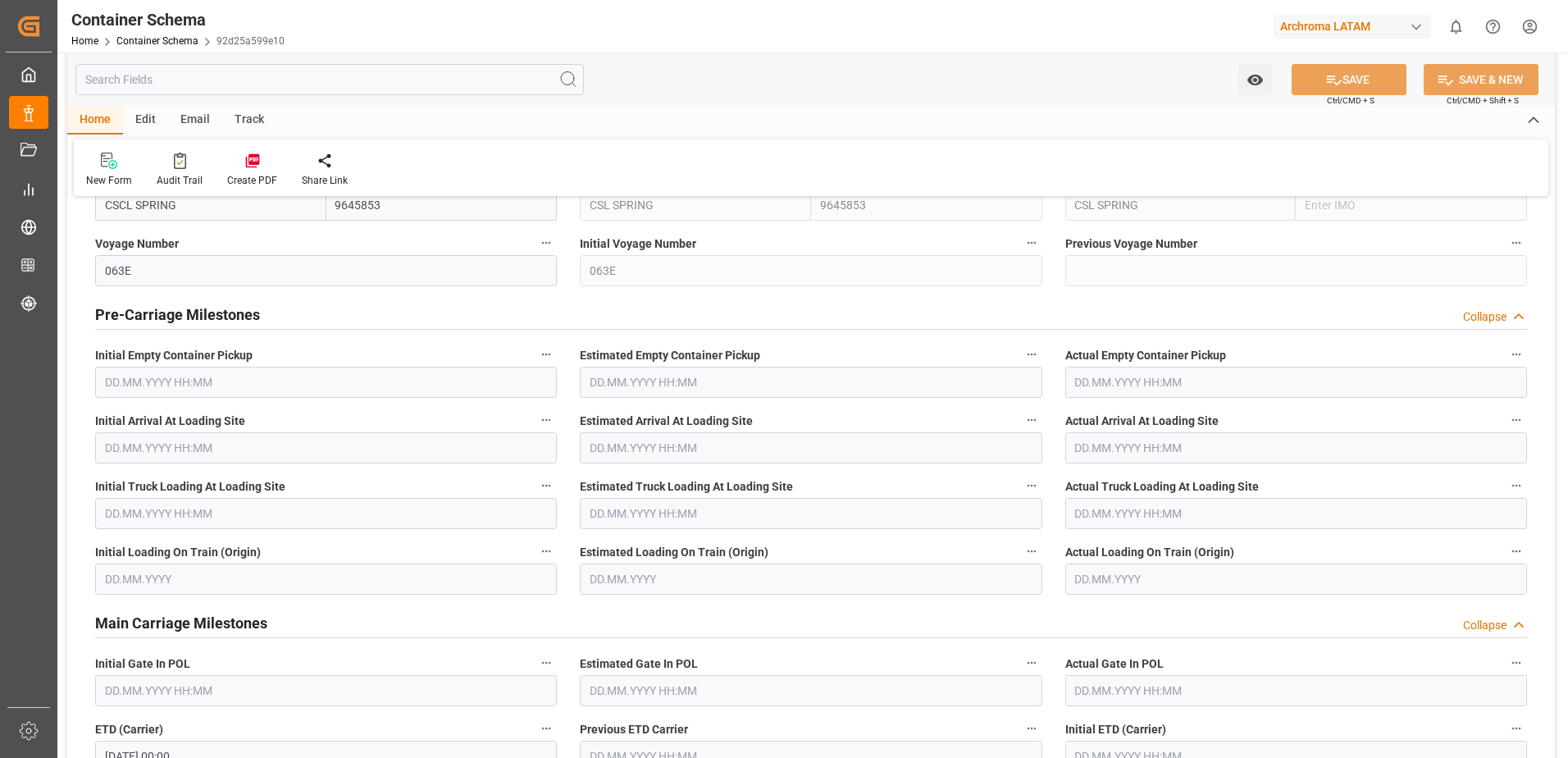
click at [211, 317] on h2 "Pre-Carriage Milestones" at bounding box center [177, 315] width 165 height 22
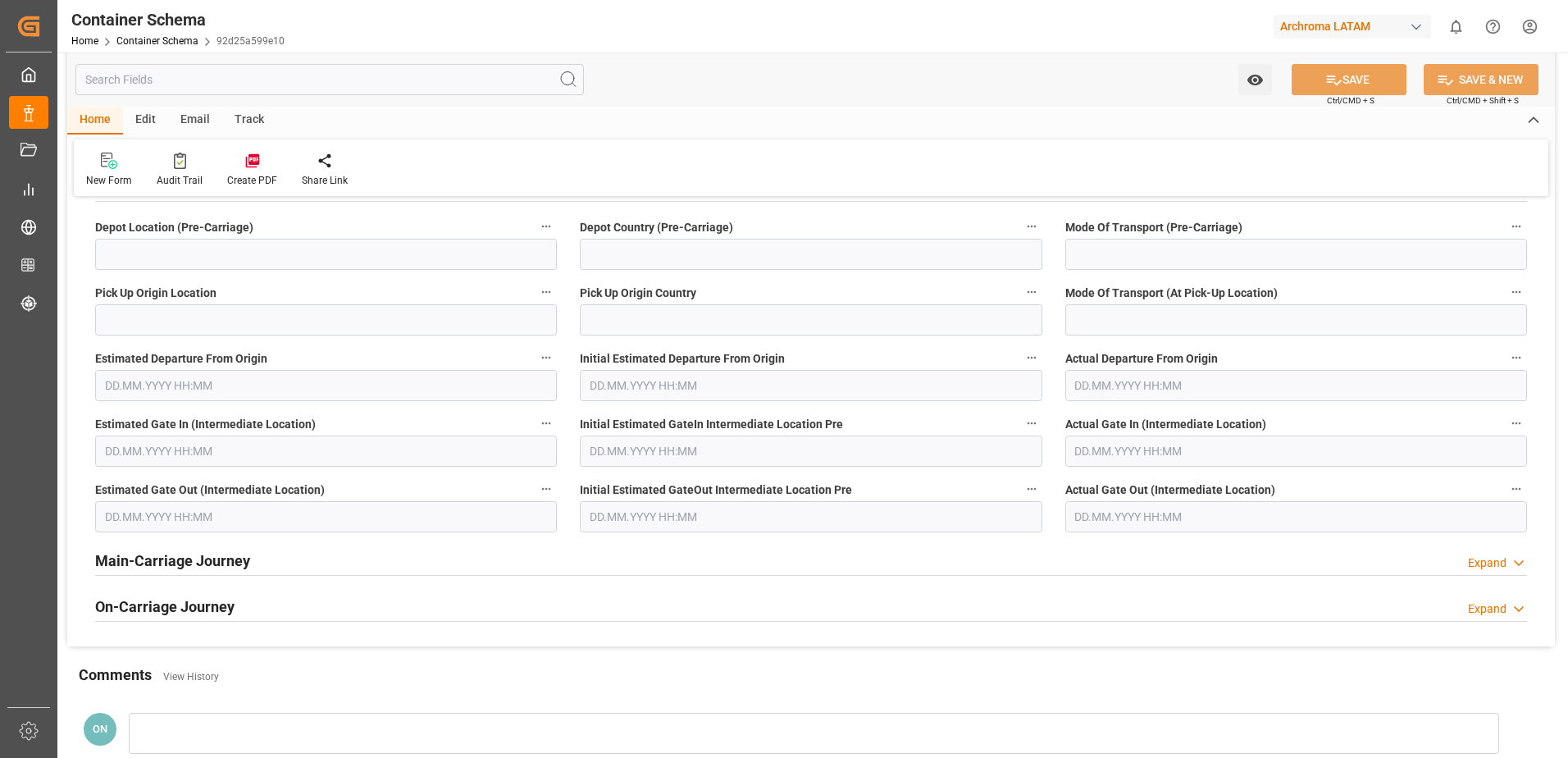
scroll to position [3709, 0]
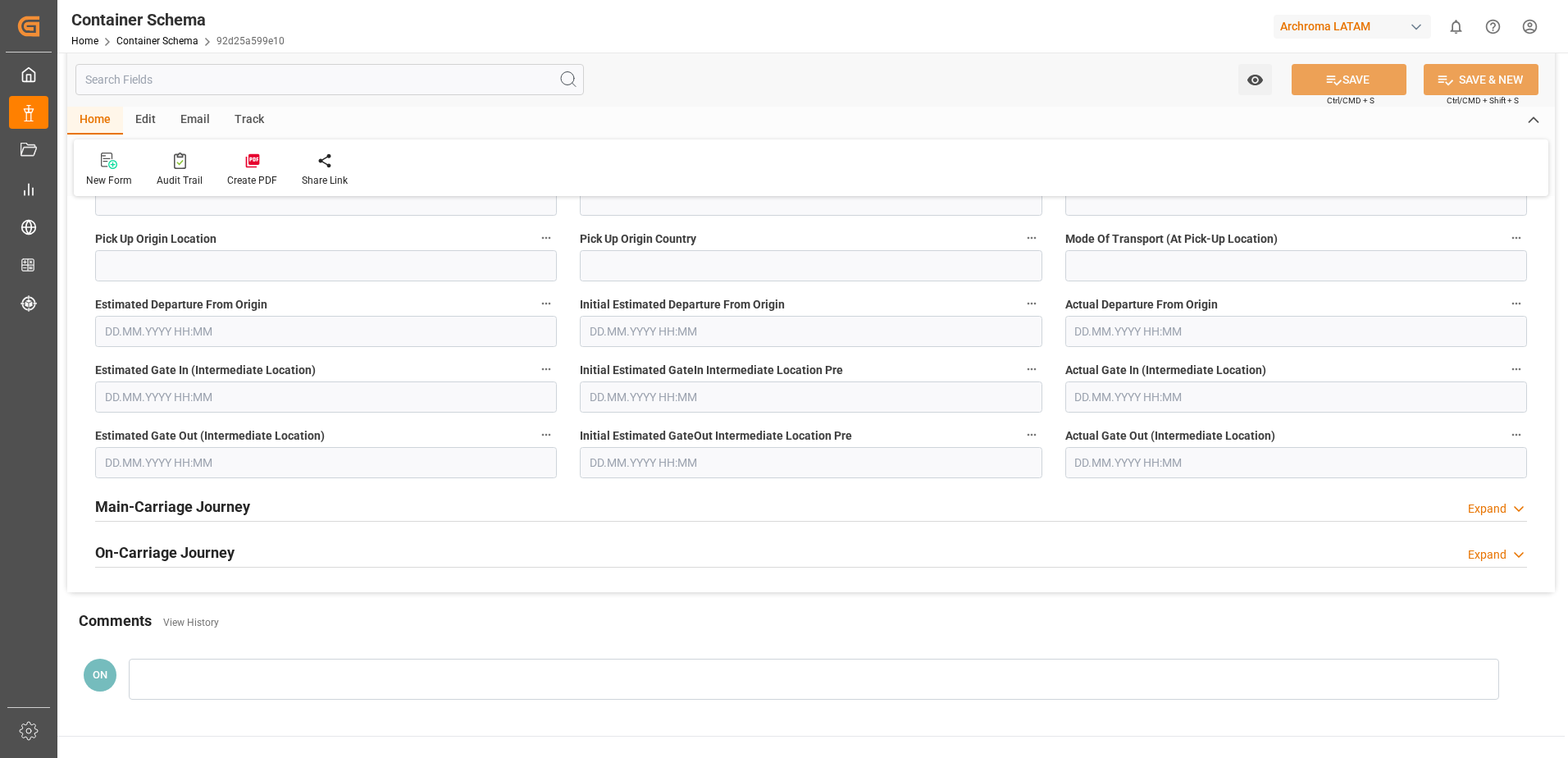
drag, startPoint x: 135, startPoint y: 516, endPoint x: 136, endPoint y: 545, distance: 29.0
click at [136, 516] on h2 "Main-Carriage Journey" at bounding box center [172, 506] width 155 height 22
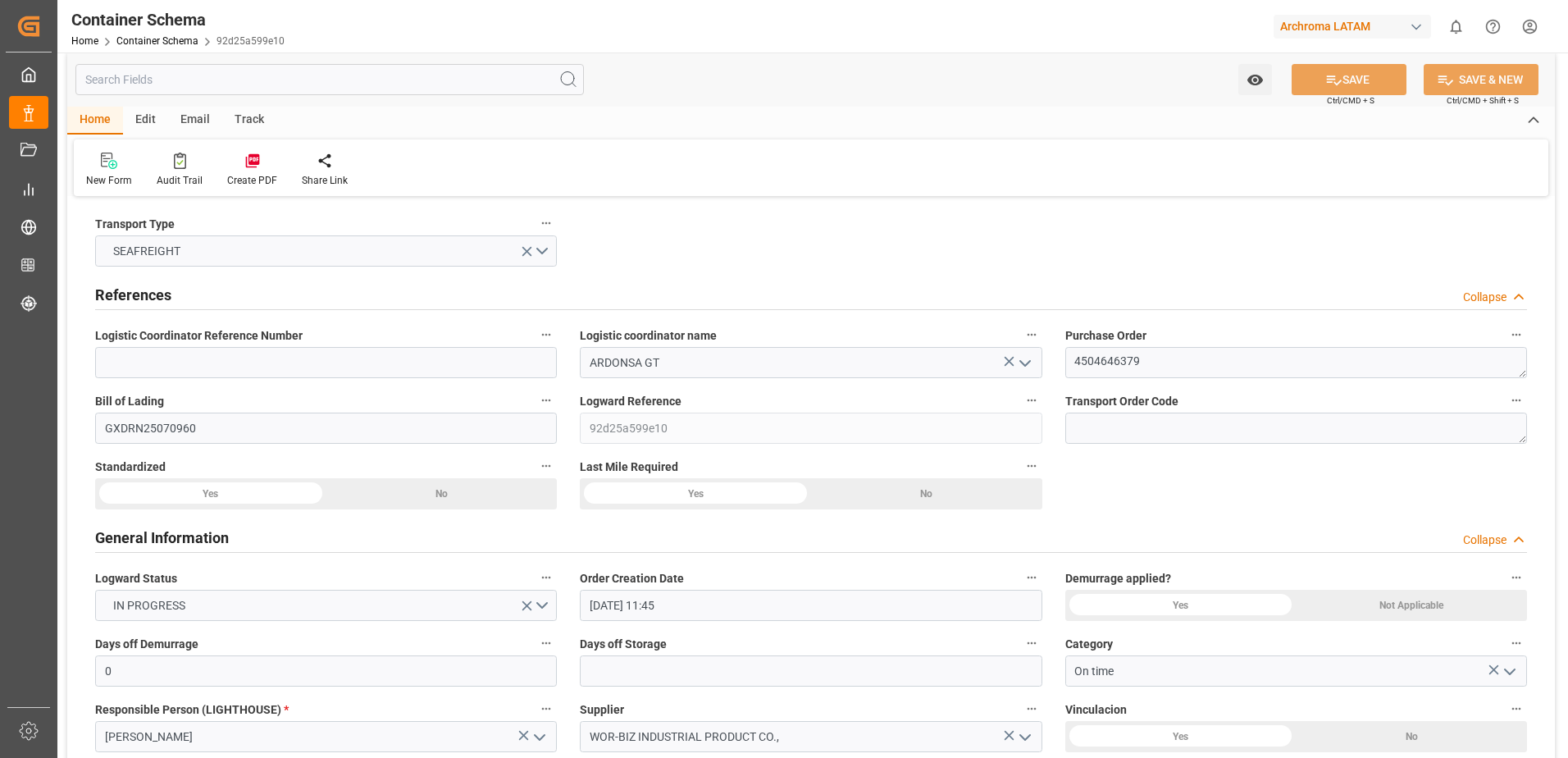
scroll to position [0, 0]
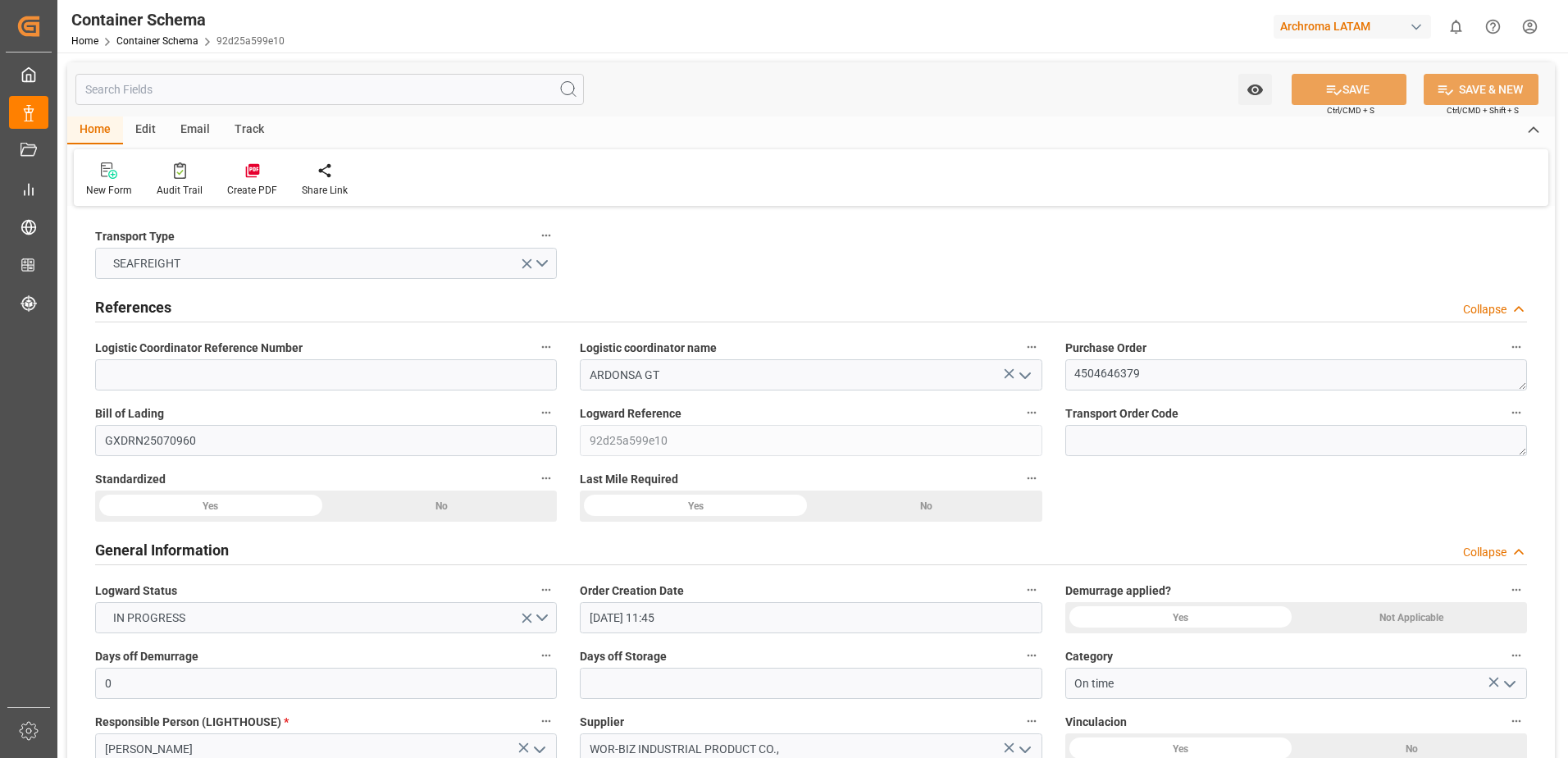
click at [904, 165] on div "New Form Audit Trail Create PDF Share Link" at bounding box center [811, 177] width 1475 height 57
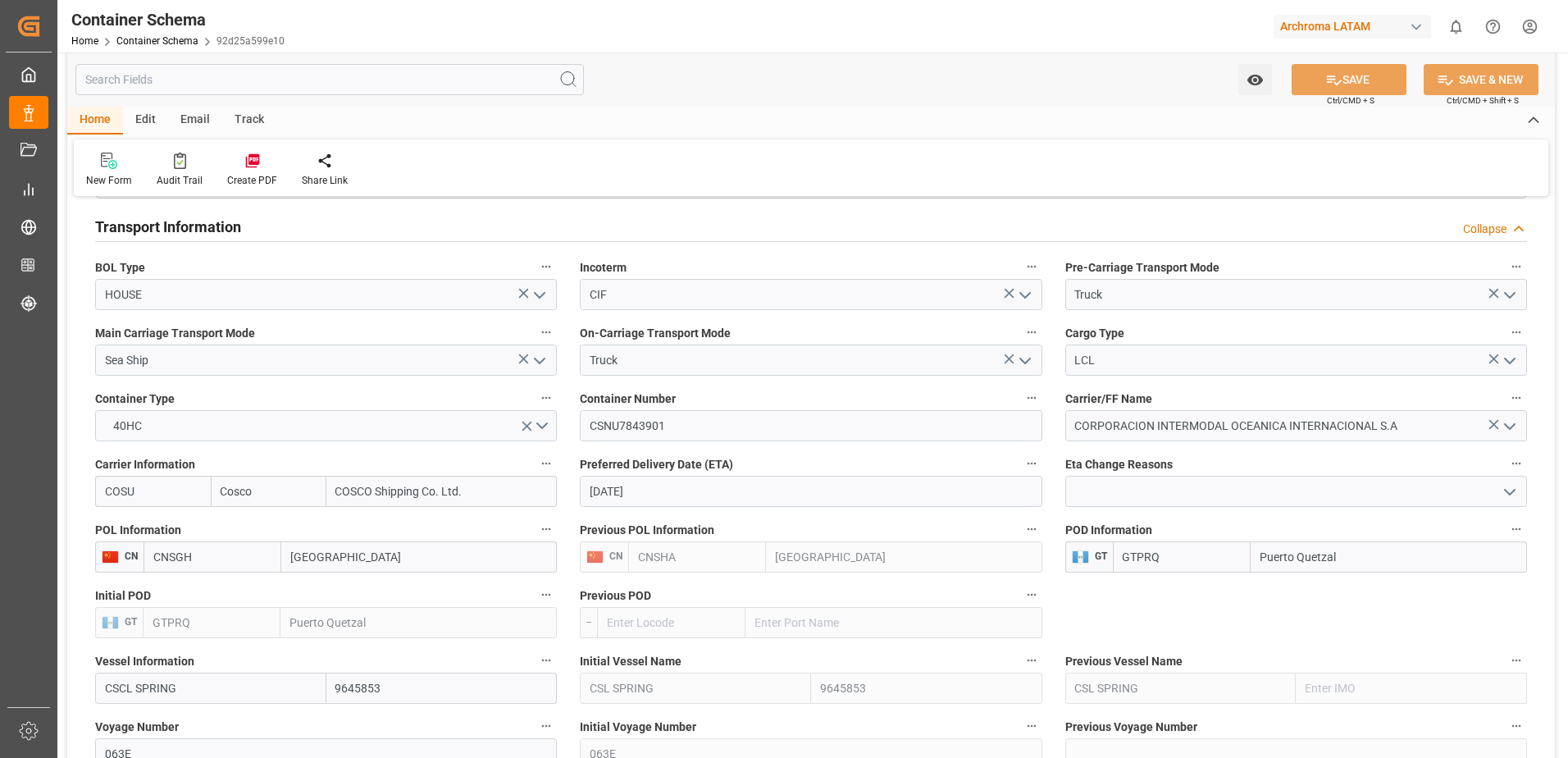
scroll to position [1477, 0]
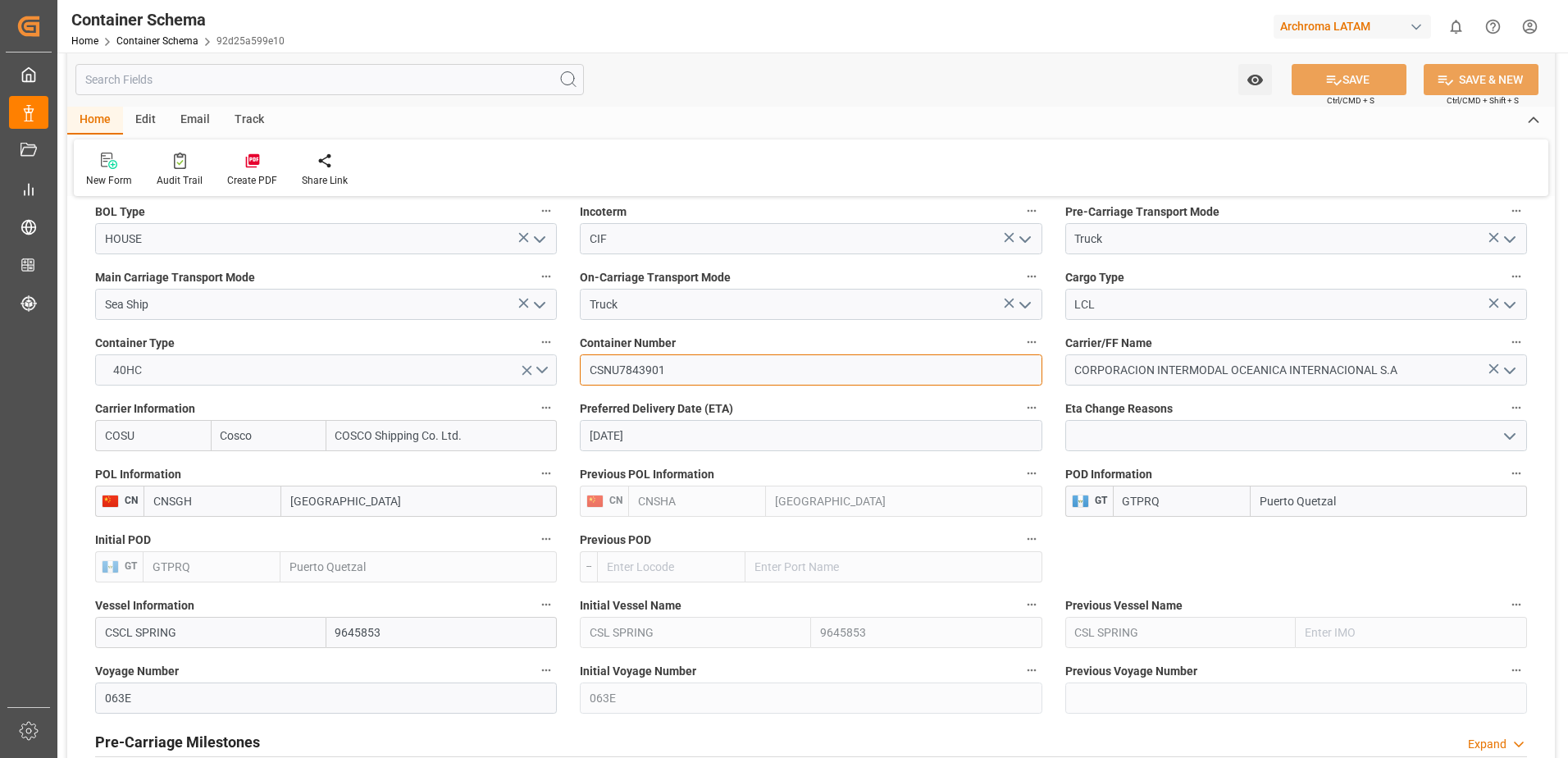
drag, startPoint x: 686, startPoint y: 366, endPoint x: 546, endPoint y: 354, distance: 140.5
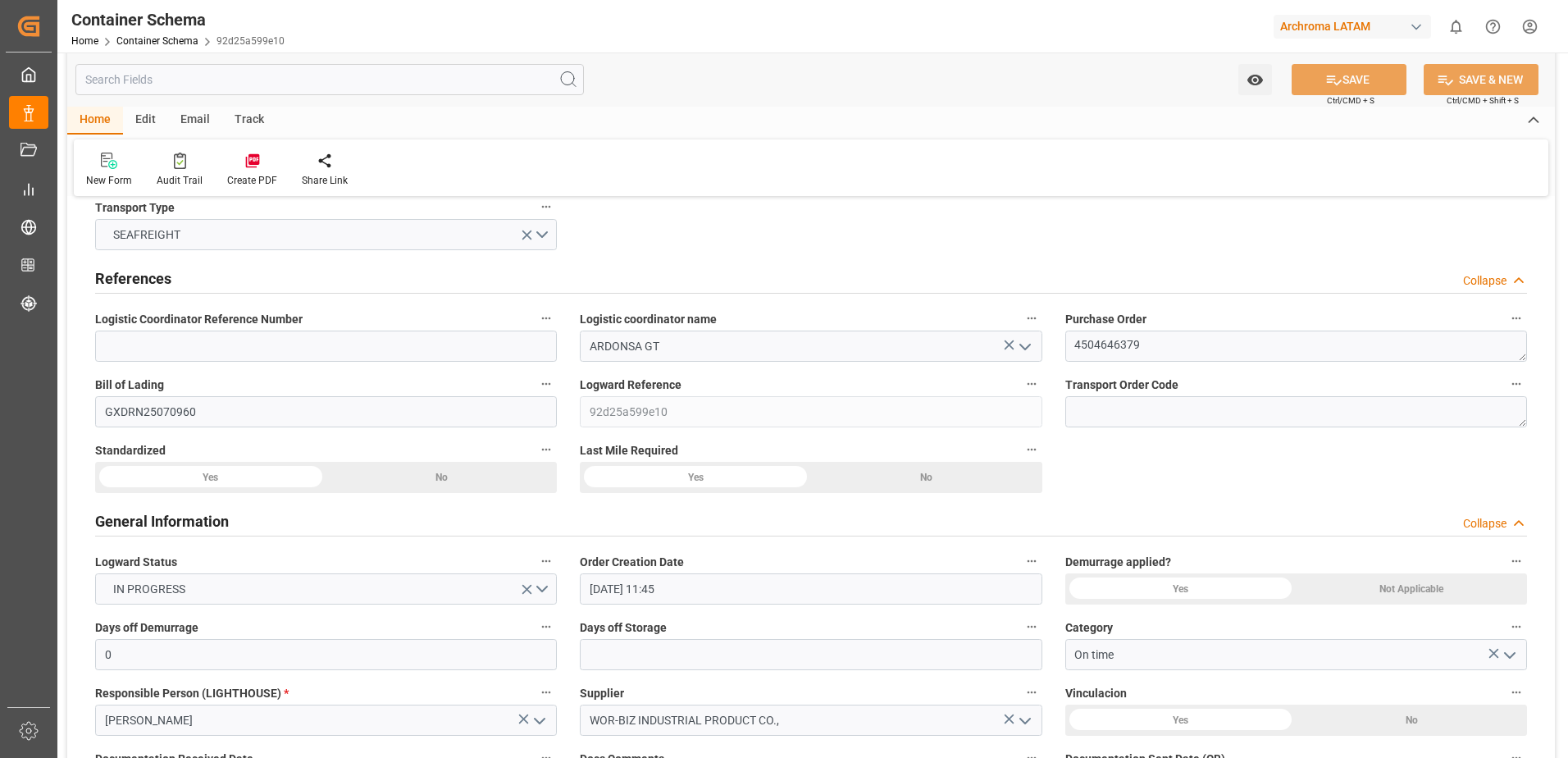
scroll to position [0, 0]
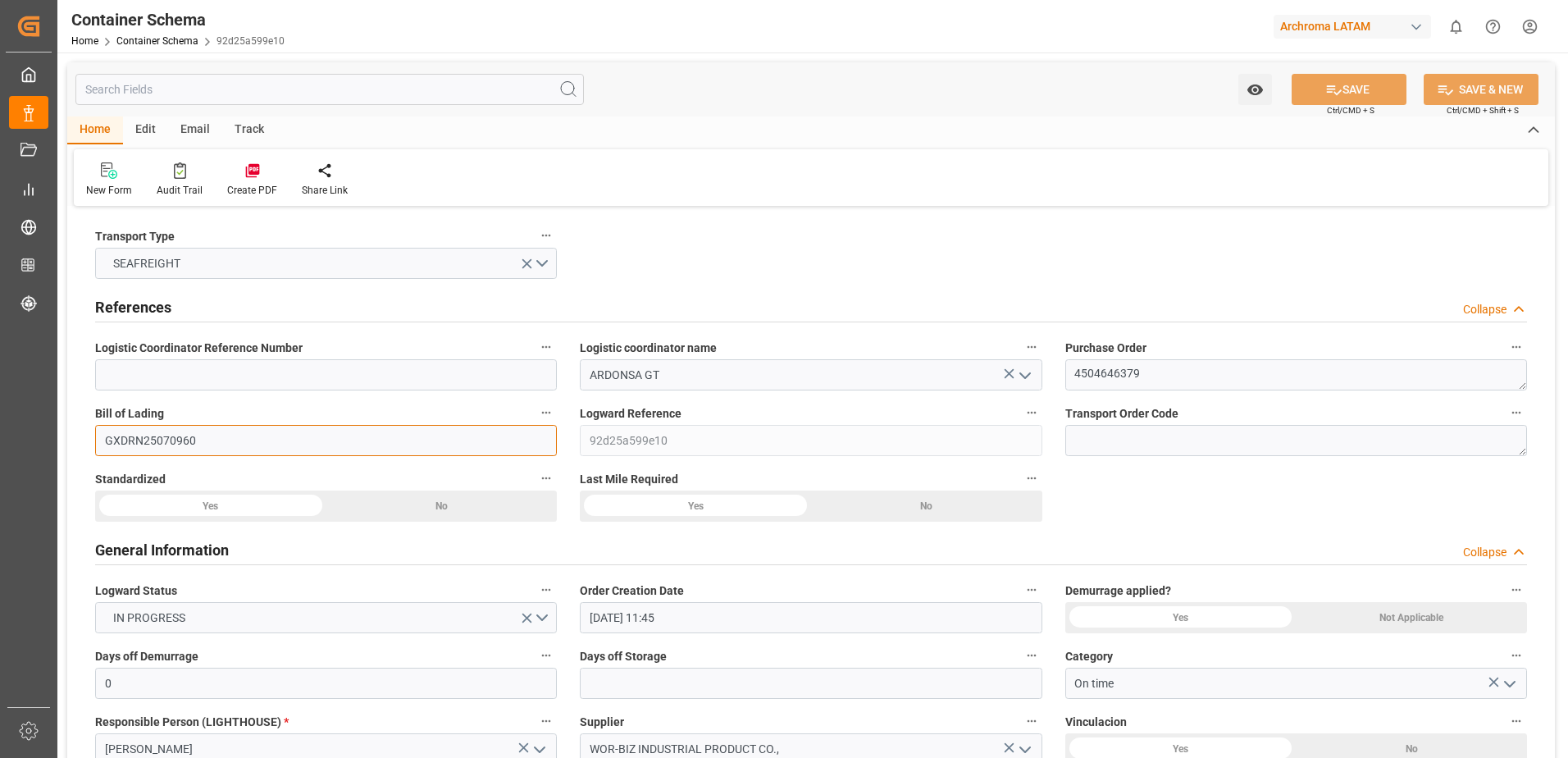
drag, startPoint x: 246, startPoint y: 444, endPoint x: -66, endPoint y: 440, distance: 312.0
click at [0, 440] on html "Created by potrace 1.15, written by [PERSON_NAME] [DATE]-[DATE] Created by potr…" at bounding box center [784, 379] width 1568 height 758
